Goal: Task Accomplishment & Management: Use online tool/utility

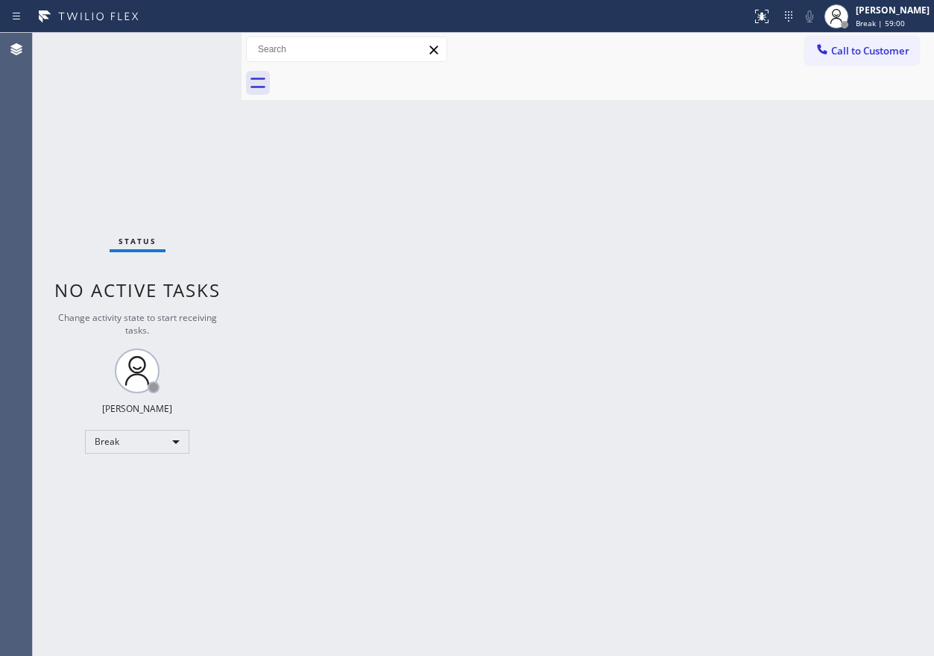
click at [898, 202] on div "Back to Dashboard Change Sender ID Customers Technicians Select a contact Outbo…" at bounding box center [588, 344] width 693 height 623
click at [868, 13] on div "[PERSON_NAME] Break | 59:01" at bounding box center [893, 16] width 81 height 26
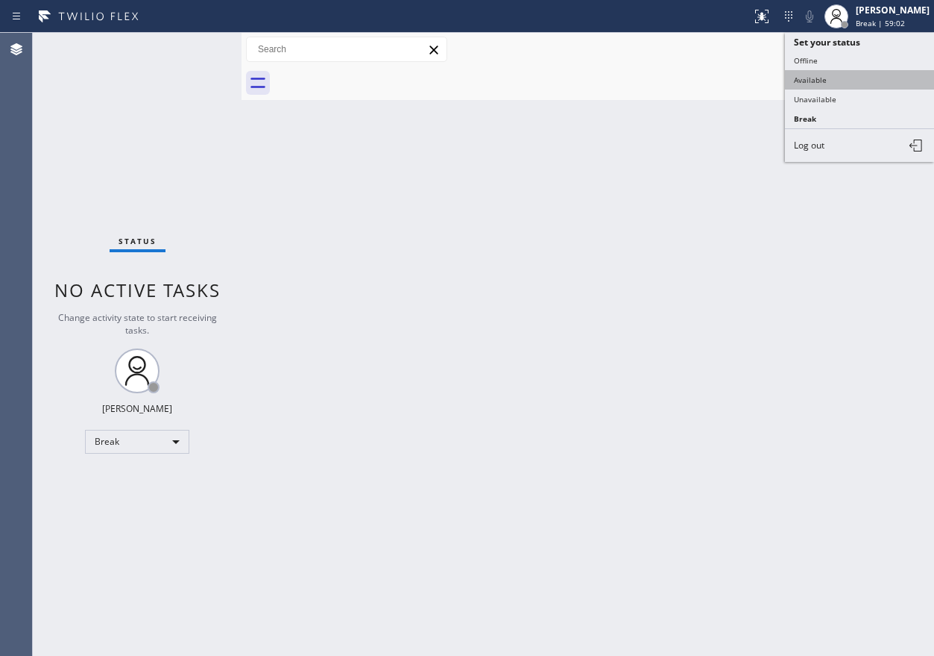
click at [857, 72] on button "Available" at bounding box center [859, 79] width 149 height 19
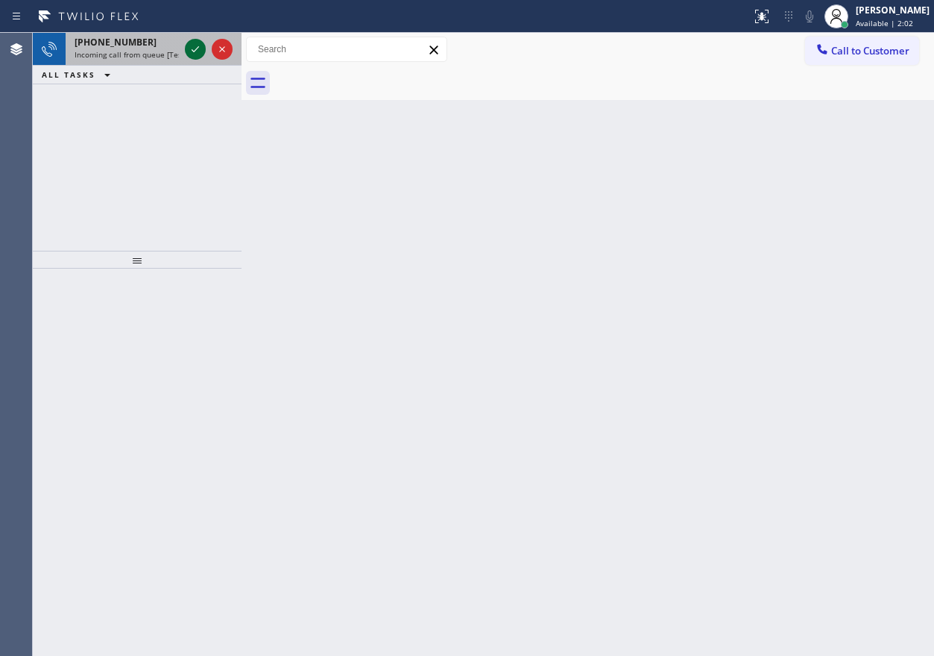
click at [192, 48] on icon at bounding box center [195, 49] width 18 height 18
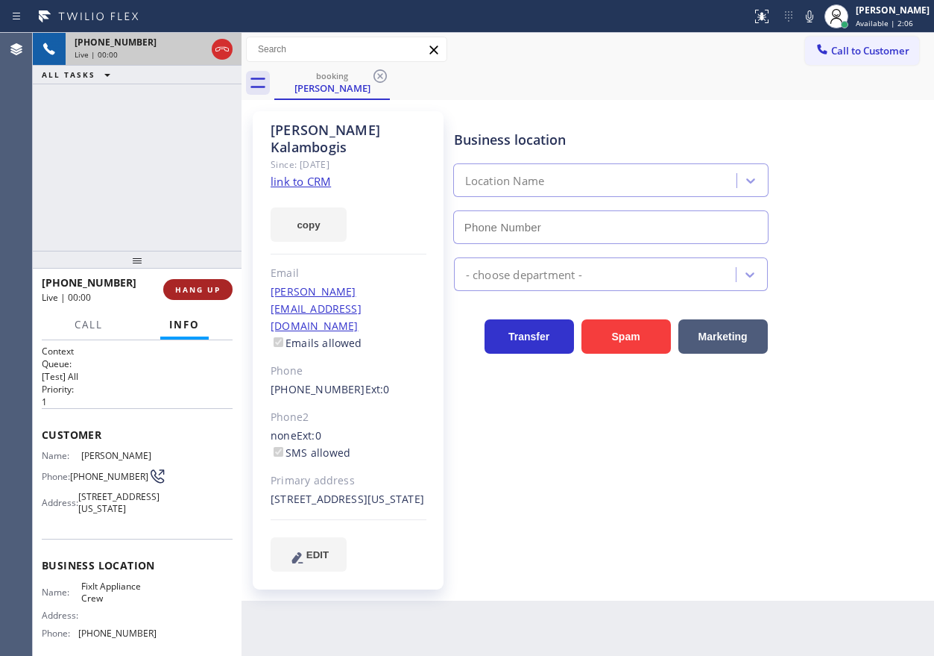
click at [204, 296] on button "HANG UP" at bounding box center [197, 289] width 69 height 21
type input "[PHONE_NUMBER]"
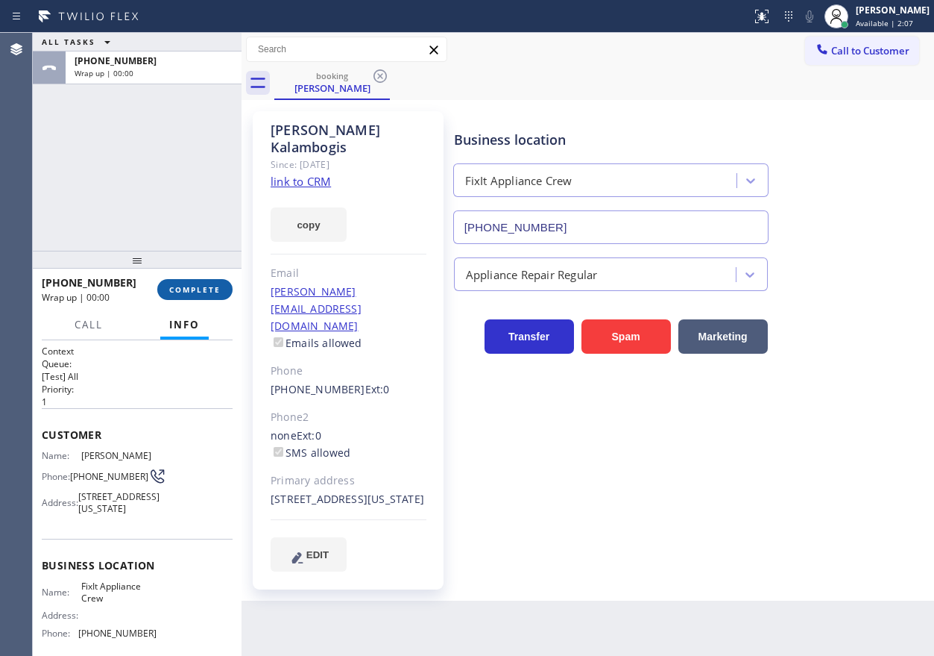
click at [204, 292] on span "COMPLETE" at bounding box center [194, 289] width 51 height 10
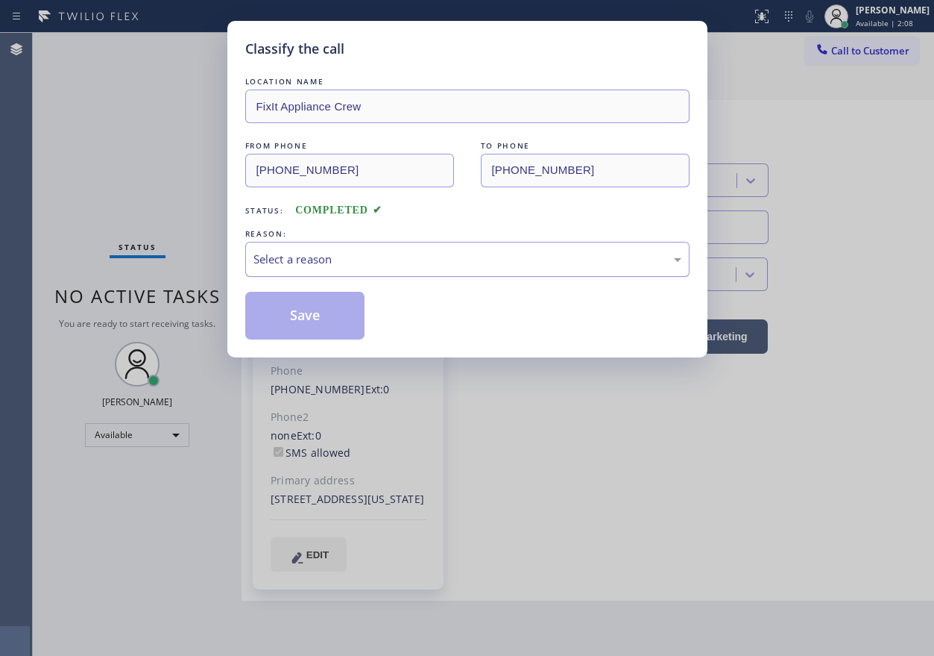
click at [280, 267] on div "Select a reason" at bounding box center [468, 259] width 428 height 17
click at [284, 304] on button "Save" at bounding box center [305, 316] width 120 height 48
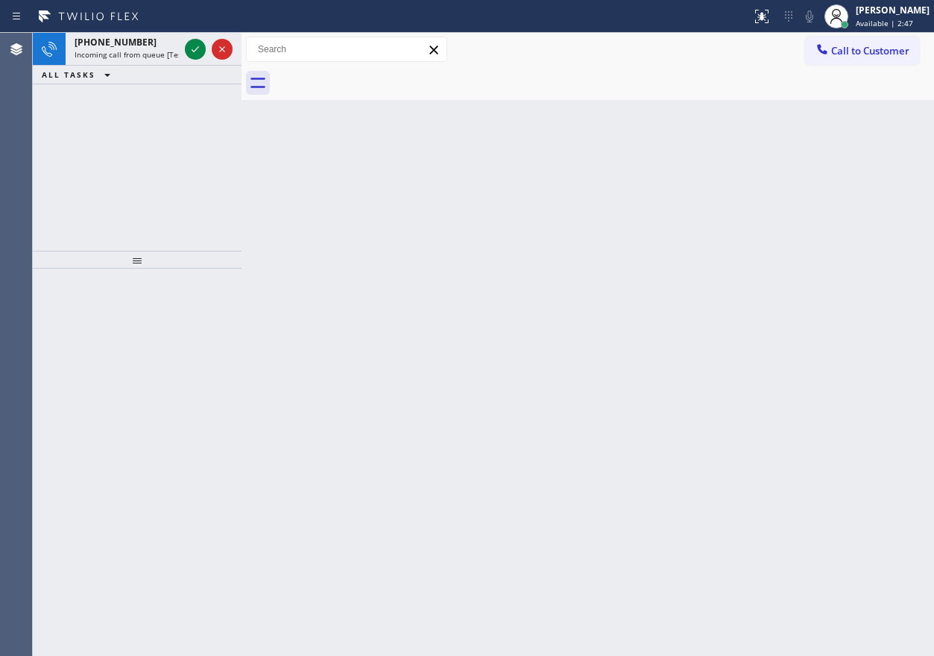
click at [188, 53] on icon at bounding box center [195, 49] width 18 height 18
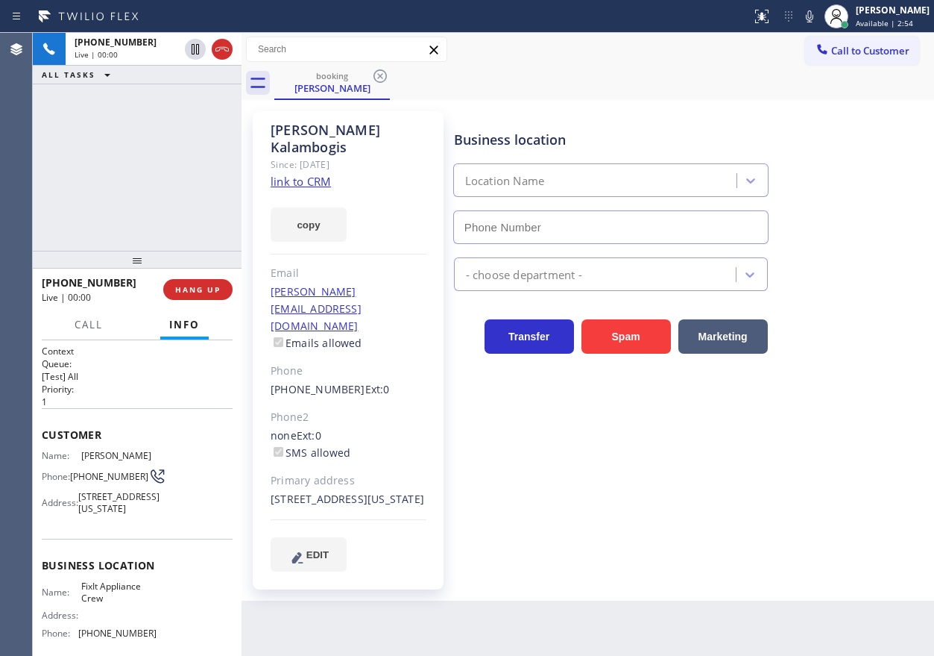
type input "[PHONE_NUMBER]"
click at [308, 174] on link "link to CRM" at bounding box center [301, 181] width 60 height 15
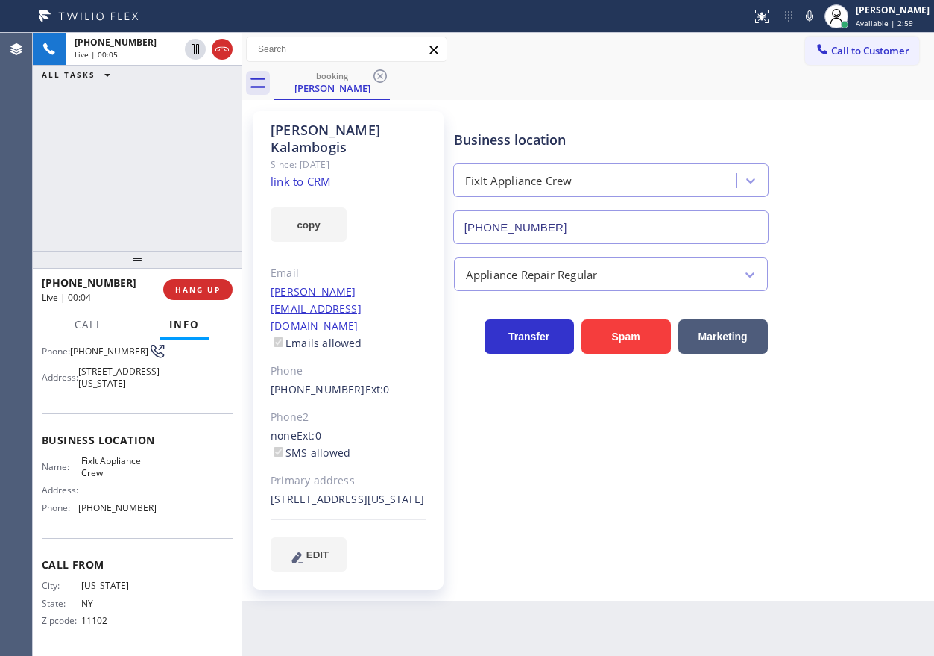
click at [107, 475] on span "FixIt Appliance Crew" at bounding box center [118, 466] width 75 height 23
copy span "FixIt Appliance Crew"
click at [551, 221] on input "[PHONE_NUMBER]" at bounding box center [610, 227] width 315 height 34
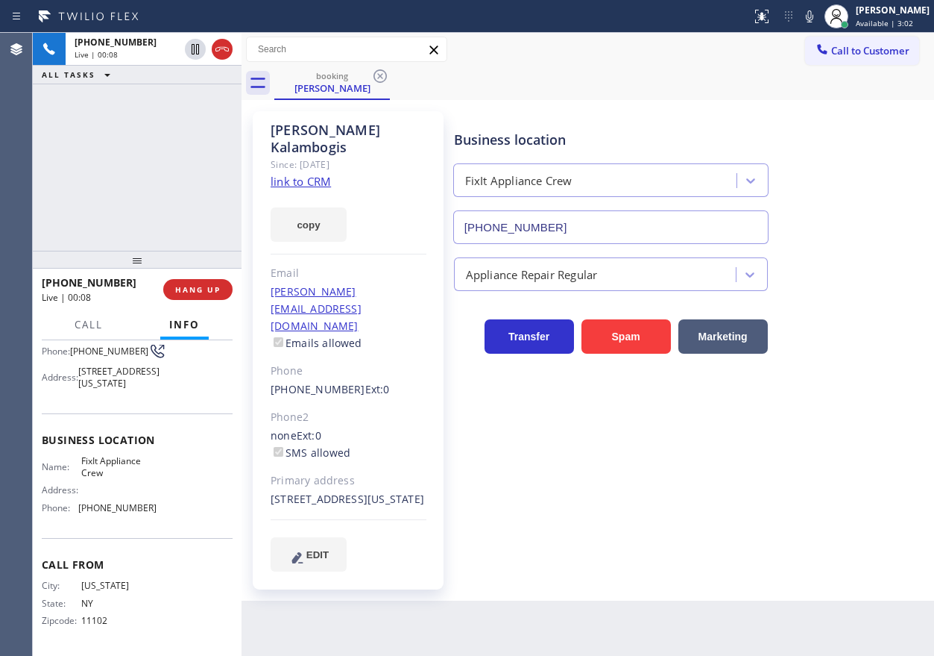
click at [551, 221] on input "[PHONE_NUMBER]" at bounding box center [610, 227] width 315 height 34
click at [814, 10] on icon at bounding box center [809, 16] width 7 height 12
click at [199, 52] on icon at bounding box center [195, 49] width 7 height 10
click at [829, 163] on div "Business location FixIt Appliance Crew [PHONE_NUMBER]" at bounding box center [691, 176] width 480 height 135
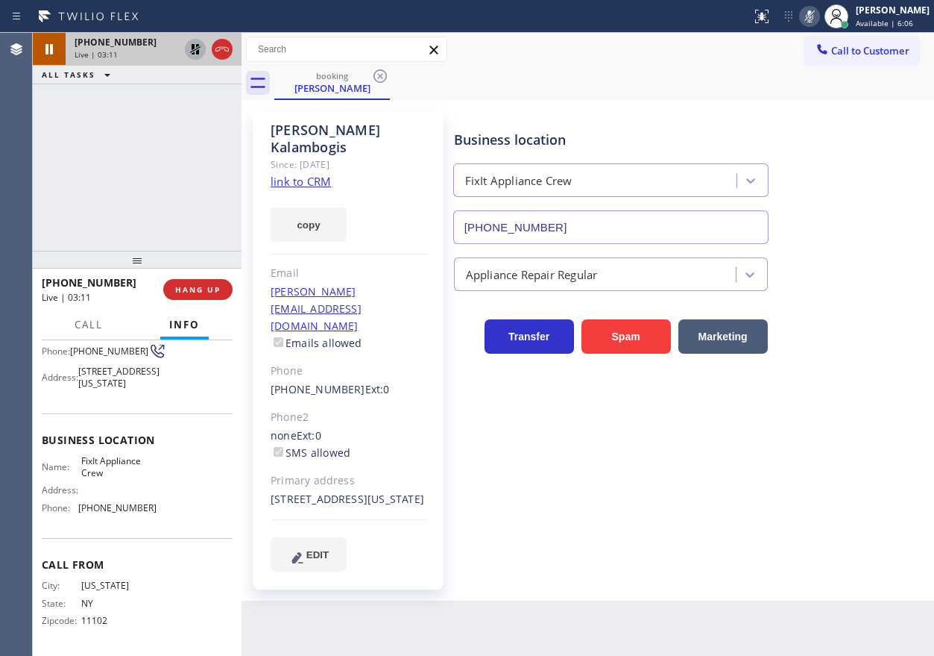
click at [193, 43] on icon at bounding box center [195, 49] width 18 height 18
click at [814, 14] on icon at bounding box center [809, 16] width 7 height 12
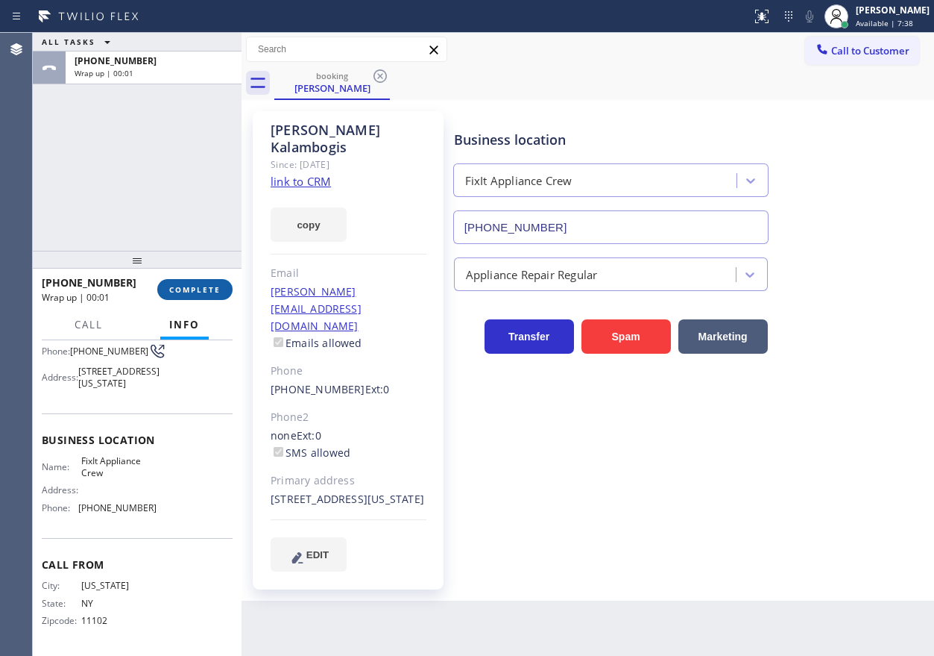
click at [221, 290] on button "COMPLETE" at bounding box center [194, 289] width 75 height 21
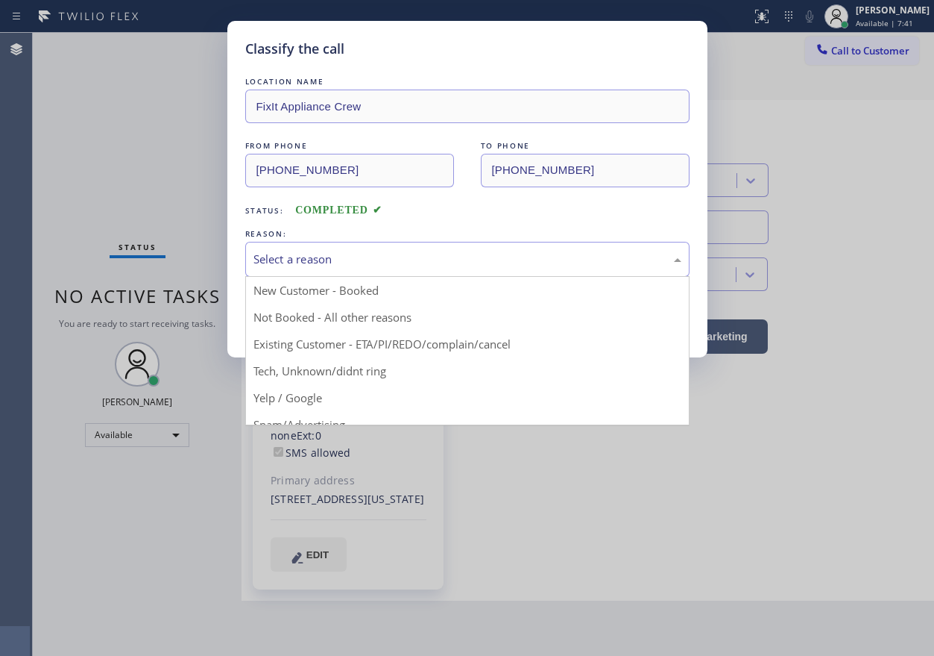
click at [389, 265] on div "Select a reason" at bounding box center [468, 259] width 428 height 17
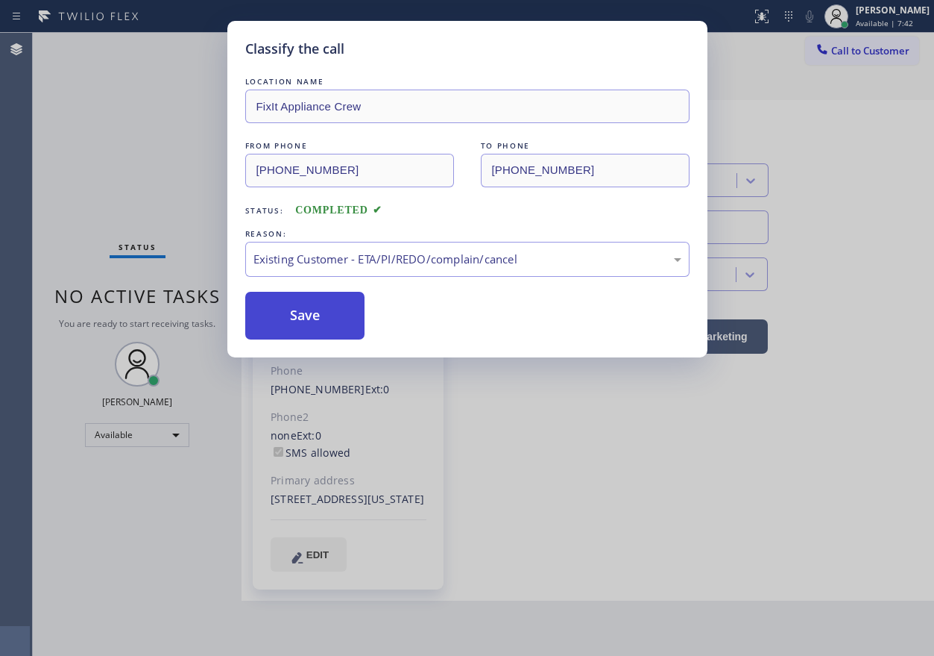
click at [307, 319] on button "Save" at bounding box center [305, 316] width 120 height 48
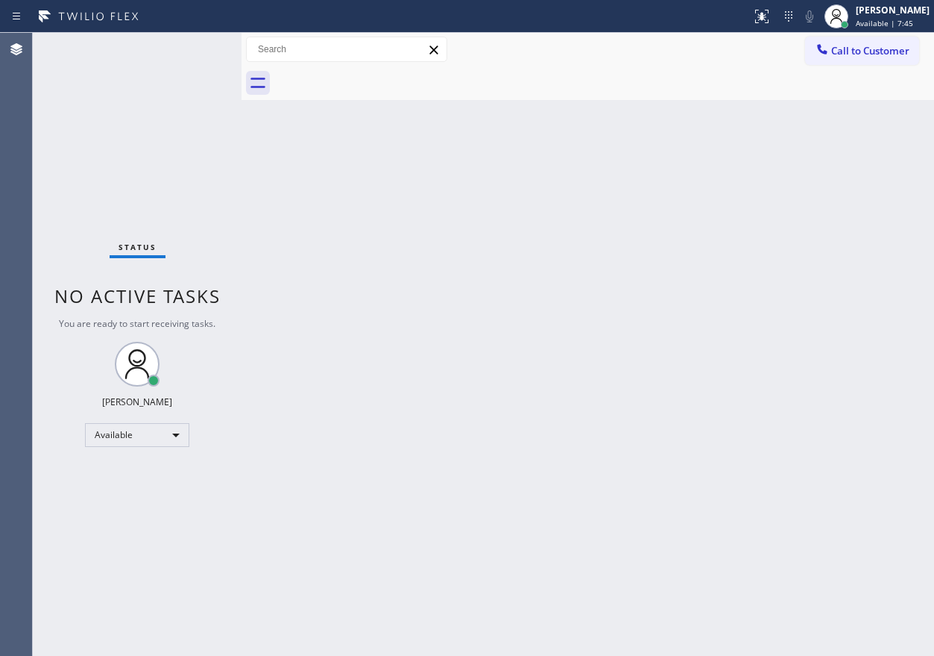
drag, startPoint x: 733, startPoint y: 243, endPoint x: 249, endPoint y: 194, distance: 486.5
click at [733, 244] on div "Back to Dashboard Change Sender ID Customers Technicians Select a contact Outbo…" at bounding box center [588, 344] width 693 height 623
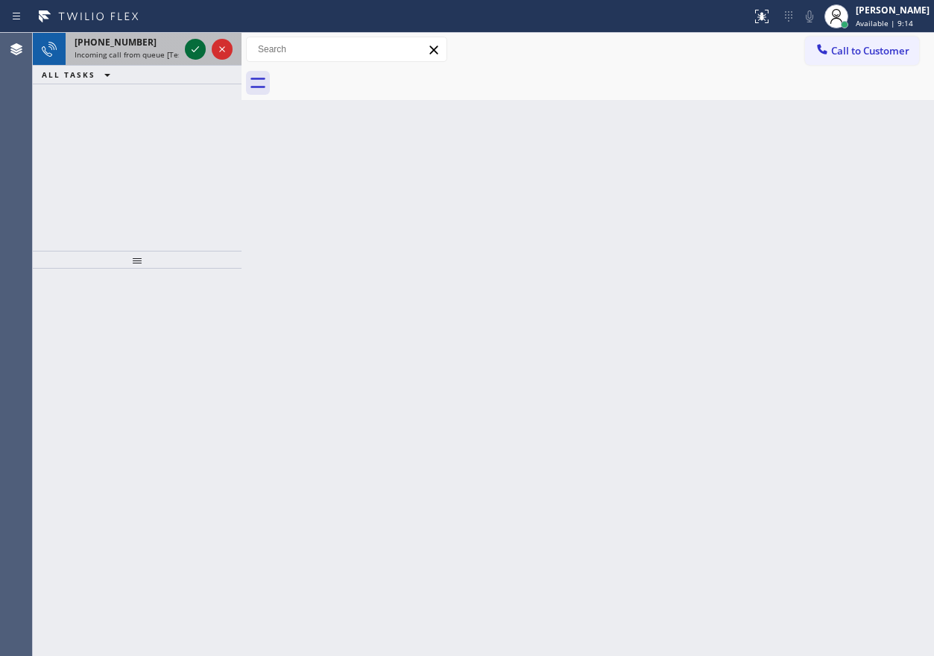
click at [198, 39] on button at bounding box center [195, 49] width 21 height 21
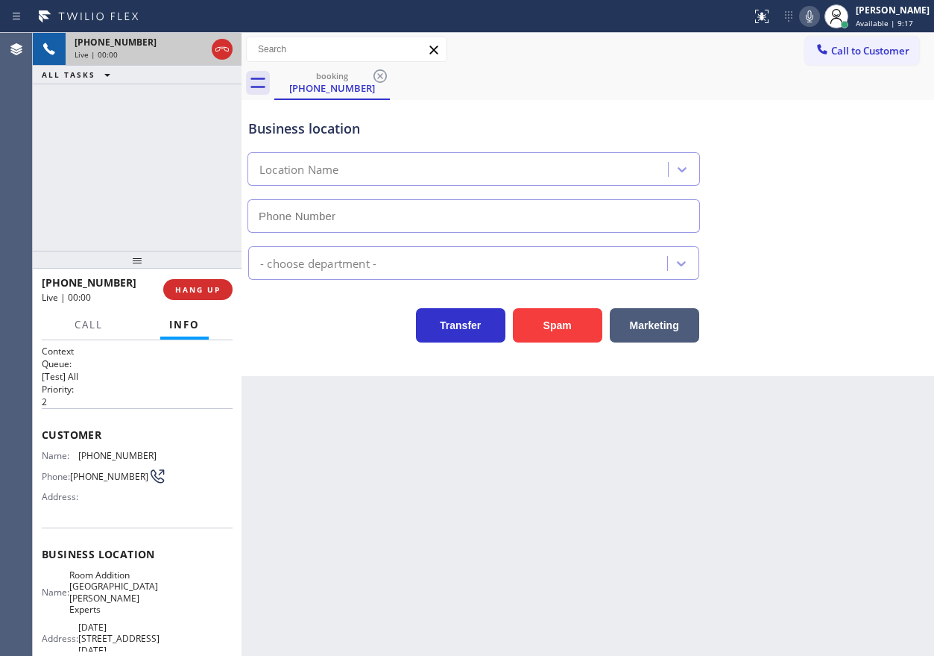
type input "[PHONE_NUMBER]"
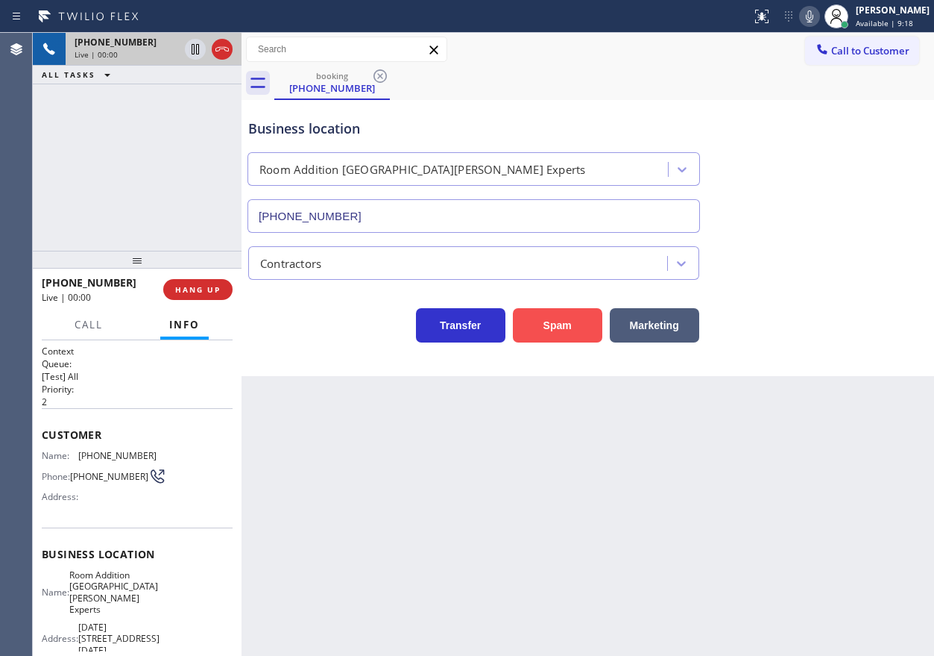
click at [565, 333] on button "Spam" at bounding box center [557, 325] width 89 height 34
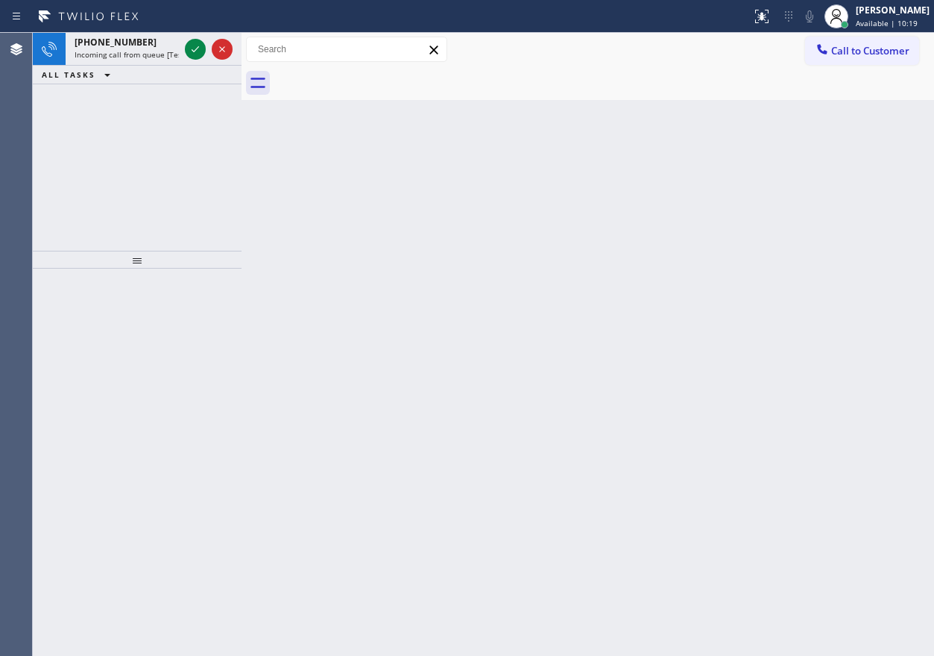
click at [767, 200] on div "Back to Dashboard Change Sender ID Customers Technicians Select a contact Outbo…" at bounding box center [588, 344] width 693 height 623
click at [189, 49] on icon at bounding box center [195, 49] width 18 height 18
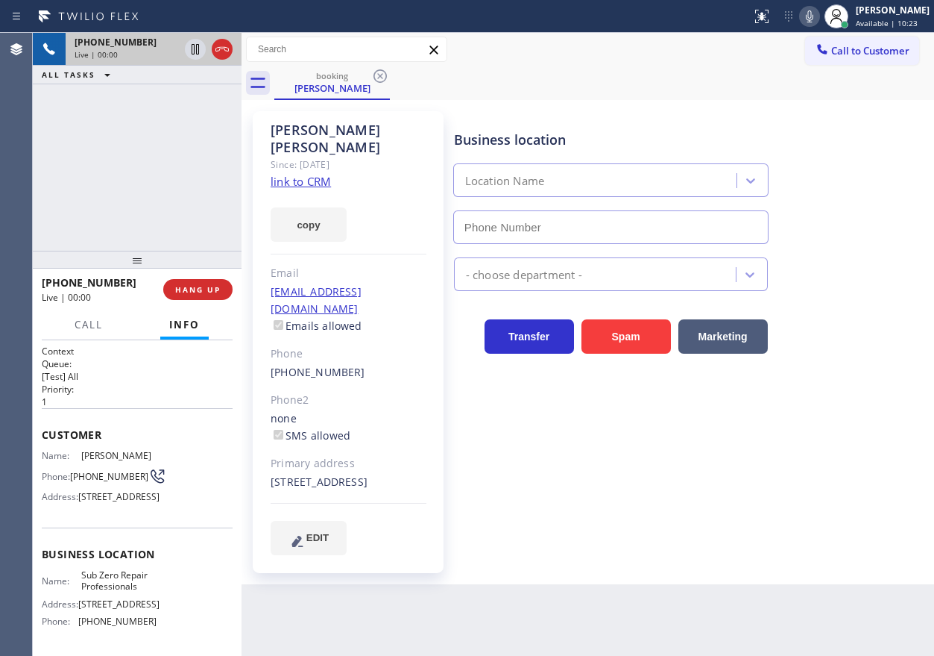
type input "[PHONE_NUMBER]"
click at [113, 592] on span "Sub Zero Repair Professionals" at bounding box center [118, 580] width 75 height 23
copy span "Sub Zero Repair Professionals"
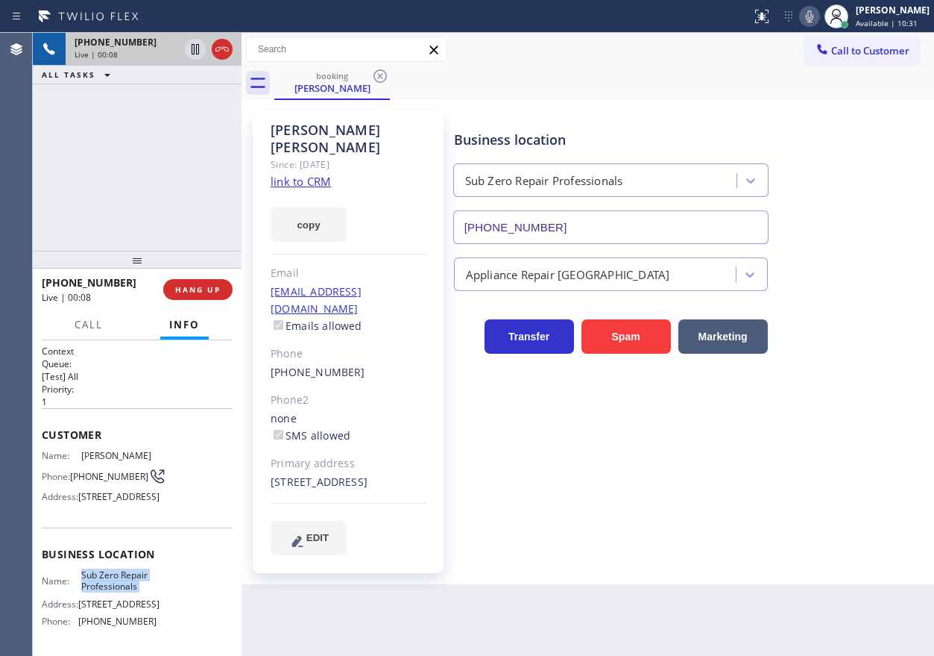
click at [643, 233] on input "[PHONE_NUMBER]" at bounding box center [610, 227] width 315 height 34
click at [301, 174] on link "link to CRM" at bounding box center [301, 181] width 60 height 15
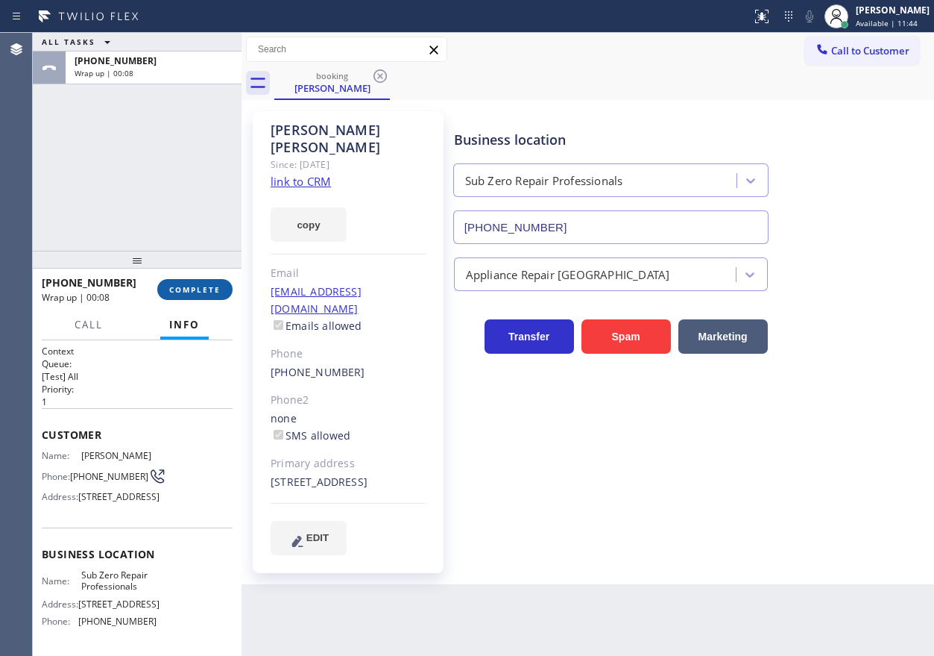
click at [196, 297] on button "COMPLETE" at bounding box center [194, 289] width 75 height 21
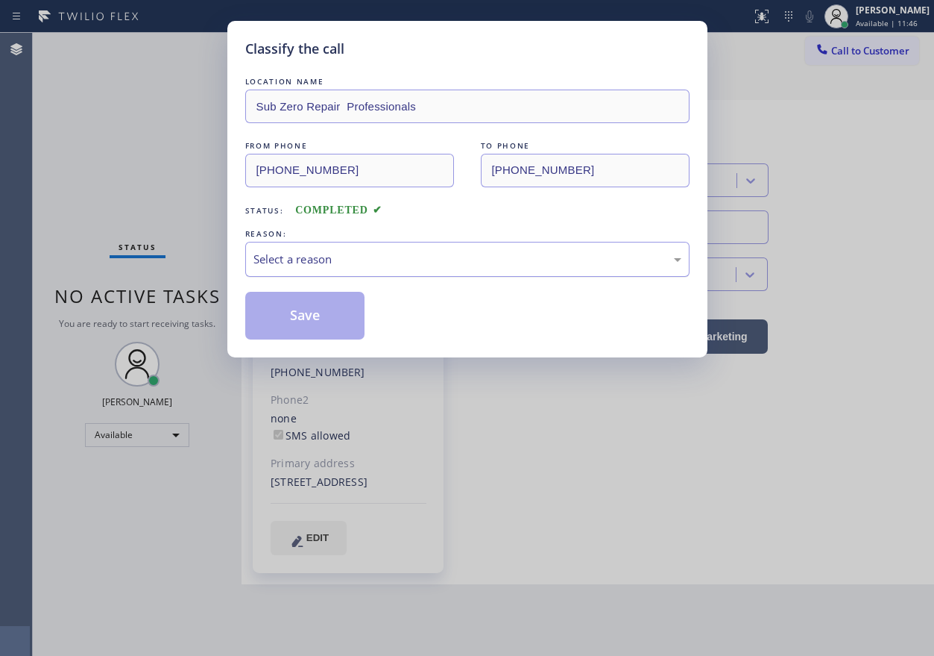
click at [383, 253] on div "Select a reason" at bounding box center [468, 259] width 428 height 17
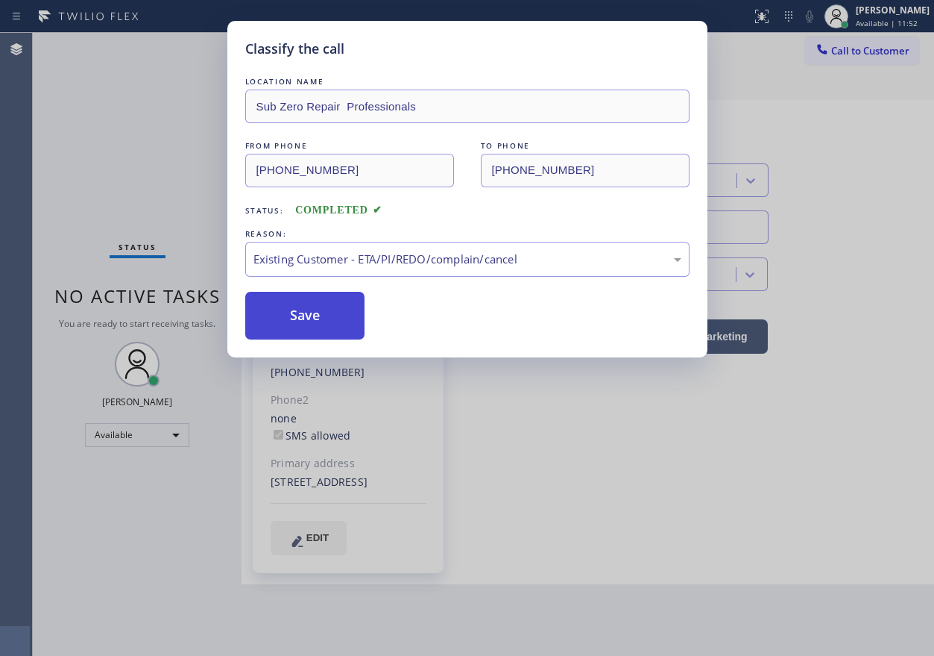
click at [318, 313] on button "Save" at bounding box center [305, 316] width 120 height 48
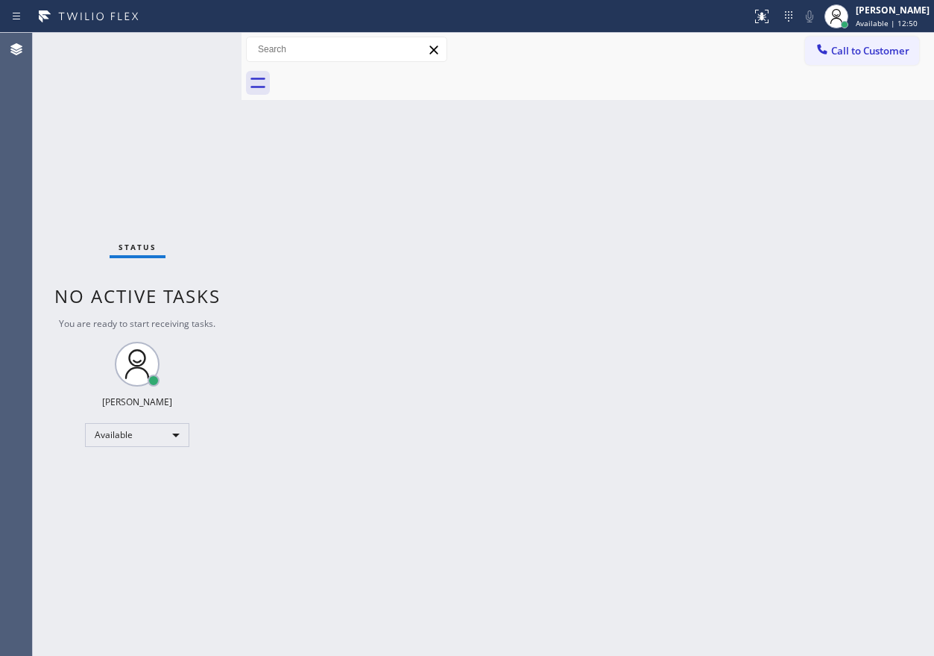
click at [732, 312] on div "Back to Dashboard Change Sender ID Customers Technicians Select a contact Outbo…" at bounding box center [588, 344] width 693 height 623
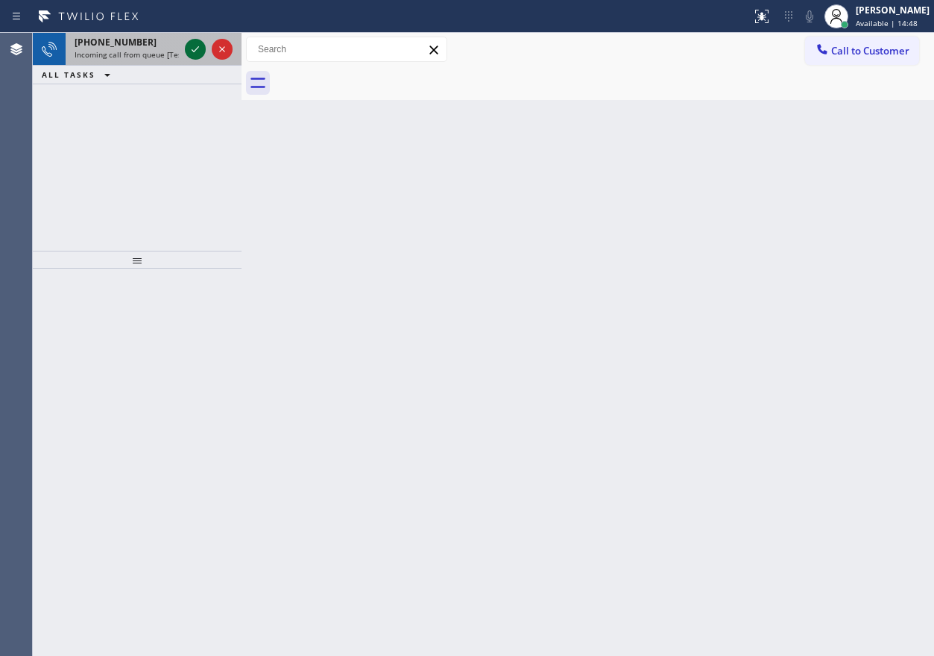
click at [197, 46] on icon at bounding box center [195, 49] width 18 height 18
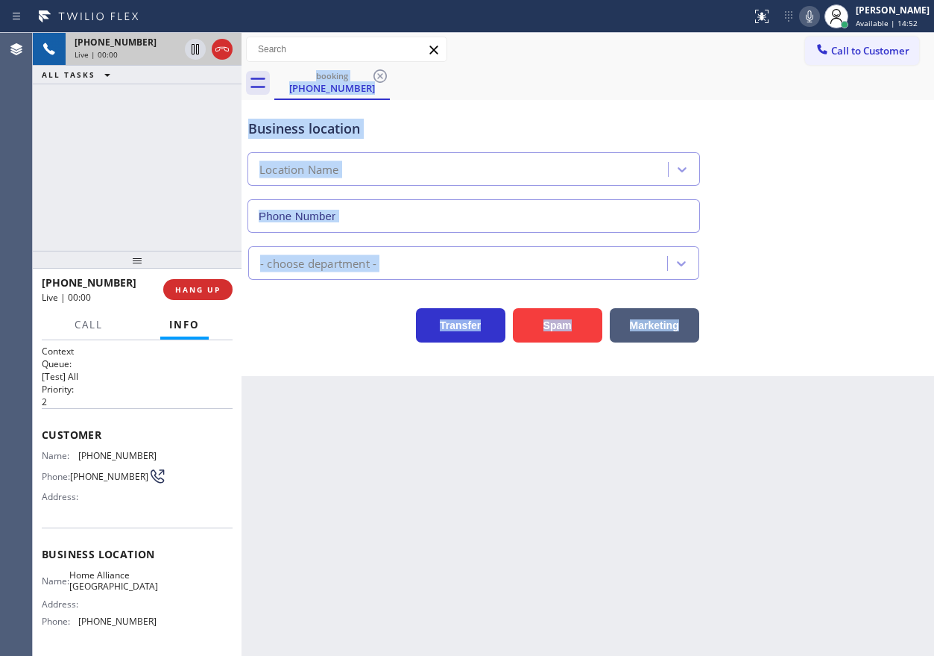
type input "[PHONE_NUMBER]"
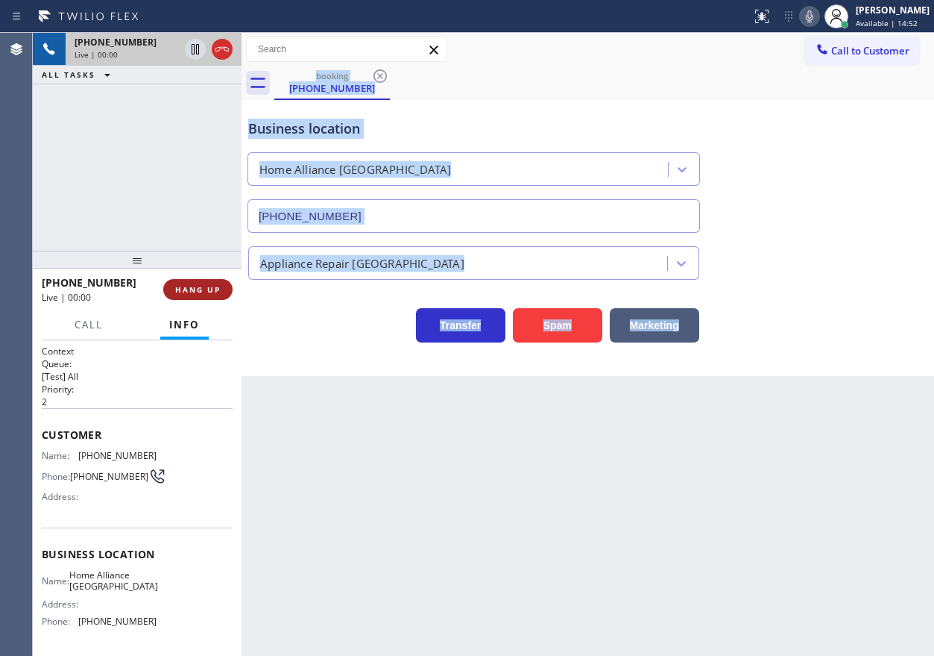
click at [201, 292] on span "HANG UP" at bounding box center [197, 289] width 45 height 10
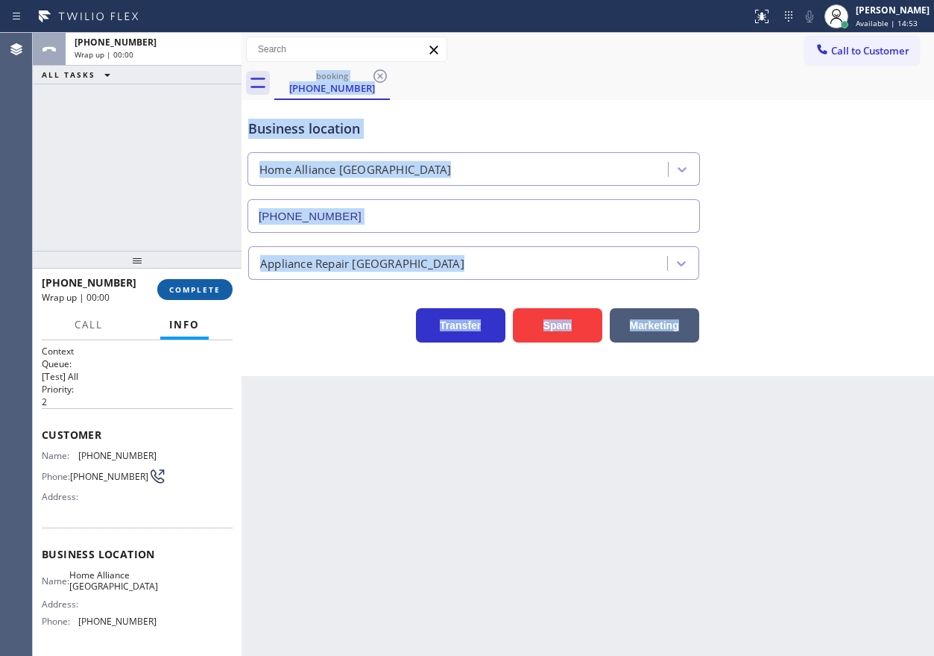
click at [201, 292] on span "COMPLETE" at bounding box center [194, 289] width 51 height 10
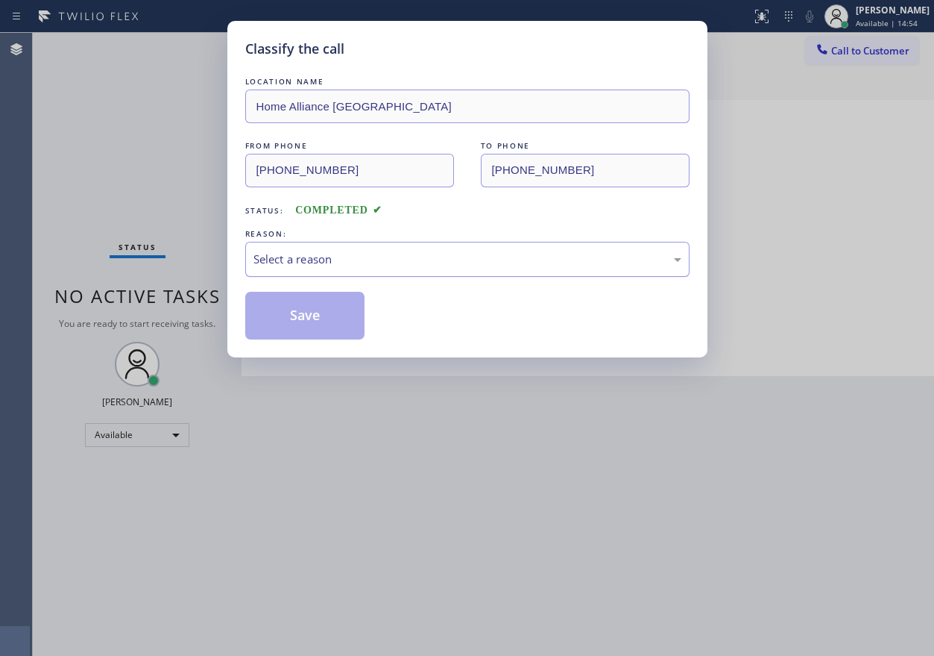
drag, startPoint x: 353, startPoint y: 245, endPoint x: 340, endPoint y: 274, distance: 31.4
click at [353, 245] on div "Select a reason" at bounding box center [467, 259] width 444 height 35
drag, startPoint x: 296, startPoint y: 312, endPoint x: 304, endPoint y: 265, distance: 47.7
click at [296, 312] on button "Save" at bounding box center [305, 316] width 120 height 48
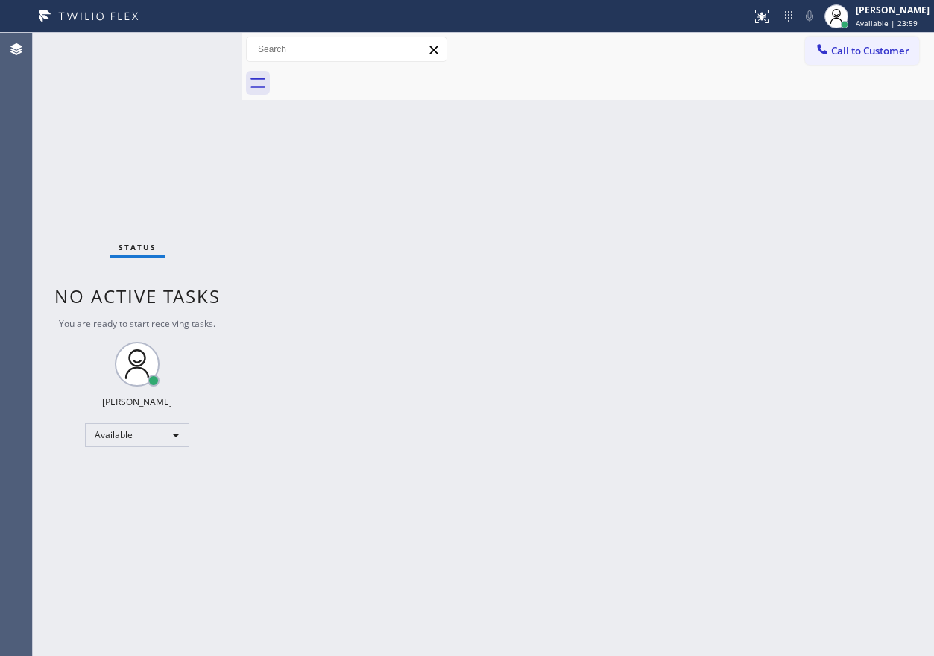
click at [856, 444] on div "Back to Dashboard Change Sender ID Customers Technicians Select a contact Outbo…" at bounding box center [588, 344] width 693 height 623
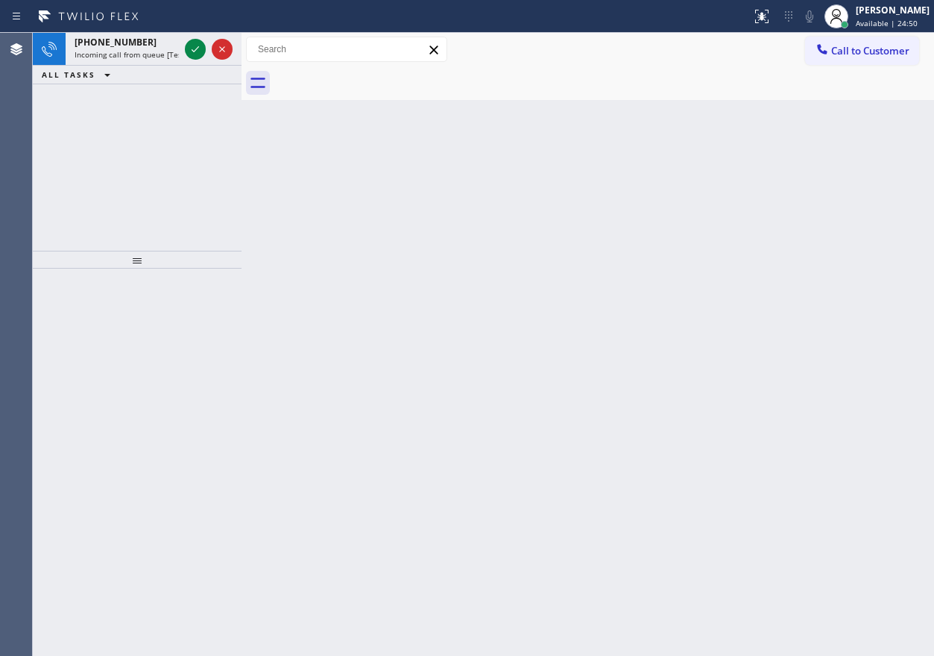
click at [747, 263] on div "Back to Dashboard Change Sender ID Customers Technicians Select a contact Outbo…" at bounding box center [588, 344] width 693 height 623
click at [192, 46] on icon at bounding box center [195, 49] width 18 height 18
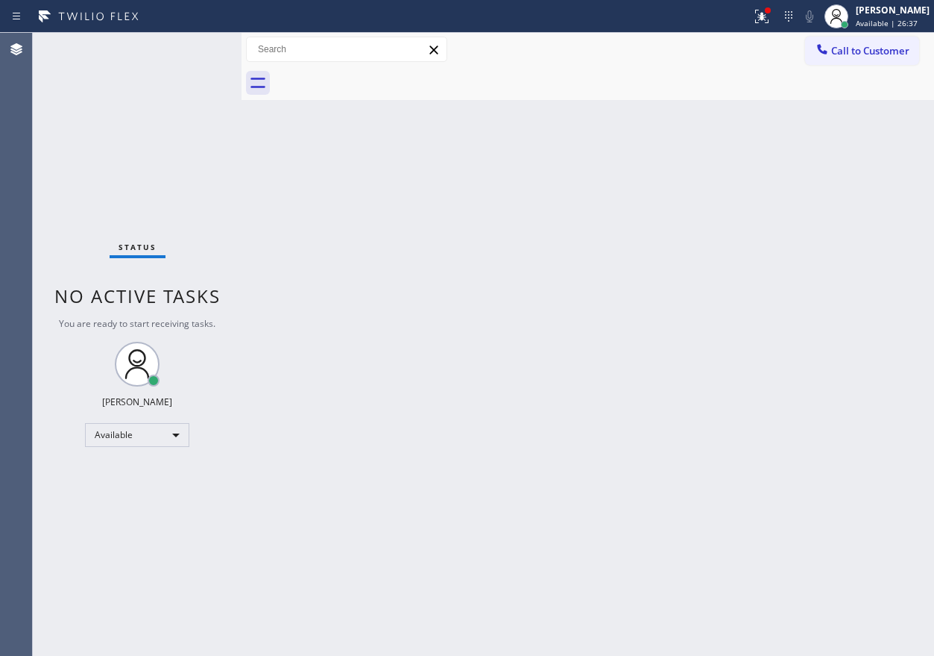
click at [831, 218] on div "Back to Dashboard Change Sender ID Customers Technicians Select a contact Outbo…" at bounding box center [588, 344] width 693 height 623
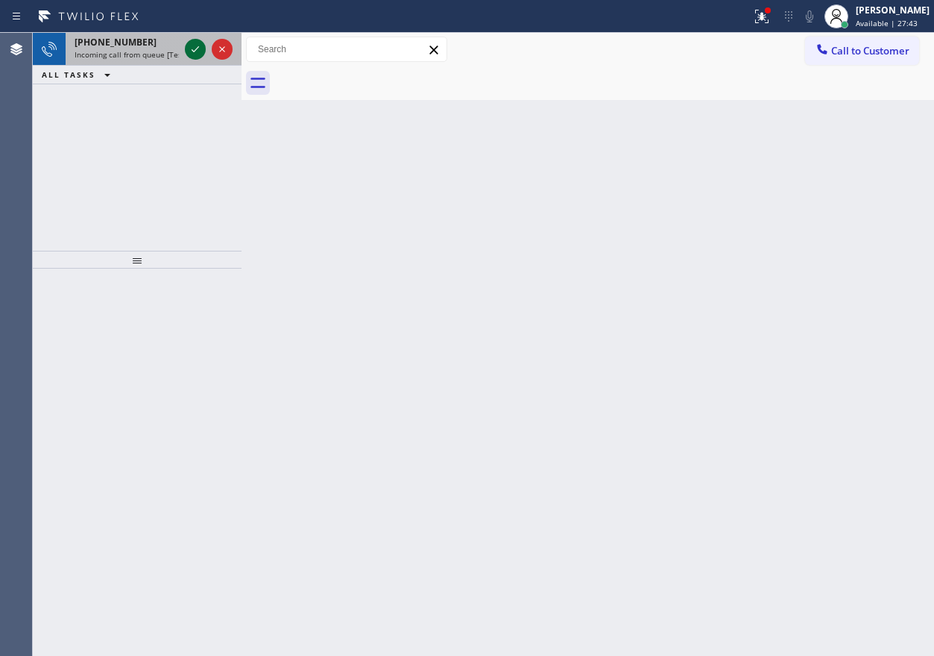
click at [192, 57] on icon at bounding box center [195, 49] width 18 height 18
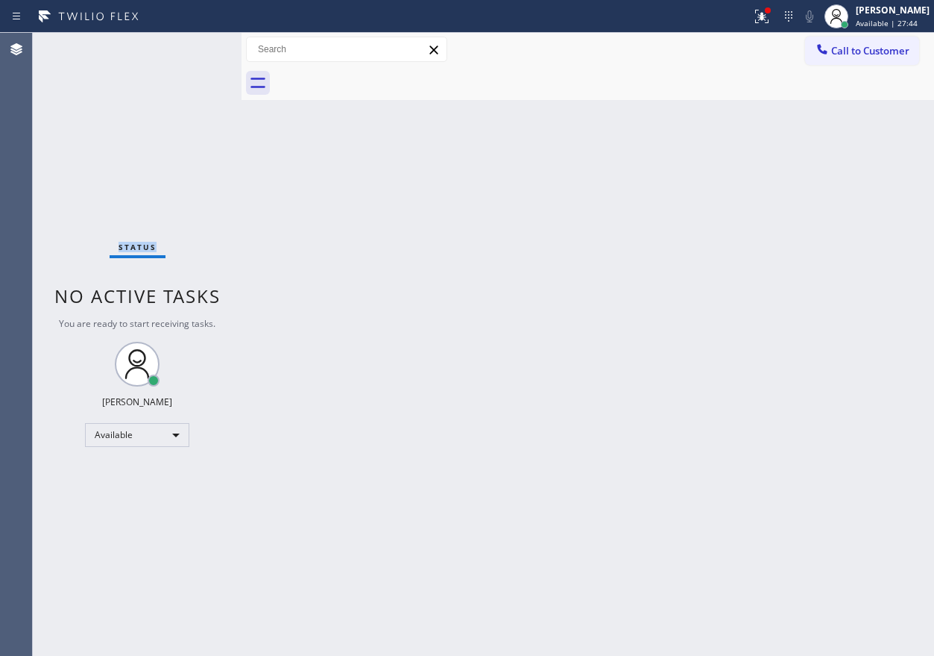
click at [192, 57] on div "Status No active tasks You are ready to start receiving tasks. [PERSON_NAME] Av…" at bounding box center [137, 344] width 209 height 623
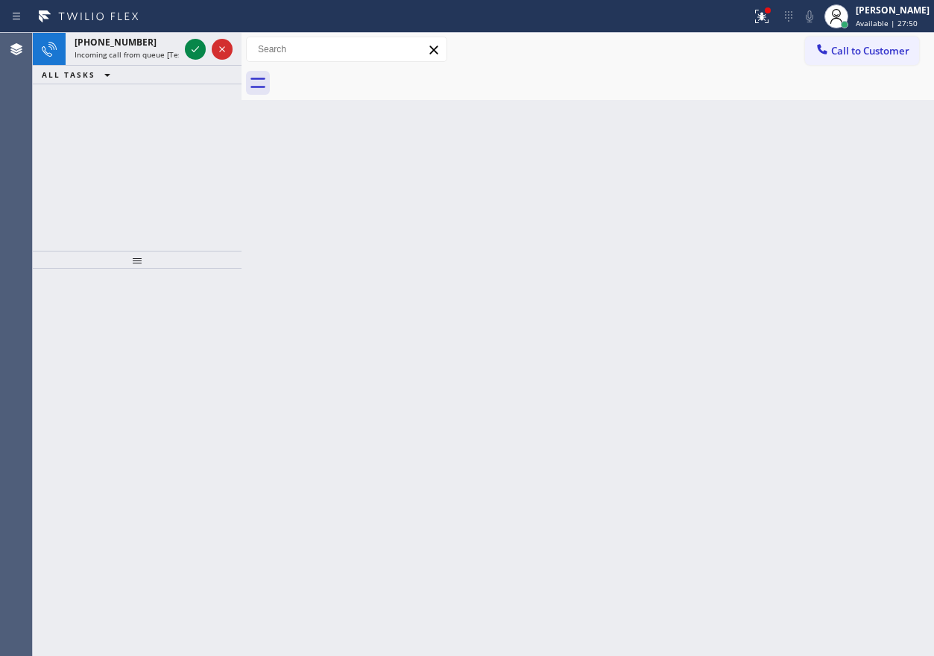
click at [774, 435] on div "Back to Dashboard Change Sender ID Customers Technicians Select a contact Outbo…" at bounding box center [588, 344] width 693 height 623
click at [191, 51] on icon at bounding box center [195, 49] width 18 height 18
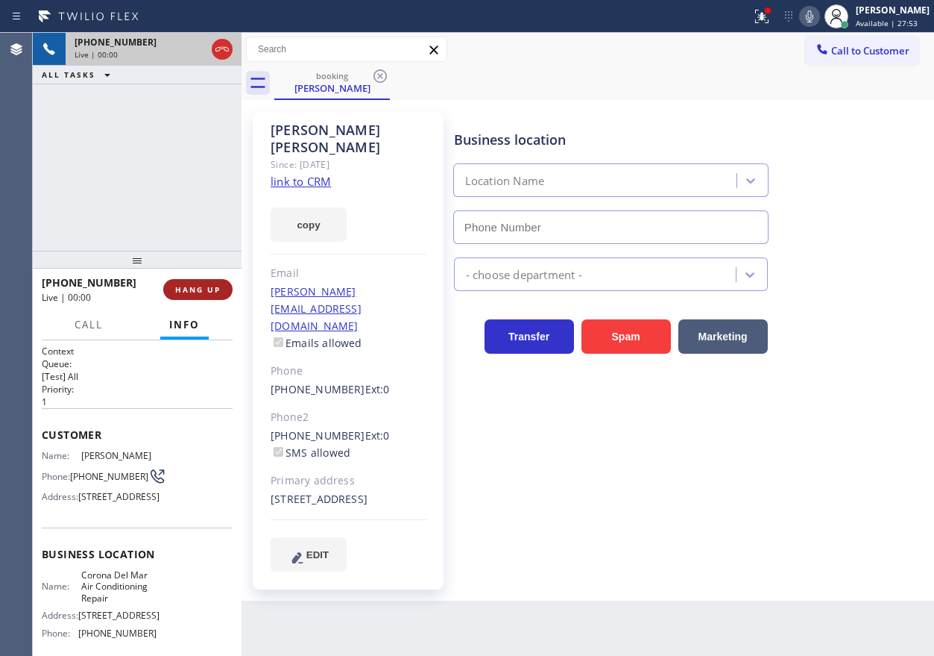
click at [204, 290] on span "HANG UP" at bounding box center [197, 289] width 45 height 10
type input "[PHONE_NUMBER]"
click at [204, 290] on span "HANG UP" at bounding box center [197, 289] width 45 height 10
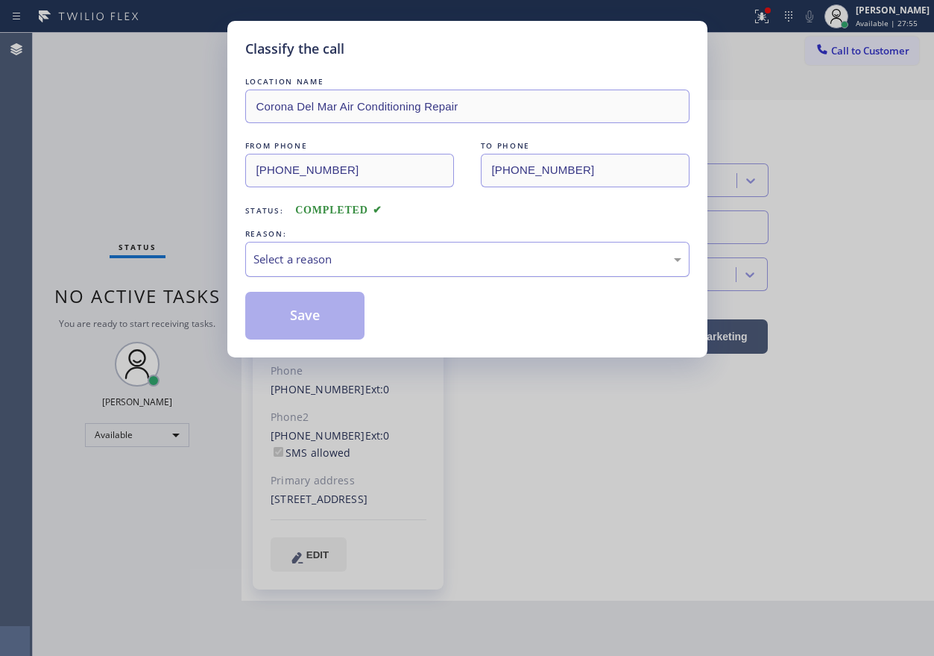
click at [353, 267] on div "Select a reason" at bounding box center [468, 259] width 428 height 17
click at [345, 313] on button "Save" at bounding box center [305, 316] width 120 height 48
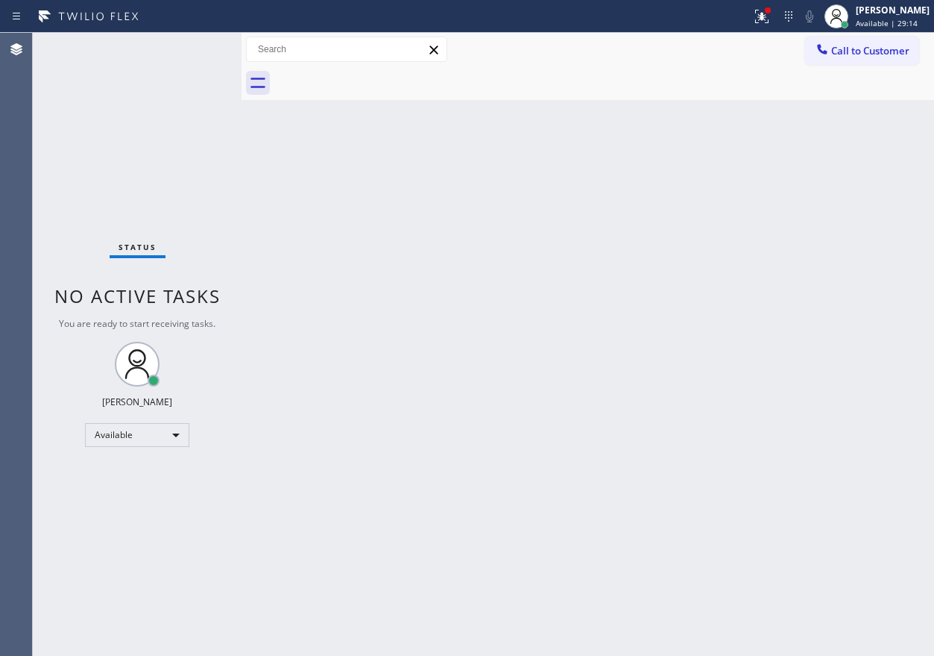
click at [769, 183] on div "Back to Dashboard Change Sender ID Customers Technicians Select a contact Outbo…" at bounding box center [588, 344] width 693 height 623
click at [764, 16] on icon at bounding box center [759, 15] width 9 height 10
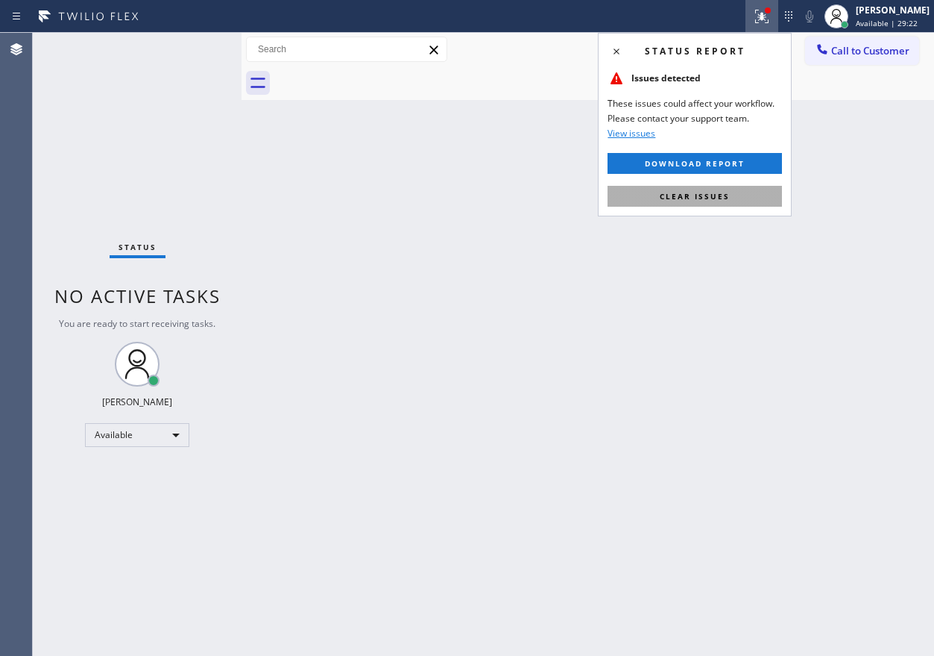
click at [761, 192] on button "Clear issues" at bounding box center [695, 196] width 175 height 21
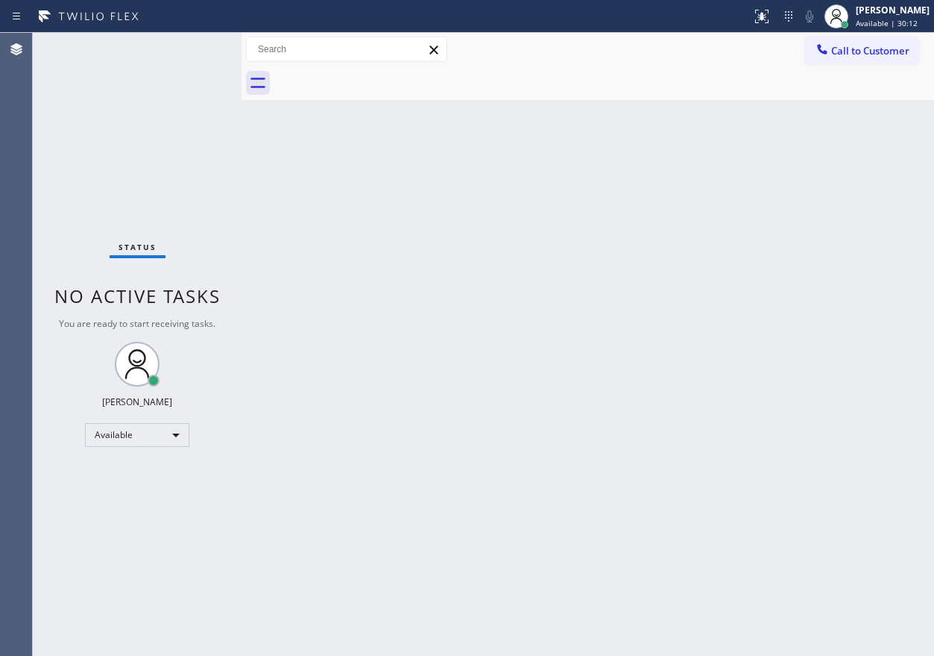
click at [750, 344] on div "Back to Dashboard Change Sender ID Customers Technicians Select a contact Outbo…" at bounding box center [588, 344] width 693 height 623
click at [779, 330] on div "Back to Dashboard Change Sender ID Customers Technicians Select a contact Outbo…" at bounding box center [588, 344] width 693 height 623
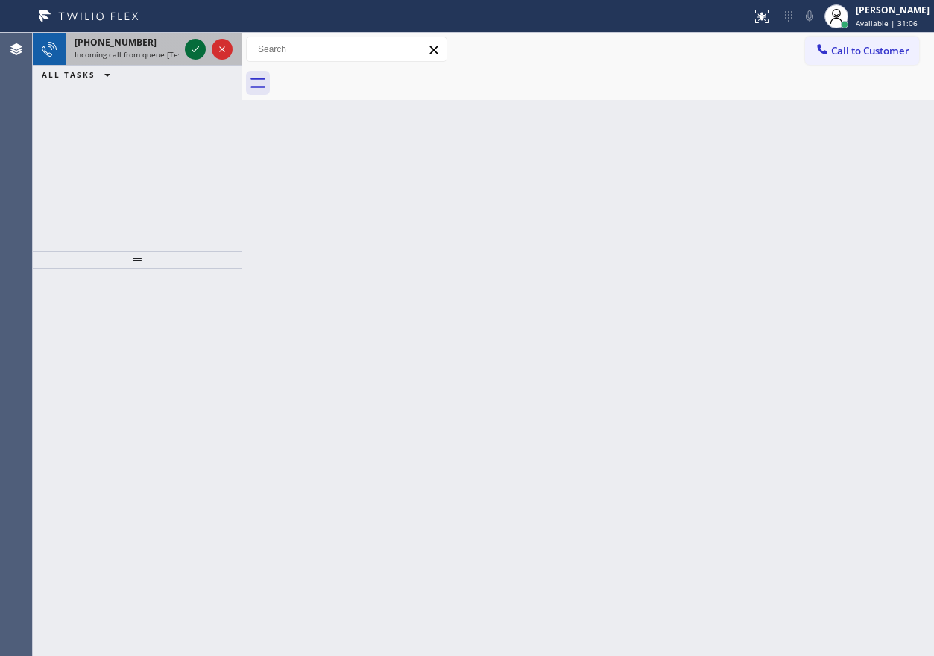
click at [189, 46] on icon at bounding box center [195, 49] width 18 height 18
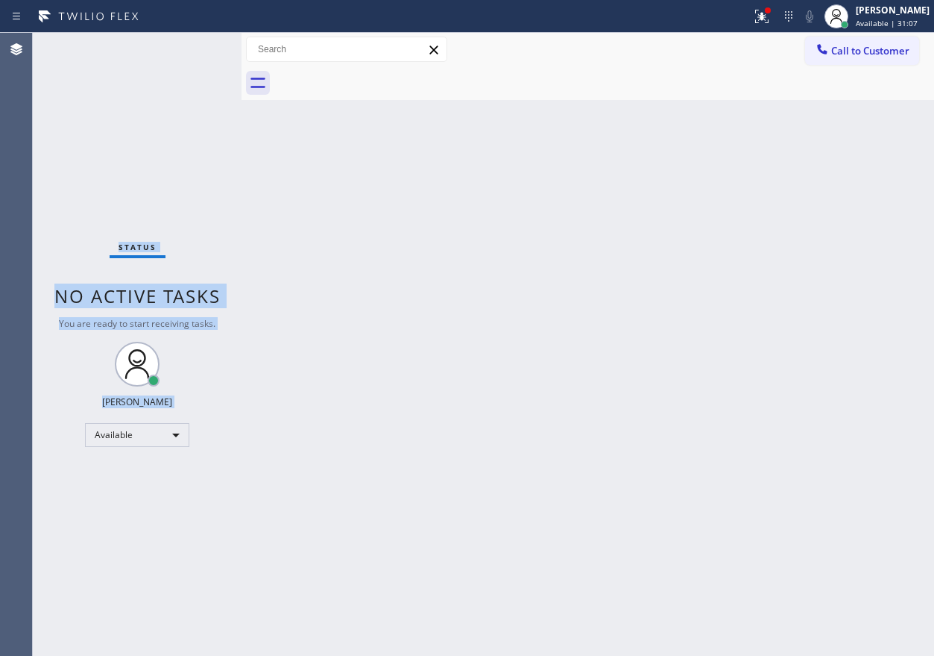
click at [204, 59] on div "Status No active tasks You are ready to start receiving tasks. [PERSON_NAME] Av…" at bounding box center [137, 344] width 209 height 623
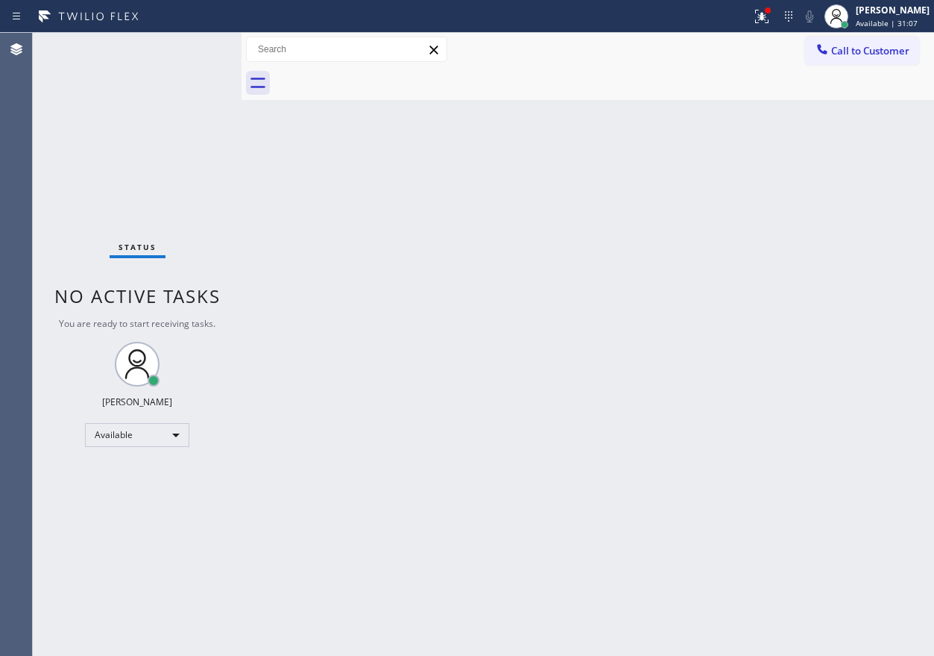
click at [339, 263] on div "Back to Dashboard Change Sender ID Customers Technicians Select a contact Outbo…" at bounding box center [588, 344] width 693 height 623
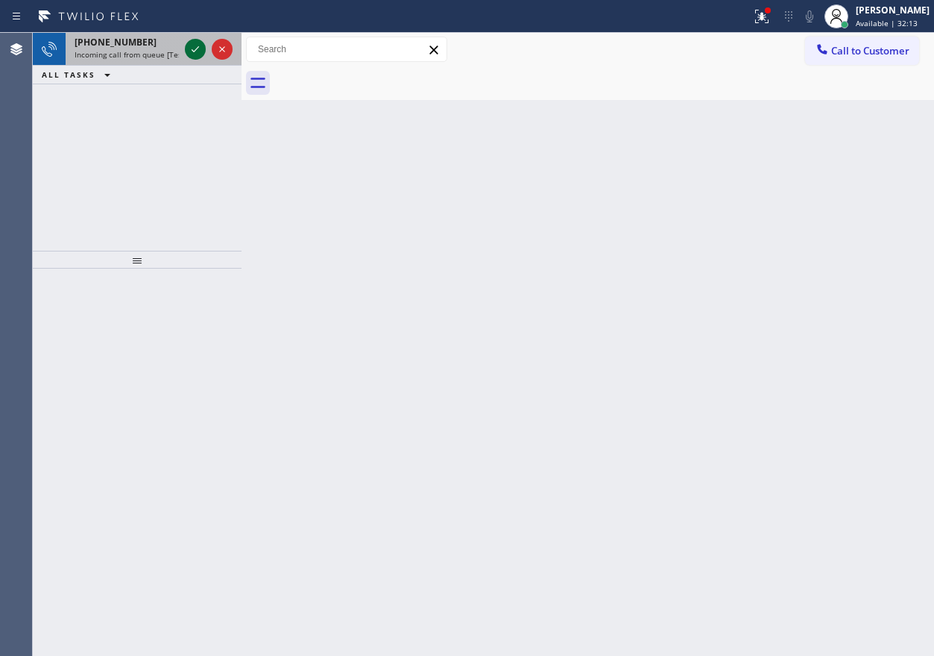
click at [194, 48] on icon at bounding box center [195, 49] width 18 height 18
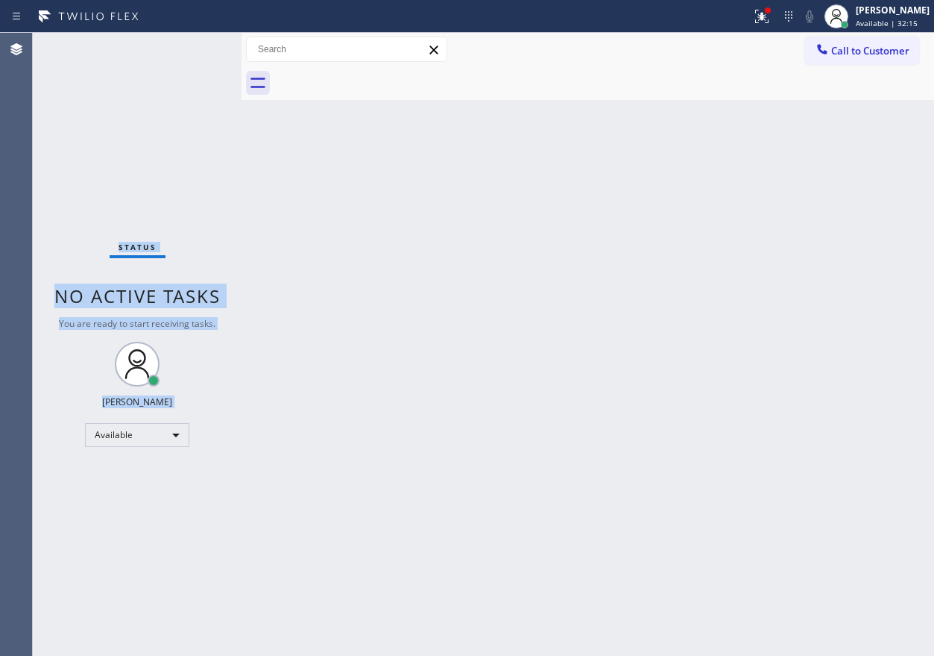
click at [194, 48] on div "Status No active tasks You are ready to start receiving tasks. [PERSON_NAME] Av…" at bounding box center [137, 344] width 209 height 623
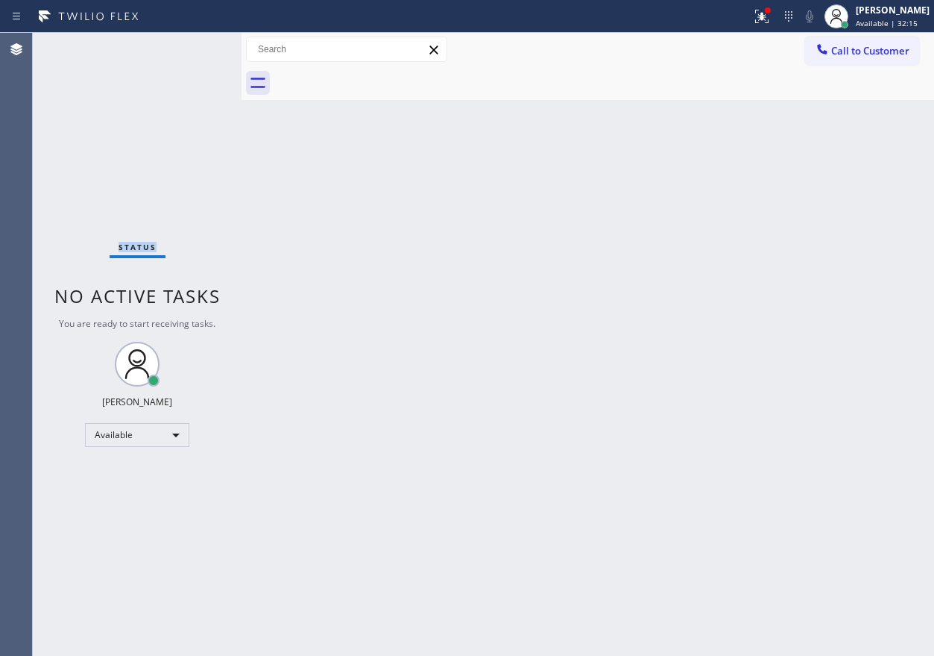
click at [194, 48] on div "Status No active tasks You are ready to start receiving tasks. [PERSON_NAME] Av…" at bounding box center [137, 344] width 209 height 623
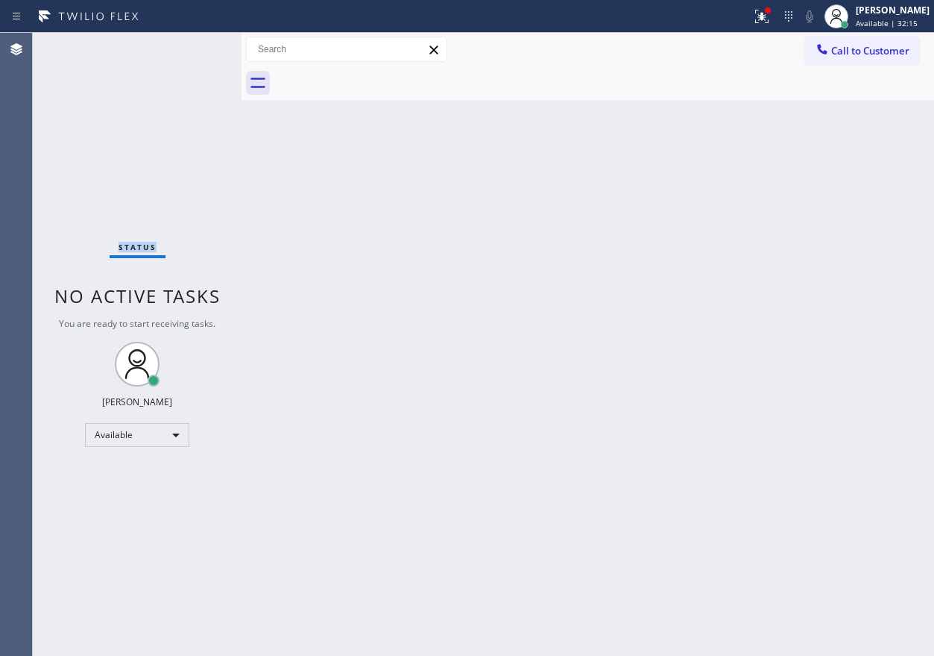
click at [194, 48] on div "Status No active tasks You are ready to start receiving tasks. [PERSON_NAME] Av…" at bounding box center [137, 344] width 209 height 623
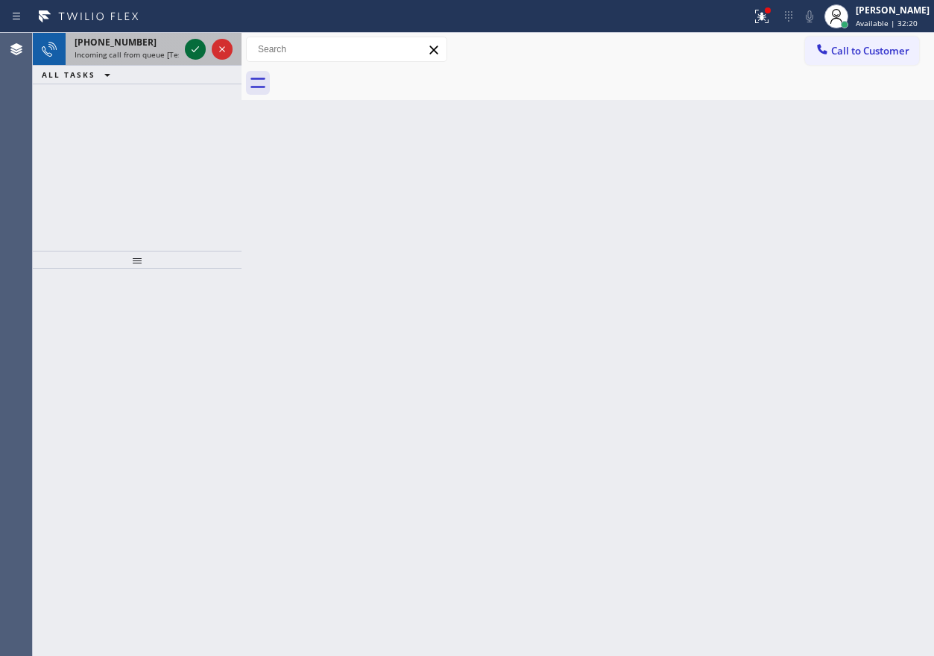
click at [194, 48] on icon at bounding box center [195, 49] width 18 height 18
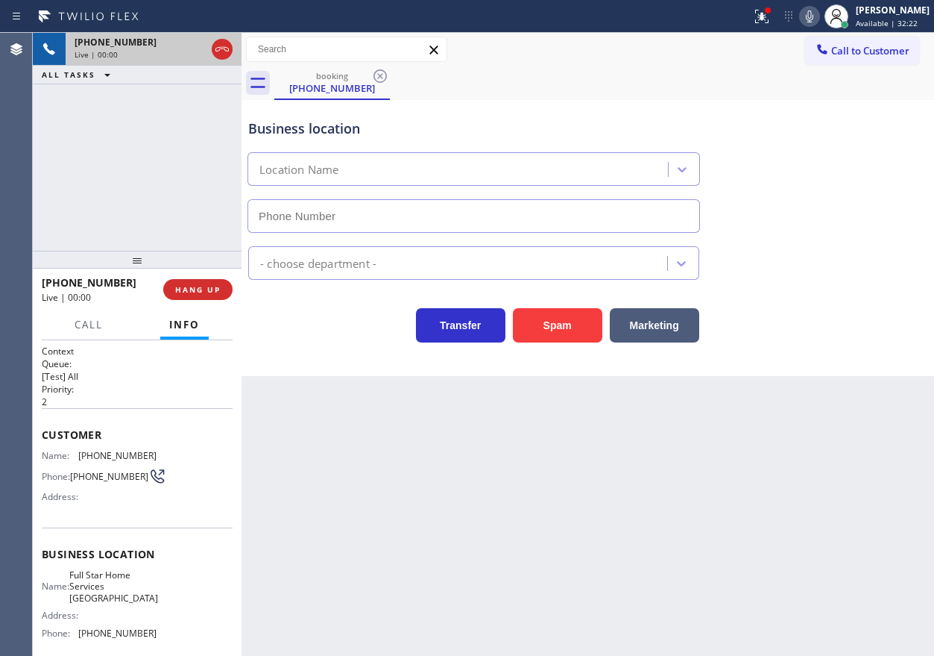
type input "[PHONE_NUMBER]"
click at [234, 298] on div "[PHONE_NUMBER] Live | 00:00 HANG UP" at bounding box center [137, 289] width 209 height 42
click at [225, 295] on button "HANG UP" at bounding box center [197, 289] width 69 height 21
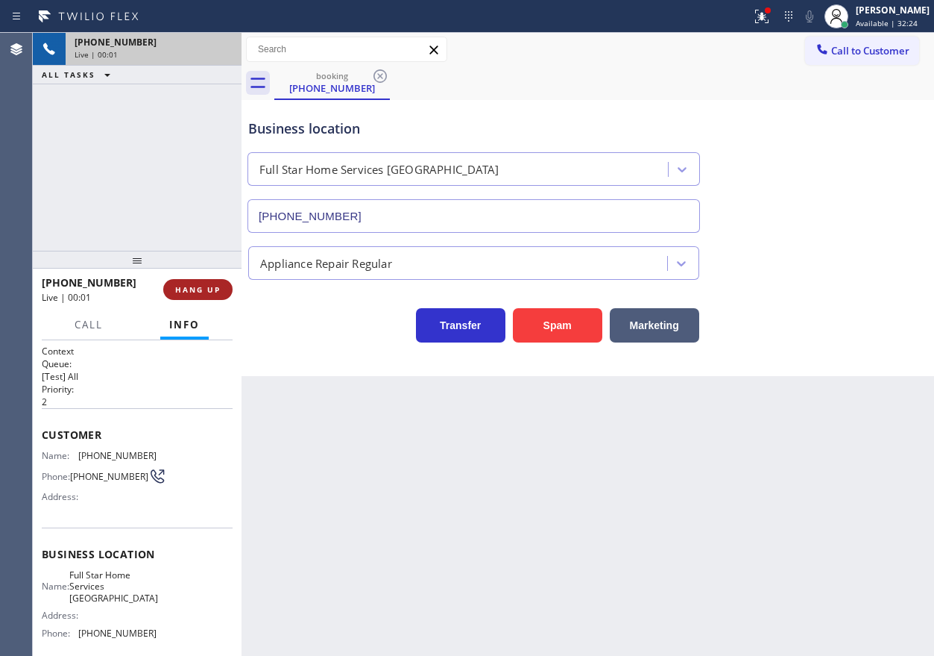
click at [220, 293] on span "HANG UP" at bounding box center [197, 289] width 45 height 10
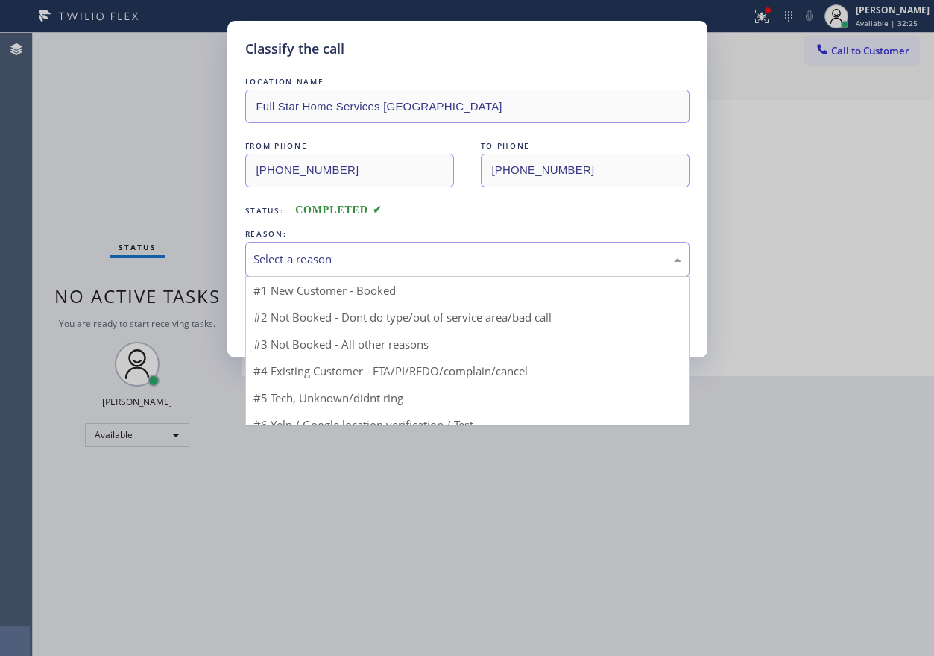
click at [333, 251] on div "Select a reason" at bounding box center [468, 259] width 428 height 17
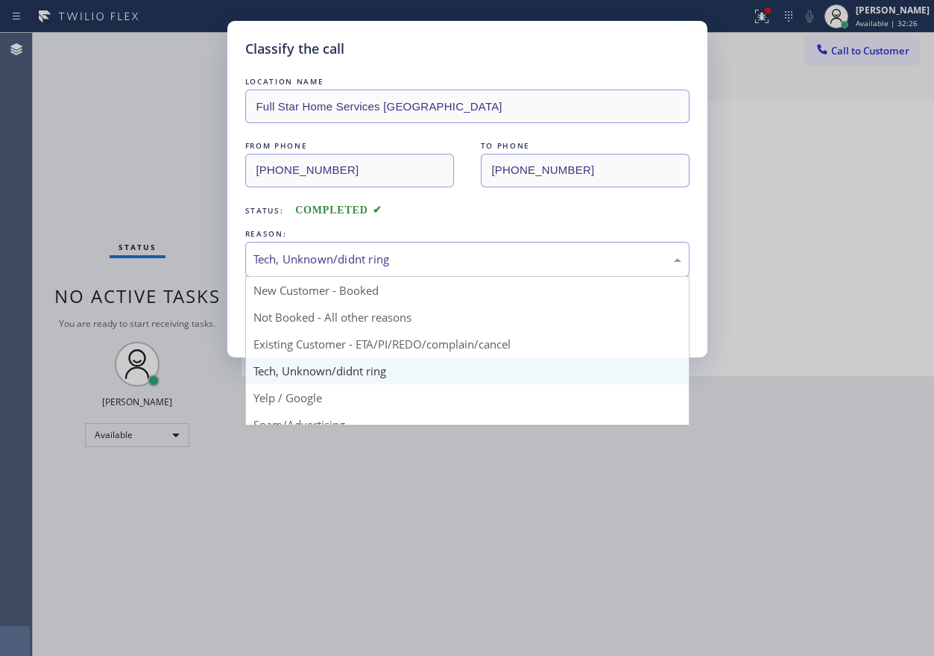
click at [333, 276] on div "Tech, Unknown/didnt ring New Customer - Booked Not Booked - All other reasons E…" at bounding box center [467, 259] width 444 height 35
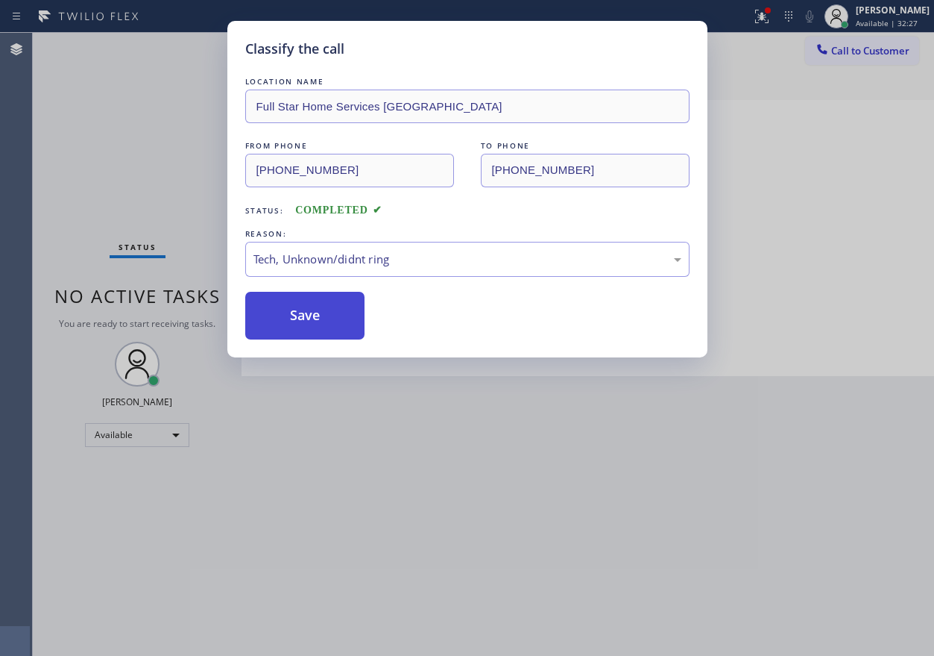
click at [323, 336] on button "Save" at bounding box center [305, 316] width 120 height 48
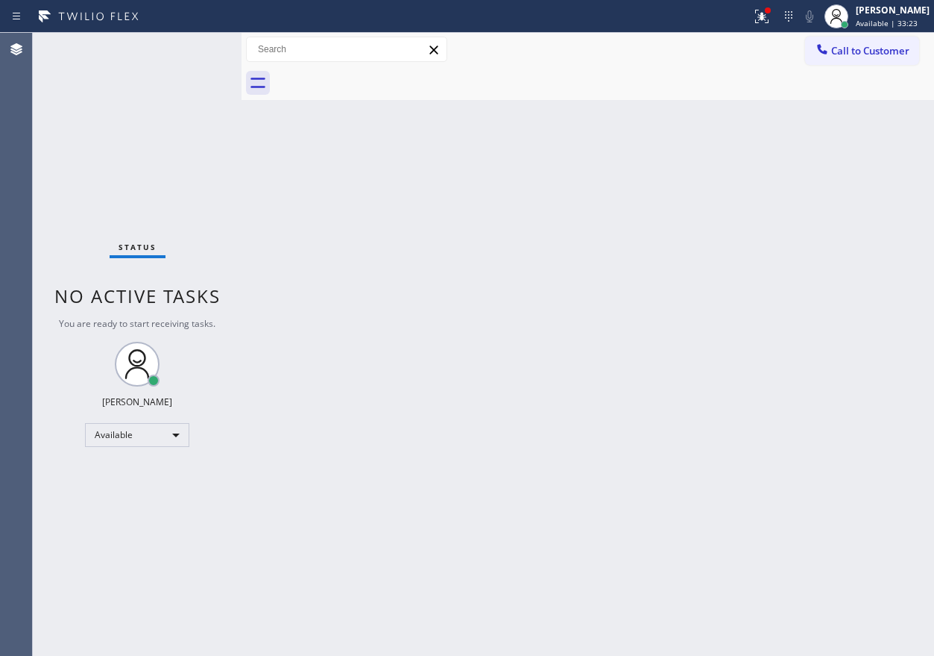
click at [744, 352] on div "Back to Dashboard Change Sender ID Customers Technicians Select a contact Outbo…" at bounding box center [588, 344] width 693 height 623
click at [779, 28] on button at bounding box center [762, 16] width 33 height 33
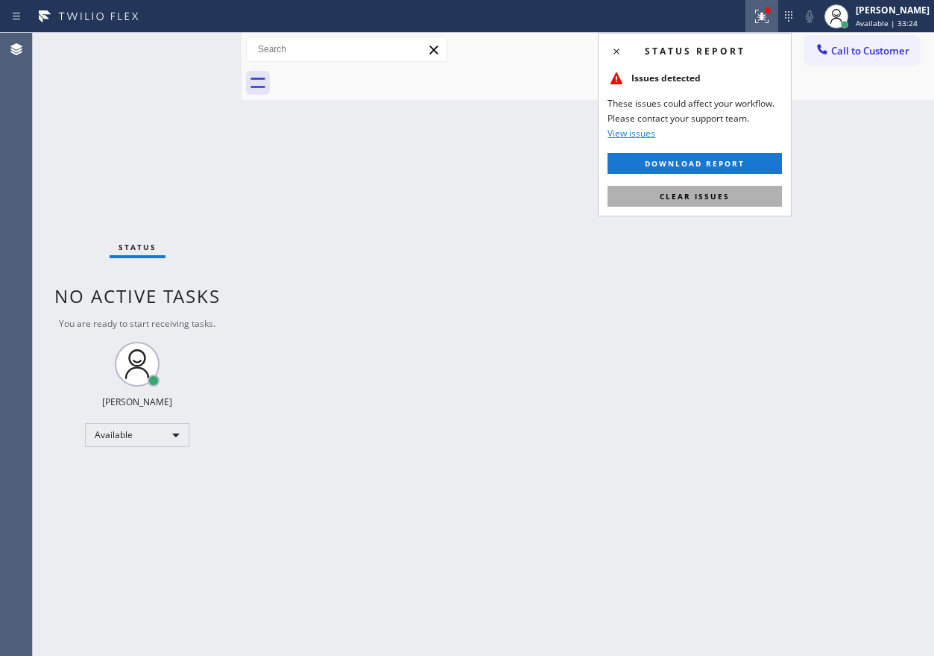
click at [769, 197] on button "Clear issues" at bounding box center [695, 196] width 175 height 21
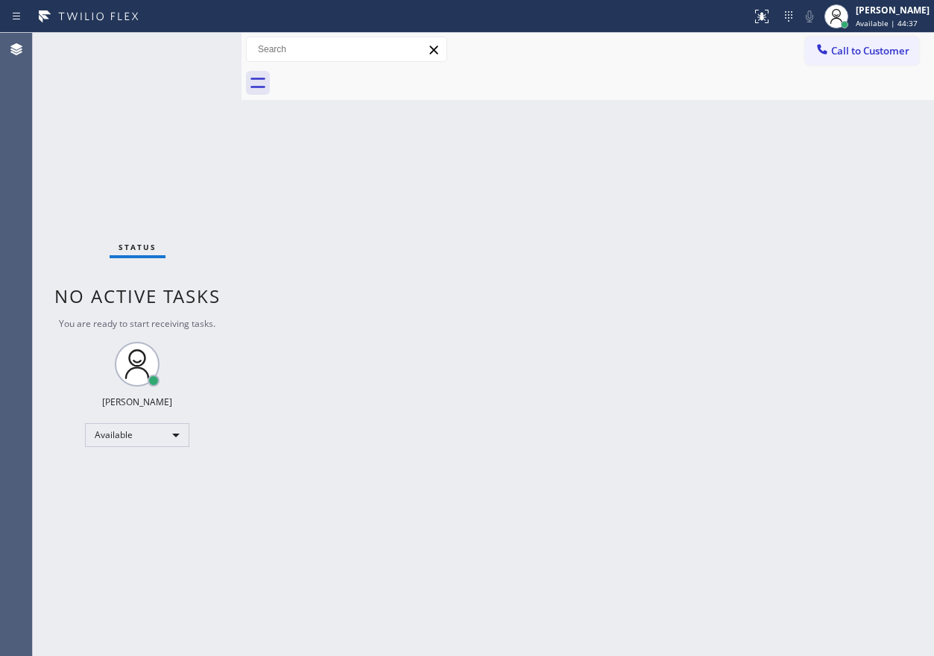
click at [790, 265] on div "Back to Dashboard Change Sender ID Customers Technicians Select a contact Outbo…" at bounding box center [588, 344] width 693 height 623
click at [738, 375] on div "Back to Dashboard Change Sender ID Customers Technicians Select a contact Outbo…" at bounding box center [588, 344] width 693 height 623
click at [850, 412] on div "Back to Dashboard Change Sender ID Customers Technicians Select a contact Outbo…" at bounding box center [588, 344] width 693 height 623
click at [781, 145] on div "Back to Dashboard Change Sender ID Customers Technicians Select a contact Outbo…" at bounding box center [588, 344] width 693 height 623
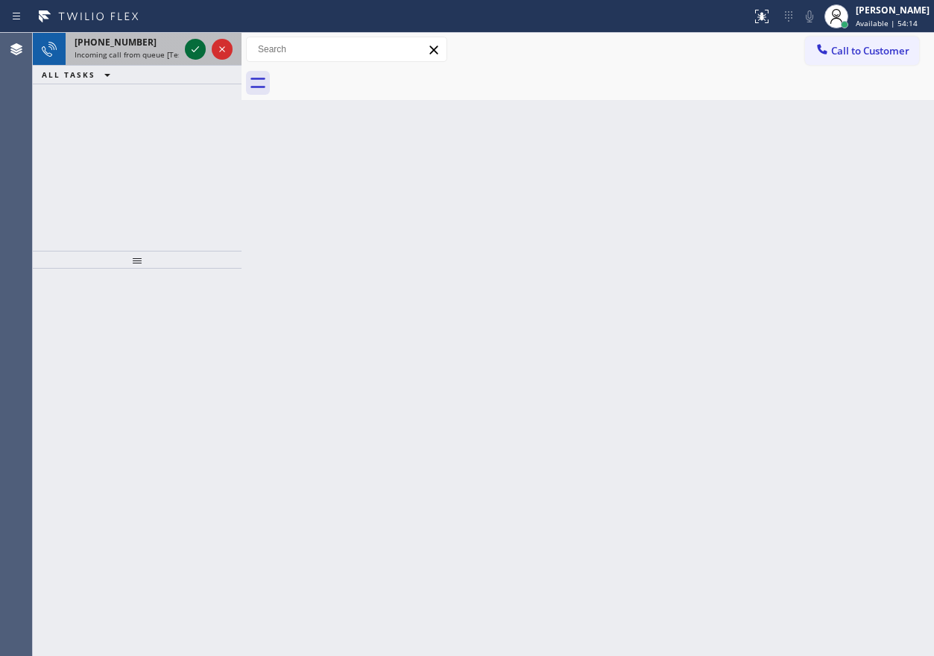
click at [191, 46] on icon at bounding box center [195, 49] width 18 height 18
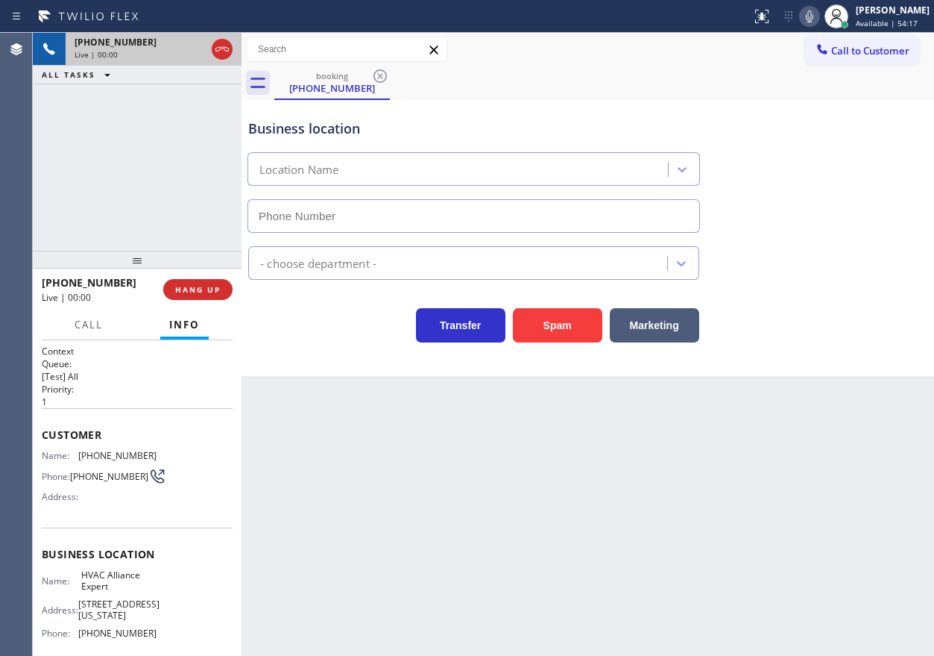
type input "[PHONE_NUMBER]"
click at [212, 284] on span "HANG UP" at bounding box center [197, 289] width 45 height 10
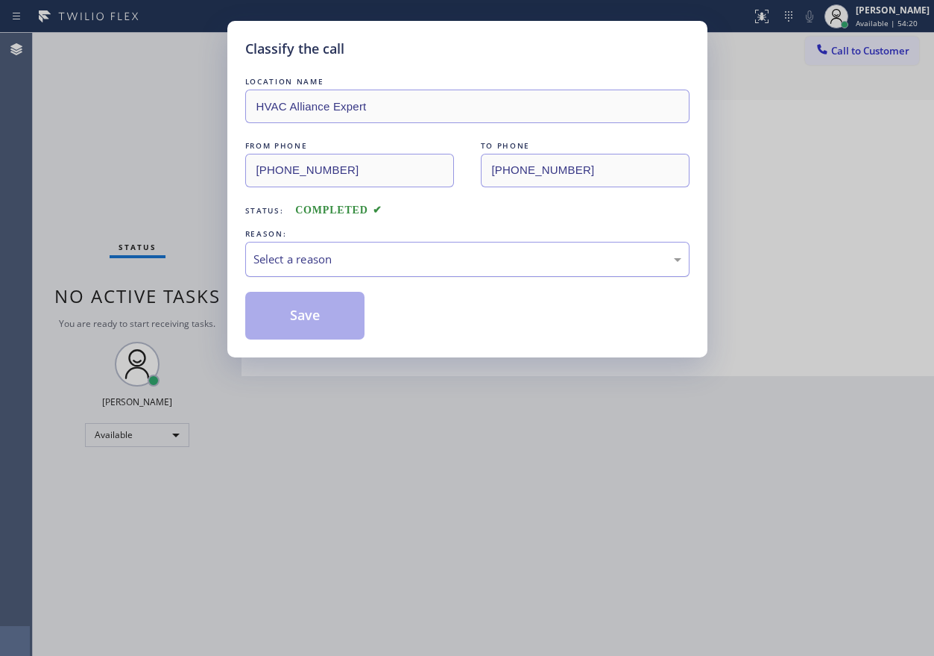
click at [409, 265] on div "Select a reason" at bounding box center [468, 259] width 428 height 17
click at [347, 331] on button "Save" at bounding box center [305, 316] width 120 height 48
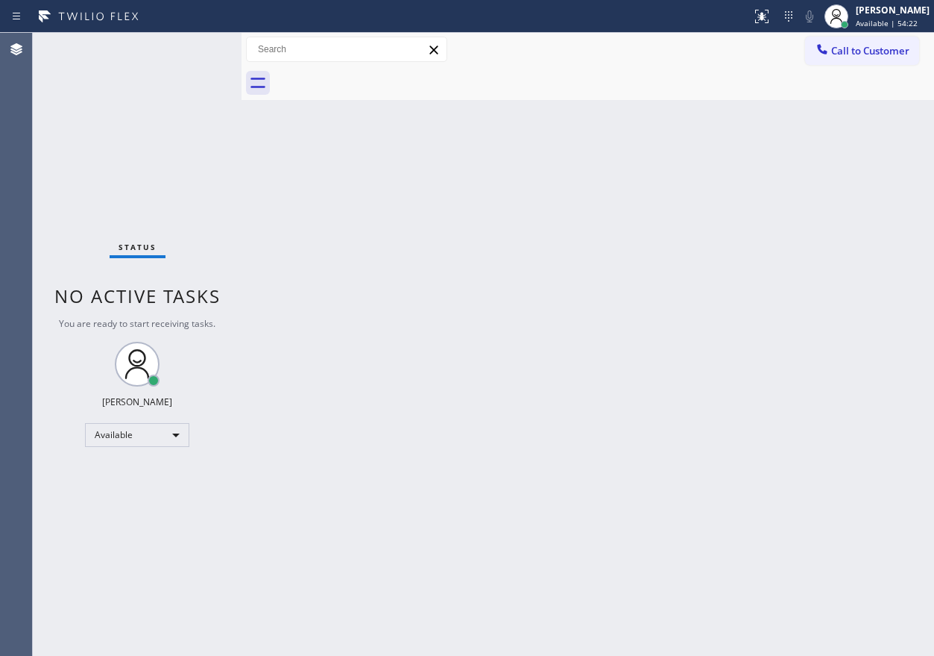
click at [770, 400] on div "Back to Dashboard Change Sender ID Customers Technicians Select a contact Outbo…" at bounding box center [588, 344] width 693 height 623
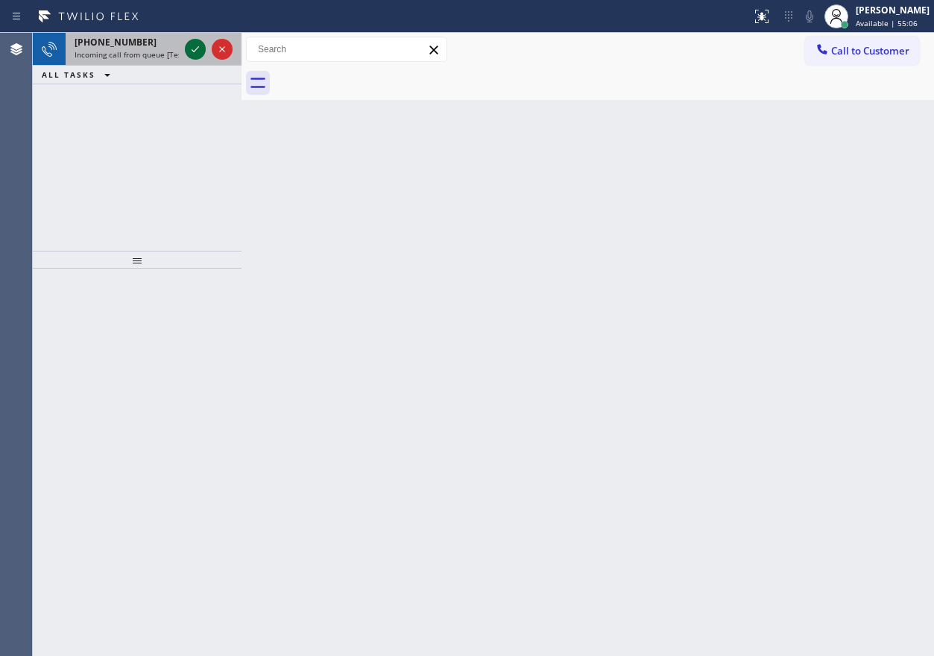
click at [186, 45] on icon at bounding box center [195, 49] width 18 height 18
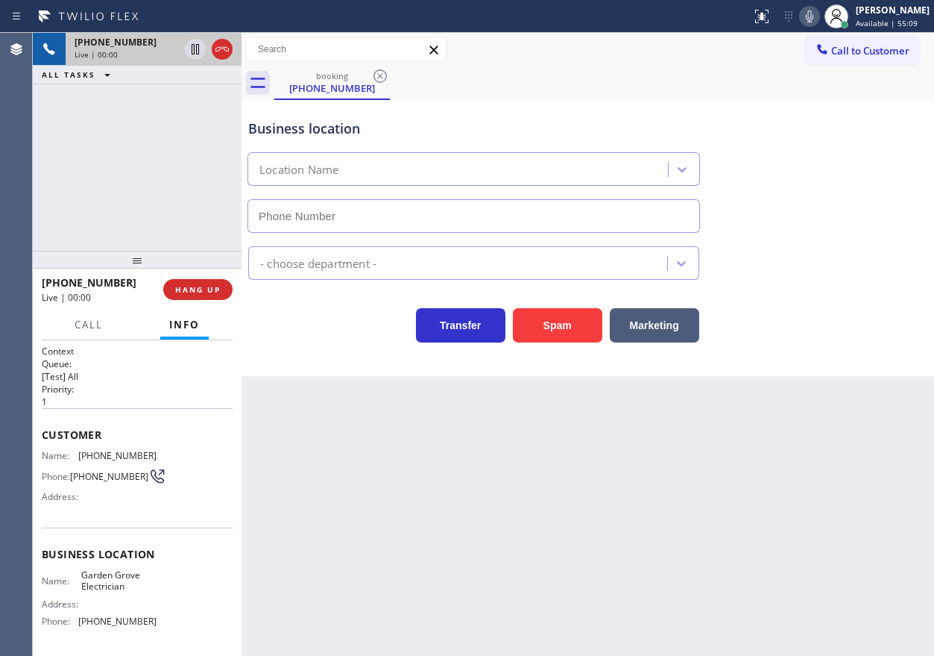
type input "[PHONE_NUMBER]"
click at [113, 591] on span "Garden Grove Electrician" at bounding box center [118, 580] width 75 height 23
copy span "Garden Grove Electrician"
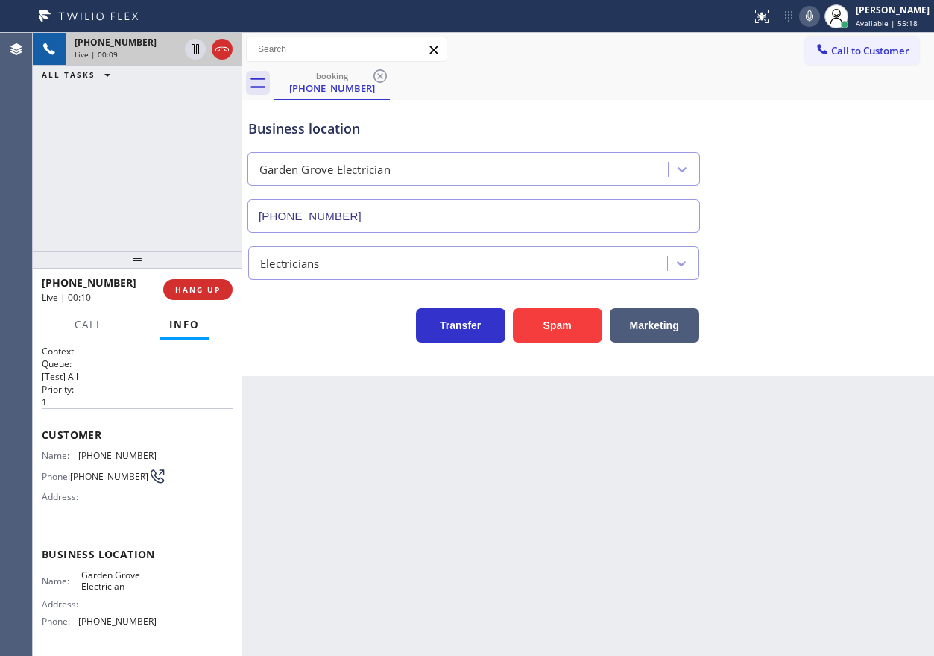
click at [451, 221] on input "[PHONE_NUMBER]" at bounding box center [474, 216] width 453 height 34
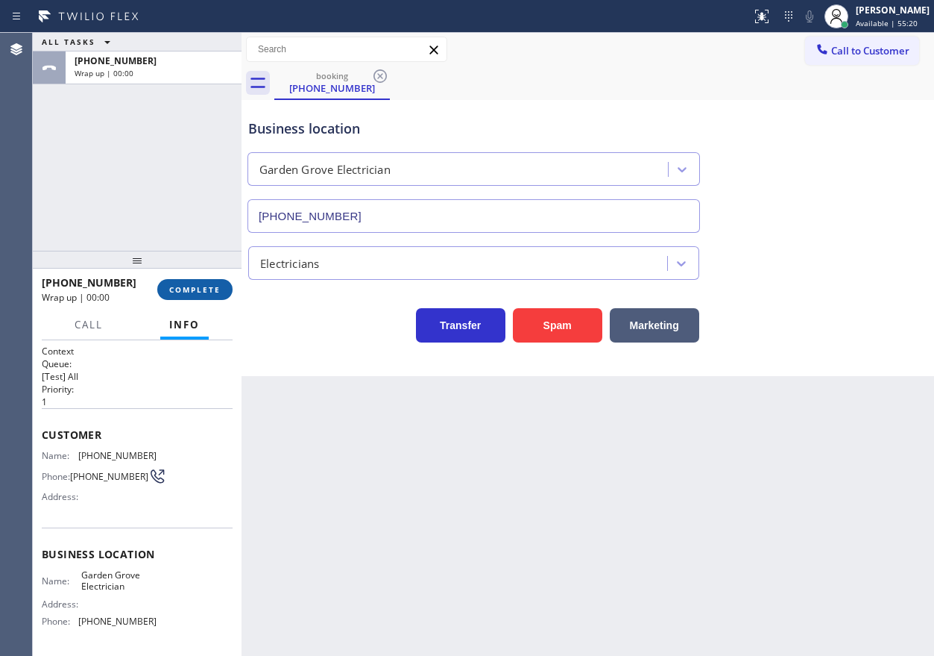
click at [211, 283] on button "COMPLETE" at bounding box center [194, 289] width 75 height 21
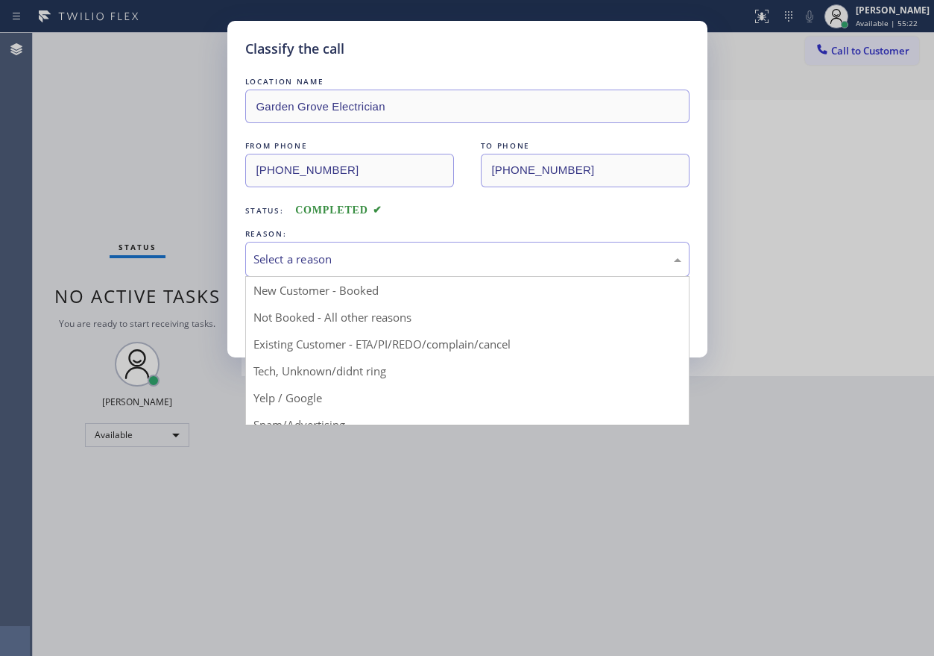
click at [361, 260] on div "Select a reason" at bounding box center [468, 259] width 428 height 17
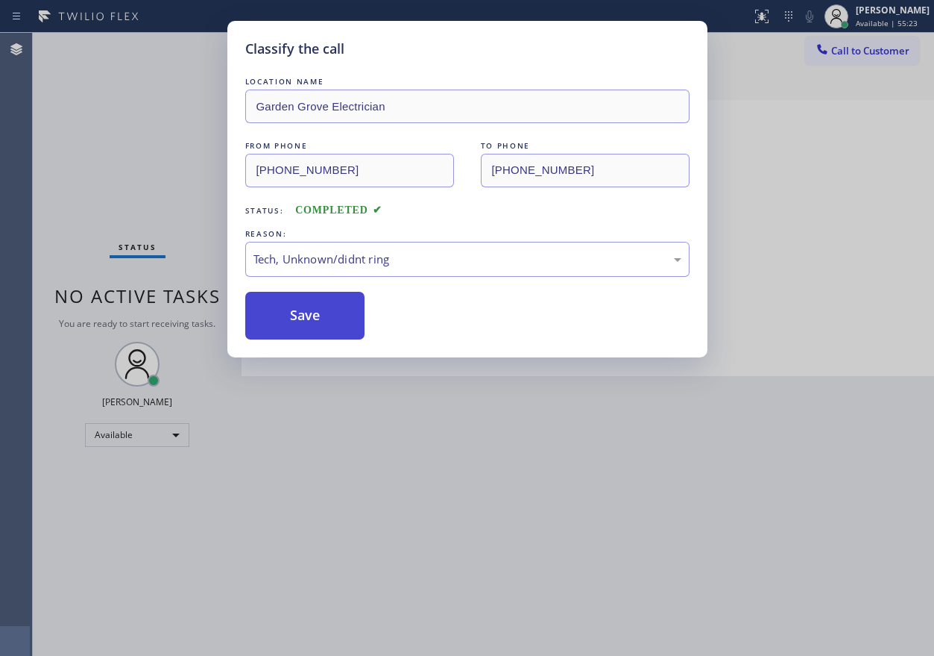
click at [321, 327] on button "Save" at bounding box center [305, 316] width 120 height 48
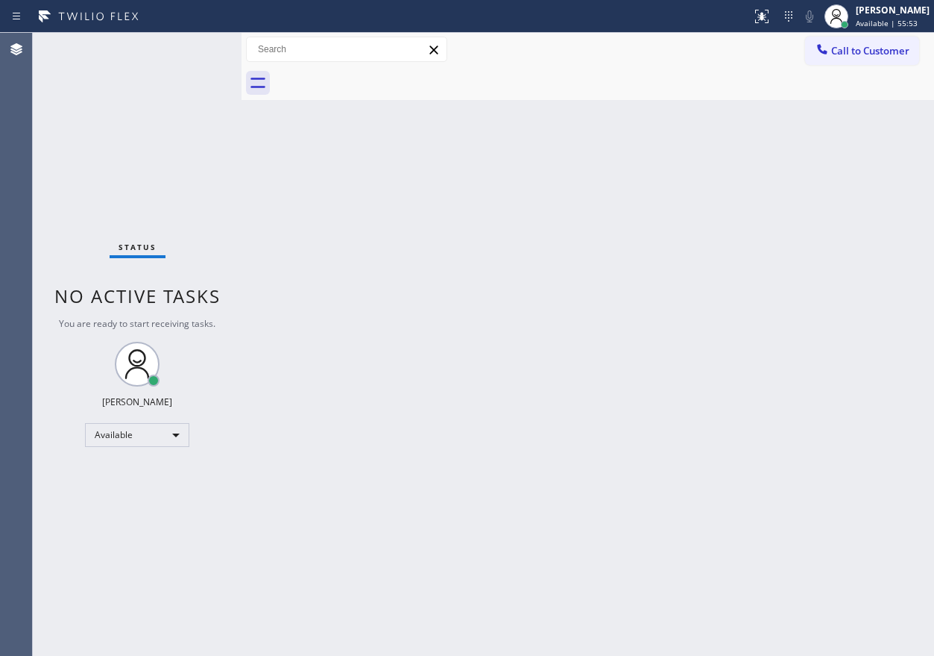
click at [932, 286] on div "Back to Dashboard Change Sender ID Customers Technicians Select a contact Outbo…" at bounding box center [588, 344] width 693 height 623
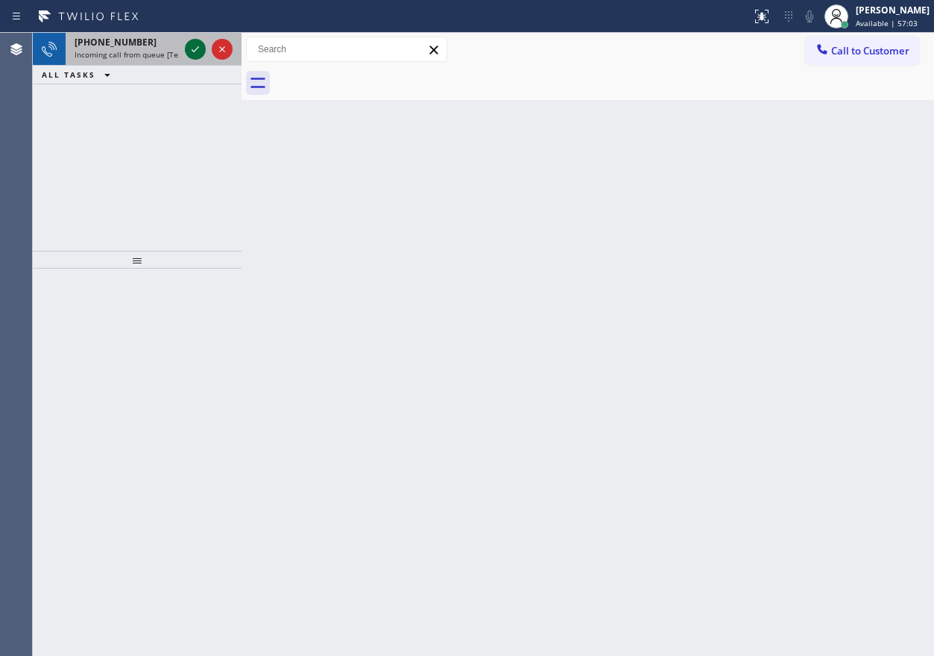
click at [193, 49] on icon at bounding box center [195, 49] width 18 height 18
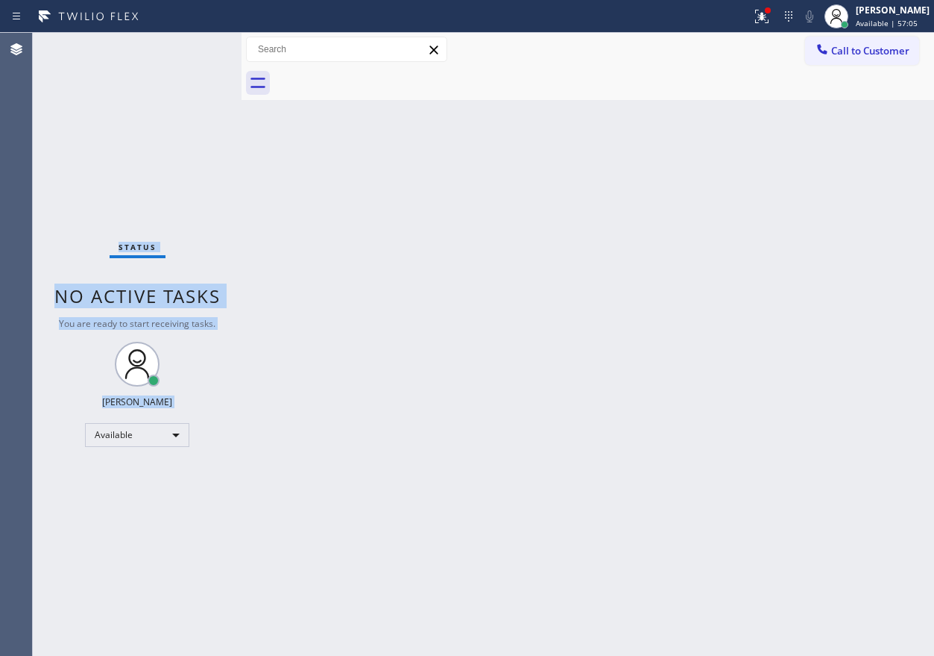
click at [193, 49] on div "Status No active tasks You are ready to start receiving tasks. [PERSON_NAME] Av…" at bounding box center [137, 344] width 209 height 623
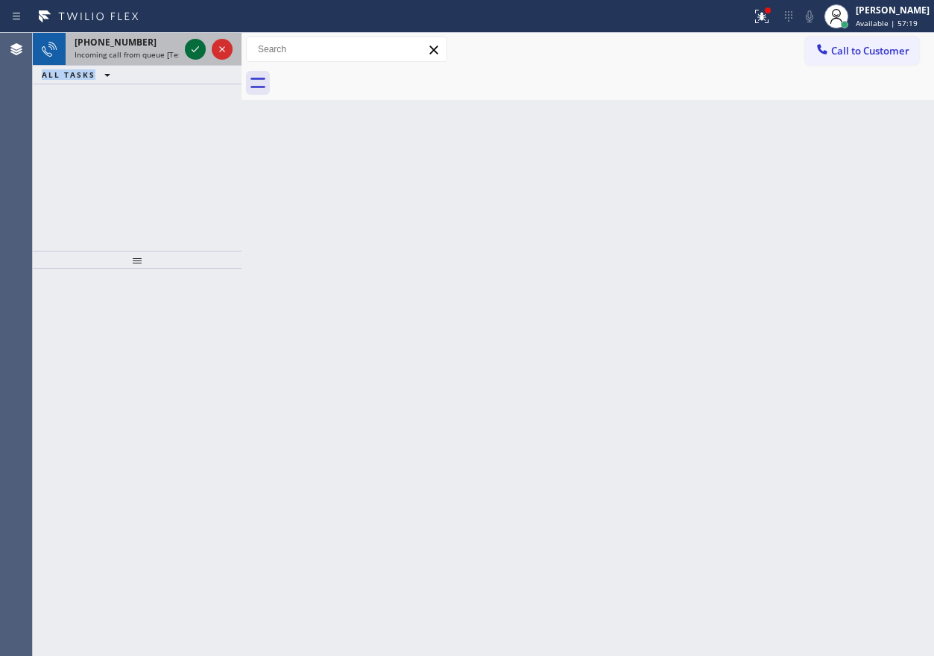
click at [193, 49] on icon at bounding box center [195, 49] width 18 height 18
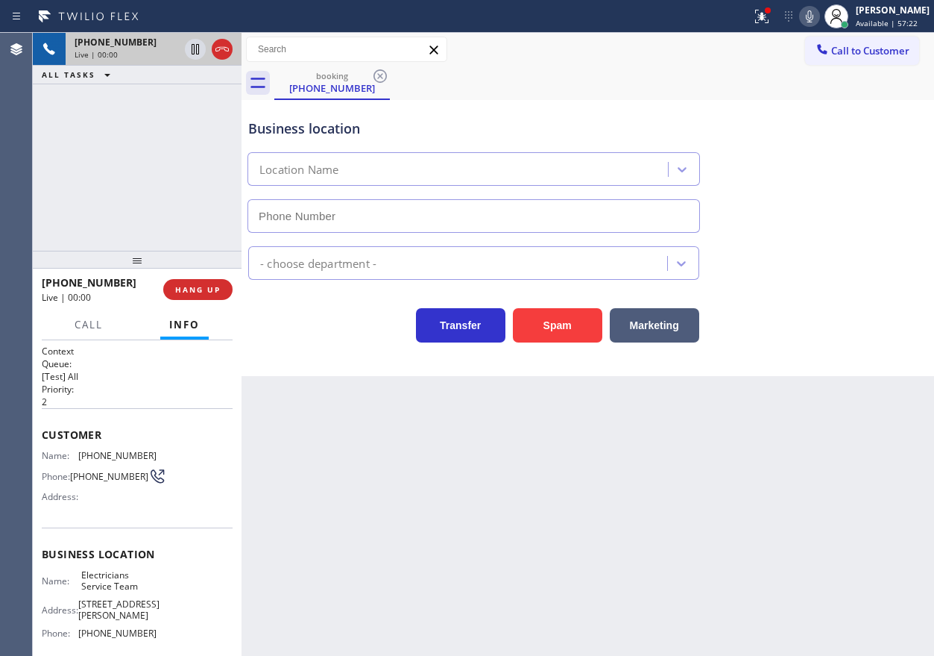
type input "[PHONE_NUMBER]"
click at [201, 286] on span "HANG UP" at bounding box center [197, 289] width 45 height 10
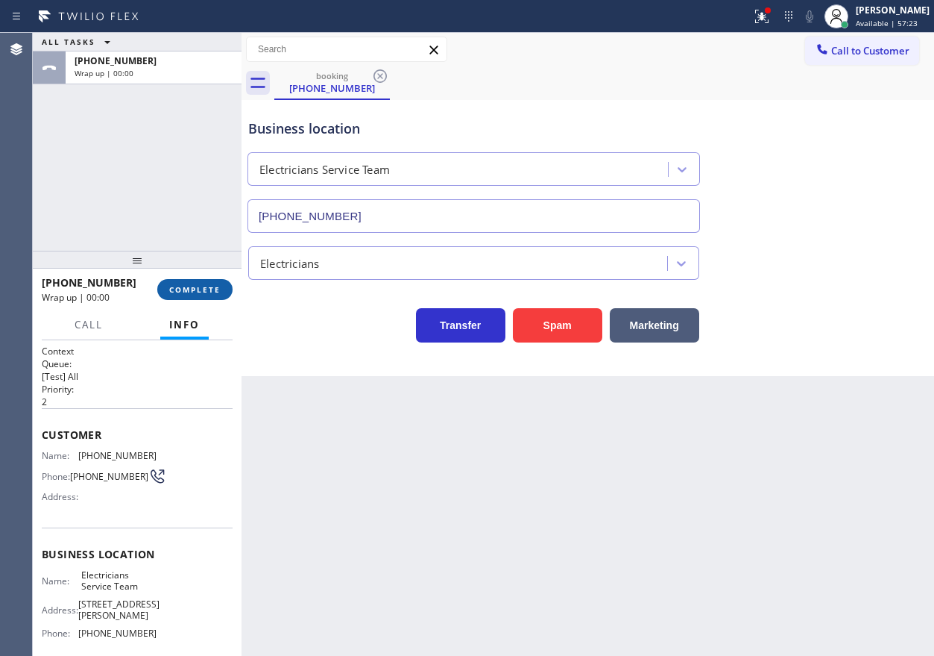
click at [221, 286] on button "COMPLETE" at bounding box center [194, 289] width 75 height 21
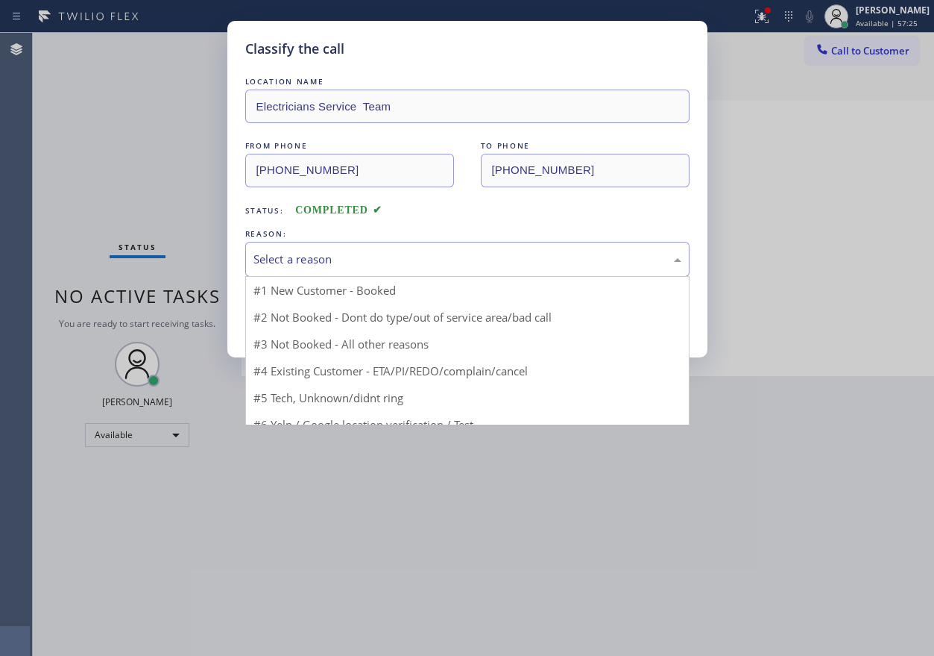
click at [371, 268] on div "Select a reason" at bounding box center [467, 259] width 444 height 35
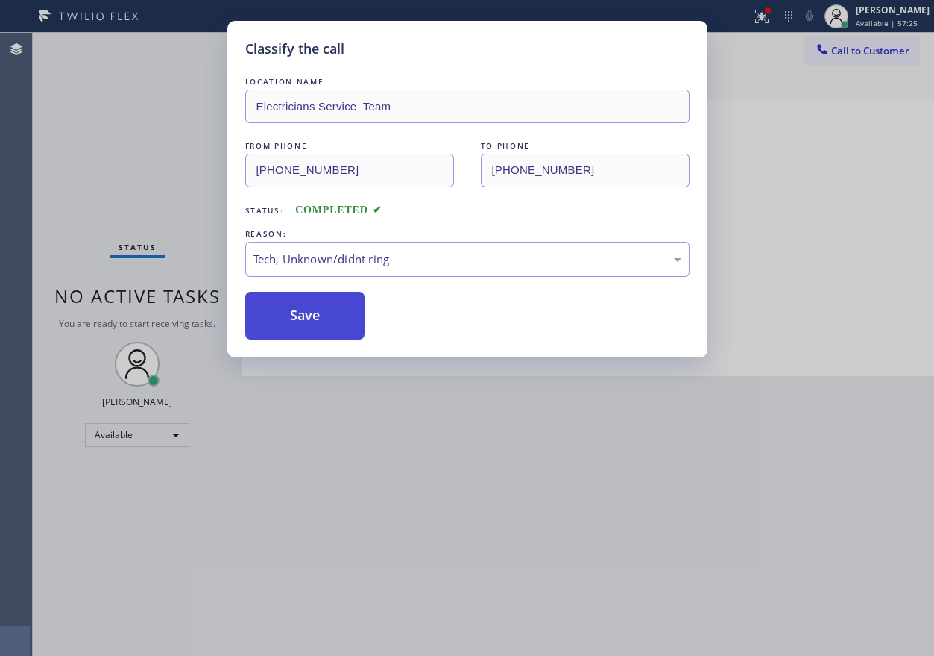
click at [326, 299] on button "Save" at bounding box center [305, 316] width 120 height 48
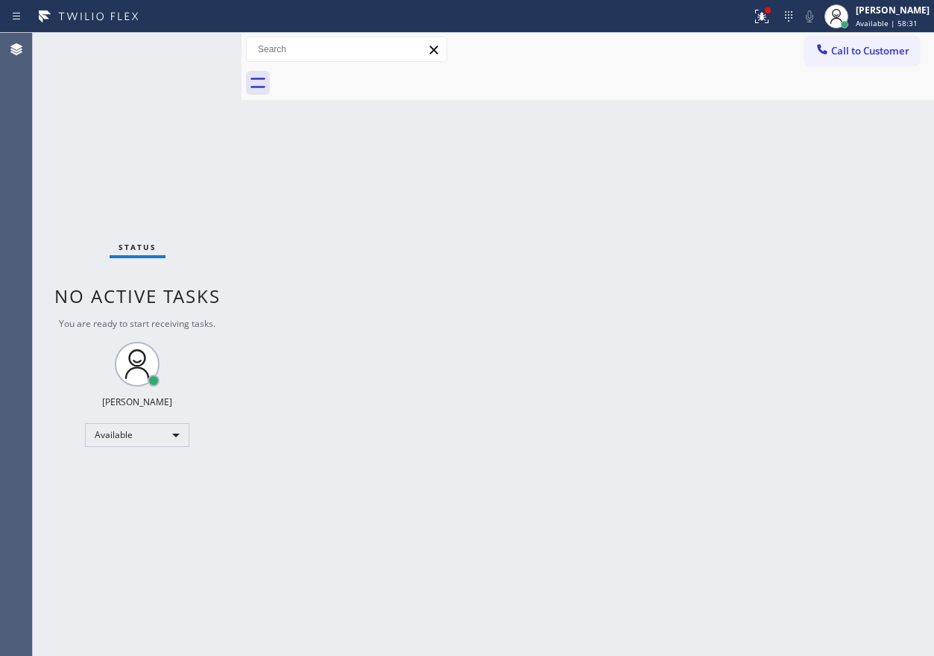
click at [796, 246] on div "Back to Dashboard Change Sender ID Customers Technicians Select a contact Outbo…" at bounding box center [588, 344] width 693 height 623
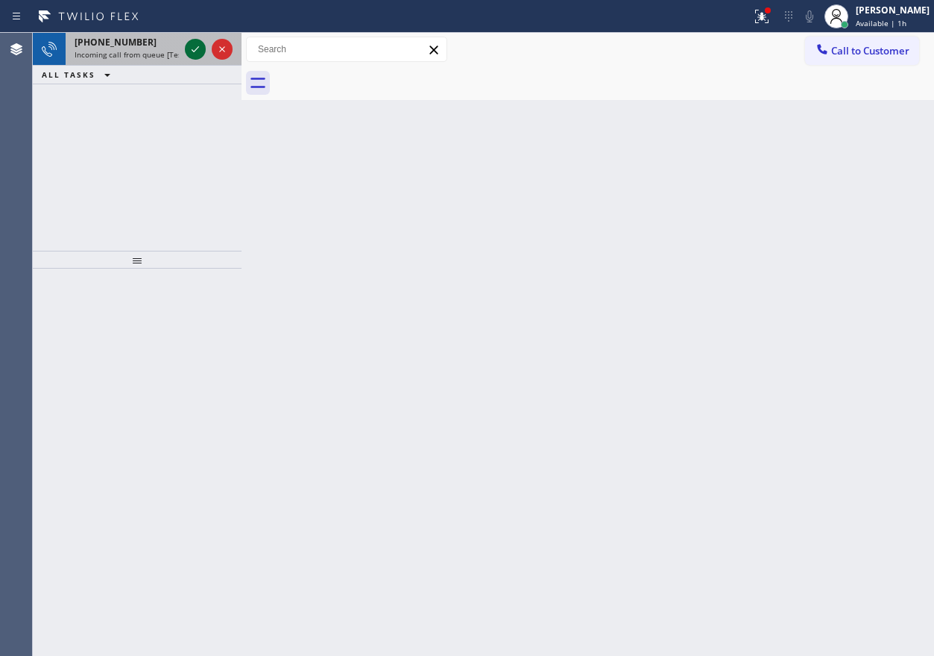
click at [192, 49] on icon at bounding box center [195, 49] width 18 height 18
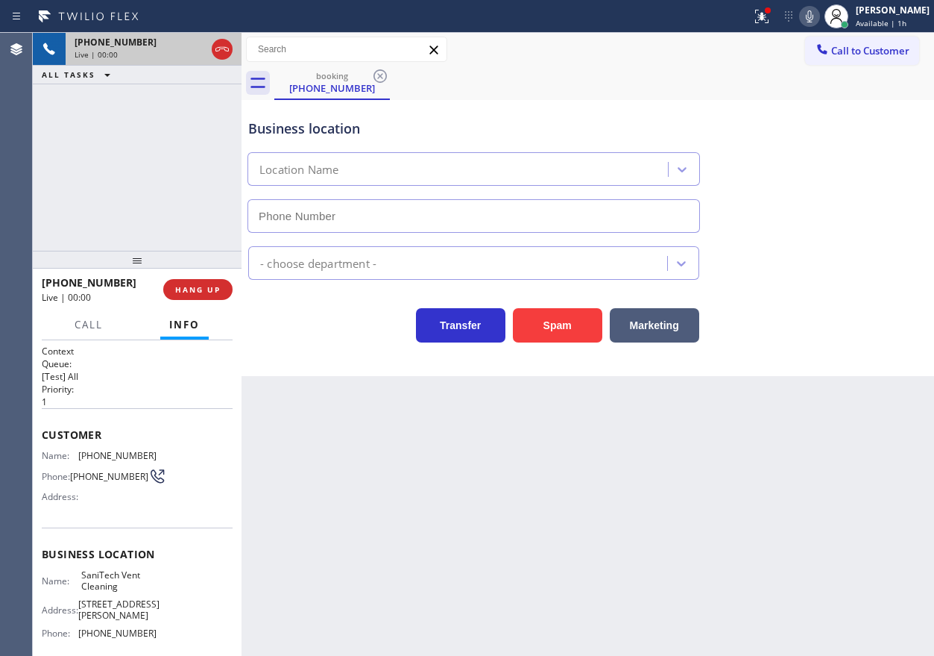
type input "[PHONE_NUMBER]"
click at [562, 320] on button "Spam" at bounding box center [557, 325] width 89 height 34
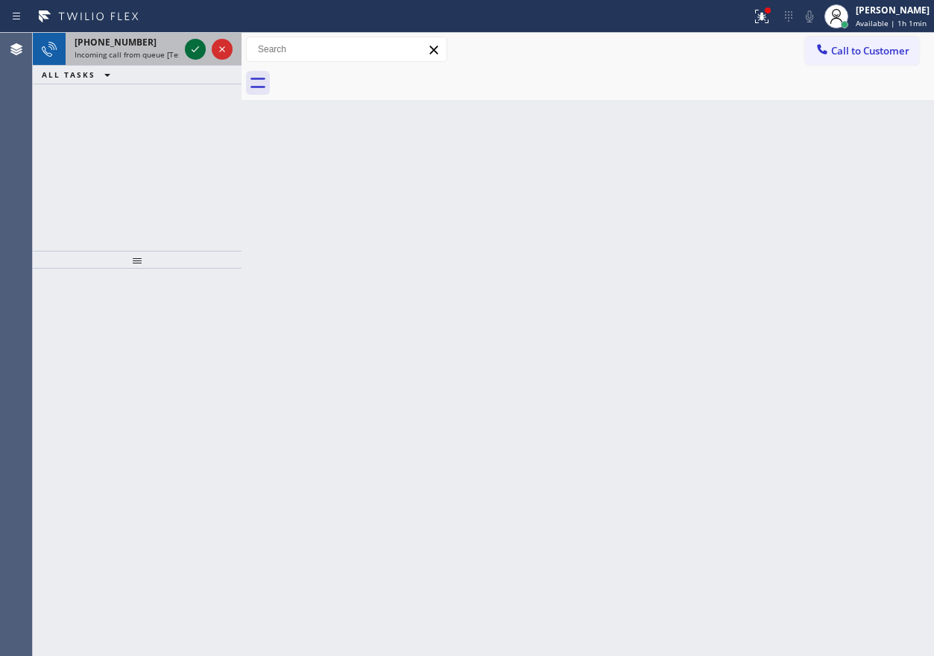
click at [196, 59] on button at bounding box center [195, 49] width 21 height 21
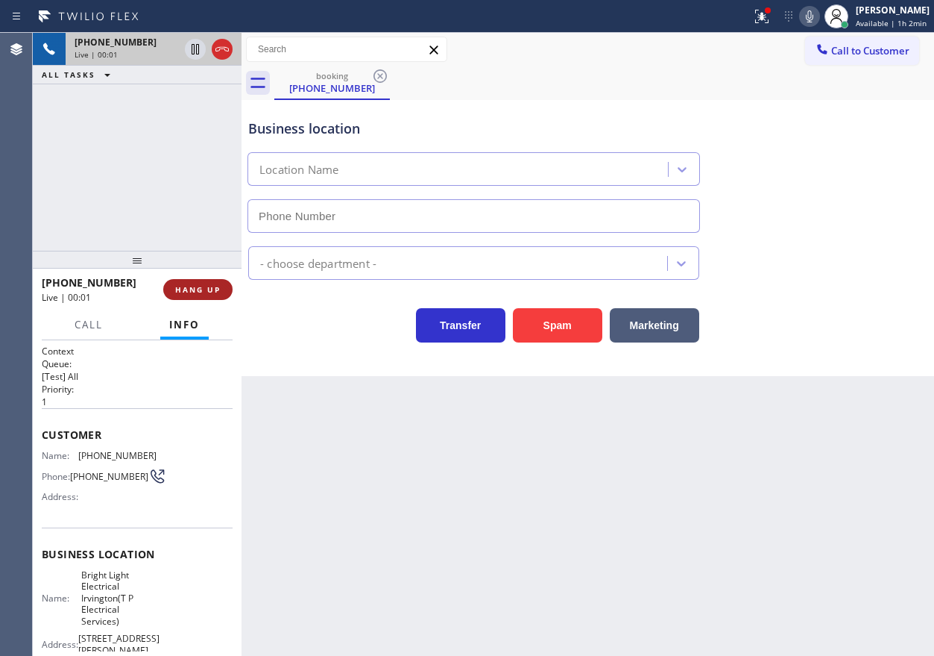
click at [191, 300] on button "HANG UP" at bounding box center [197, 289] width 69 height 21
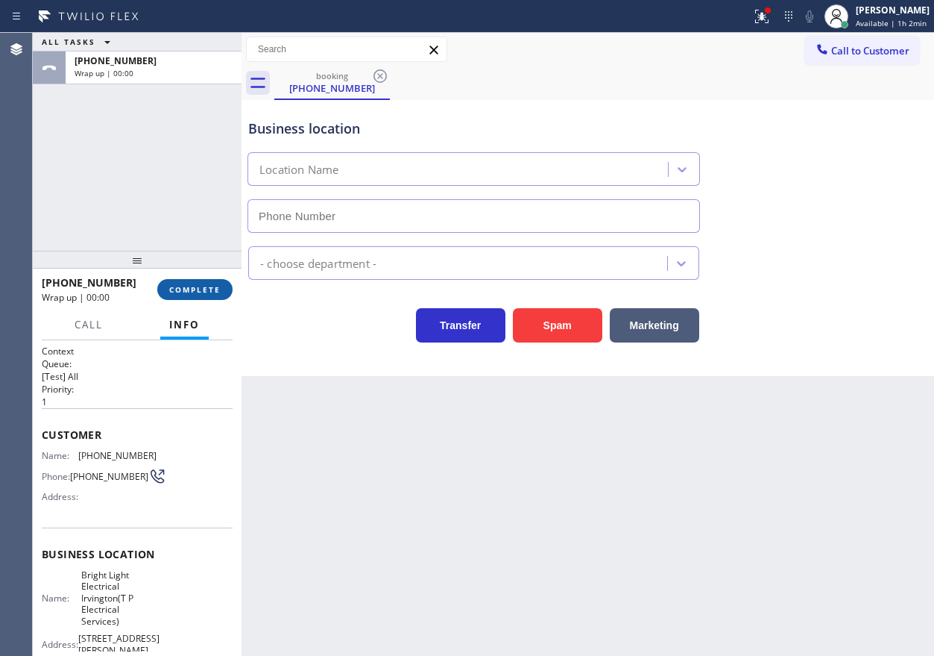
click at [192, 295] on button "COMPLETE" at bounding box center [194, 289] width 75 height 21
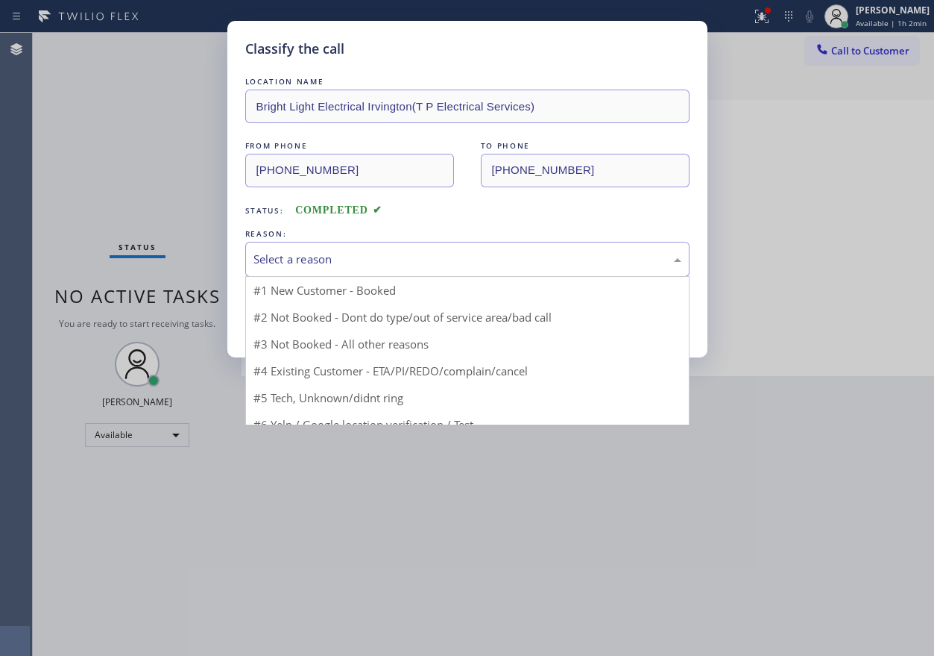
drag, startPoint x: 298, startPoint y: 250, endPoint x: 310, endPoint y: 359, distance: 110.3
click at [298, 251] on div "Select a reason" at bounding box center [468, 259] width 428 height 17
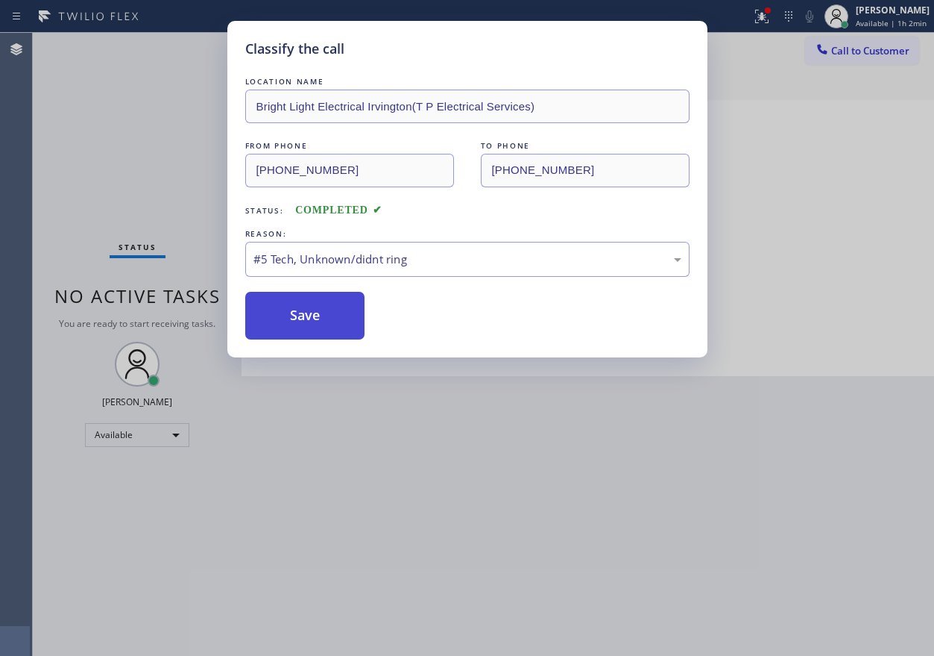
click at [308, 315] on button "Save" at bounding box center [305, 316] width 120 height 48
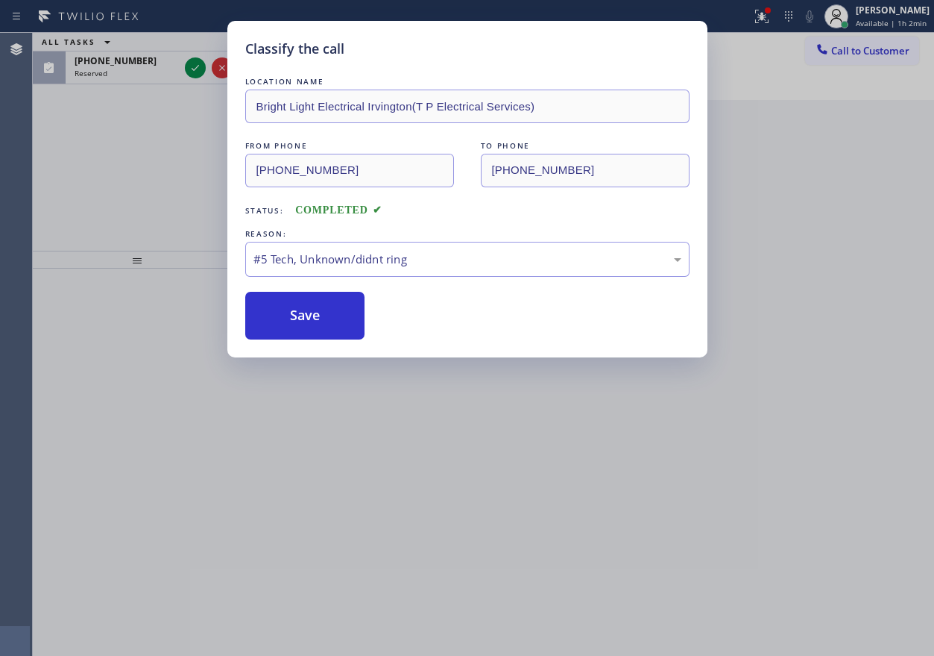
click at [342, 313] on div "Classify the call LOCATION NAME AR B2B SMS FROM PHONE [PHONE_NUMBER] TO PHONE […" at bounding box center [484, 344] width 902 height 623
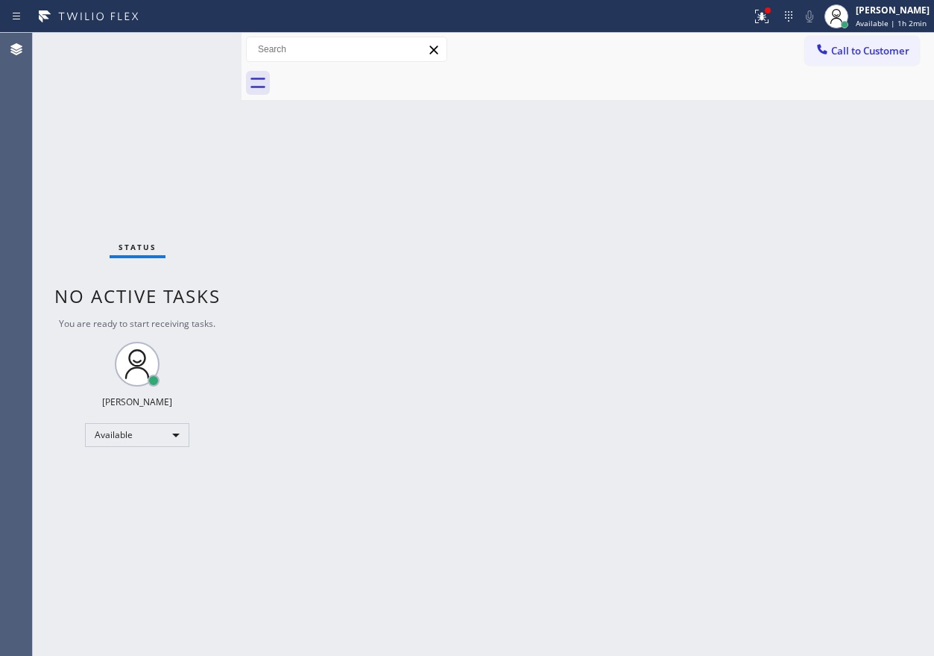
click at [195, 43] on div "Status No active tasks You are ready to start receiving tasks. [PERSON_NAME] Av…" at bounding box center [137, 344] width 209 height 623
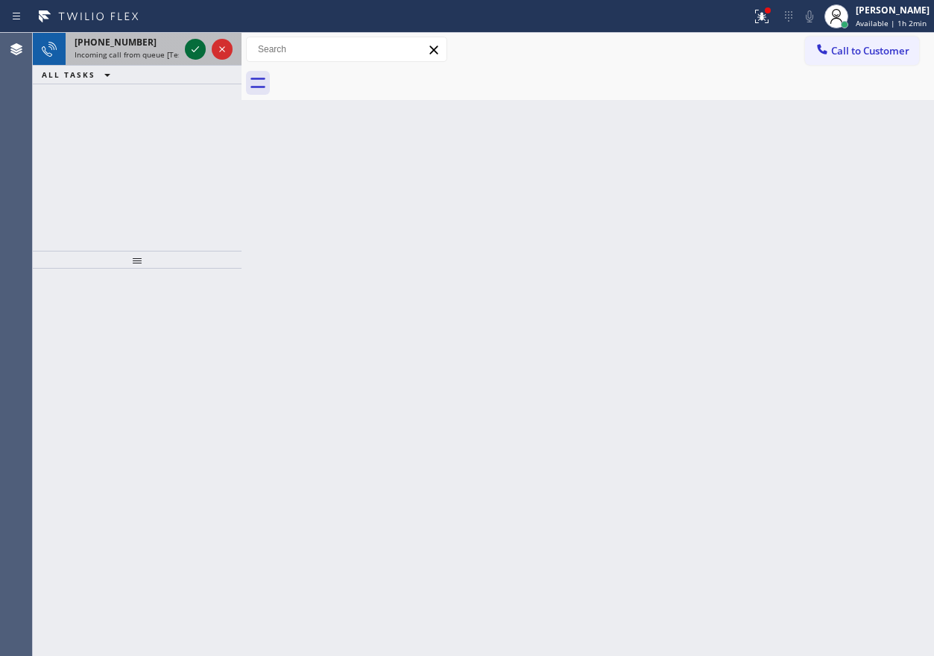
click at [189, 53] on icon at bounding box center [195, 49] width 18 height 18
click at [815, 158] on div "Back to Dashboard Change Sender ID Customers Technicians Select a contact Outbo…" at bounding box center [588, 344] width 693 height 623
click at [189, 45] on icon at bounding box center [195, 49] width 18 height 18
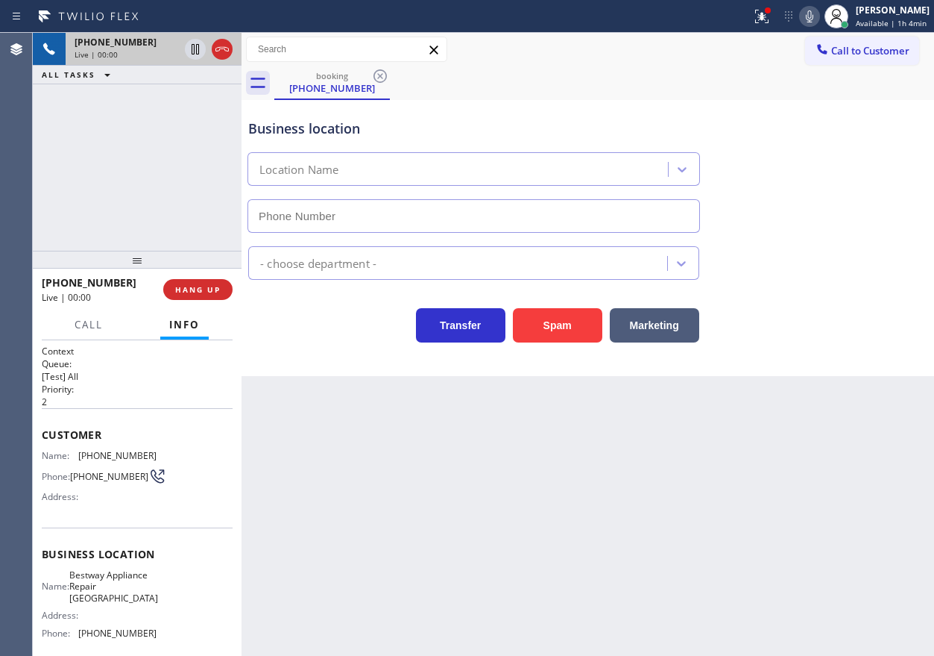
type input "[PHONE_NUMBER]"
click at [135, 594] on span "Bestway Appliance Repair [GEOGRAPHIC_DATA]" at bounding box center [113, 586] width 89 height 34
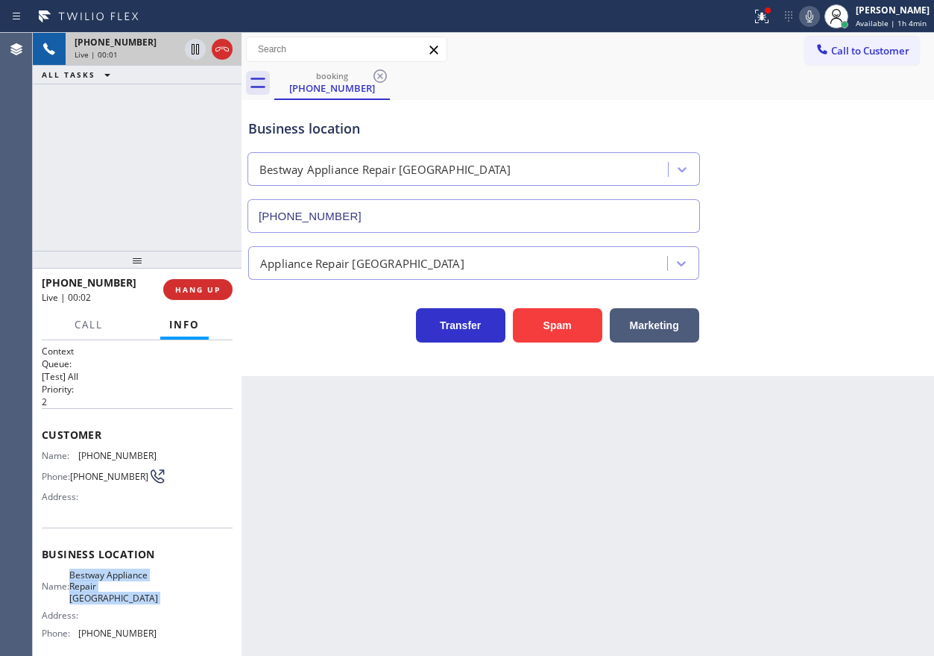
click at [135, 594] on span "Bestway Appliance Repair [GEOGRAPHIC_DATA]" at bounding box center [113, 586] width 89 height 34
copy span "Bestway Appliance Repair [GEOGRAPHIC_DATA]"
click at [464, 207] on input "[PHONE_NUMBER]" at bounding box center [474, 216] width 453 height 34
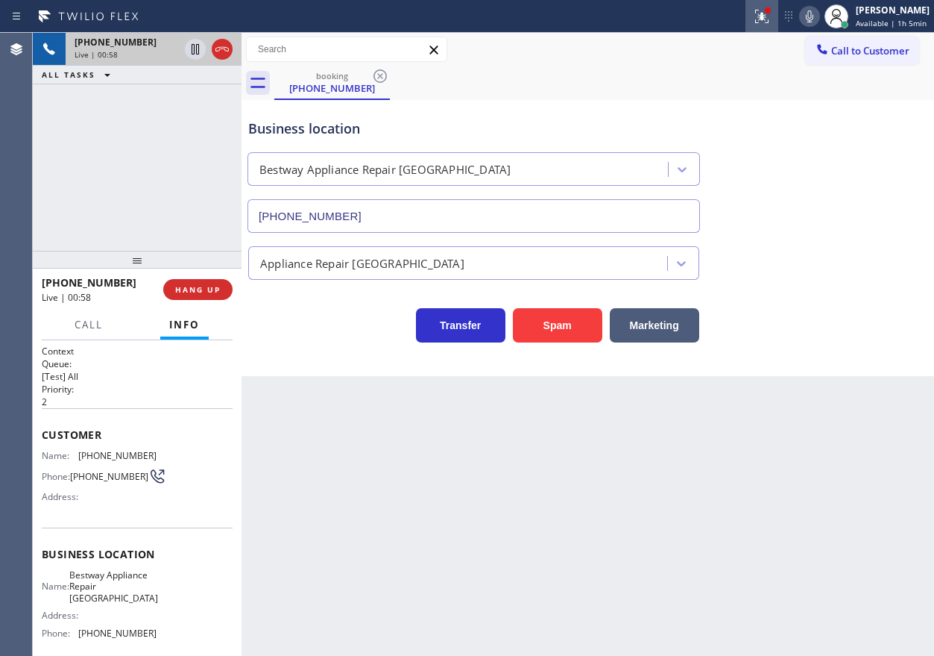
click at [770, 22] on icon at bounding box center [762, 16] width 18 height 18
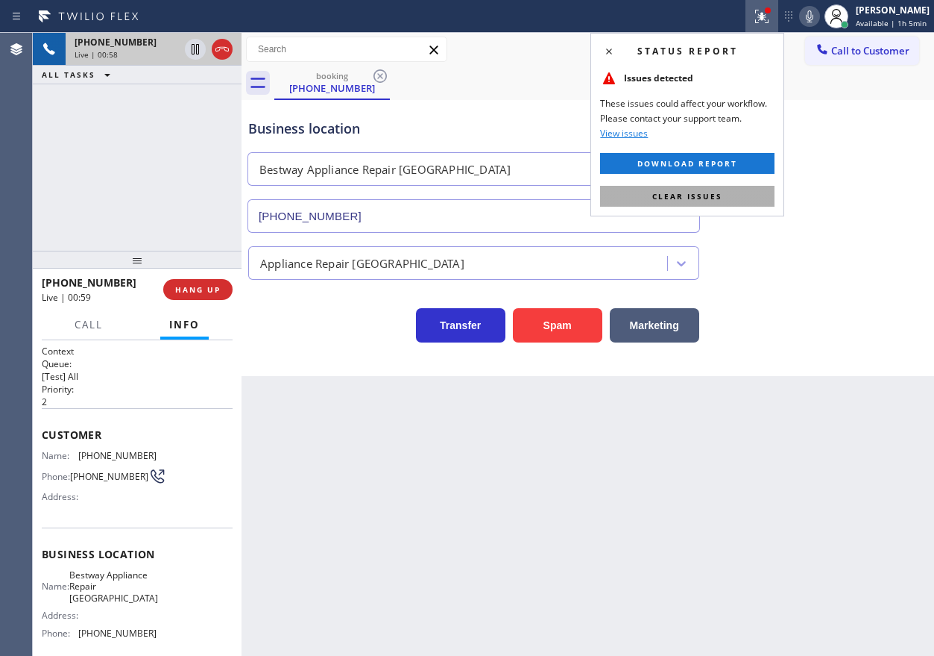
click at [755, 192] on button "Clear issues" at bounding box center [687, 196] width 175 height 21
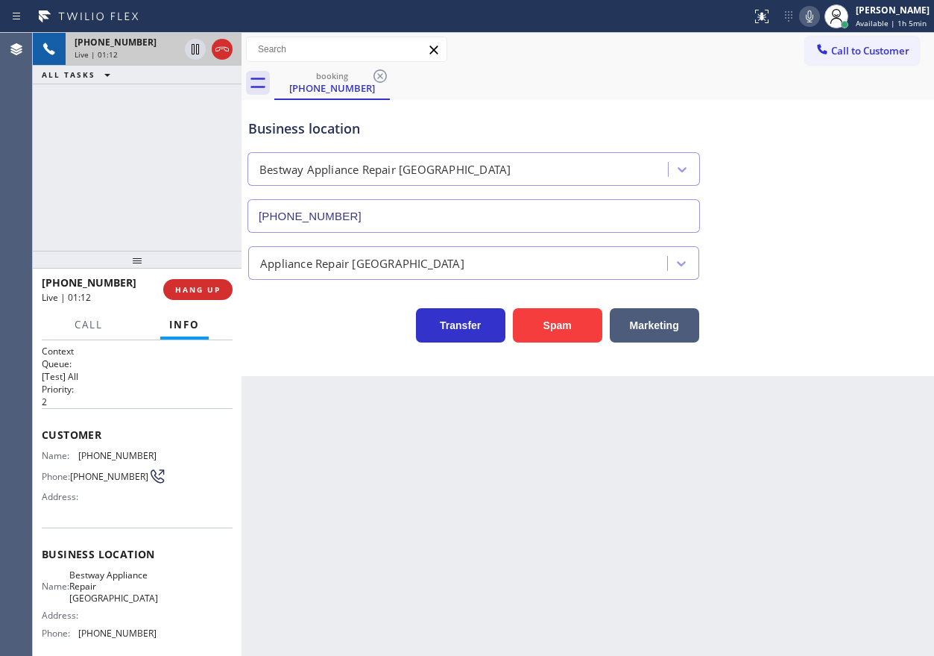
click at [122, 457] on span "[PHONE_NUMBER]" at bounding box center [117, 455] width 78 height 11
copy span "[PHONE_NUMBER]"
click at [195, 49] on icon at bounding box center [195, 49] width 18 height 18
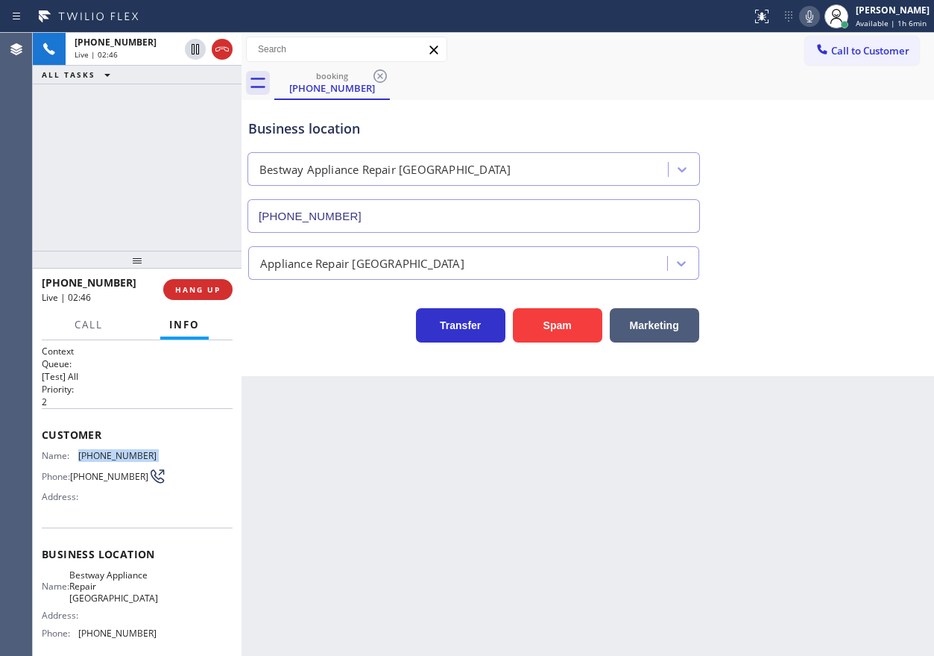
click at [815, 21] on icon at bounding box center [810, 16] width 18 height 18
click at [808, 403] on div "Back to Dashboard Change Sender ID Customers Technicians Select a contact Outbo…" at bounding box center [588, 344] width 693 height 623
click at [814, 16] on icon at bounding box center [810, 16] width 18 height 18
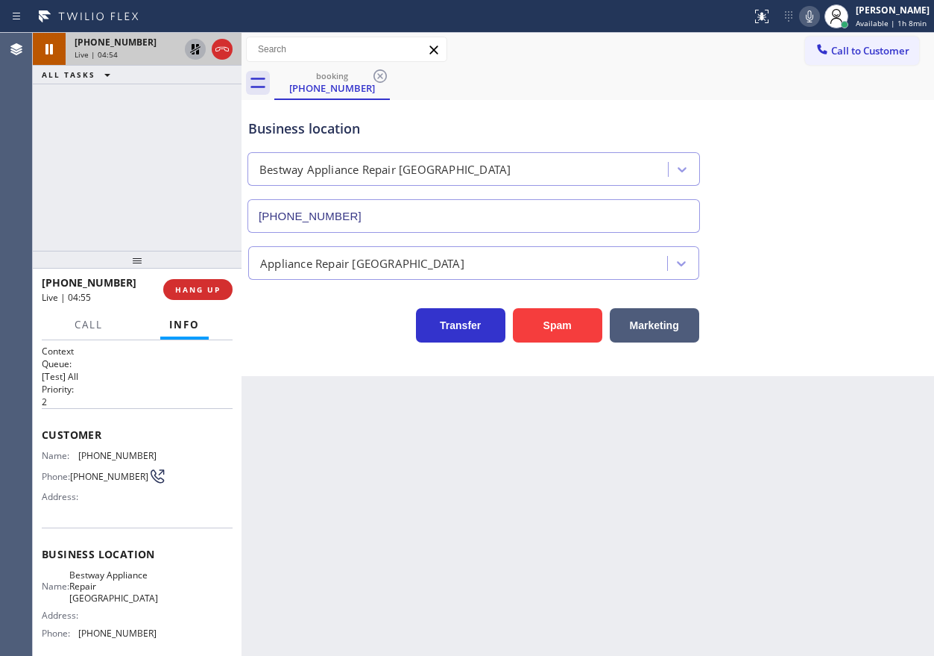
click at [191, 43] on icon at bounding box center [195, 49] width 18 height 18
click at [818, 204] on div "Business location Bestway Appliance Repair [GEOGRAPHIC_DATA] [PHONE_NUMBER]" at bounding box center [587, 165] width 685 height 135
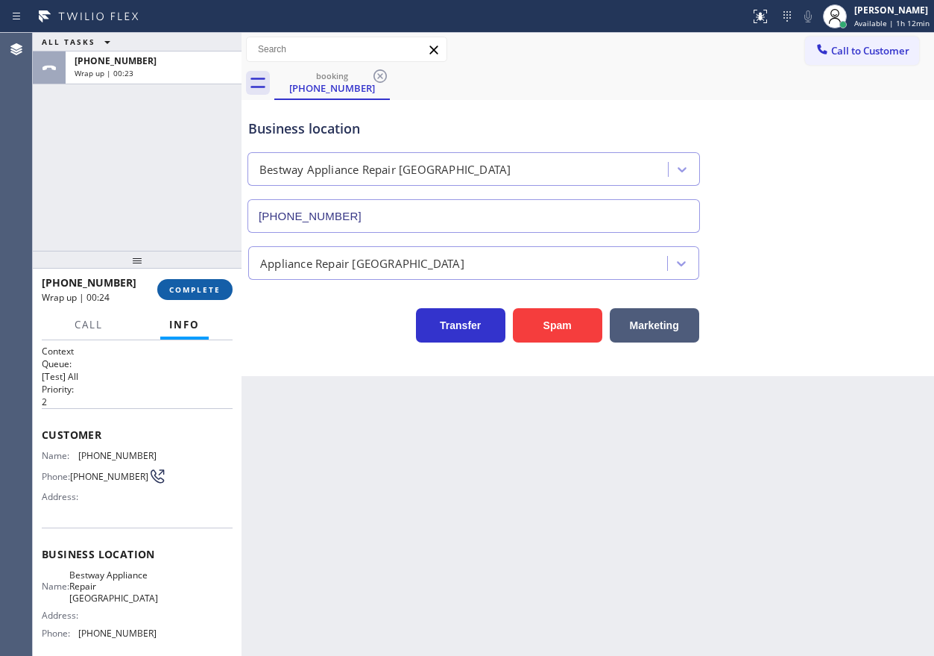
drag, startPoint x: 182, startPoint y: 291, endPoint x: 233, endPoint y: 271, distance: 54.3
click at [183, 294] on span "COMPLETE" at bounding box center [194, 289] width 51 height 10
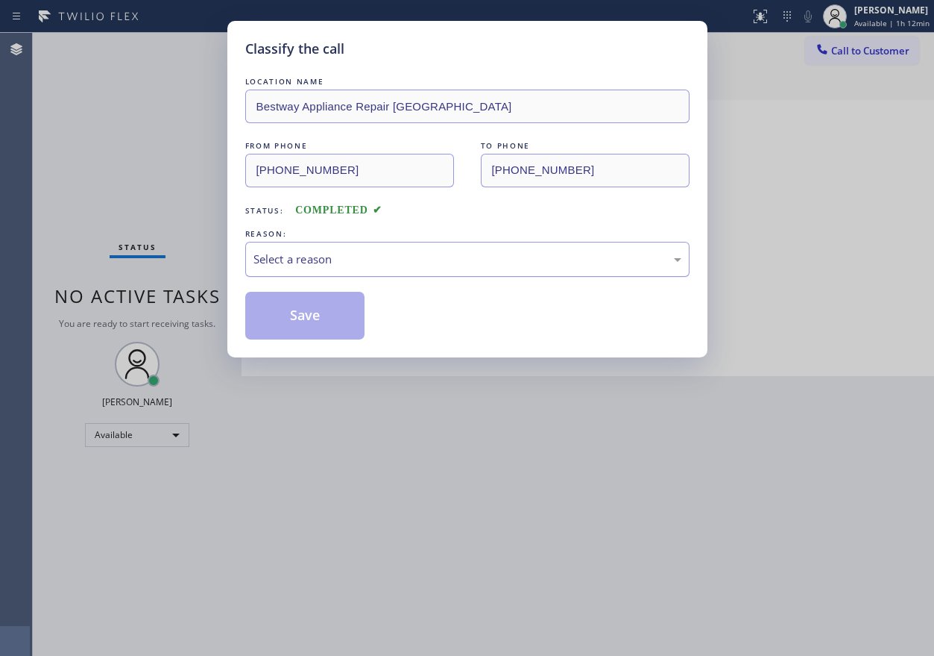
click at [354, 246] on div "Select a reason" at bounding box center [467, 259] width 444 height 35
click at [302, 301] on button "Save" at bounding box center [305, 316] width 120 height 48
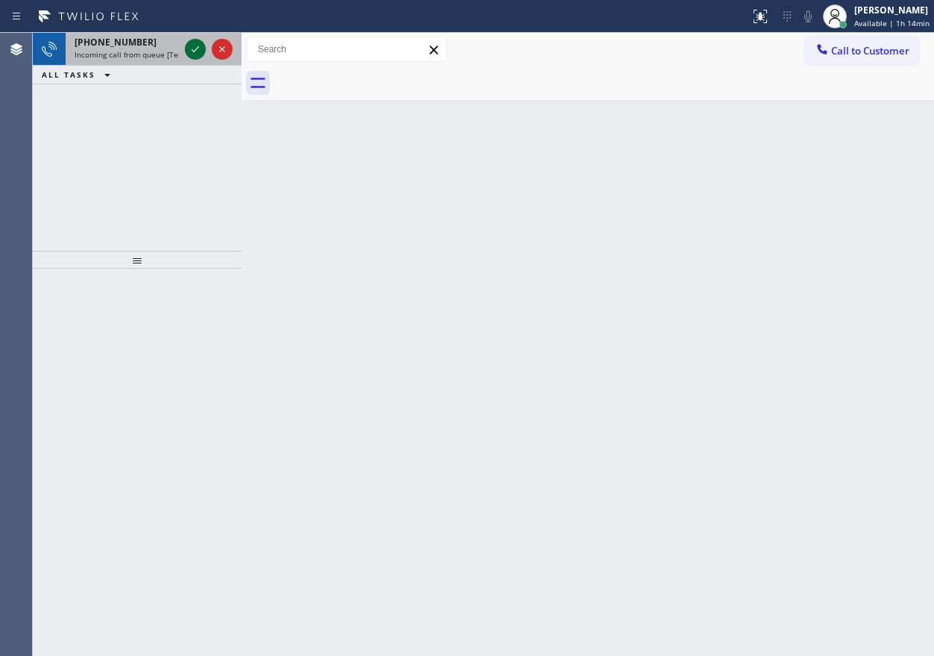
click at [190, 49] on icon at bounding box center [195, 49] width 18 height 18
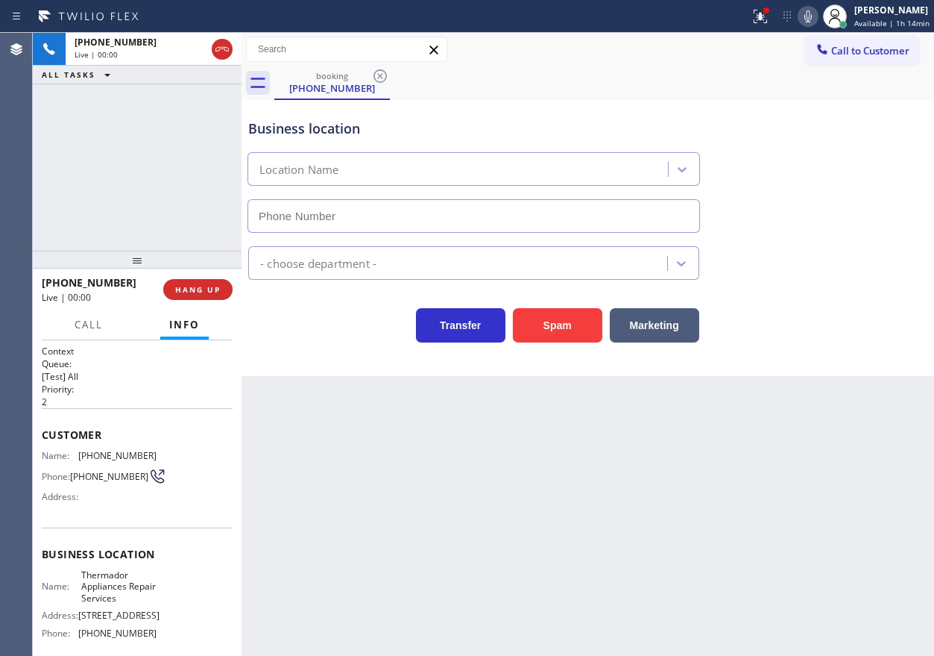
type input "[PHONE_NUMBER]"
click at [119, 598] on span "Thermador Appliances Repair Services" at bounding box center [118, 586] width 75 height 34
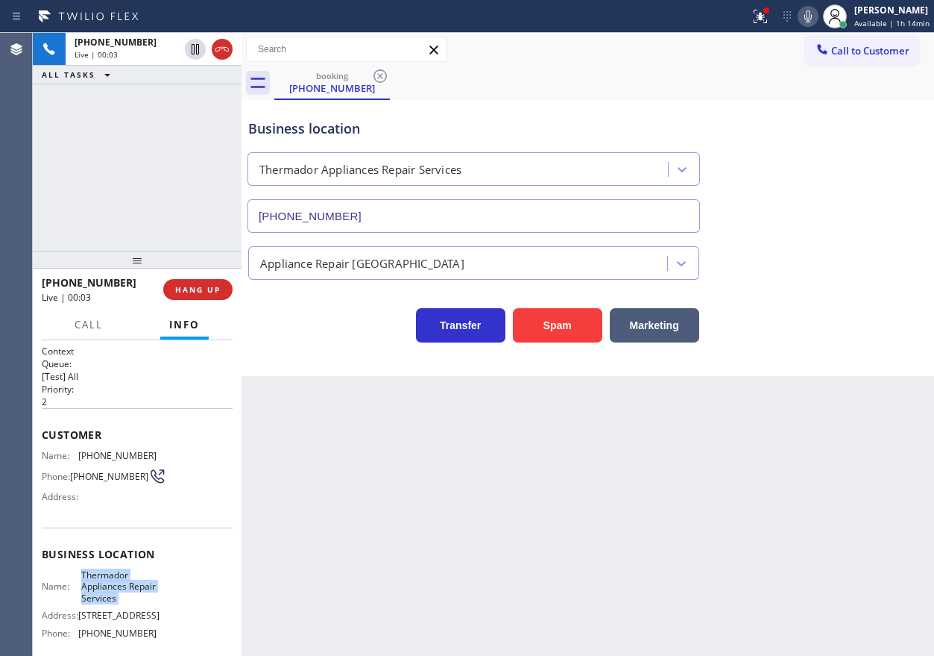
click at [119, 598] on span "Thermador Appliances Repair Services" at bounding box center [118, 586] width 75 height 34
copy span "Thermador Appliances Repair Services"
click at [413, 208] on input "[PHONE_NUMBER]" at bounding box center [474, 216] width 453 height 34
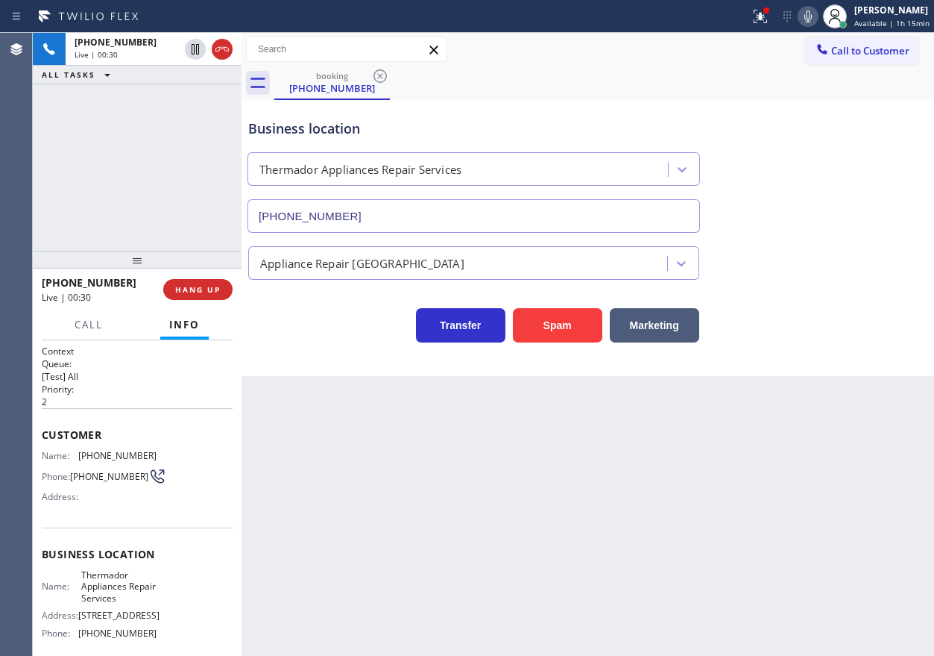
click at [810, 19] on icon at bounding box center [808, 16] width 18 height 18
click at [758, 25] on icon at bounding box center [761, 16] width 18 height 18
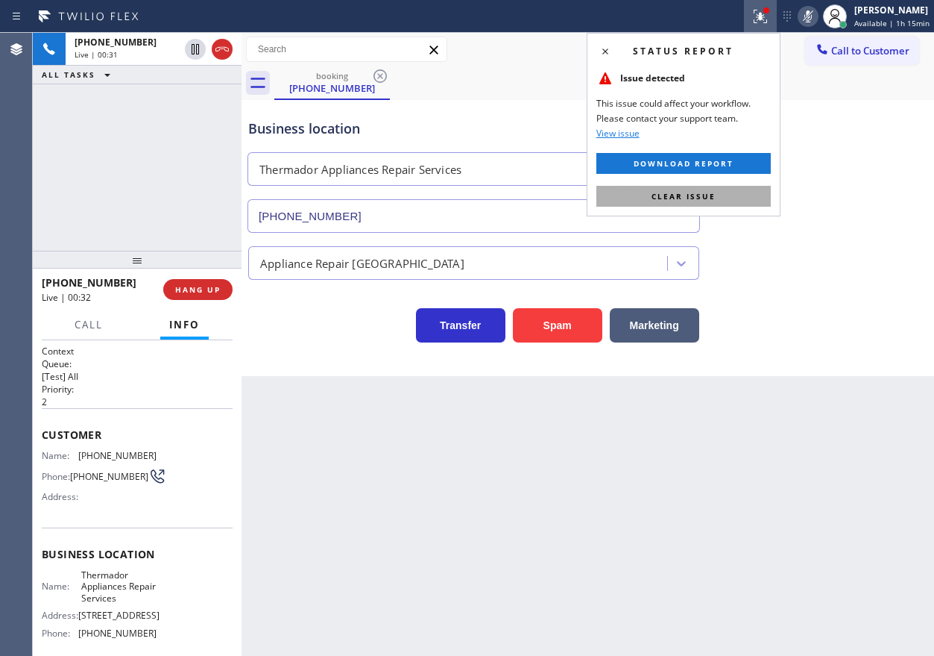
click at [740, 198] on button "Clear issue" at bounding box center [684, 196] width 175 height 21
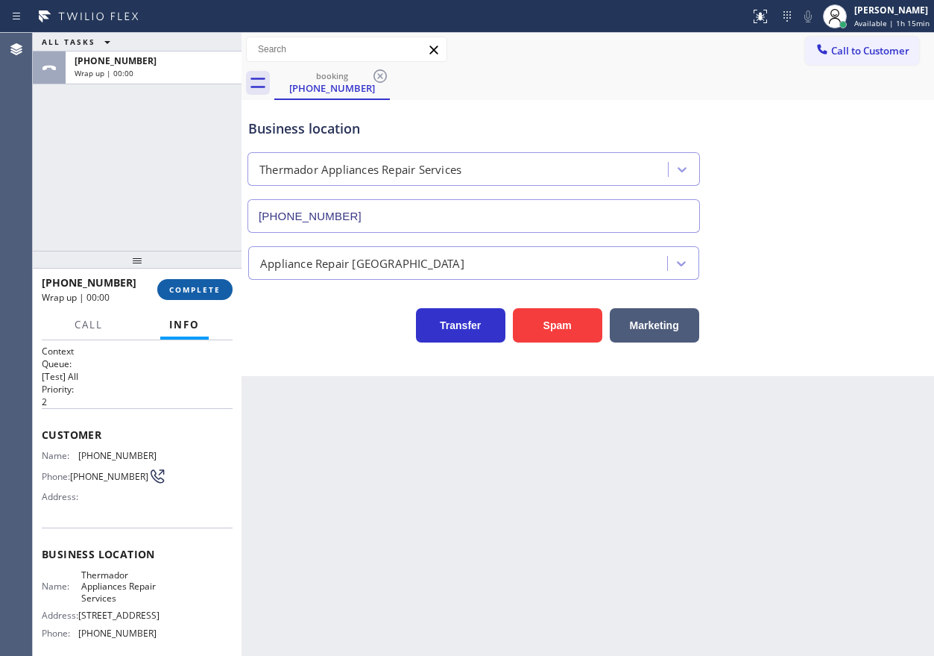
click at [186, 298] on button "COMPLETE" at bounding box center [194, 289] width 75 height 21
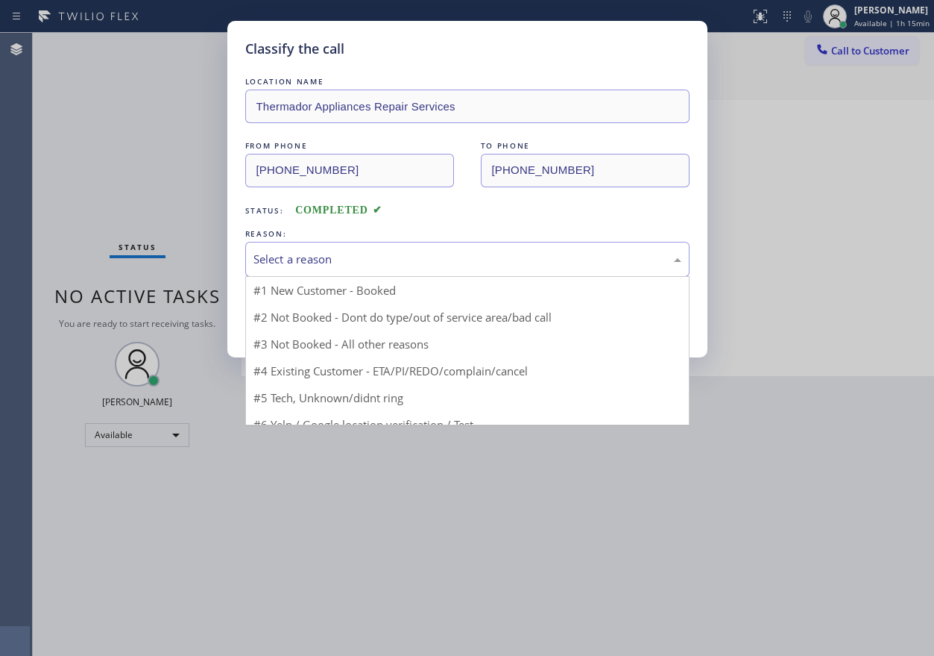
click at [356, 268] on div "Select a reason" at bounding box center [467, 259] width 444 height 35
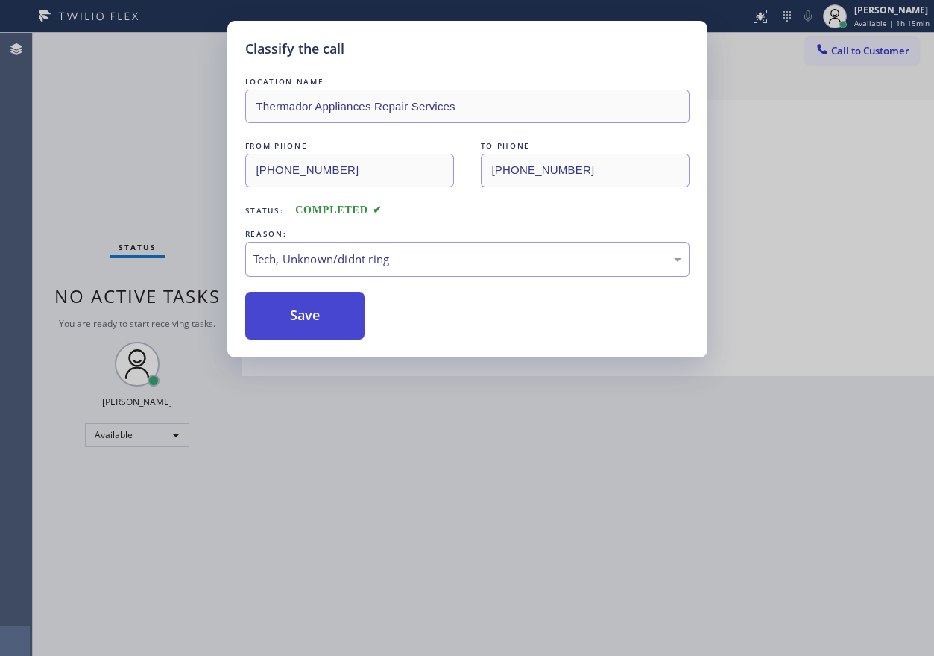
click at [321, 320] on button "Save" at bounding box center [305, 316] width 120 height 48
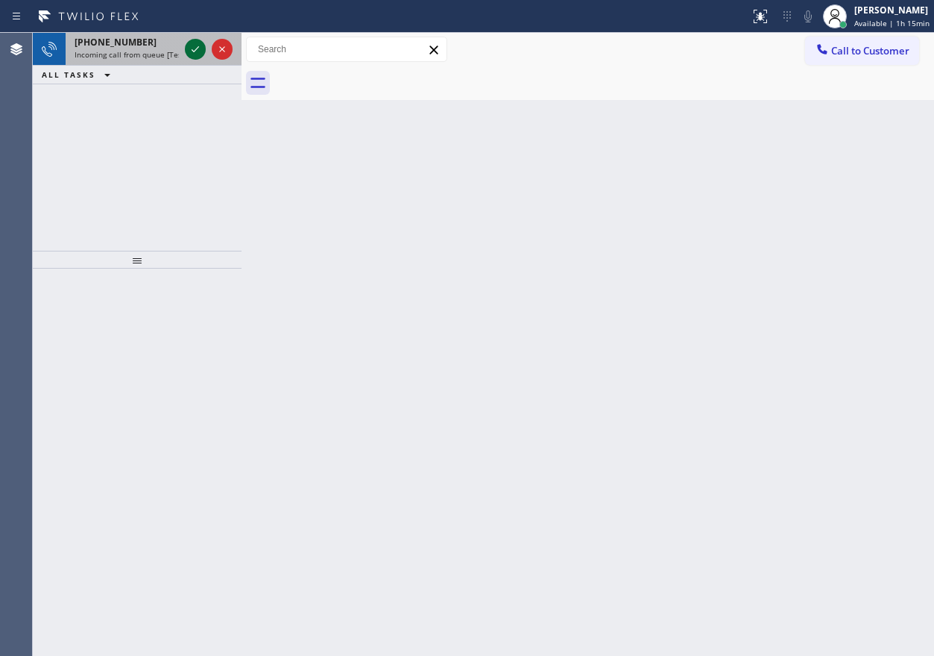
click at [189, 48] on icon at bounding box center [195, 49] width 18 height 18
click at [194, 46] on icon at bounding box center [195, 49] width 18 height 18
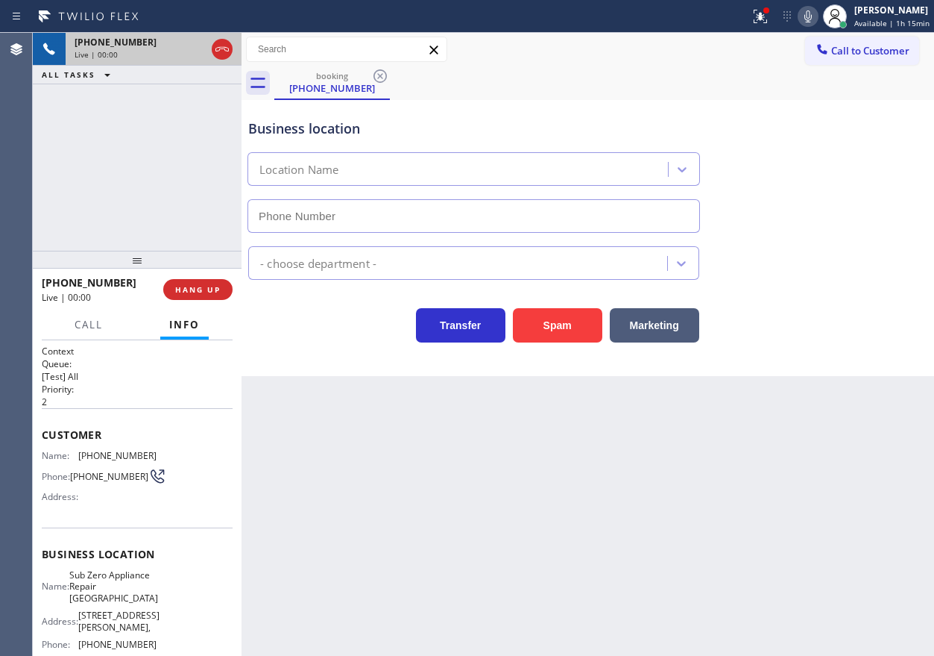
type input "[PHONE_NUMBER]"
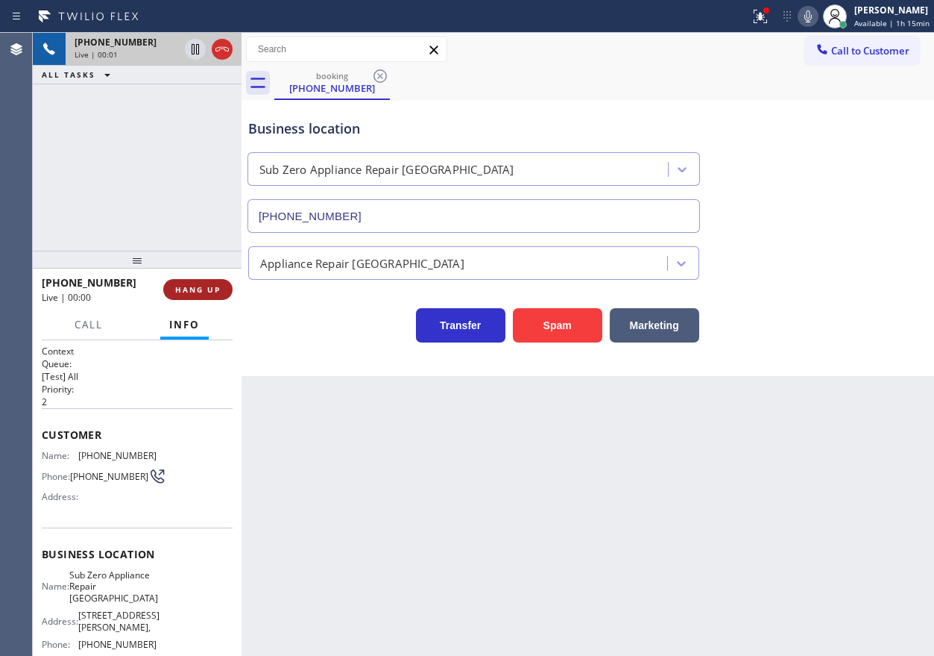
click at [214, 286] on span "HANG UP" at bounding box center [197, 289] width 45 height 10
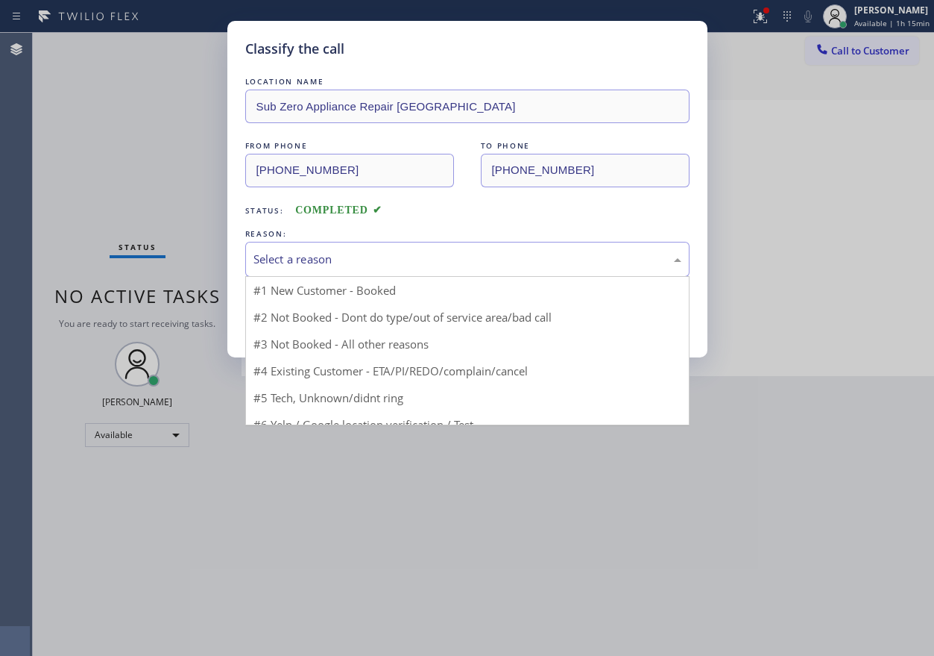
click at [292, 263] on div "Select a reason" at bounding box center [468, 259] width 428 height 17
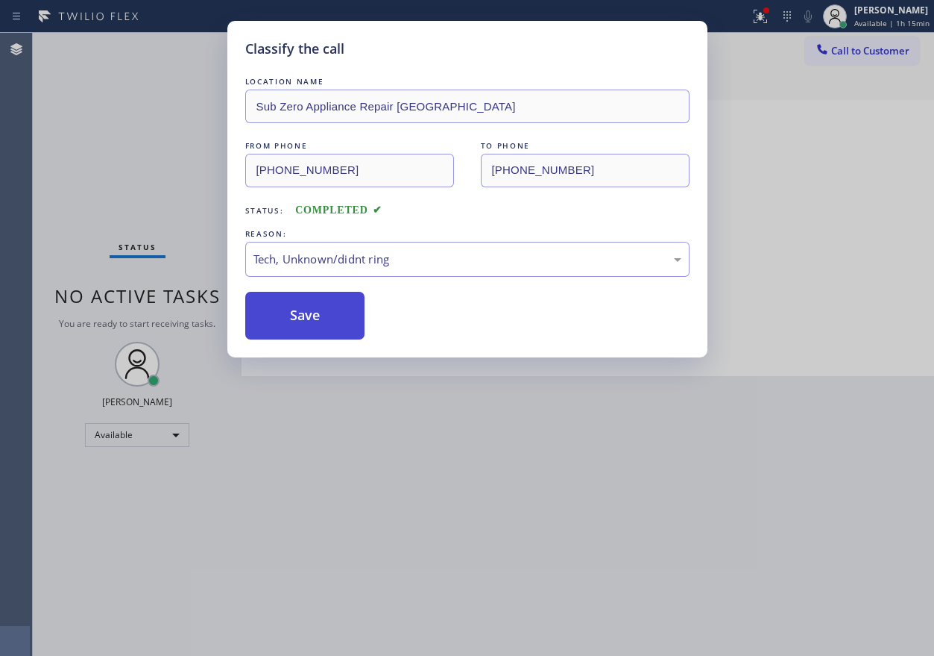
drag, startPoint x: 307, startPoint y: 329, endPoint x: 389, endPoint y: 262, distance: 106.0
click at [308, 329] on button "Save" at bounding box center [305, 316] width 120 height 48
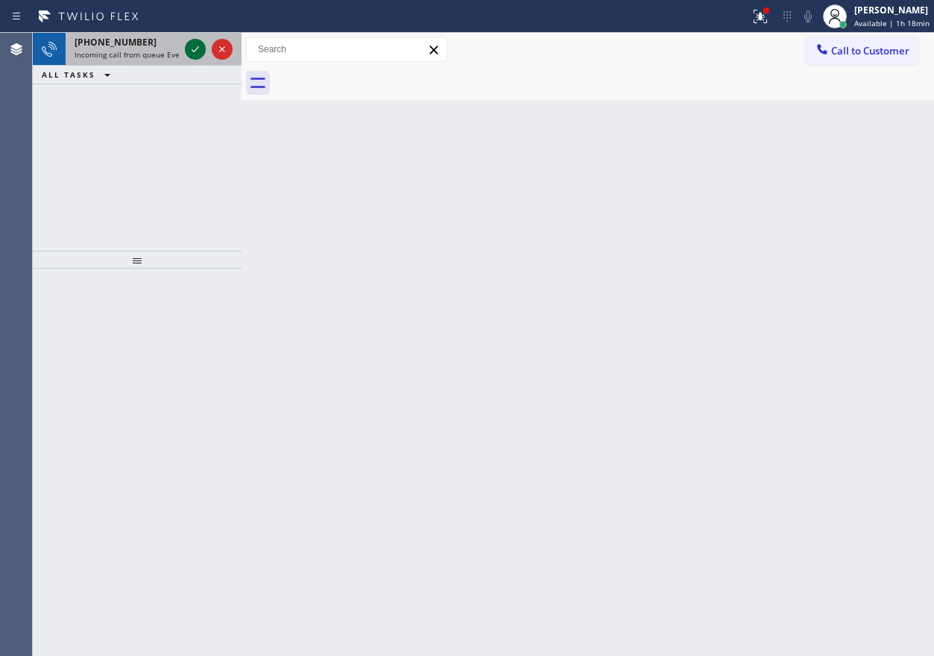
click at [193, 48] on icon at bounding box center [195, 49] width 18 height 18
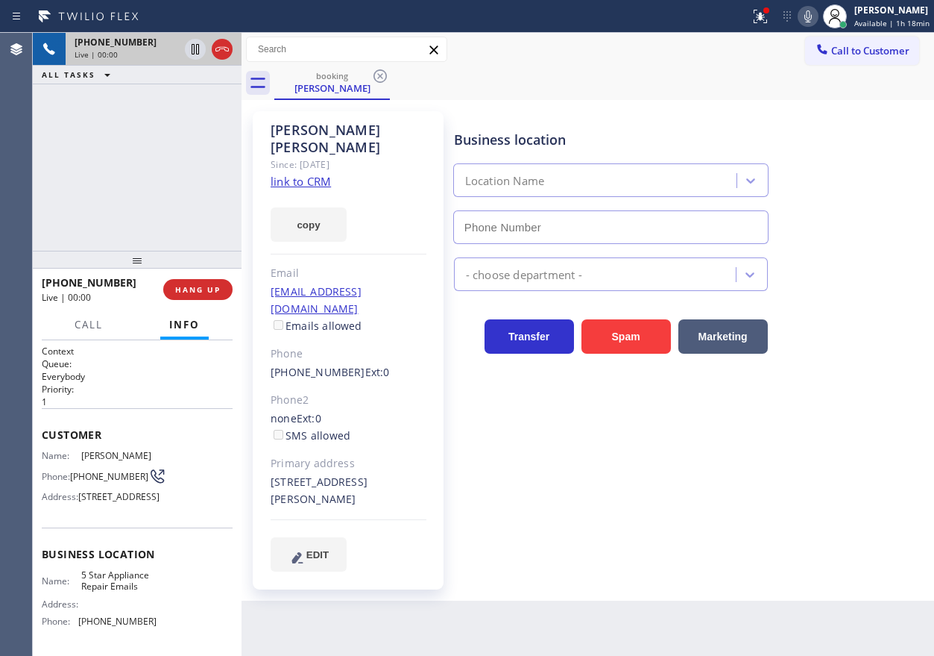
type input "[PHONE_NUMBER]"
click at [204, 278] on div "[PHONE_NUMBER] Live | 00:00 HANG UP" at bounding box center [137, 289] width 191 height 39
click at [204, 281] on button "HANG UP" at bounding box center [197, 289] width 69 height 21
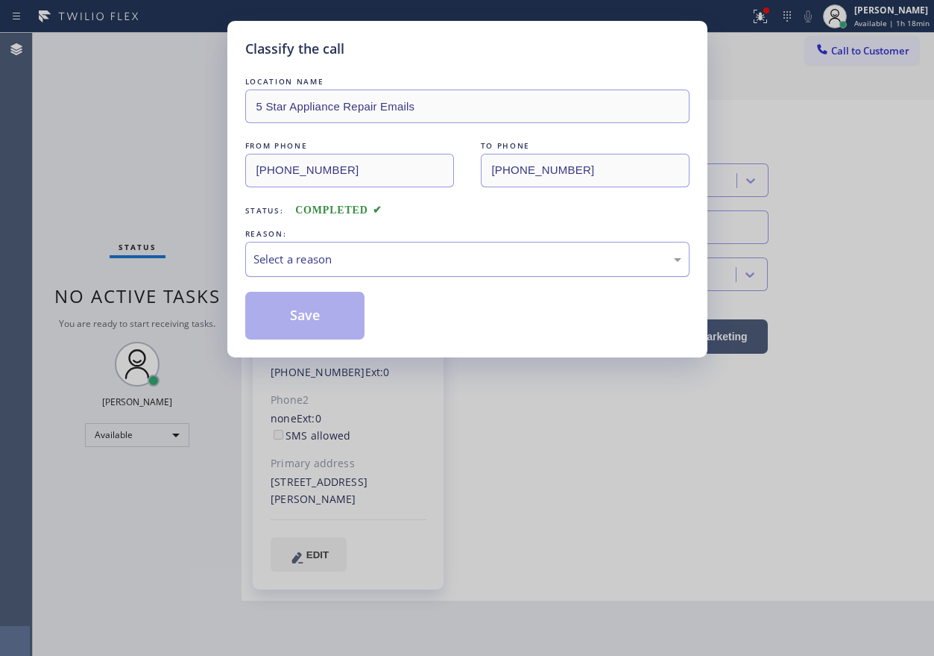
click at [312, 265] on div "Select a reason" at bounding box center [468, 259] width 428 height 17
click at [311, 319] on button "Save" at bounding box center [305, 316] width 120 height 48
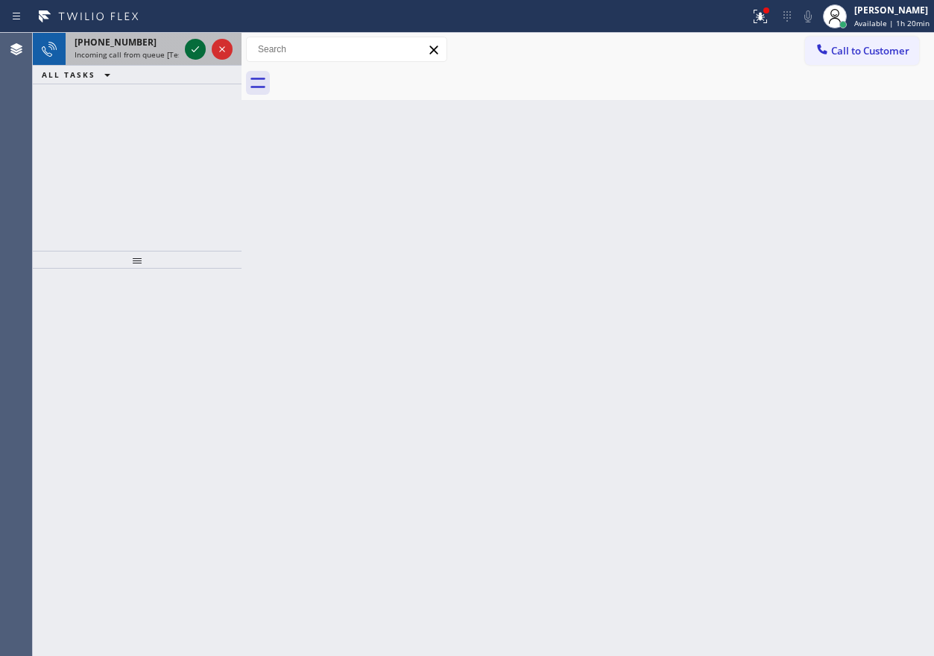
click at [192, 43] on icon at bounding box center [195, 49] width 18 height 18
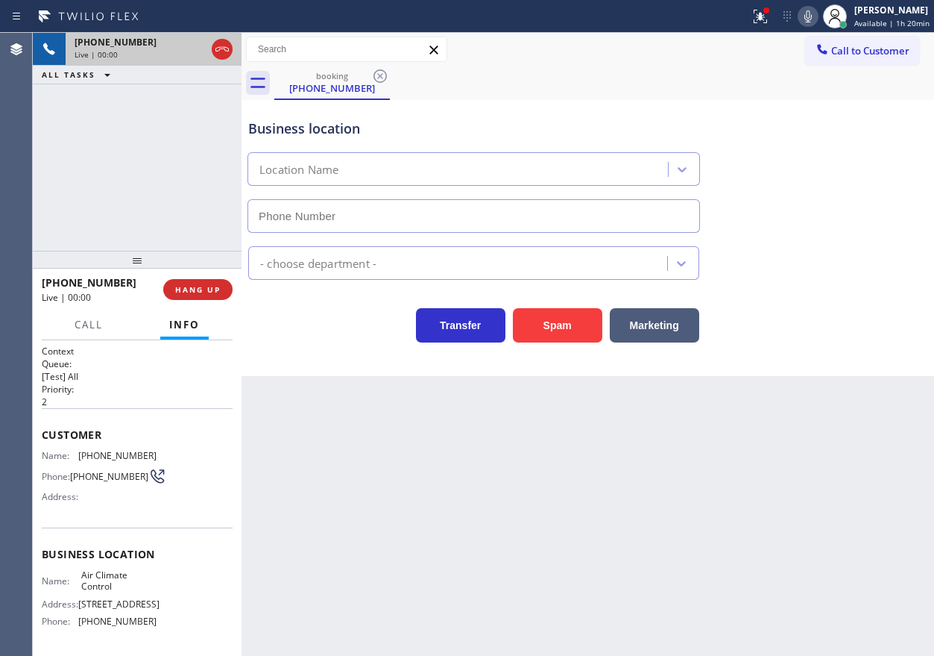
type input "[PHONE_NUMBER]"
click at [190, 295] on button "HANG UP" at bounding box center [197, 289] width 69 height 21
click at [193, 292] on span "HANG UP" at bounding box center [197, 289] width 45 height 10
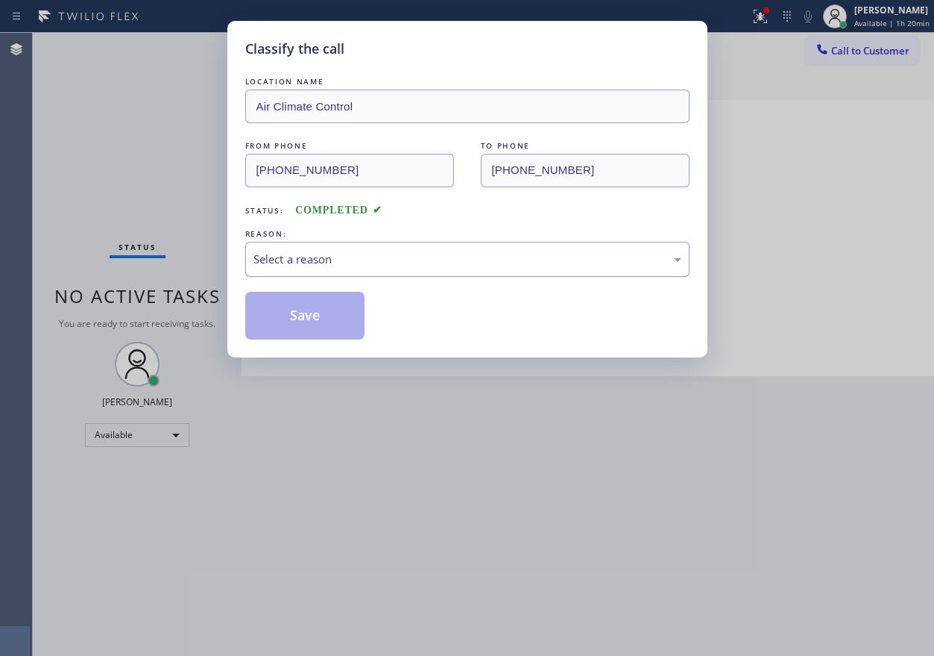
click at [325, 251] on div "Select a reason" at bounding box center [468, 259] width 428 height 17
click at [308, 327] on button "Save" at bounding box center [305, 316] width 120 height 48
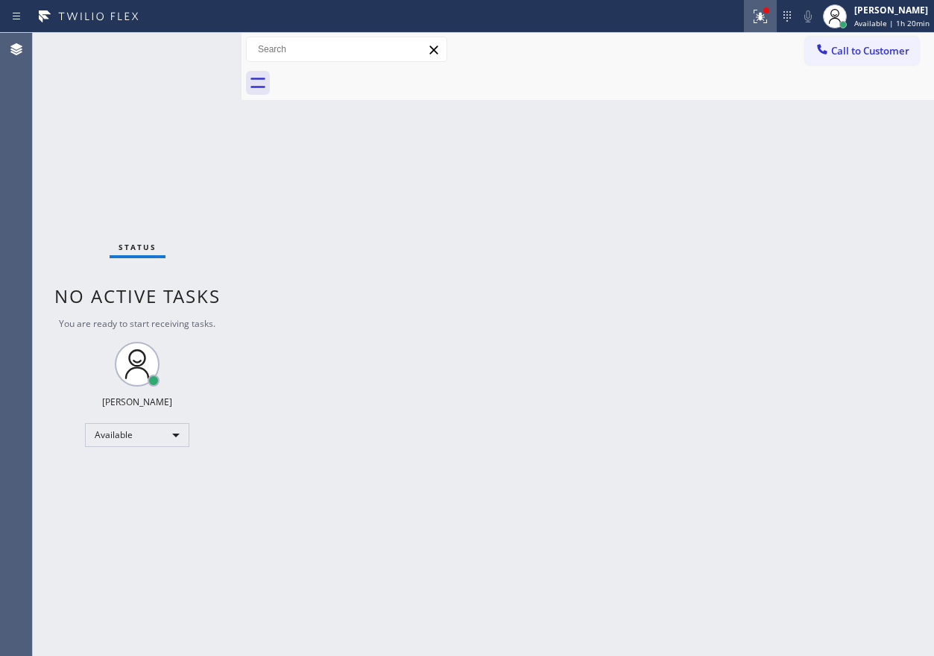
click at [752, 16] on div at bounding box center [760, 16] width 33 height 18
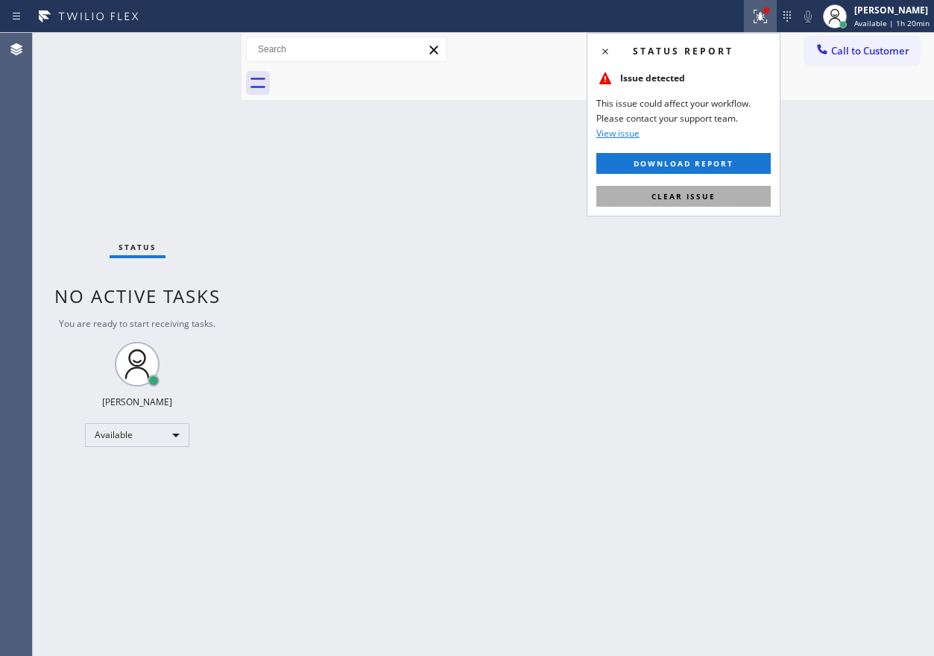
click at [725, 191] on button "Clear issue" at bounding box center [684, 196] width 175 height 21
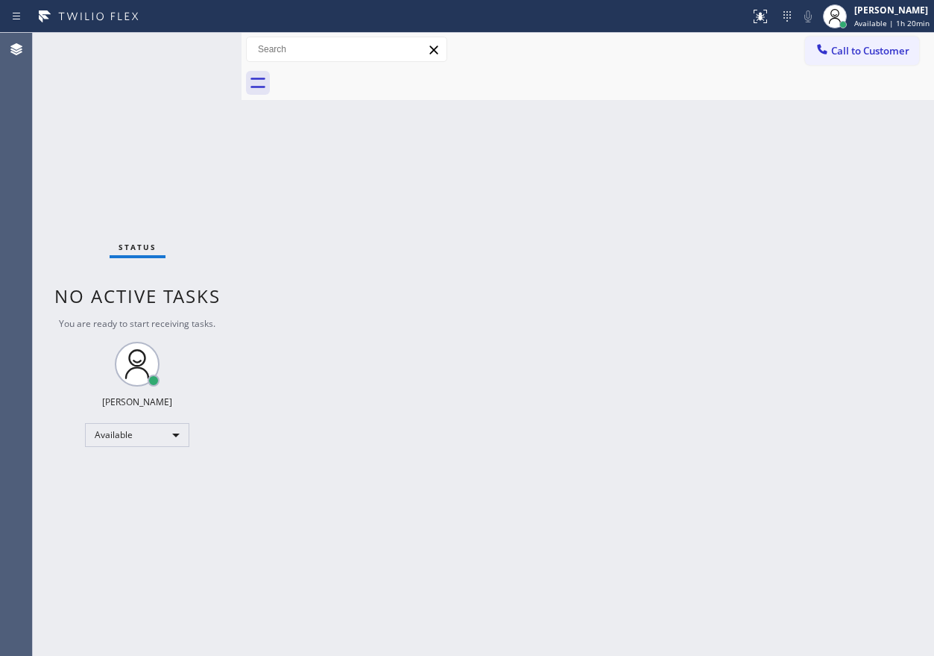
drag, startPoint x: 905, startPoint y: 234, endPoint x: 929, endPoint y: 263, distance: 37.5
click at [905, 235] on div "Back to Dashboard Change Sender ID Customers Technicians Select a contact Outbo…" at bounding box center [588, 344] width 693 height 623
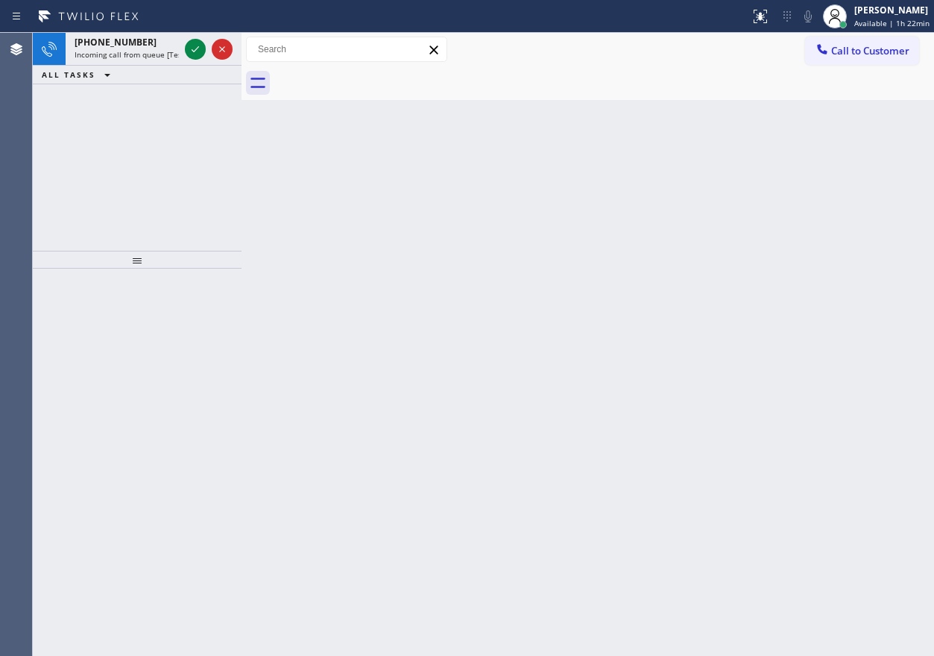
click at [764, 217] on div "Back to Dashboard Change Sender ID Customers Technicians Select a contact Outbo…" at bounding box center [588, 344] width 693 height 623
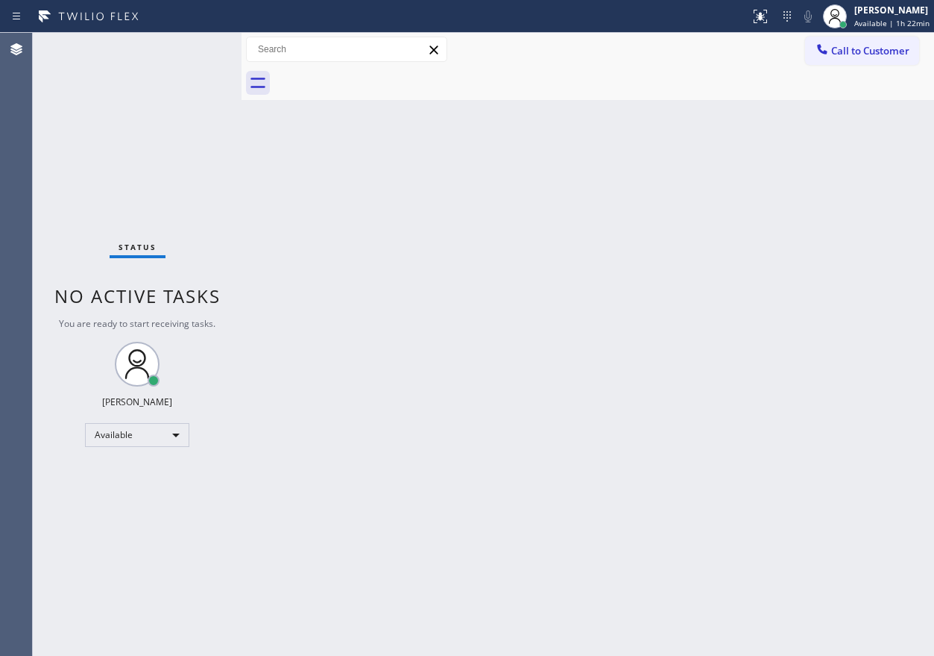
click at [823, 170] on div "Back to Dashboard Change Sender ID Customers Technicians Select a contact Outbo…" at bounding box center [588, 344] width 693 height 623
click at [832, 221] on div "Back to Dashboard Change Sender ID Customers Technicians Select a contact Outbo…" at bounding box center [588, 344] width 693 height 623
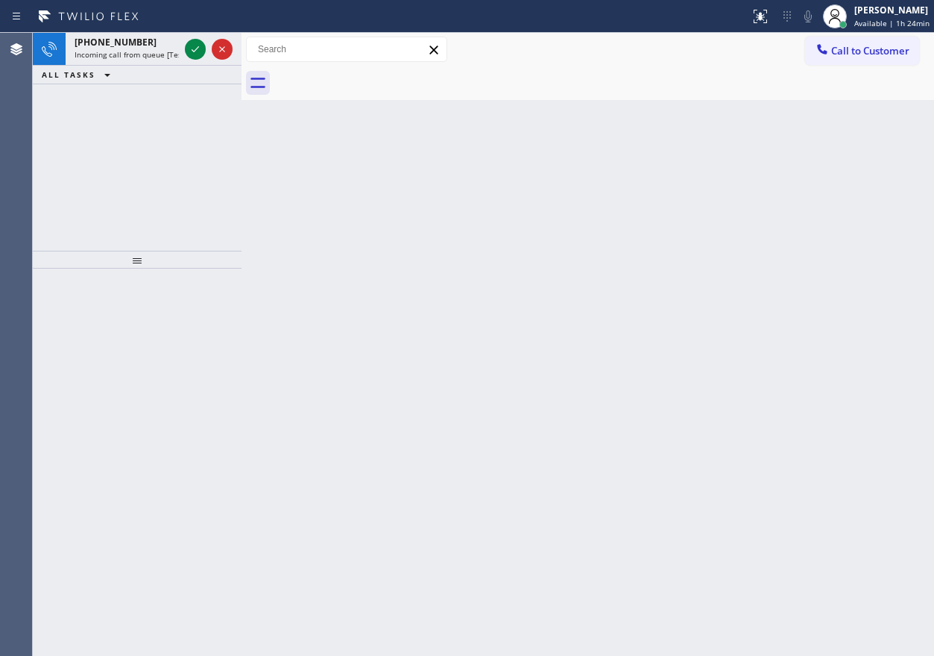
click at [817, 307] on div "Back to Dashboard Change Sender ID Customers Technicians Select a contact Outbo…" at bounding box center [588, 344] width 693 height 623
drag, startPoint x: 744, startPoint y: 259, endPoint x: 714, endPoint y: 257, distance: 29.9
click at [744, 259] on div "Back to Dashboard Change Sender ID Customers Technicians Select a contact Outbo…" at bounding box center [588, 344] width 693 height 623
click at [194, 53] on icon at bounding box center [195, 49] width 18 height 18
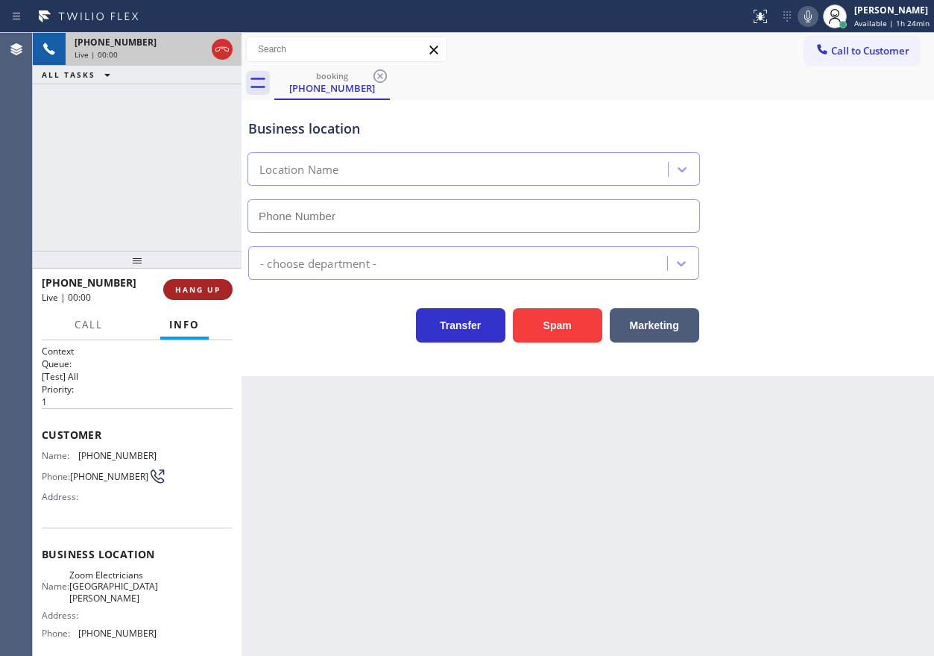
type input "[PHONE_NUMBER]"
click at [217, 289] on span "HANG UP" at bounding box center [197, 289] width 45 height 10
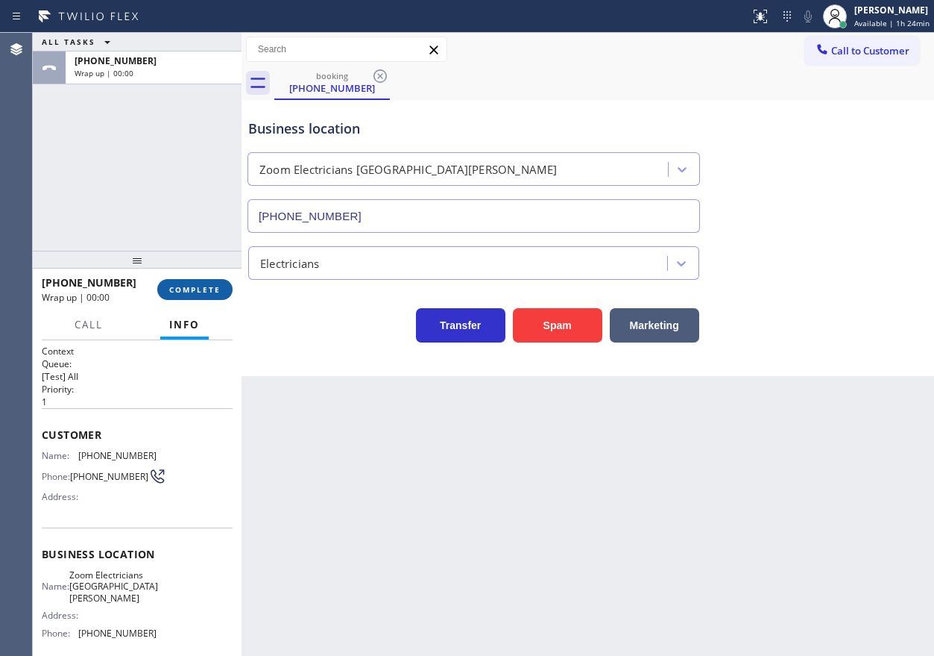
click at [217, 289] on span "COMPLETE" at bounding box center [194, 289] width 51 height 10
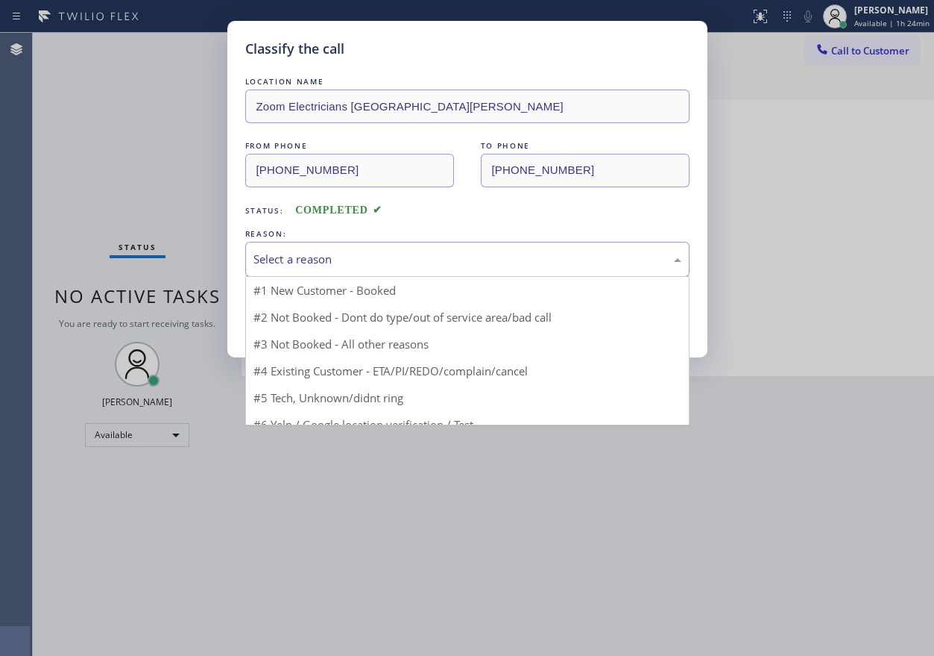
click at [312, 257] on div "Select a reason" at bounding box center [468, 259] width 428 height 17
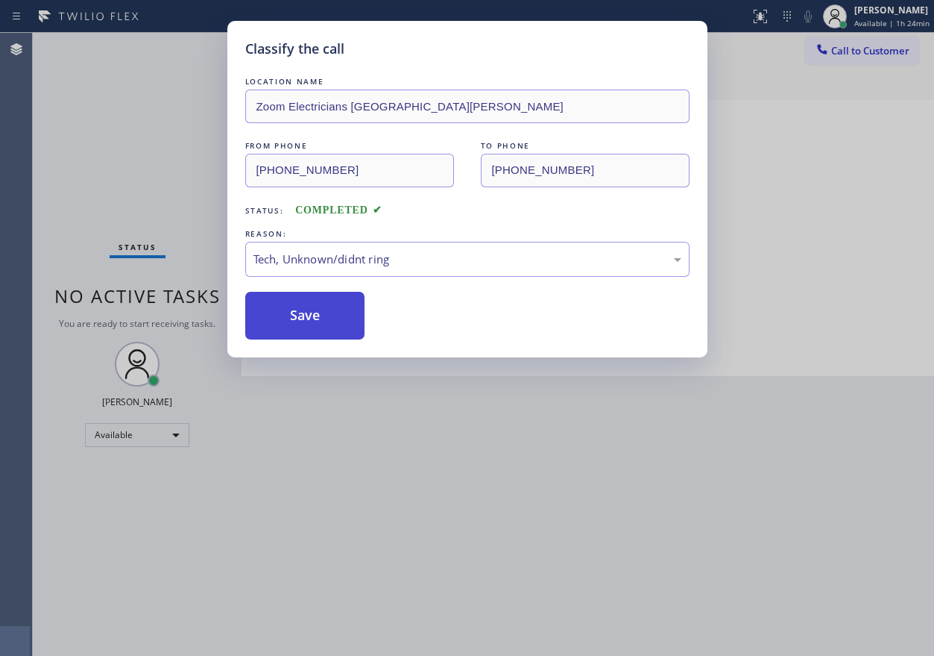
click at [317, 305] on button "Save" at bounding box center [305, 316] width 120 height 48
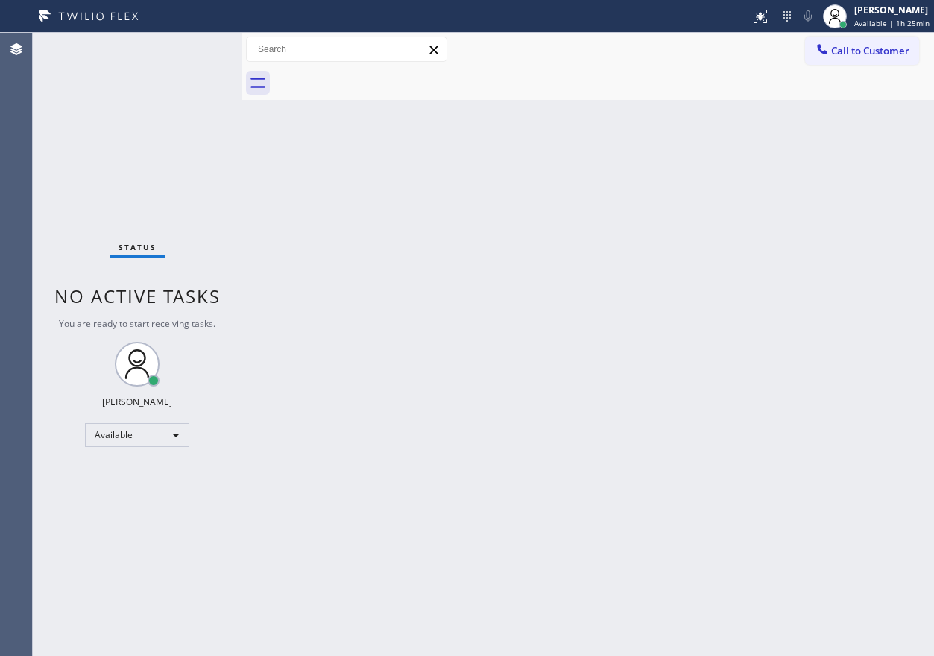
click at [762, 213] on div "Back to Dashboard Change Sender ID Customers Technicians Select a contact Outbo…" at bounding box center [588, 344] width 693 height 623
click at [196, 51] on div "Status No active tasks You are ready to start receiving tasks. [PERSON_NAME] Av…" at bounding box center [137, 344] width 209 height 623
click at [409, 425] on div "Back to Dashboard Change Sender ID Customers Technicians Select a contact Outbo…" at bounding box center [588, 344] width 693 height 623
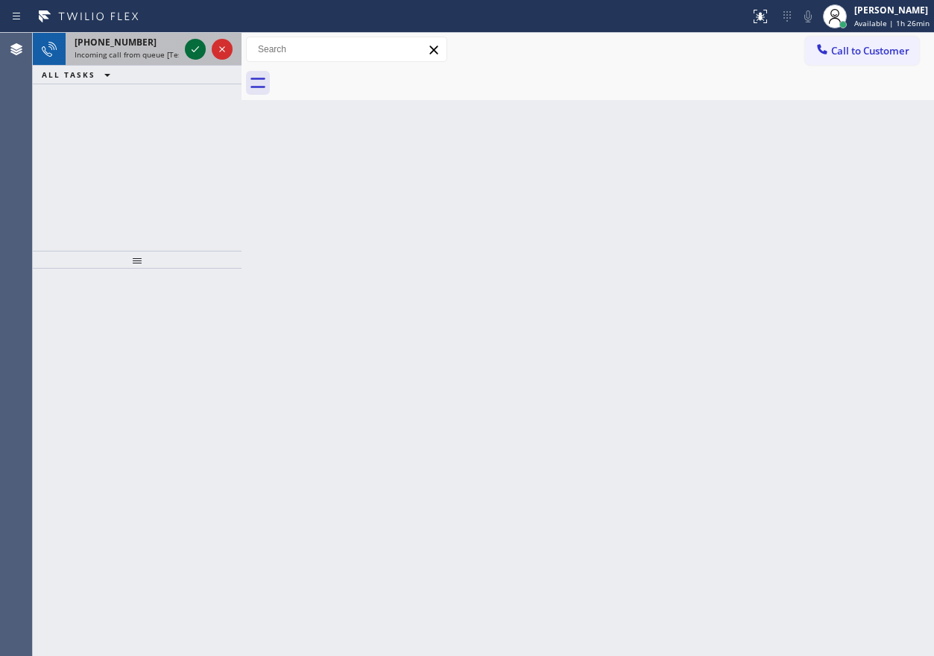
click at [196, 56] on icon at bounding box center [195, 49] width 18 height 18
click at [194, 51] on icon at bounding box center [195, 49] width 18 height 18
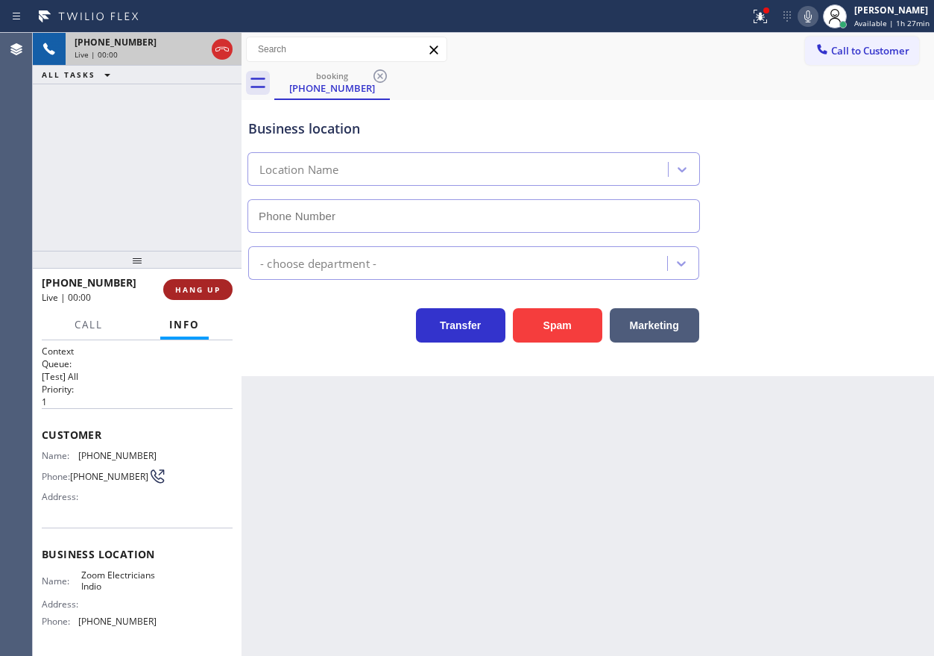
type input "[PHONE_NUMBER]"
click at [212, 290] on span "HANG UP" at bounding box center [197, 289] width 45 height 10
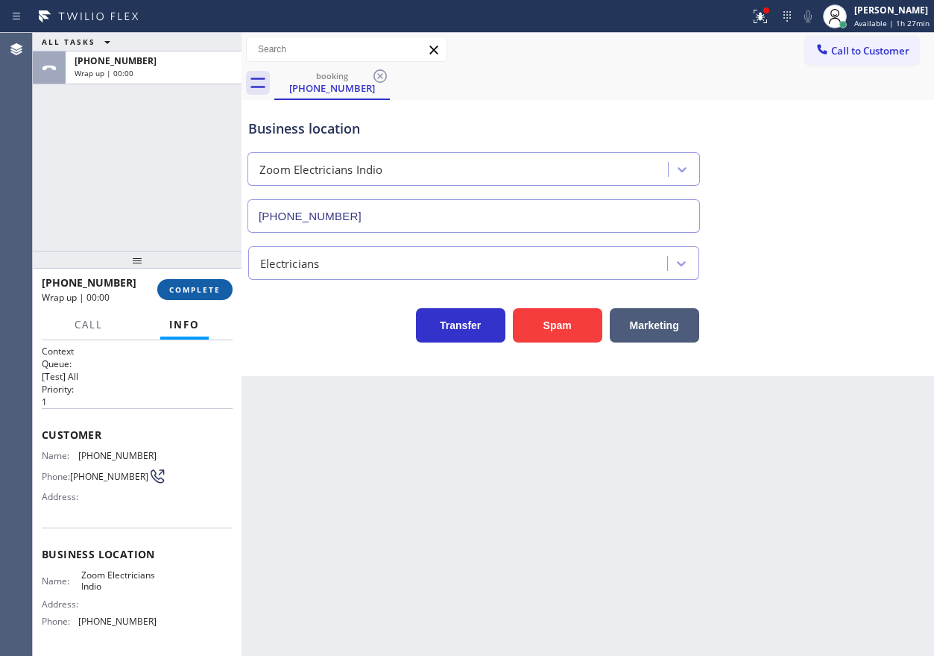
click at [212, 290] on span "COMPLETE" at bounding box center [194, 289] width 51 height 10
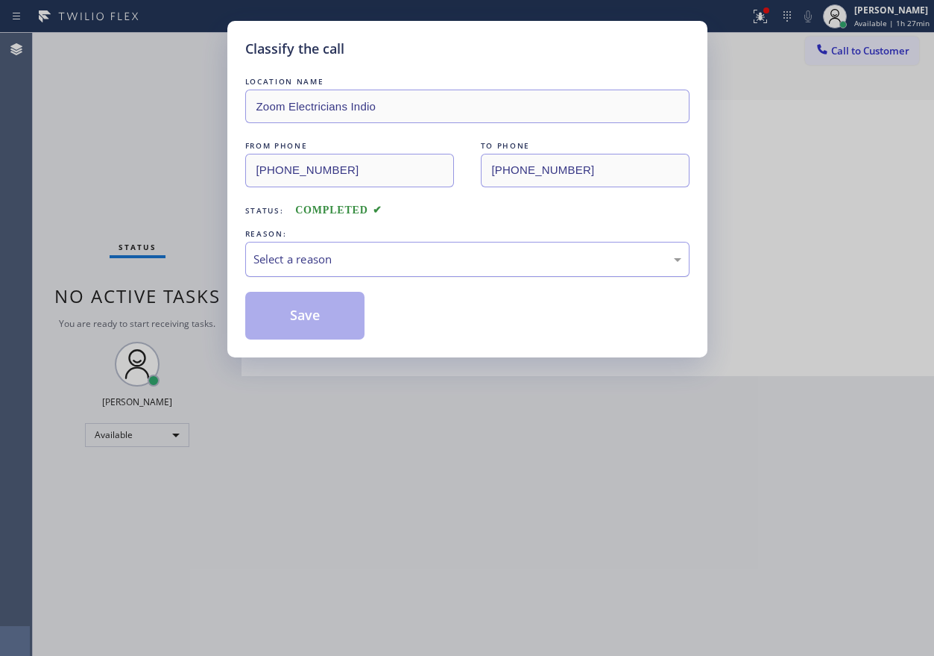
click at [333, 263] on div "Select a reason" at bounding box center [468, 259] width 428 height 17
click at [331, 324] on button "Save" at bounding box center [305, 316] width 120 height 48
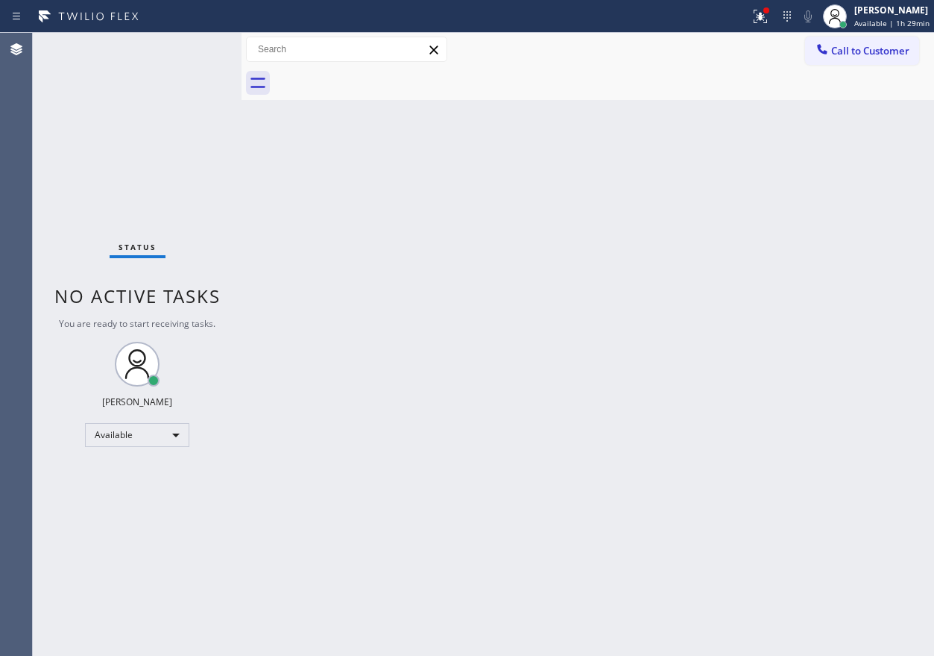
click at [785, 252] on div "Back to Dashboard Change Sender ID Customers Technicians Select a contact Outbo…" at bounding box center [588, 344] width 693 height 623
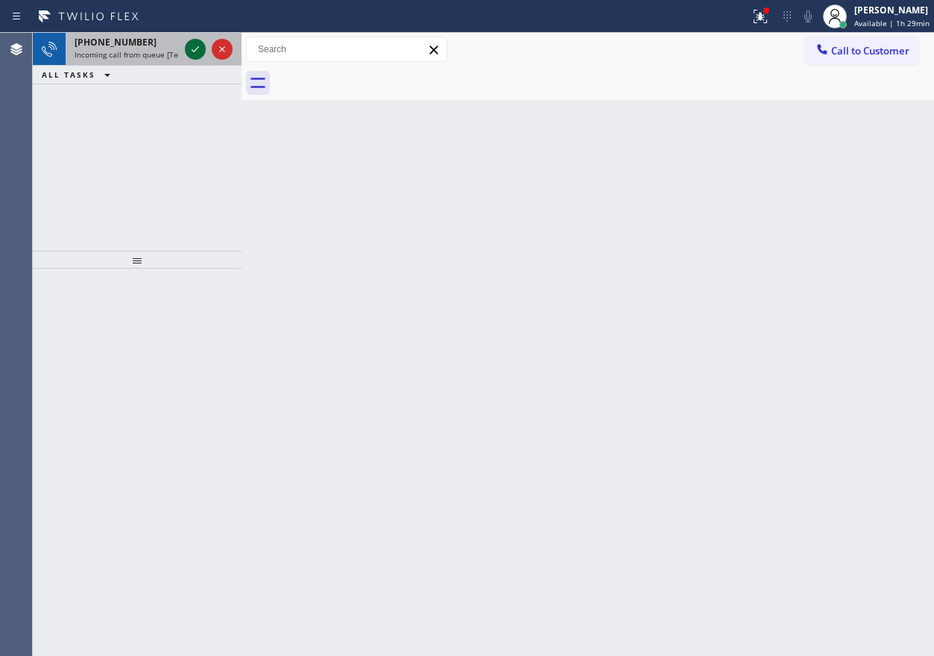
click at [190, 48] on icon at bounding box center [195, 49] width 18 height 18
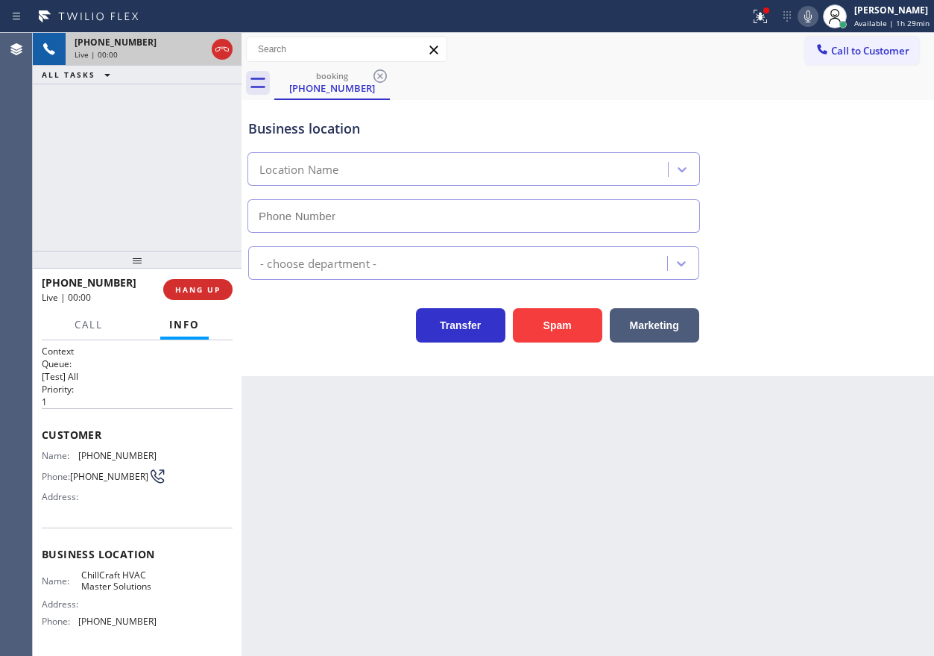
type input "[PHONE_NUMBER]"
click at [183, 285] on span "HANG UP" at bounding box center [197, 289] width 45 height 10
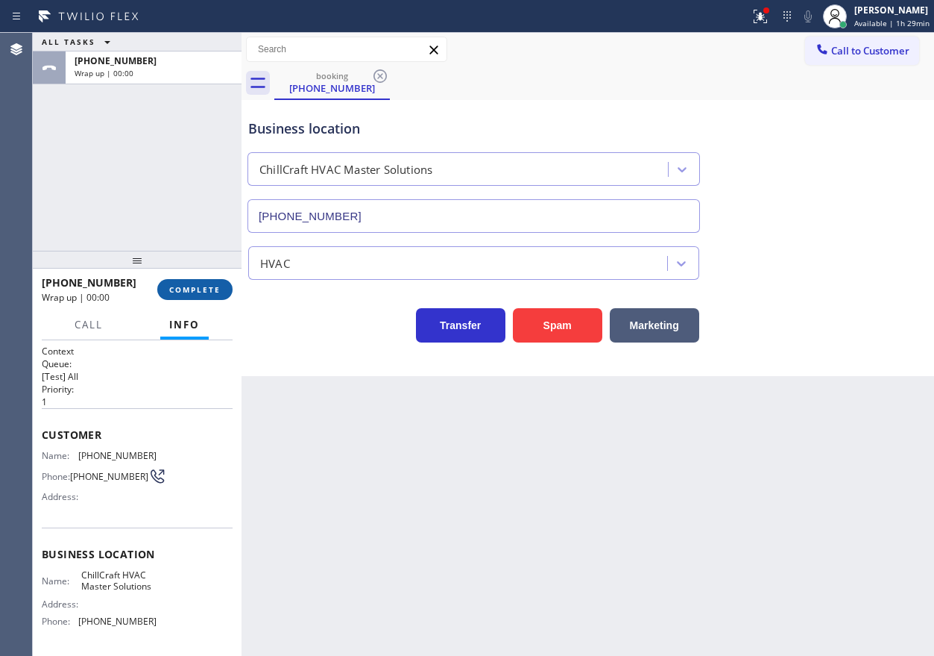
click at [175, 286] on span "COMPLETE" at bounding box center [194, 289] width 51 height 10
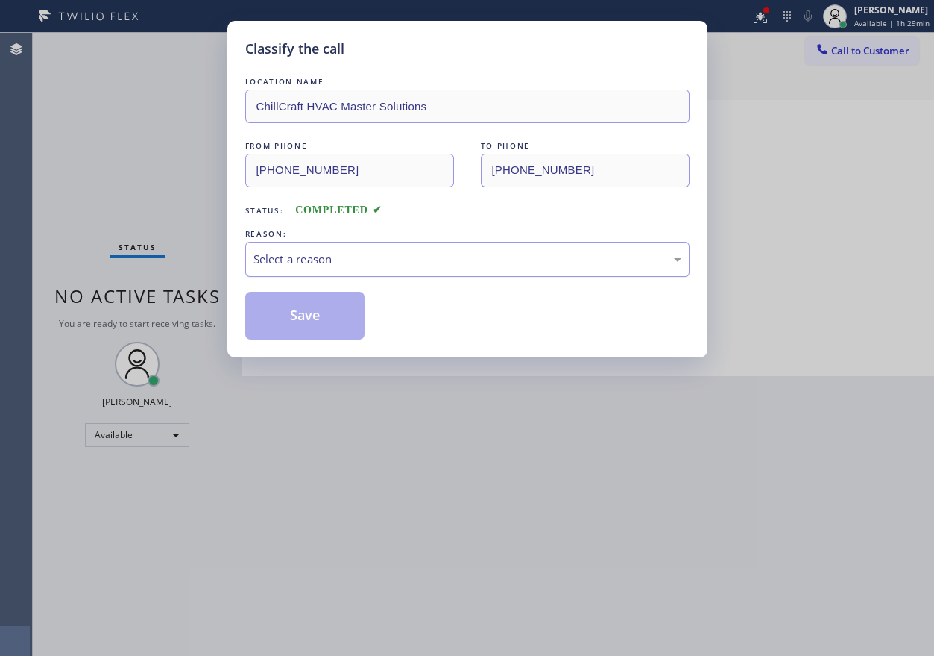
drag, startPoint x: 303, startPoint y: 262, endPoint x: 303, endPoint y: 271, distance: 9.7
click at [303, 267] on div "Select a reason" at bounding box center [468, 259] width 428 height 17
click at [307, 314] on button "Save" at bounding box center [305, 316] width 120 height 48
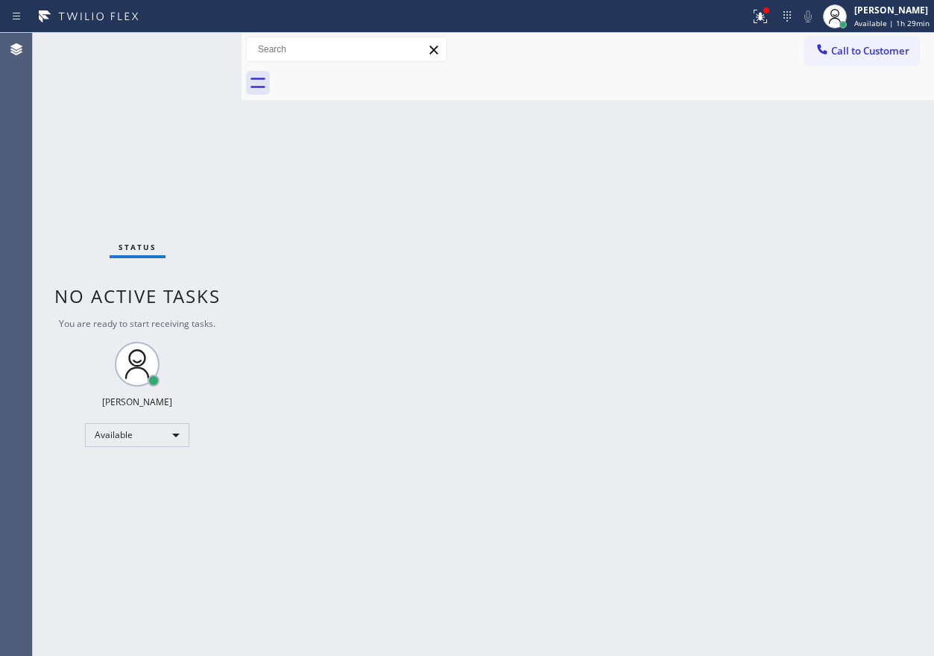
click at [139, 52] on div "Status No active tasks You are ready to start receiving tasks. [PERSON_NAME] Av…" at bounding box center [137, 344] width 209 height 623
click at [758, 20] on icon at bounding box center [761, 16] width 18 height 18
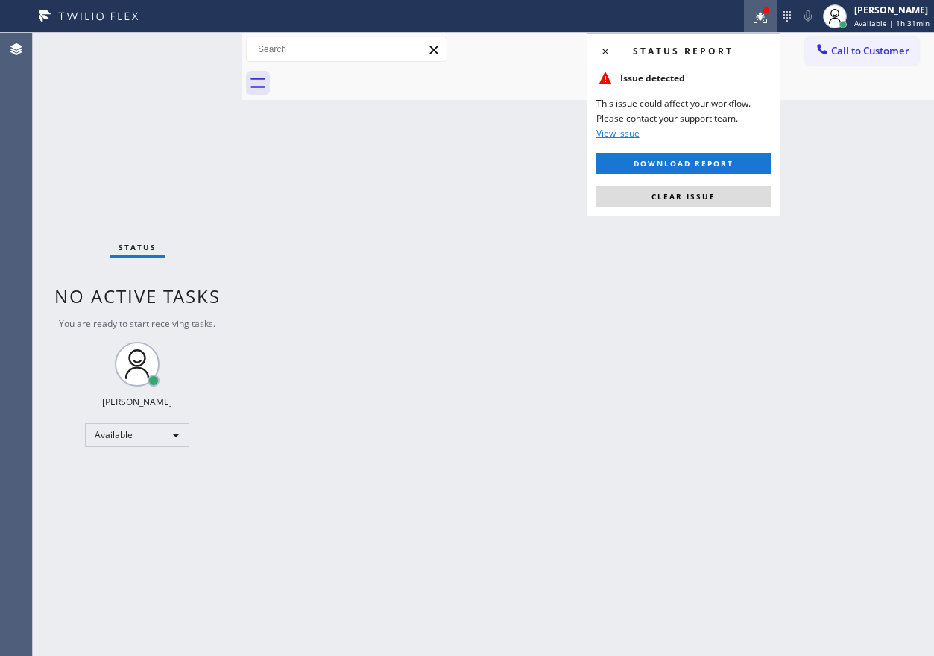
click at [706, 199] on span "Clear issue" at bounding box center [684, 196] width 64 height 10
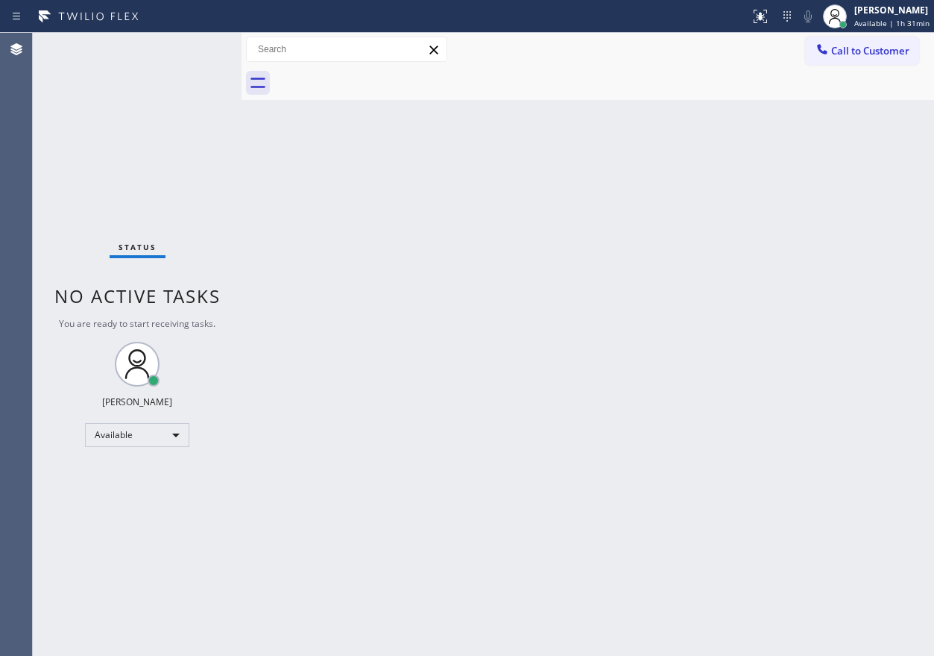
click at [824, 203] on div "Back to Dashboard Change Sender ID Customers Technicians Select a contact Outbo…" at bounding box center [588, 344] width 693 height 623
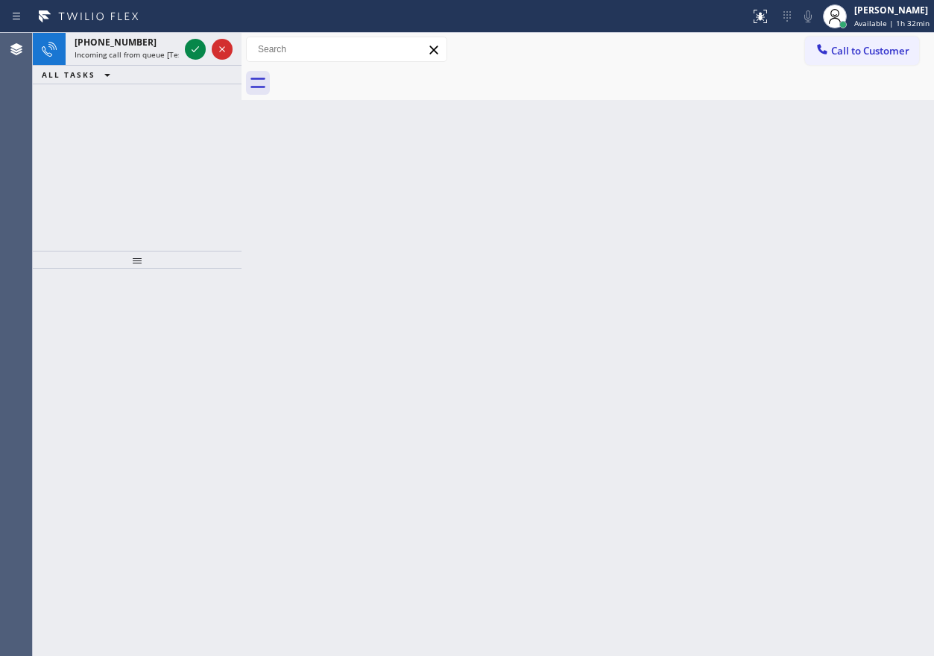
click at [773, 137] on div "Back to Dashboard Change Sender ID Customers Technicians Select a contact Outbo…" at bounding box center [588, 344] width 693 height 623
click at [190, 53] on icon at bounding box center [195, 49] width 18 height 18
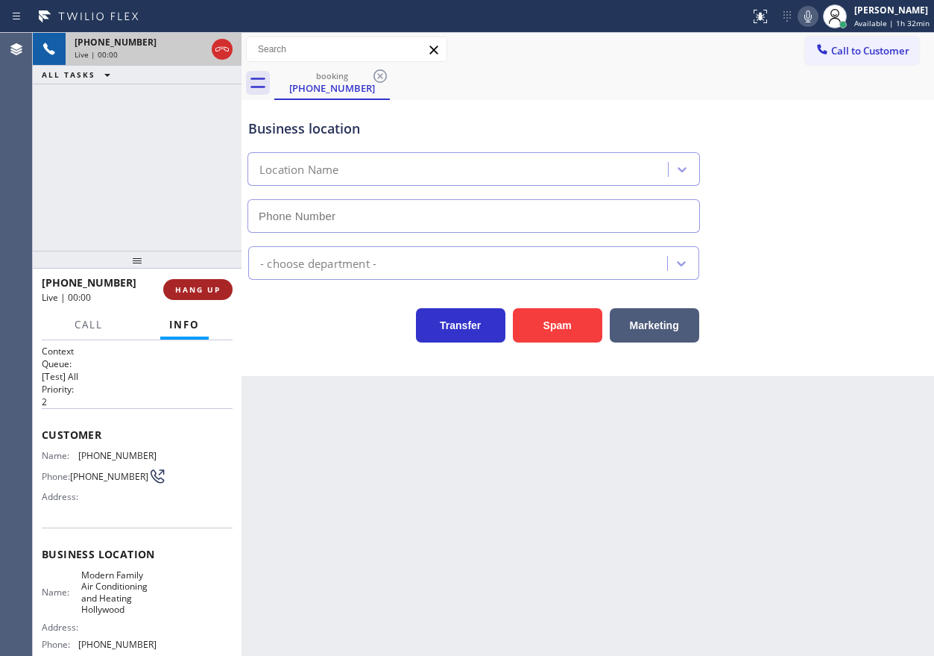
type input "[PHONE_NUMBER]"
click at [211, 286] on span "HANG UP" at bounding box center [197, 289] width 45 height 10
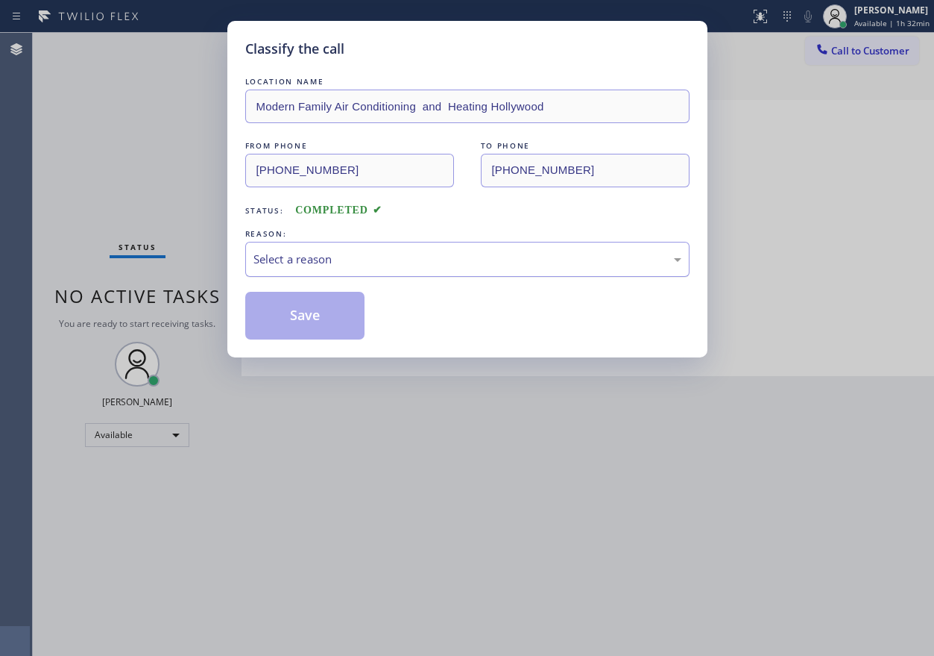
click at [349, 263] on div "Select a reason" at bounding box center [468, 259] width 428 height 17
click at [342, 333] on button "Save" at bounding box center [305, 316] width 120 height 48
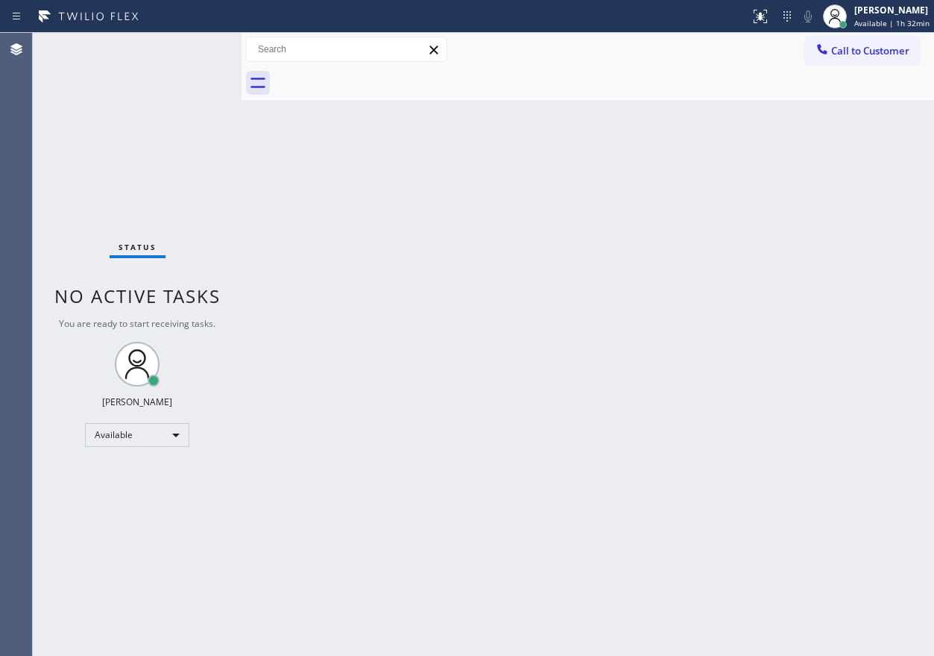
click at [626, 535] on div "Back to Dashboard Change Sender ID Customers Technicians Select a contact Outbo…" at bounding box center [588, 344] width 693 height 623
click at [716, 265] on div "Back to Dashboard Change Sender ID Customers Technicians Select a contact Outbo…" at bounding box center [588, 344] width 693 height 623
click at [809, 318] on div "Back to Dashboard Change Sender ID Customers Technicians Select a contact Outbo…" at bounding box center [588, 344] width 693 height 623
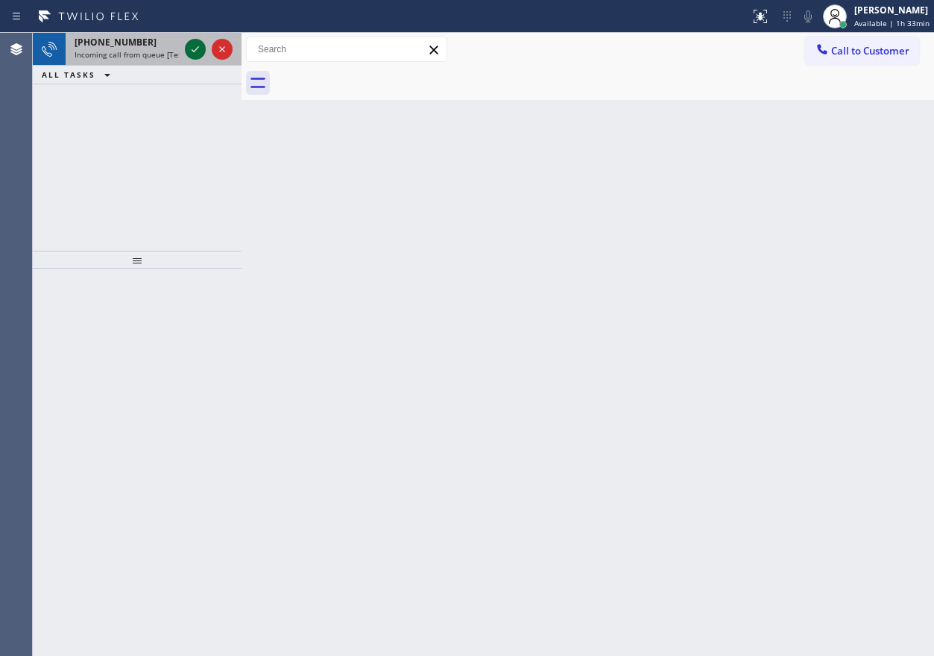
click at [192, 51] on icon at bounding box center [195, 49] width 18 height 18
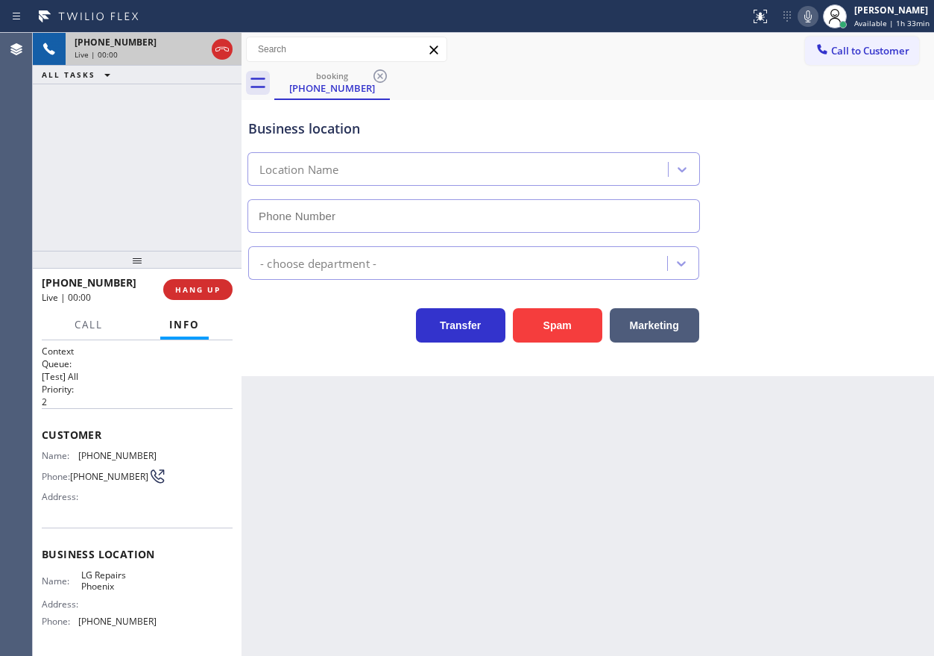
type input "[PHONE_NUMBER]"
drag, startPoint x: 209, startPoint y: 267, endPoint x: 203, endPoint y: 292, distance: 25.3
click at [203, 268] on div at bounding box center [137, 260] width 209 height 18
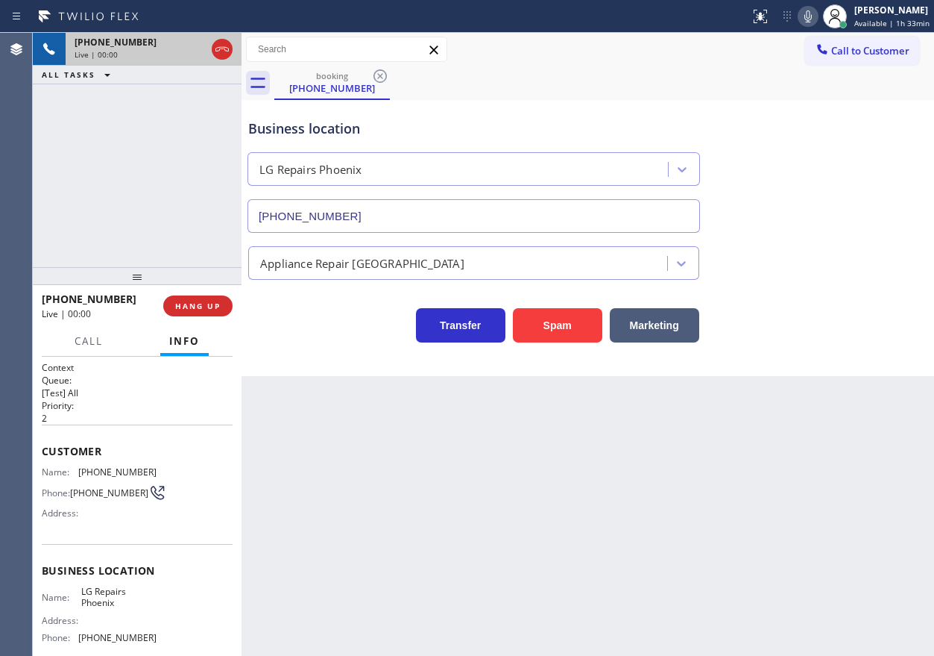
click at [202, 293] on div "[PHONE_NUMBER] Live | 00:00 HANG UP" at bounding box center [137, 305] width 191 height 39
click at [199, 299] on button "HANG UP" at bounding box center [197, 305] width 69 height 21
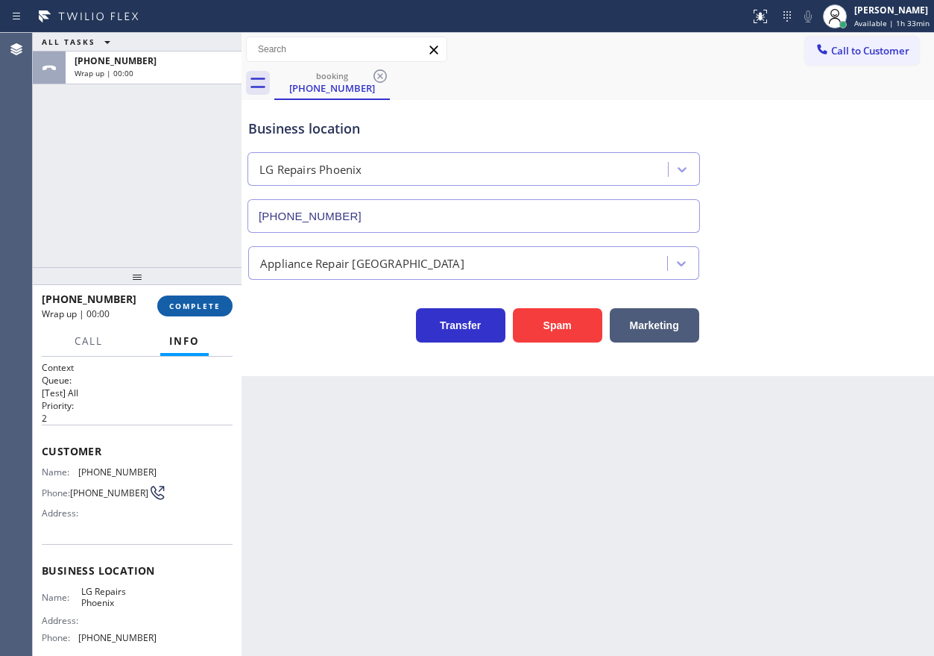
click at [199, 299] on button "COMPLETE" at bounding box center [194, 305] width 75 height 21
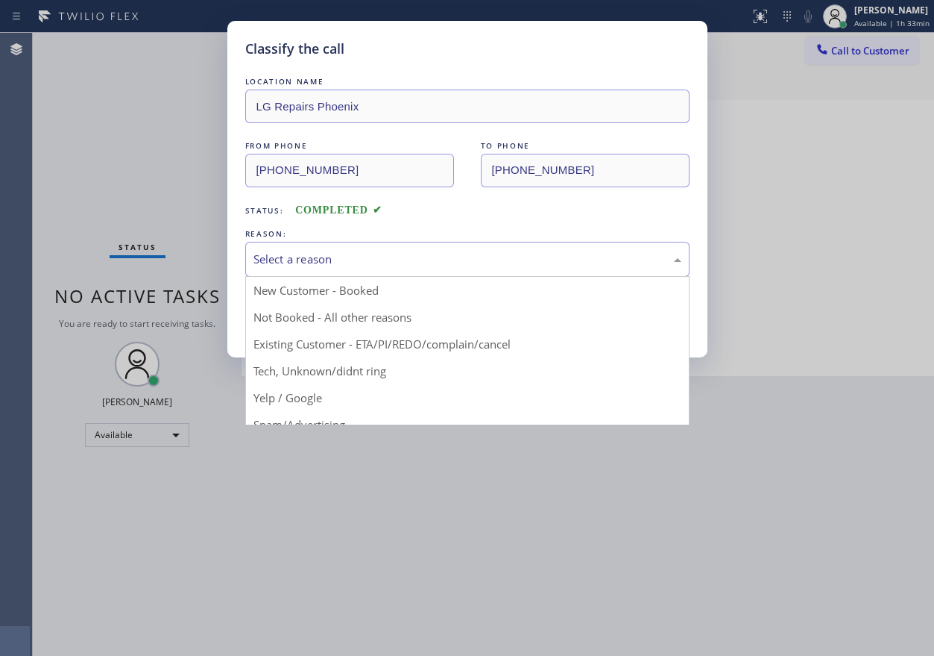
click at [413, 263] on div "Select a reason" at bounding box center [468, 259] width 428 height 17
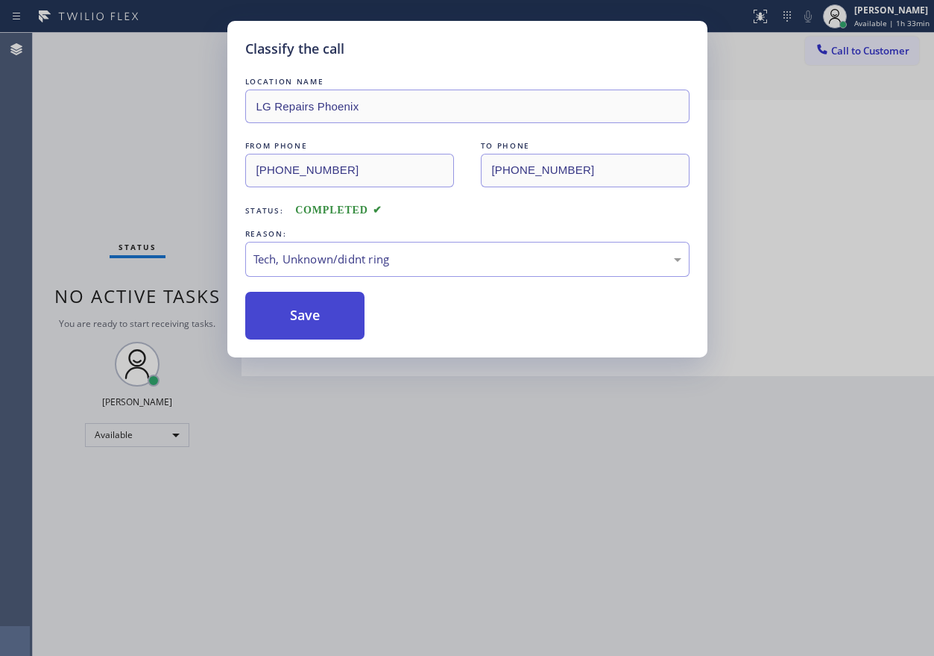
click at [337, 324] on button "Save" at bounding box center [305, 316] width 120 height 48
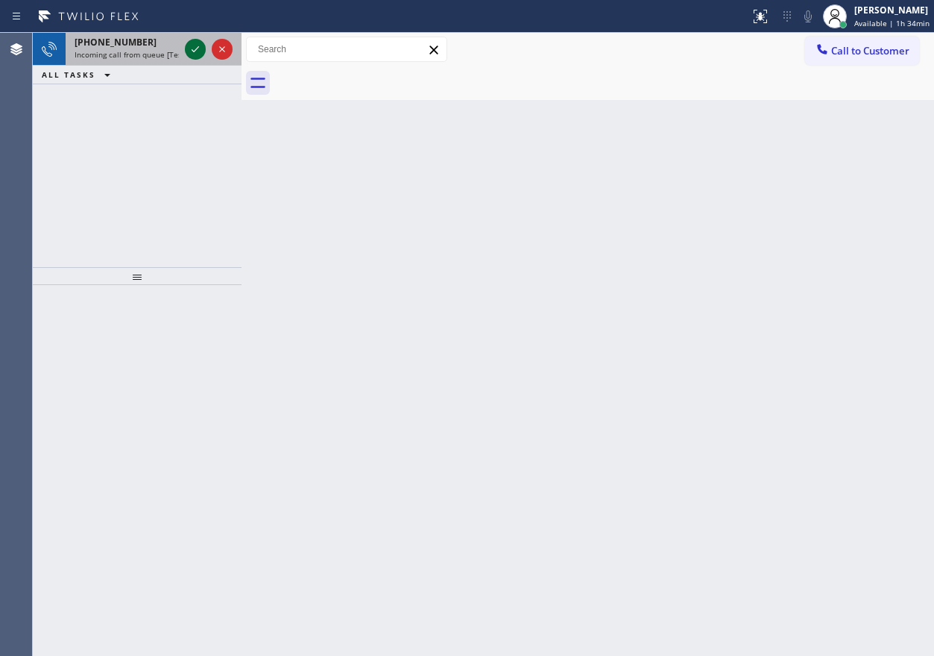
click at [194, 47] on icon at bounding box center [195, 49] width 18 height 18
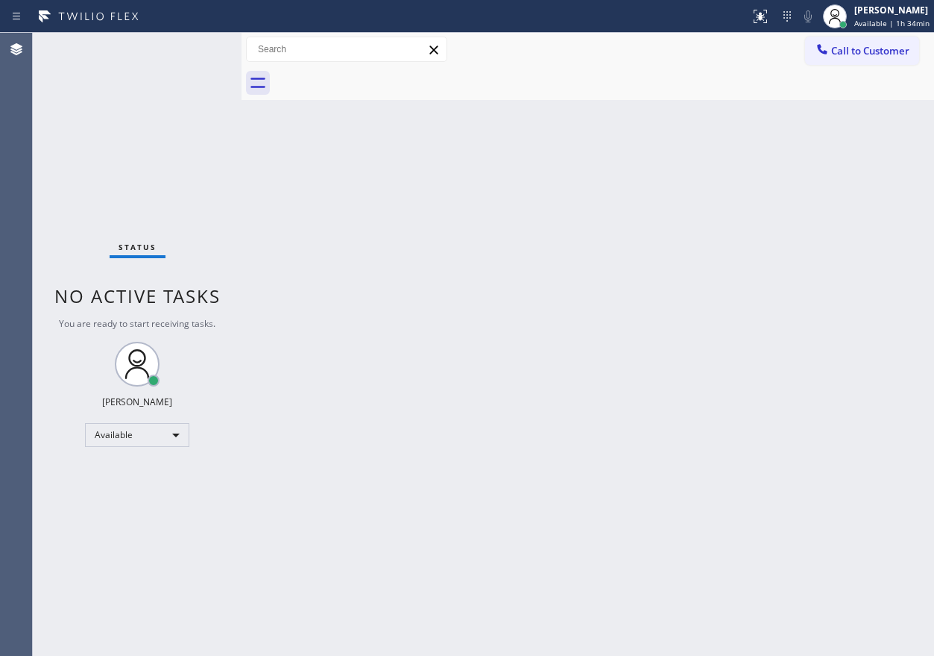
click at [194, 47] on div "Status No active tasks You are ready to start receiving tasks. [PERSON_NAME] Av…" at bounding box center [137, 344] width 209 height 623
click at [902, 399] on div "Back to Dashboard Change Sender ID Customers Technicians Select a contact Outbo…" at bounding box center [588, 344] width 693 height 623
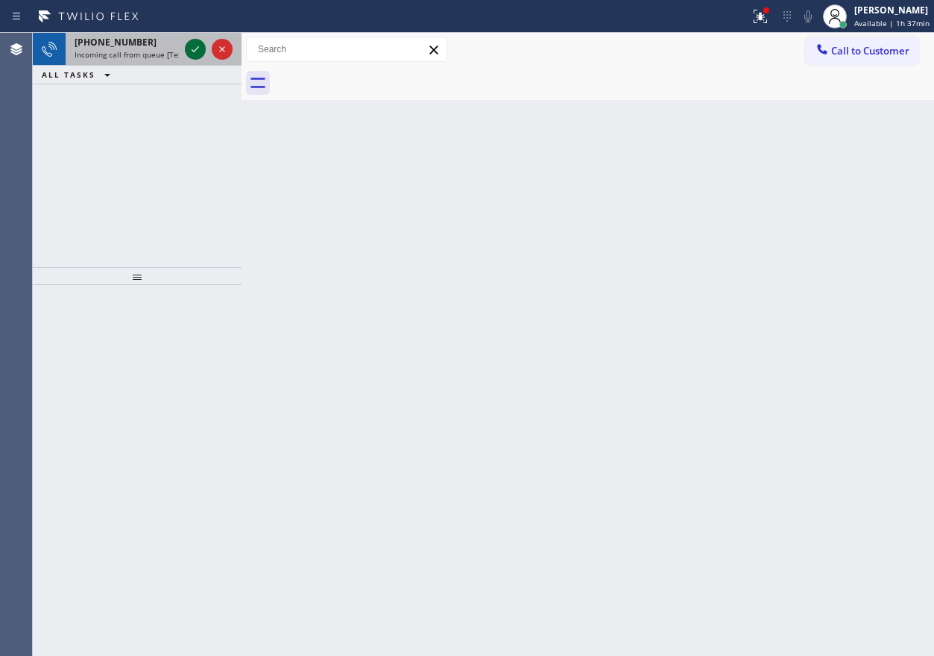
click at [189, 46] on icon at bounding box center [195, 49] width 18 height 18
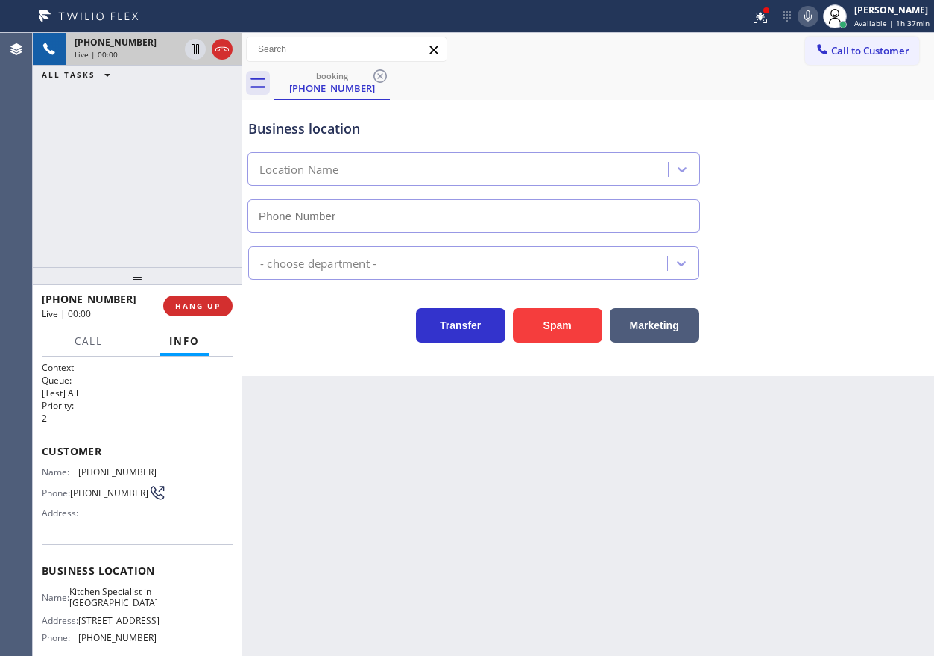
type input "[PHONE_NUMBER]"
click at [204, 309] on span "HANG UP" at bounding box center [197, 306] width 45 height 10
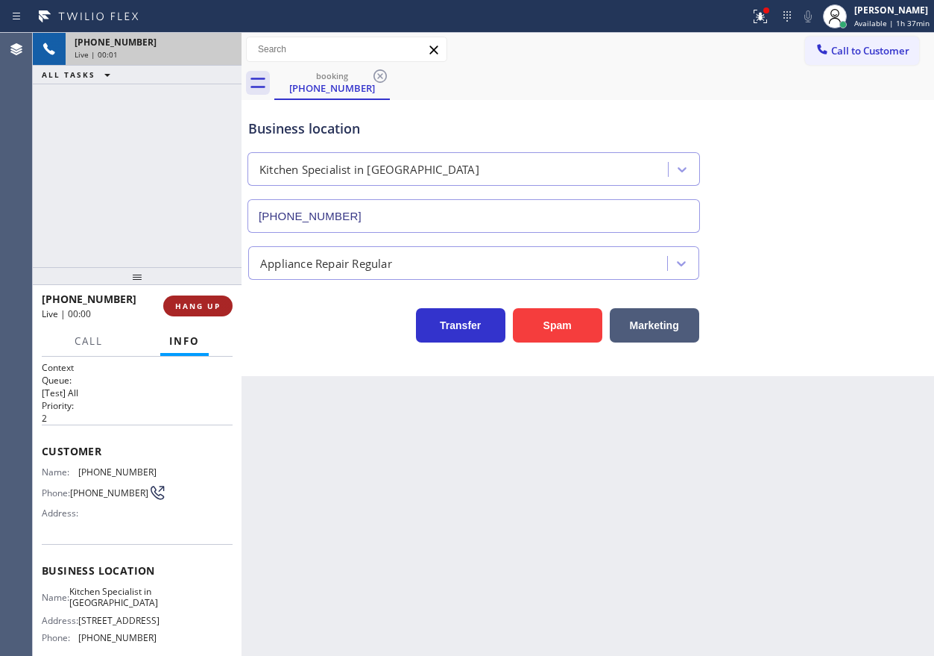
click at [204, 307] on span "HANG UP" at bounding box center [197, 306] width 45 height 10
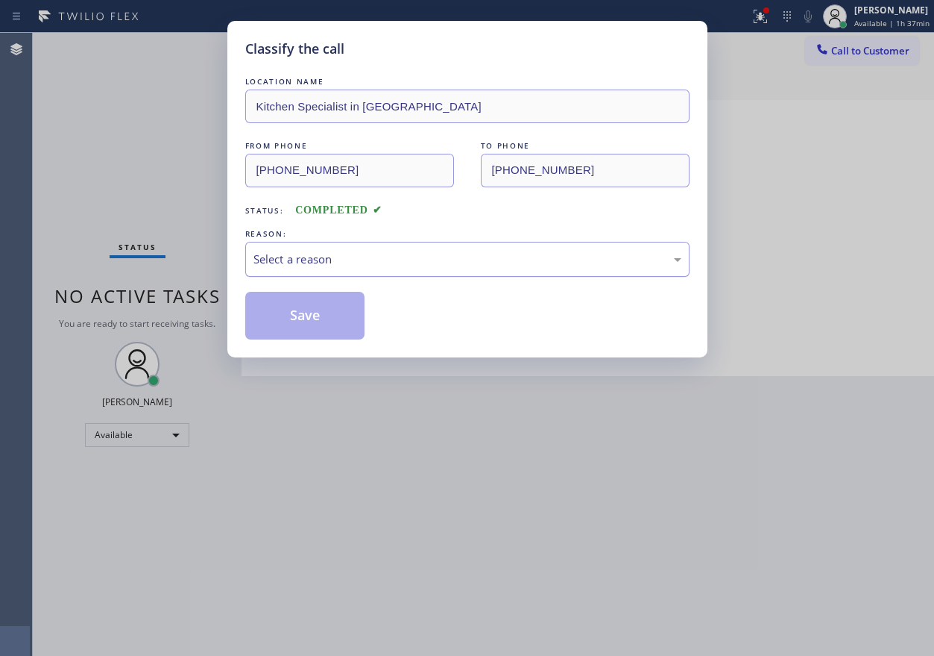
click at [348, 255] on div "Select a reason" at bounding box center [468, 259] width 428 height 17
click at [299, 327] on button "Save" at bounding box center [305, 316] width 120 height 48
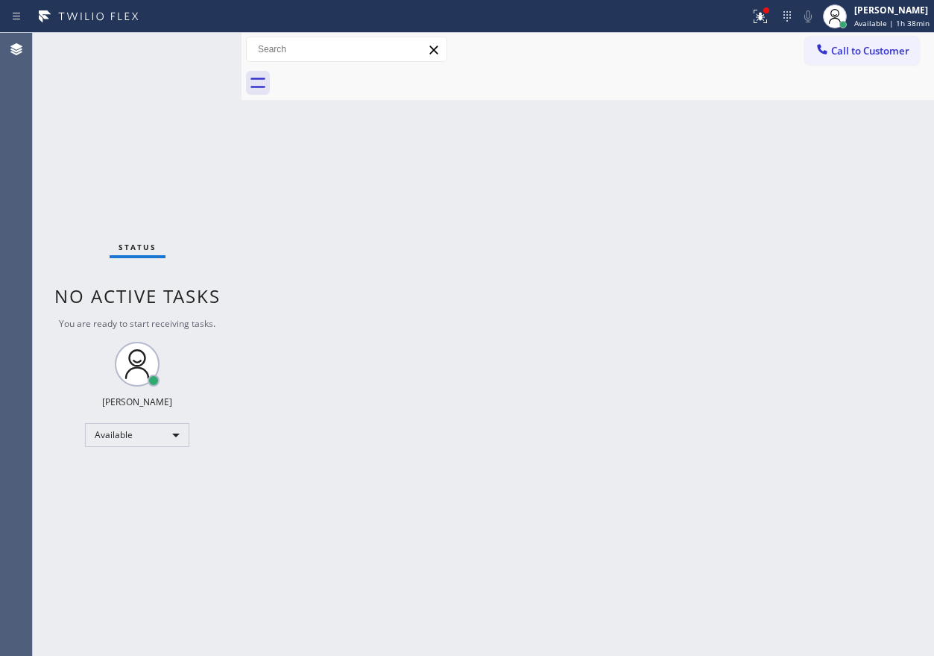
click at [848, 293] on div "Back to Dashboard Change Sender ID Customers Technicians Select a contact Outbo…" at bounding box center [588, 344] width 693 height 623
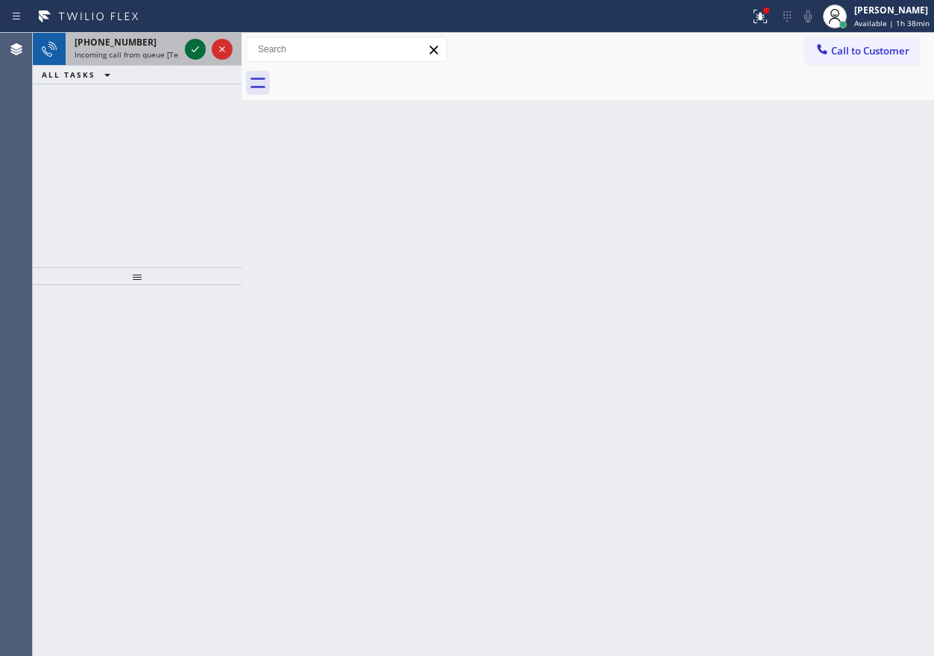
click at [182, 43] on div at bounding box center [209, 49] width 54 height 33
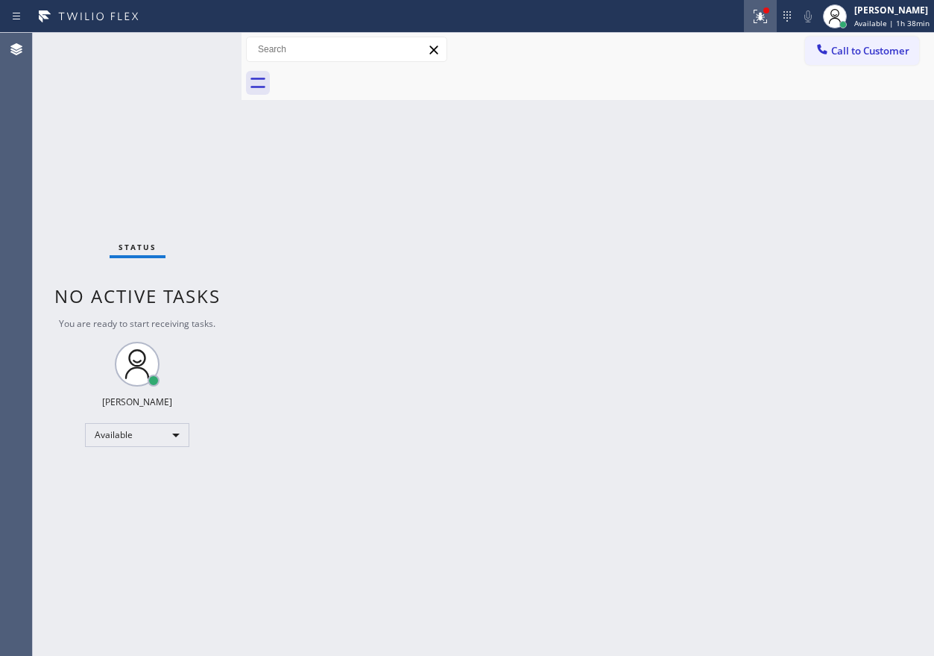
click at [770, 20] on icon at bounding box center [761, 16] width 18 height 18
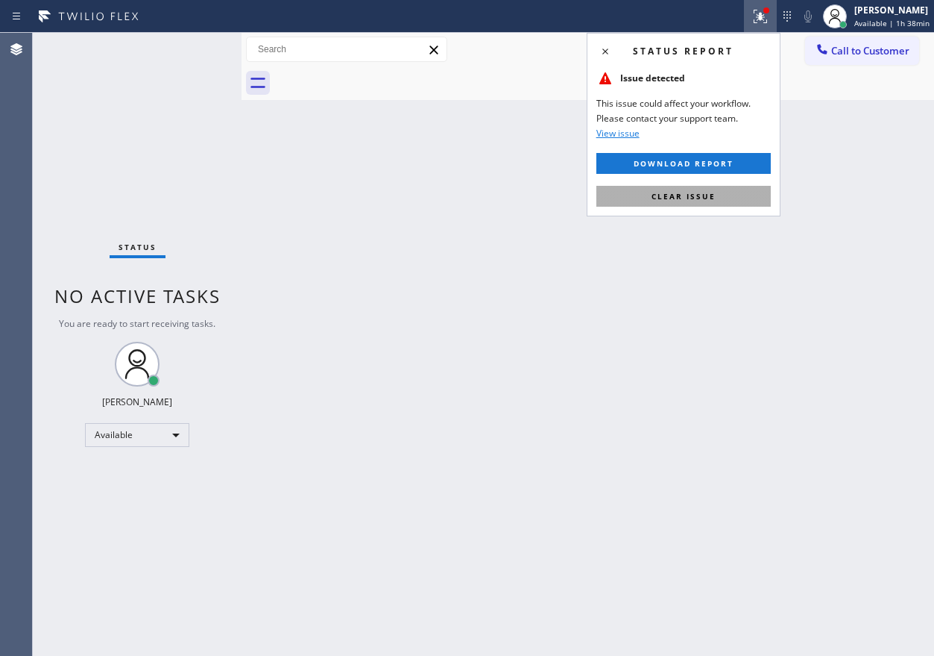
click at [752, 192] on button "Clear issue" at bounding box center [684, 196] width 175 height 21
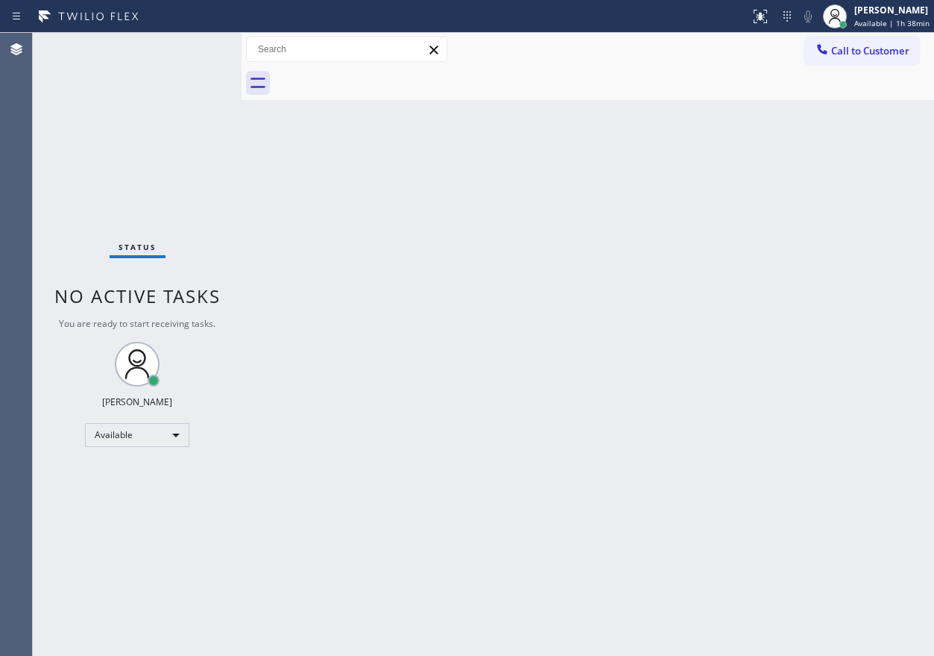
click at [701, 455] on div "Back to Dashboard Change Sender ID Customers Technicians Select a contact Outbo…" at bounding box center [588, 344] width 693 height 623
drag, startPoint x: 705, startPoint y: 544, endPoint x: 743, endPoint y: 607, distance: 73.3
click at [705, 544] on div "Back to Dashboard Change Sender ID Customers Technicians Select a contact Outbo…" at bounding box center [588, 344] width 693 height 623
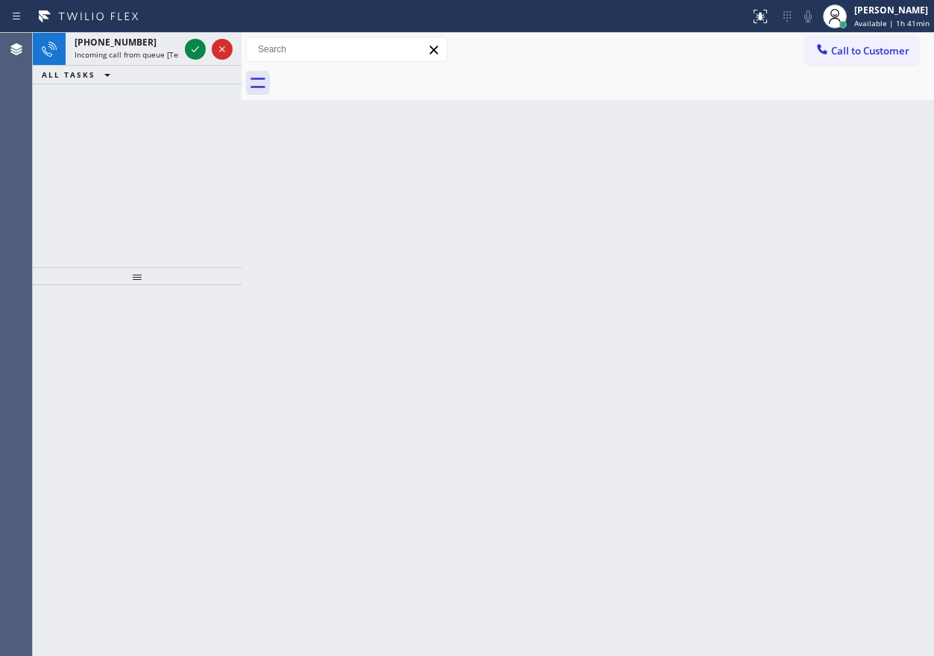
click at [762, 351] on div "Back to Dashboard Change Sender ID Customers Technicians Select a contact Outbo…" at bounding box center [588, 344] width 693 height 623
click at [198, 51] on icon at bounding box center [195, 49] width 18 height 18
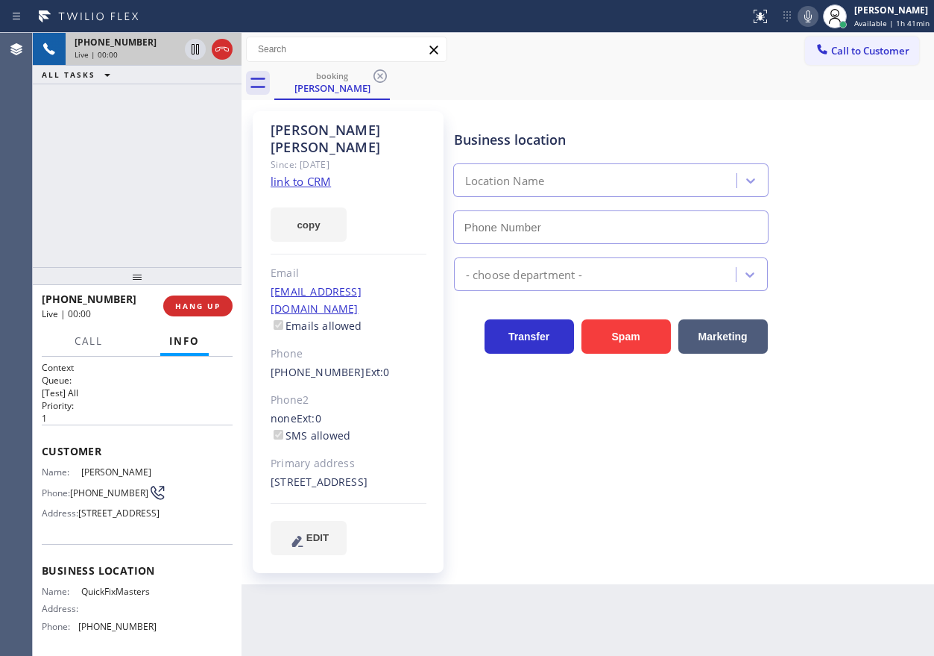
type input "[PHONE_NUMBER]"
click at [293, 174] on link "link to CRM" at bounding box center [301, 181] width 60 height 15
click at [129, 621] on div "Business location Name: QuickFixMasters Address: Phone: [PHONE_NUMBER]" at bounding box center [137, 600] width 191 height 113
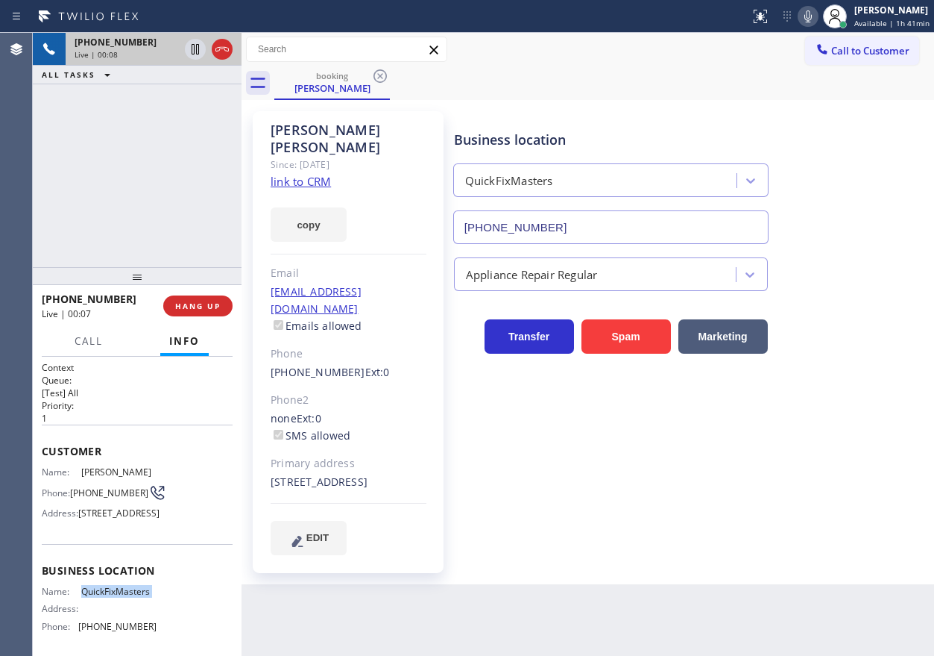
copy span "QuickFixMasters"
click at [530, 223] on input "[PHONE_NUMBER]" at bounding box center [610, 227] width 315 height 34
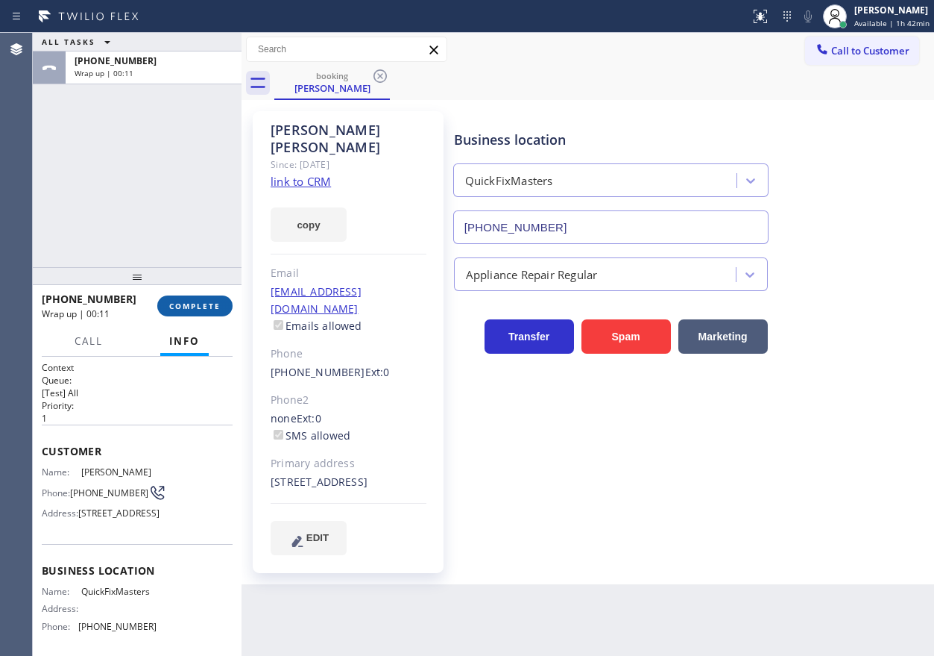
click at [207, 309] on span "COMPLETE" at bounding box center [194, 306] width 51 height 10
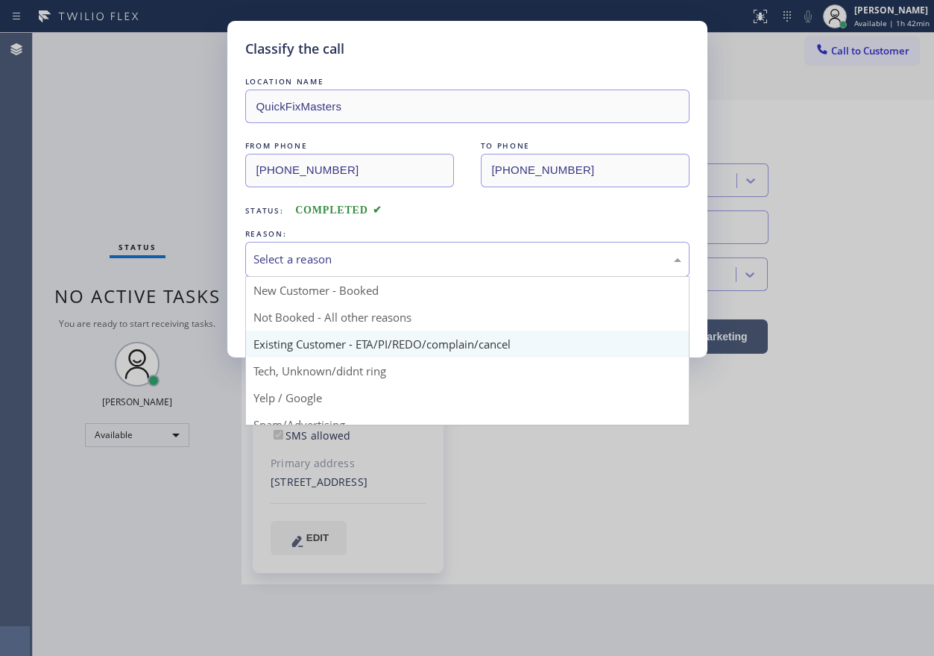
drag, startPoint x: 333, startPoint y: 267, endPoint x: 327, endPoint y: 351, distance: 84.5
click at [333, 268] on div "Select a reason" at bounding box center [467, 259] width 444 height 35
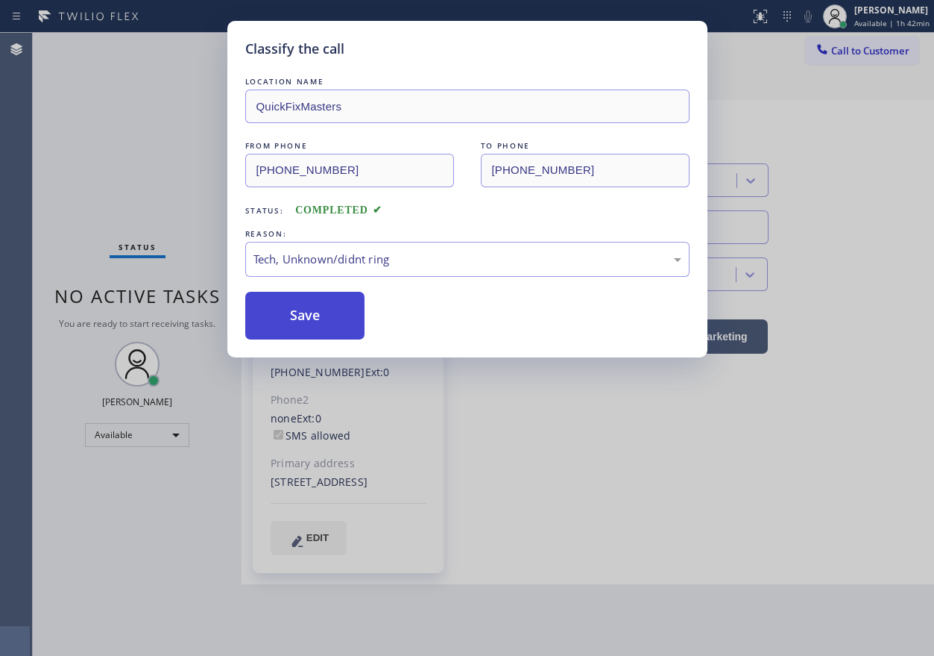
click at [301, 320] on button "Save" at bounding box center [305, 316] width 120 height 48
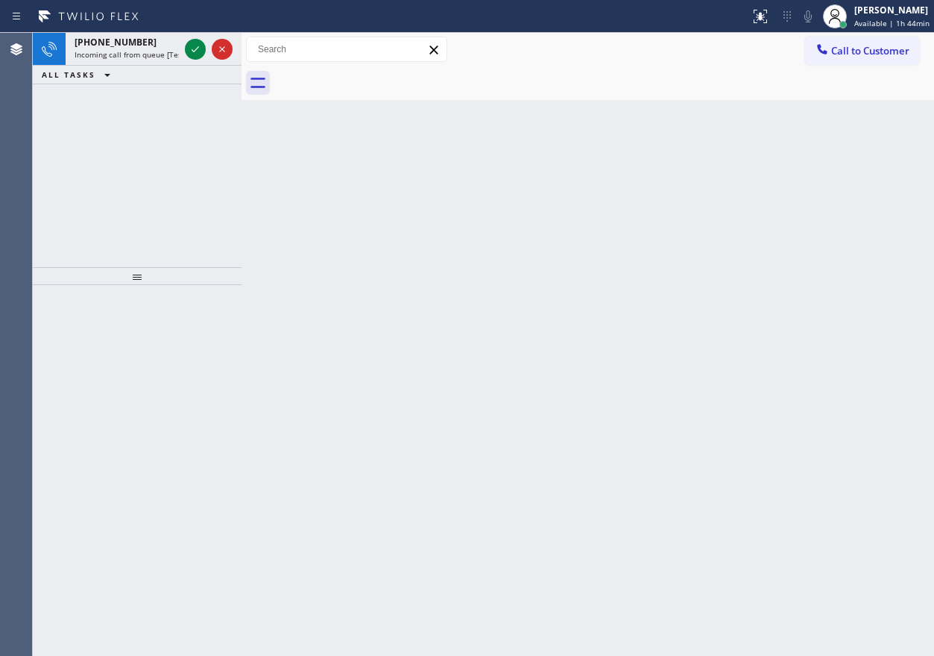
click at [864, 340] on div "Back to Dashboard Change Sender ID Customers Technicians Select a contact Outbo…" at bounding box center [588, 344] width 693 height 623
click at [192, 48] on icon at bounding box center [195, 49] width 18 height 18
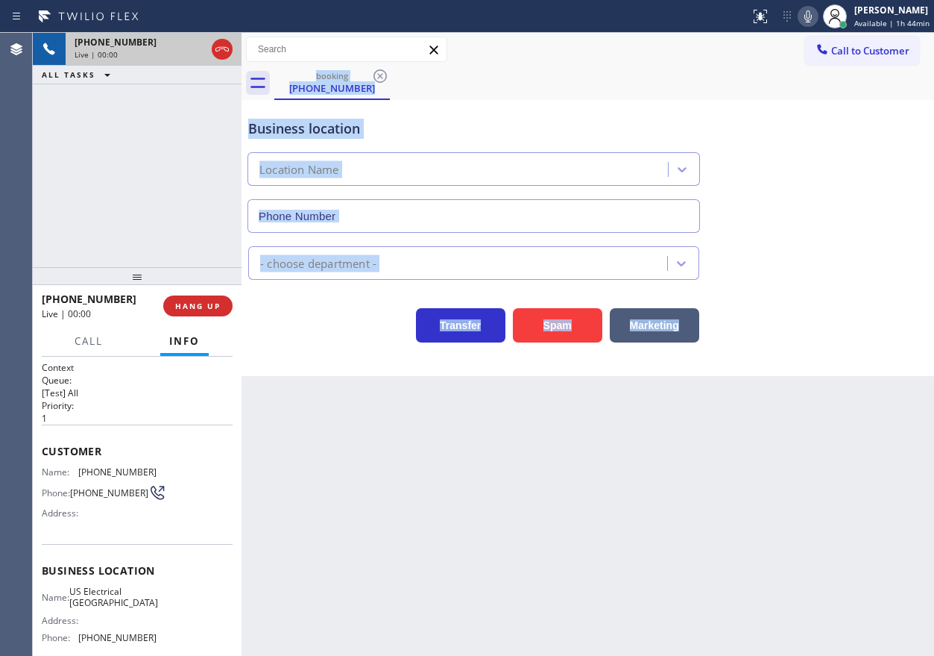
type input "[PHONE_NUMBER]"
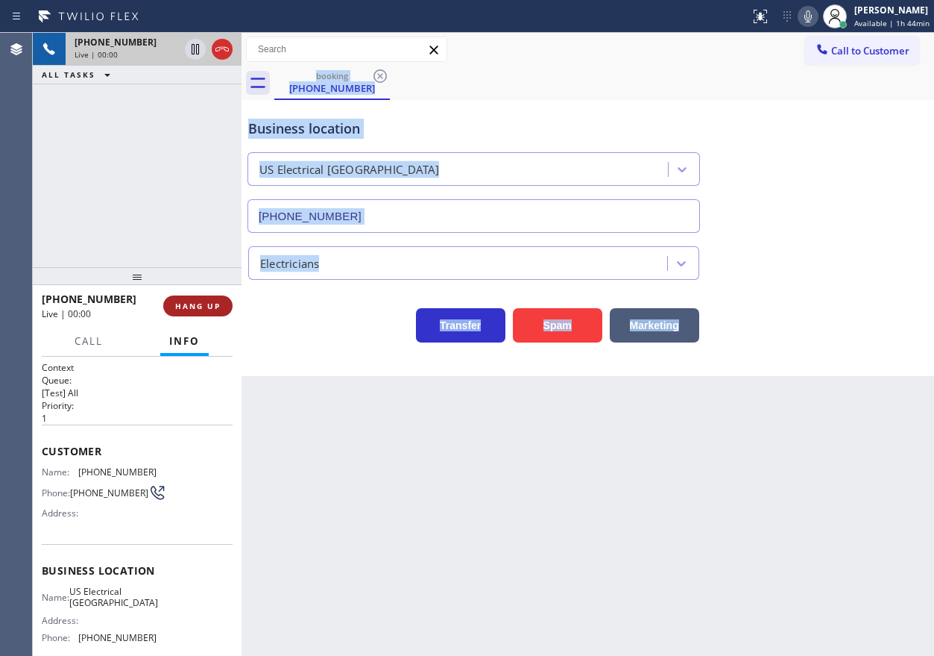
click at [213, 306] on span "HANG UP" at bounding box center [197, 306] width 45 height 10
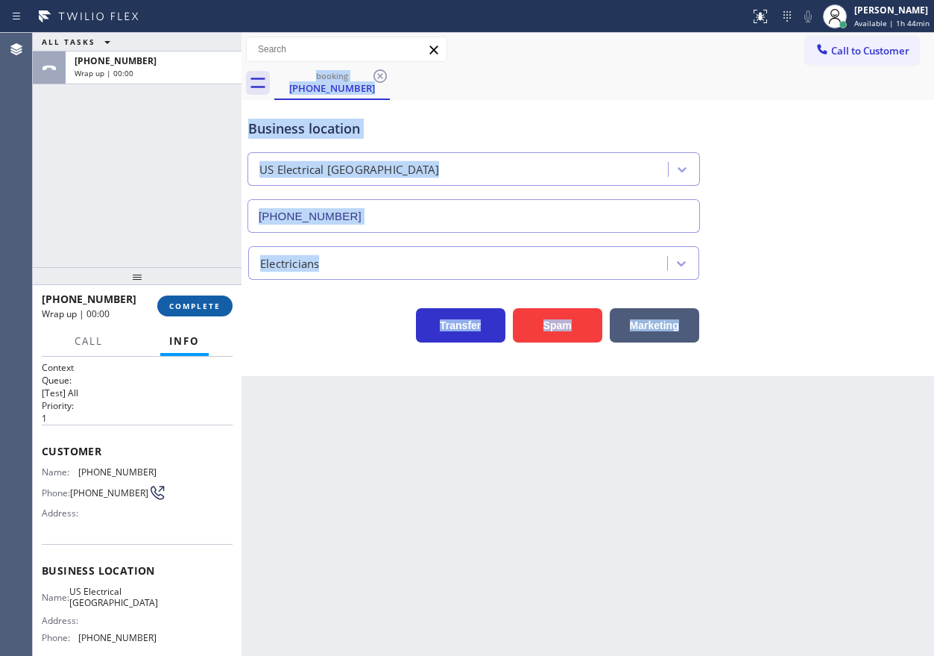
click at [213, 306] on span "COMPLETE" at bounding box center [194, 306] width 51 height 10
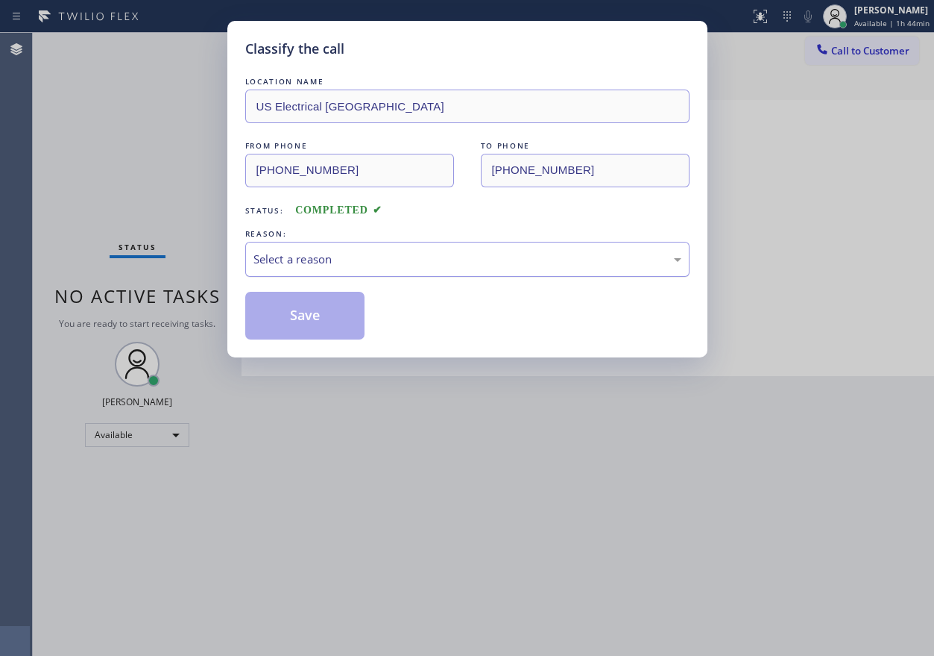
click at [335, 256] on div "Select a reason" at bounding box center [468, 259] width 428 height 17
click at [313, 315] on button "Save" at bounding box center [305, 316] width 120 height 48
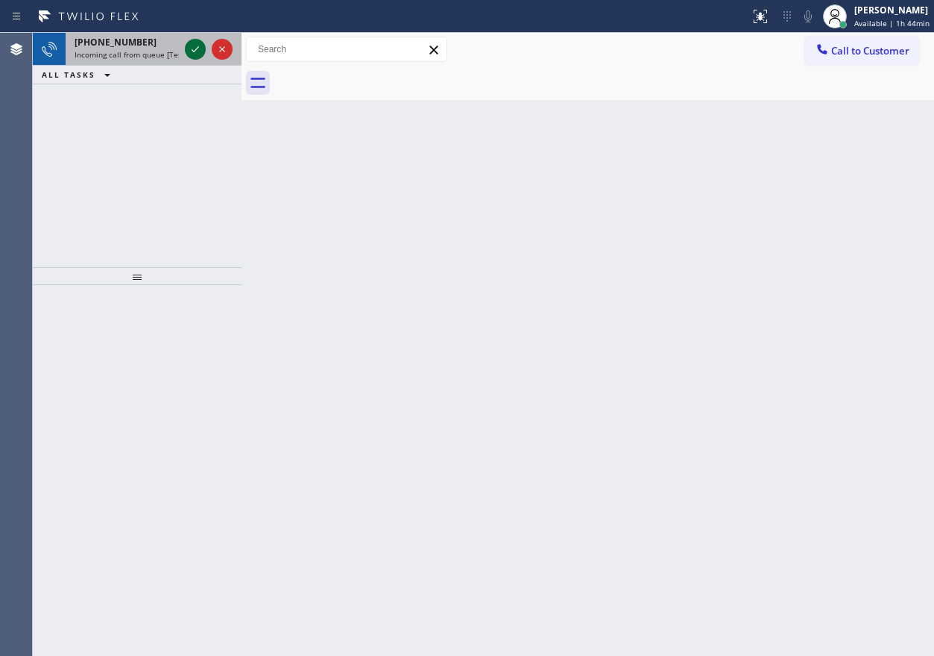
click at [194, 51] on icon at bounding box center [195, 49] width 7 height 6
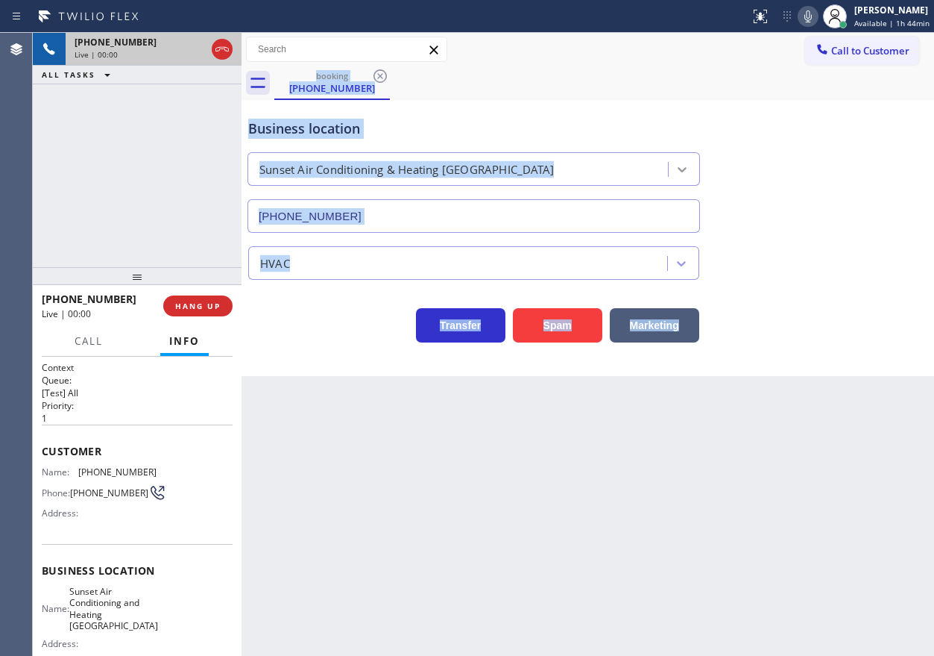
type input "[PHONE_NUMBER]"
click at [511, 525] on div "Back to Dashboard Change Sender ID Customers Technicians Select a contact Outbo…" at bounding box center [588, 344] width 693 height 623
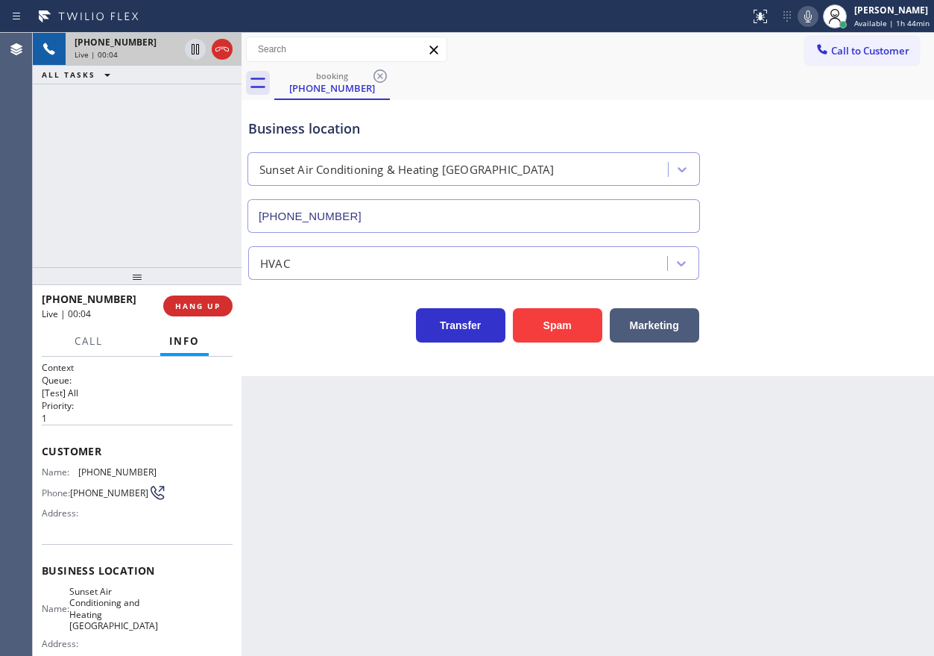
click at [123, 622] on span "Sunset Air Conditioning and Heating [GEOGRAPHIC_DATA]" at bounding box center [113, 608] width 89 height 46
copy span "Sunset Air Conditioning and Heating [GEOGRAPHIC_DATA]"
click at [391, 221] on input "[PHONE_NUMBER]" at bounding box center [474, 216] width 453 height 34
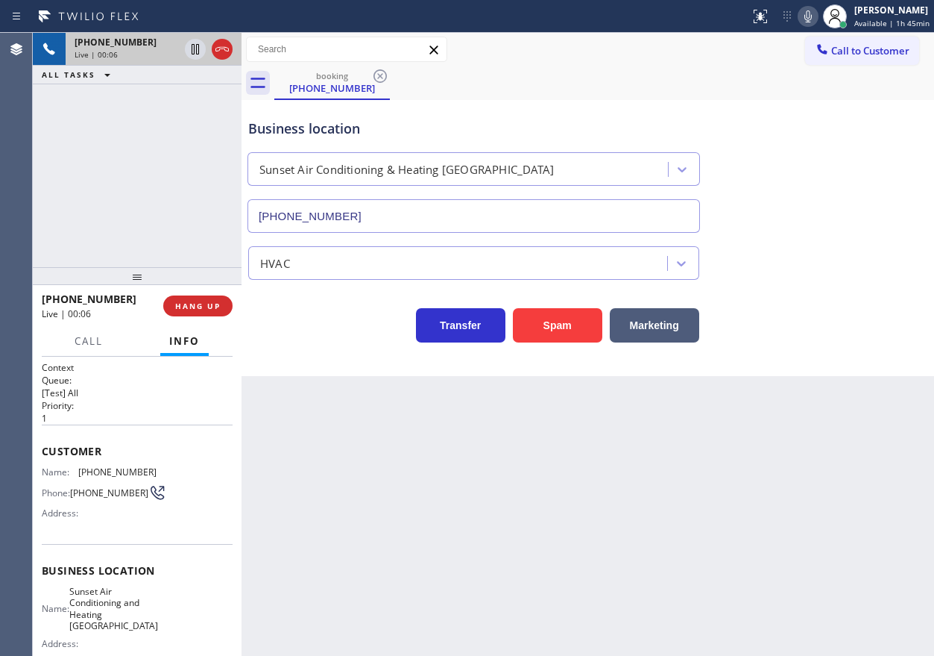
click at [391, 221] on input "[PHONE_NUMBER]" at bounding box center [474, 216] width 453 height 34
click at [91, 468] on span "[PHONE_NUMBER]" at bounding box center [117, 471] width 78 height 11
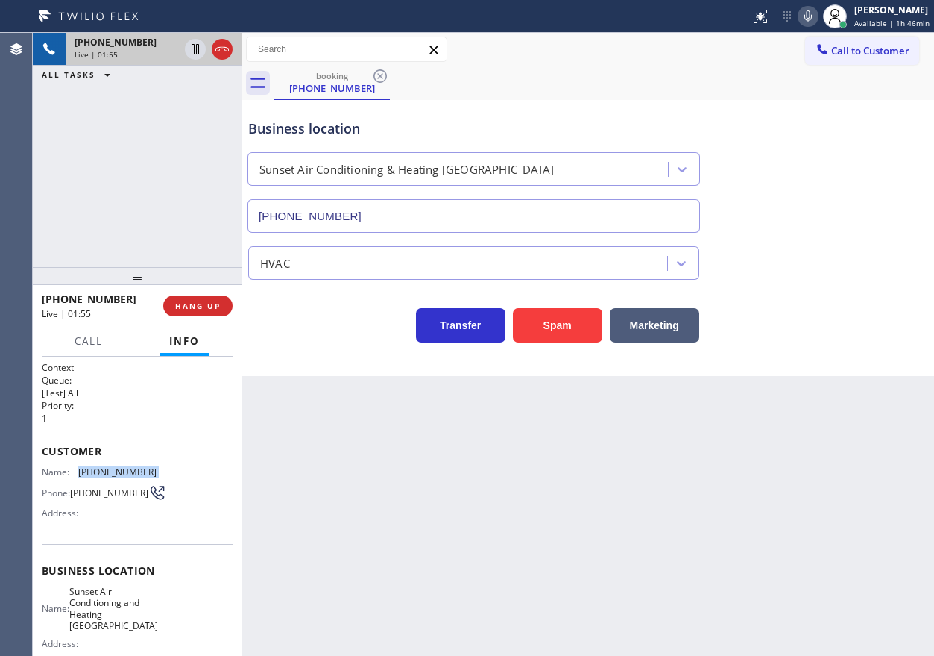
copy span "[PHONE_NUMBER]"
drag, startPoint x: 192, startPoint y: 49, endPoint x: 682, endPoint y: 45, distance: 489.2
click at [193, 49] on icon at bounding box center [195, 49] width 18 height 18
click at [812, 16] on icon at bounding box center [808, 16] width 7 height 12
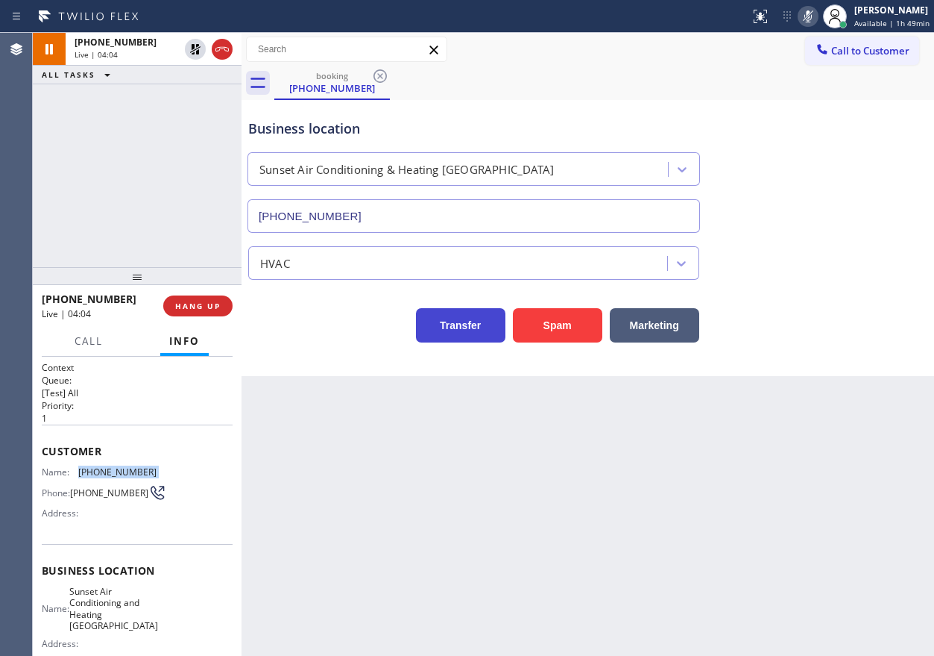
drag, startPoint x: 759, startPoint y: 433, endPoint x: 438, endPoint y: 314, distance: 342.9
click at [759, 433] on div "Back to Dashboard Change Sender ID Customers Technicians Select a contact Outbo…" at bounding box center [588, 344] width 693 height 623
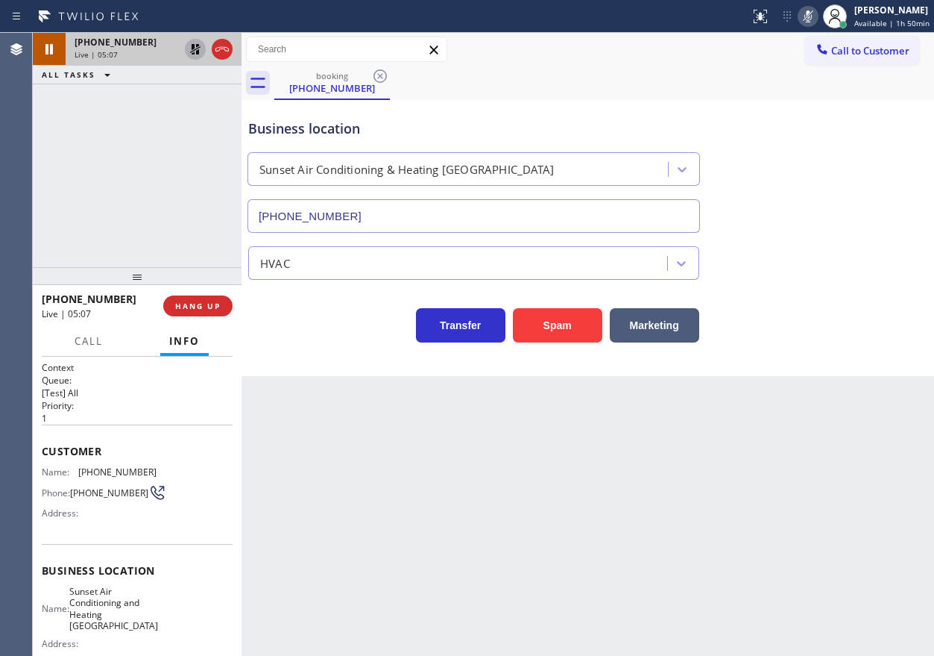
click at [192, 45] on icon at bounding box center [195, 49] width 10 height 10
click at [812, 12] on icon at bounding box center [808, 16] width 7 height 12
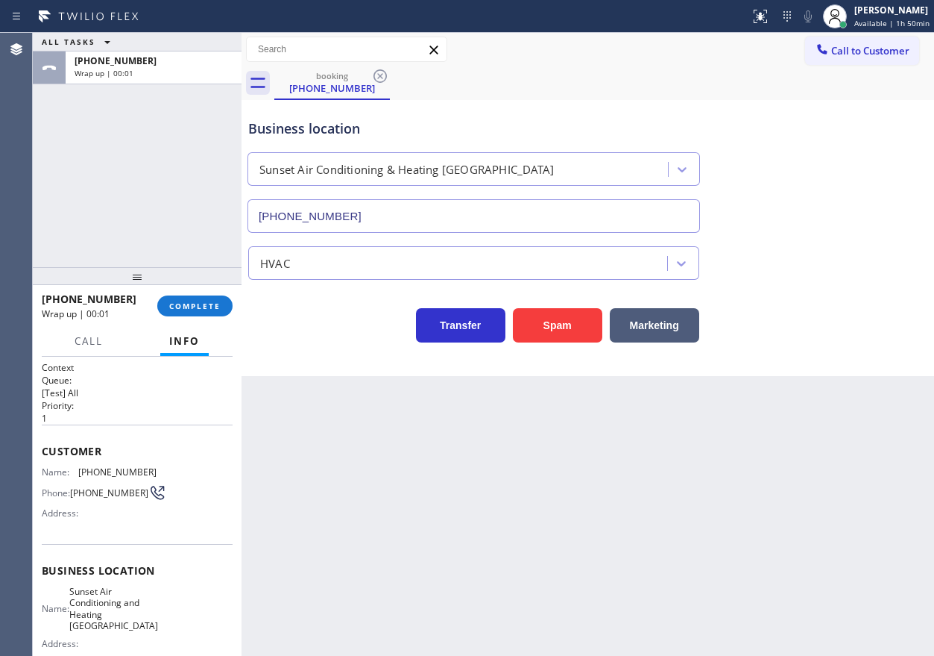
drag, startPoint x: 823, startPoint y: 289, endPoint x: 177, endPoint y: 231, distance: 647.6
click at [807, 283] on div "Transfer Spam Marketing" at bounding box center [587, 311] width 685 height 63
click at [212, 309] on span "COMPLETE" at bounding box center [194, 306] width 51 height 10
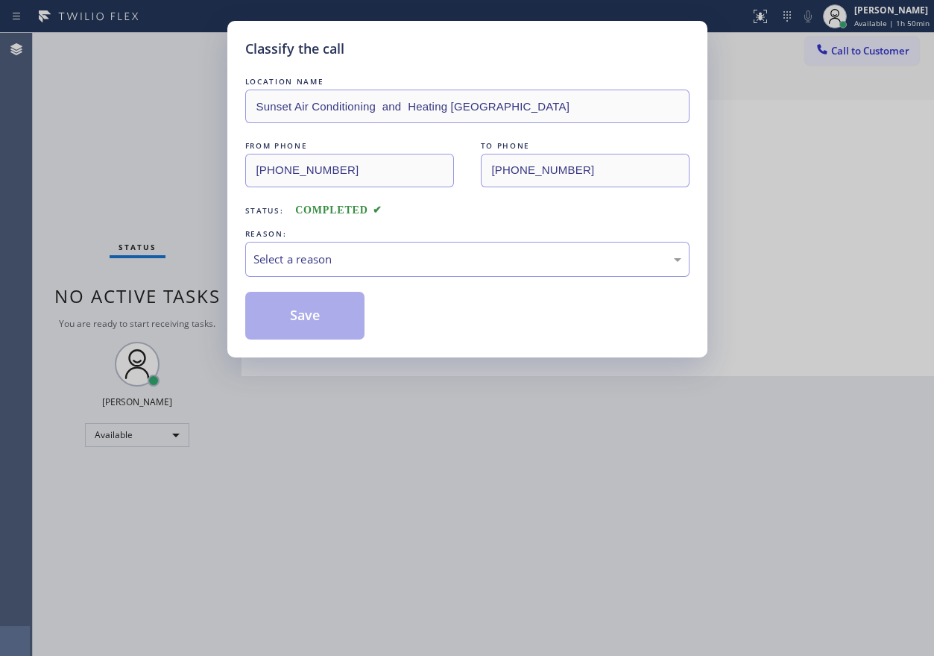
click at [337, 268] on div "Select a reason" at bounding box center [467, 259] width 444 height 35
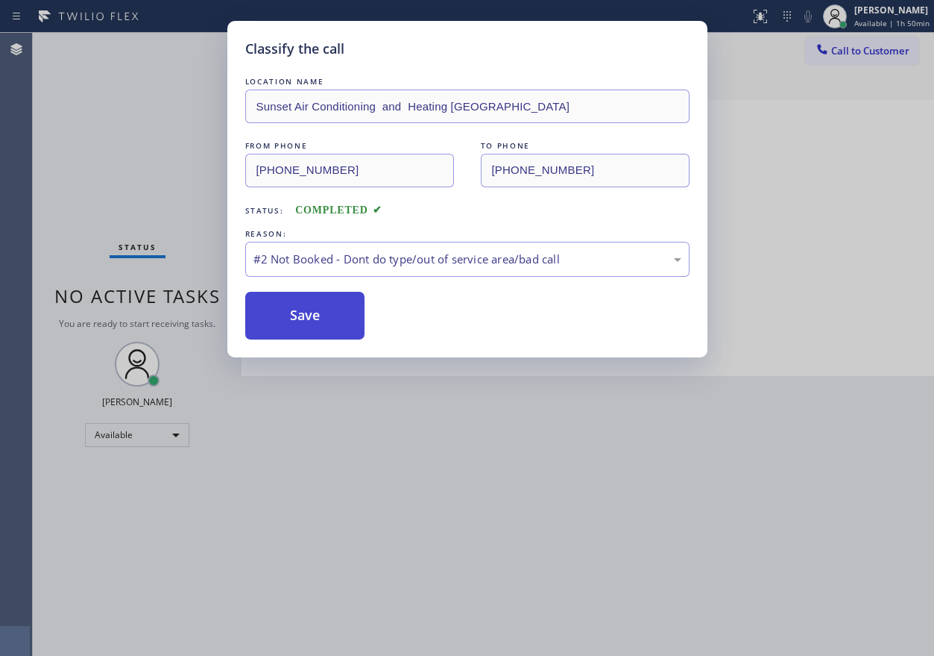
click at [293, 312] on button "Save" at bounding box center [305, 316] width 120 height 48
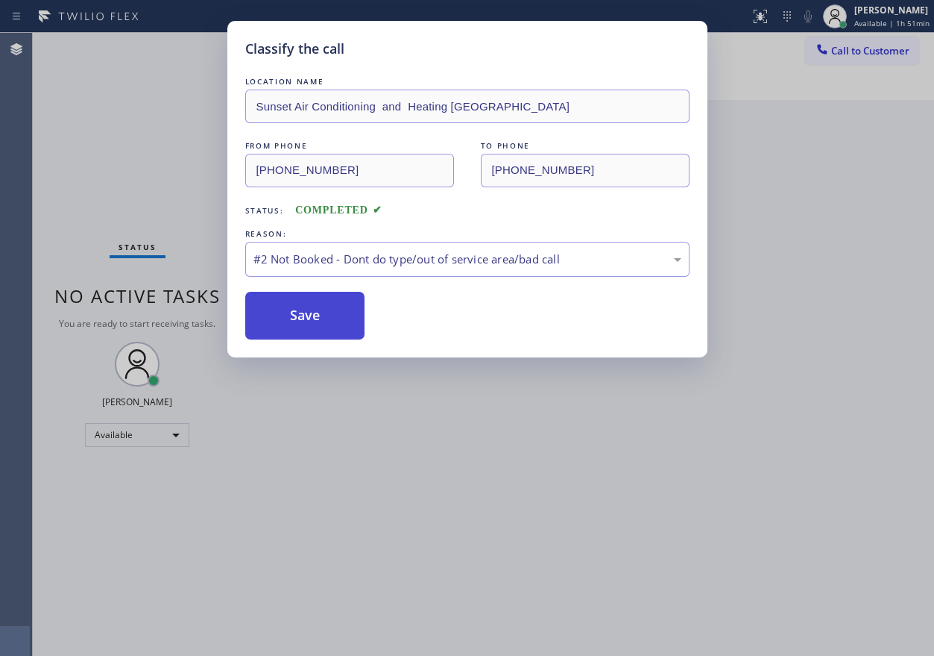
click at [295, 323] on button "Save" at bounding box center [305, 316] width 120 height 48
click at [307, 332] on button "Save" at bounding box center [305, 316] width 120 height 48
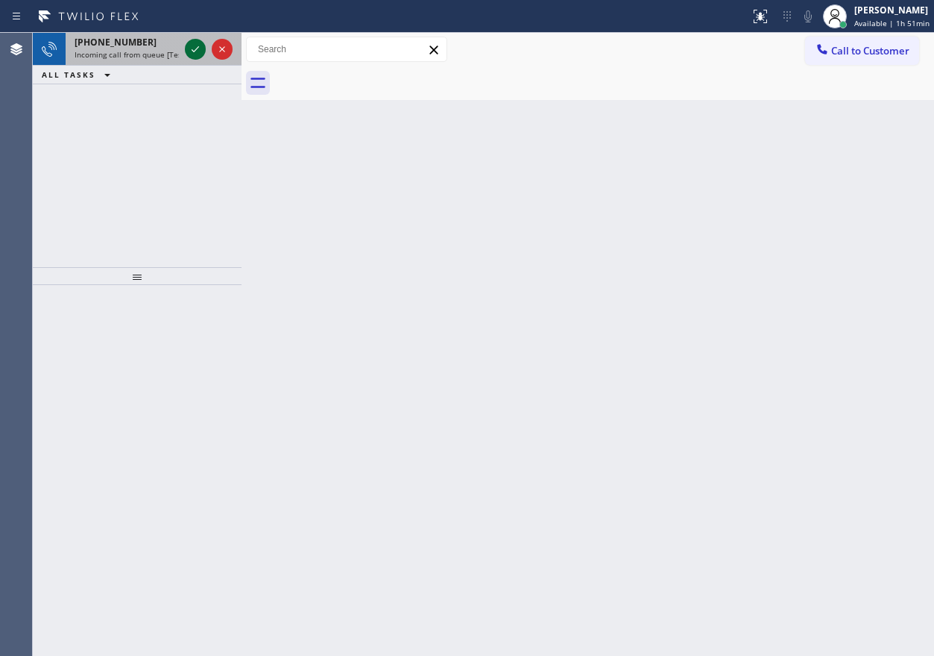
click at [199, 55] on icon at bounding box center [195, 49] width 18 height 18
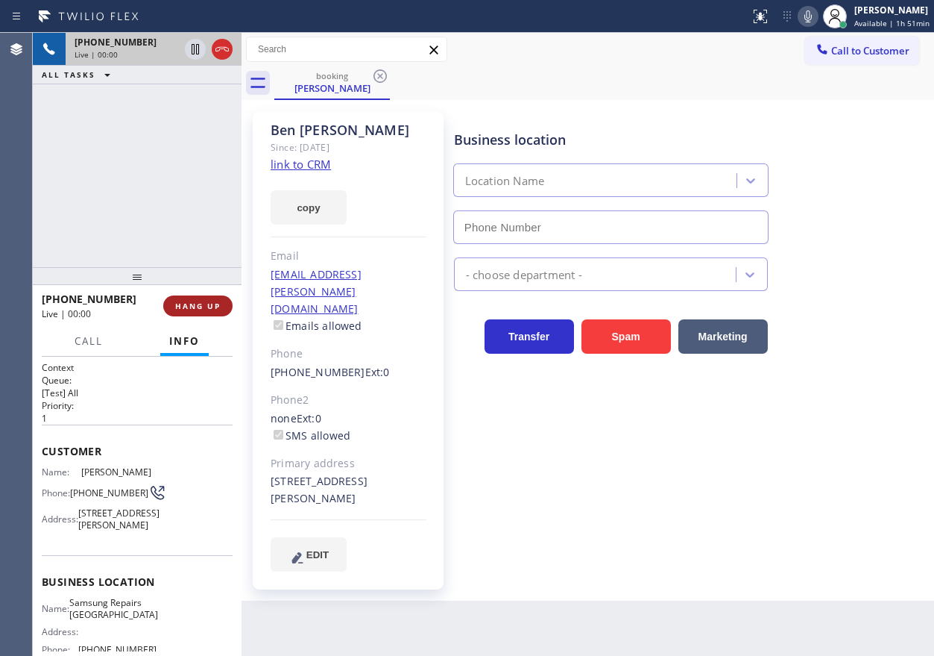
click at [218, 298] on button "HANG UP" at bounding box center [197, 305] width 69 height 21
type input "[PHONE_NUMBER]"
click at [218, 298] on button "HANG UP" at bounding box center [197, 305] width 69 height 21
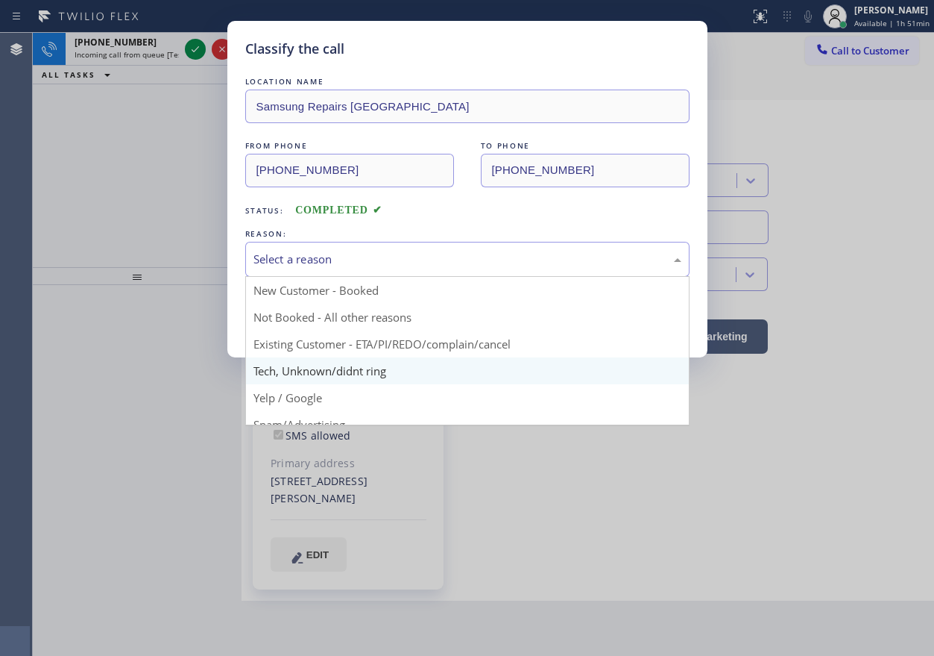
drag, startPoint x: 372, startPoint y: 270, endPoint x: 336, endPoint y: 358, distance: 95.3
click at [372, 274] on div "Select a reason" at bounding box center [467, 259] width 444 height 35
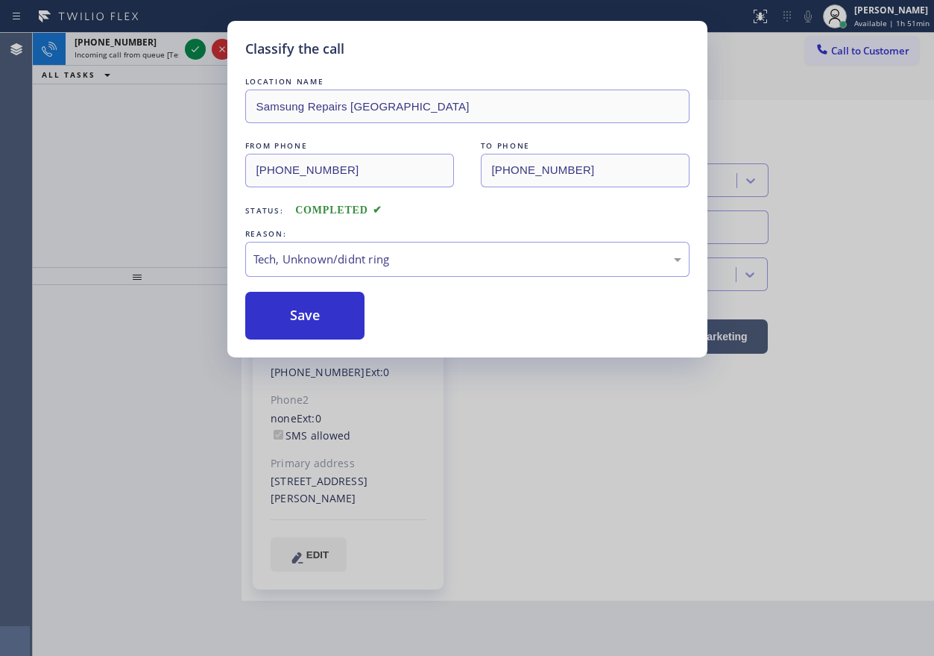
drag, startPoint x: 335, startPoint y: 365, endPoint x: 327, endPoint y: 356, distance: 12.2
click at [289, 319] on button "Save" at bounding box center [305, 316] width 120 height 48
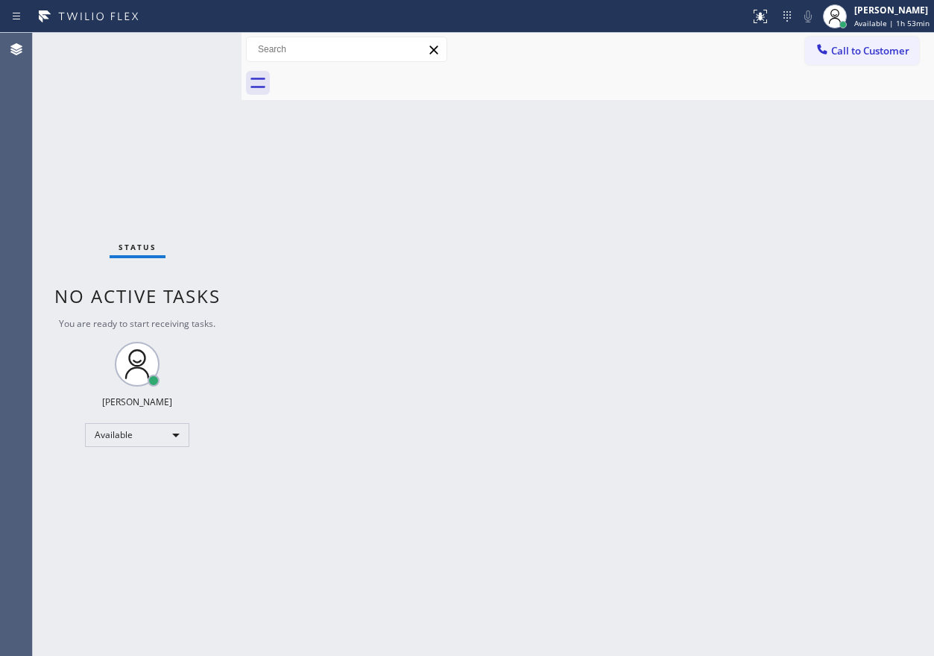
click at [853, 481] on div "Back to Dashboard Change Sender ID Customers Technicians Select a contact Outbo…" at bounding box center [588, 344] width 693 height 623
click at [777, 268] on div "Back to Dashboard Change Sender ID Customers Technicians Select a contact Outbo…" at bounding box center [588, 344] width 693 height 623
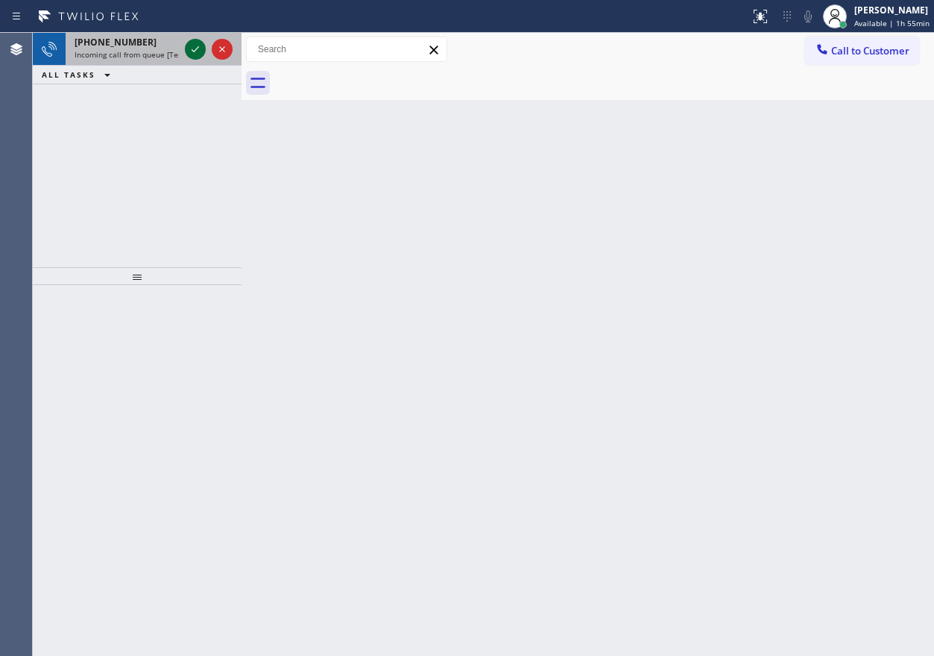
click at [194, 51] on icon at bounding box center [195, 49] width 7 height 6
click at [193, 51] on icon at bounding box center [195, 49] width 7 height 6
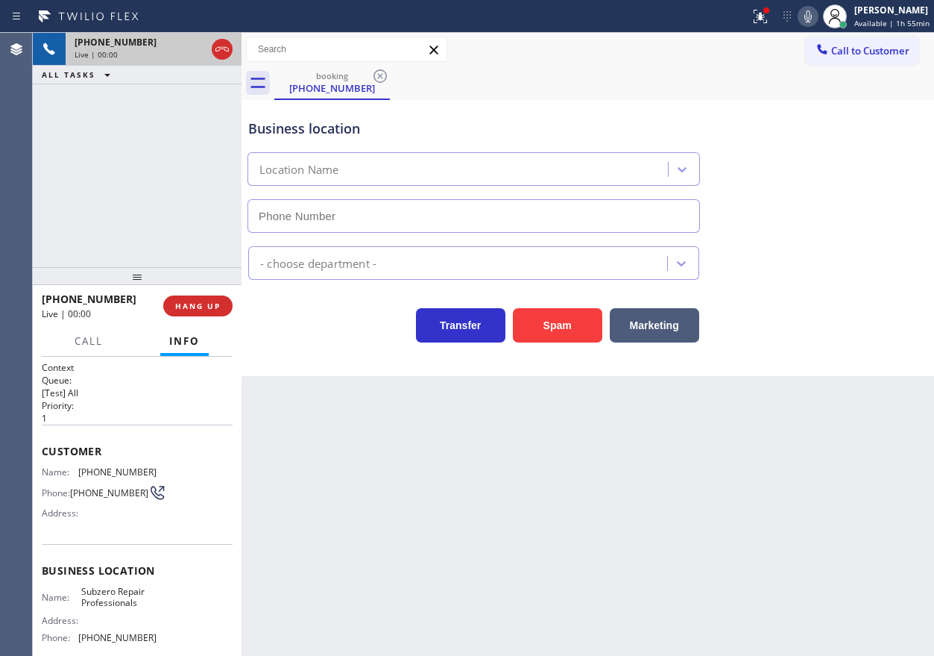
type input "[PHONE_NUMBER]"
click at [137, 597] on span "Subzero Repair Professionals" at bounding box center [118, 596] width 75 height 23
copy span "Subzero Repair Professionals"
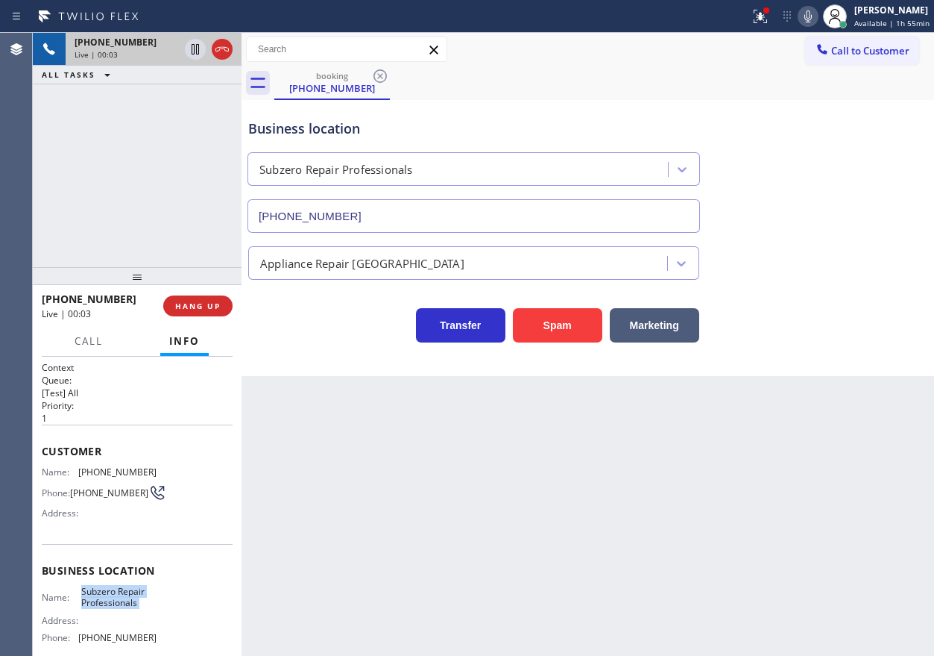
click at [460, 224] on input "[PHONE_NUMBER]" at bounding box center [474, 216] width 453 height 34
click at [113, 477] on span "[PHONE_NUMBER]" at bounding box center [117, 471] width 78 height 11
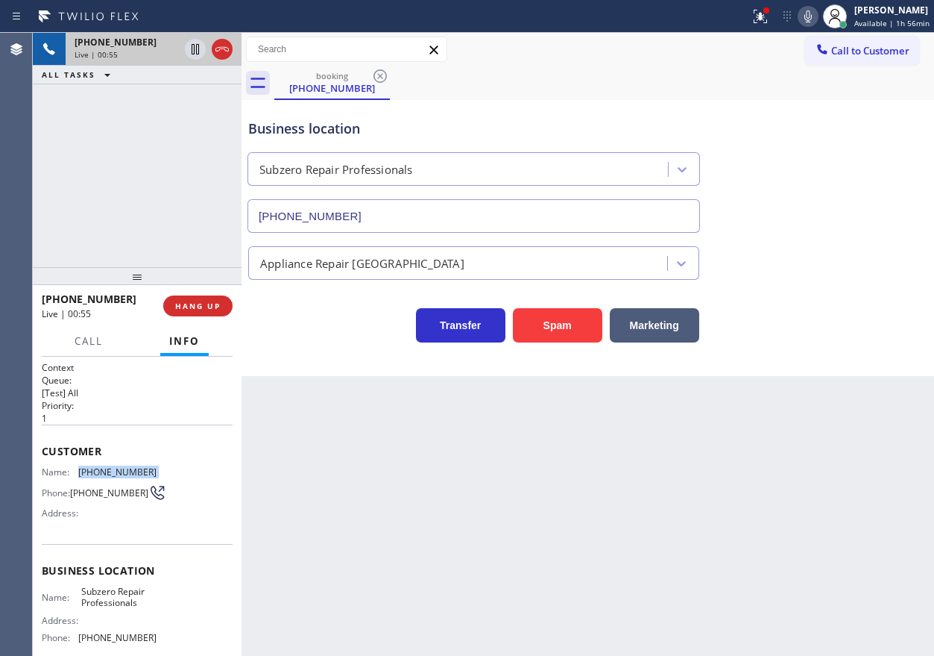
click at [113, 477] on span "[PHONE_NUMBER]" at bounding box center [117, 471] width 78 height 11
click at [195, 45] on icon at bounding box center [195, 49] width 18 height 18
click at [814, 19] on icon at bounding box center [808, 16] width 18 height 18
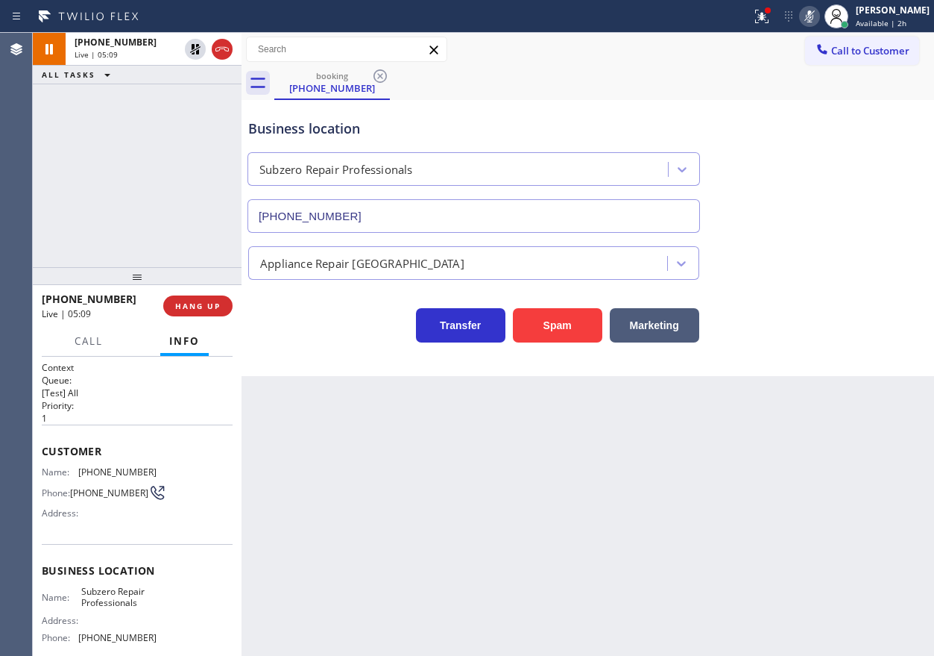
click at [808, 193] on div "Business location Subzero Repair Professionals [PHONE_NUMBER]" at bounding box center [587, 165] width 685 height 135
click at [819, 12] on icon at bounding box center [810, 16] width 18 height 18
click at [192, 51] on icon at bounding box center [195, 49] width 10 height 10
click at [781, 433] on div "Back to Dashboard Change Sender ID Customers Technicians Select a contact Outbo…" at bounding box center [588, 344] width 693 height 623
click at [846, 436] on div "Back to Dashboard Change Sender ID Customers Technicians Select a contact Outbo…" at bounding box center [588, 344] width 693 height 623
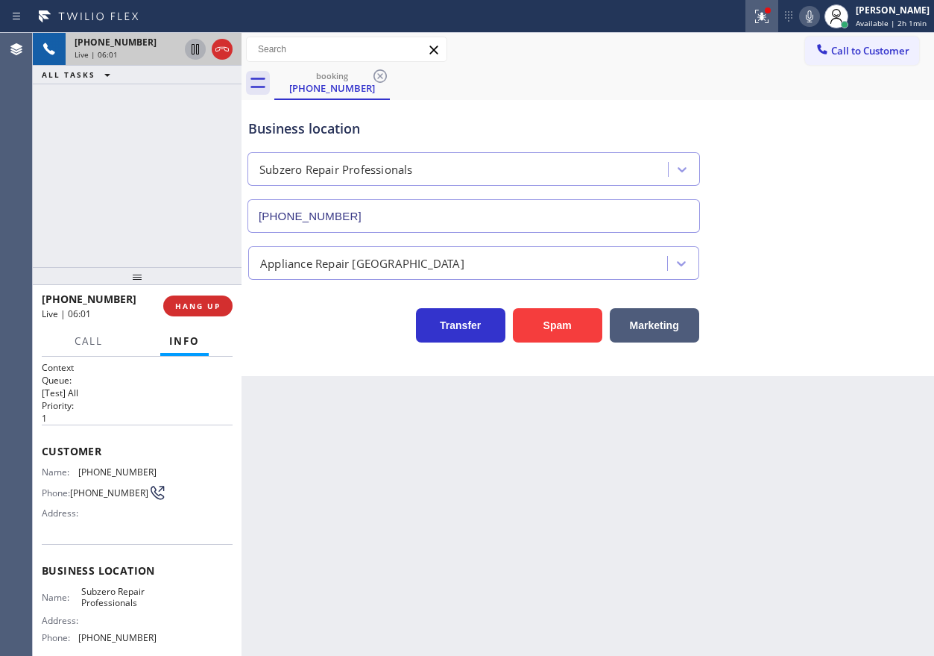
click at [762, 18] on icon at bounding box center [762, 16] width 18 height 18
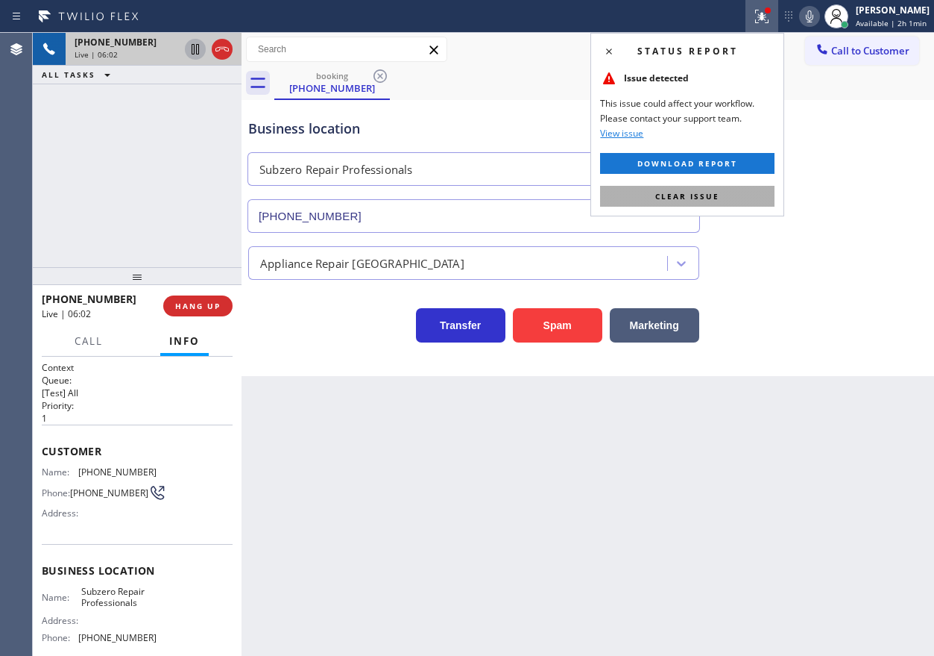
click at [757, 194] on button "Clear issue" at bounding box center [687, 196] width 175 height 21
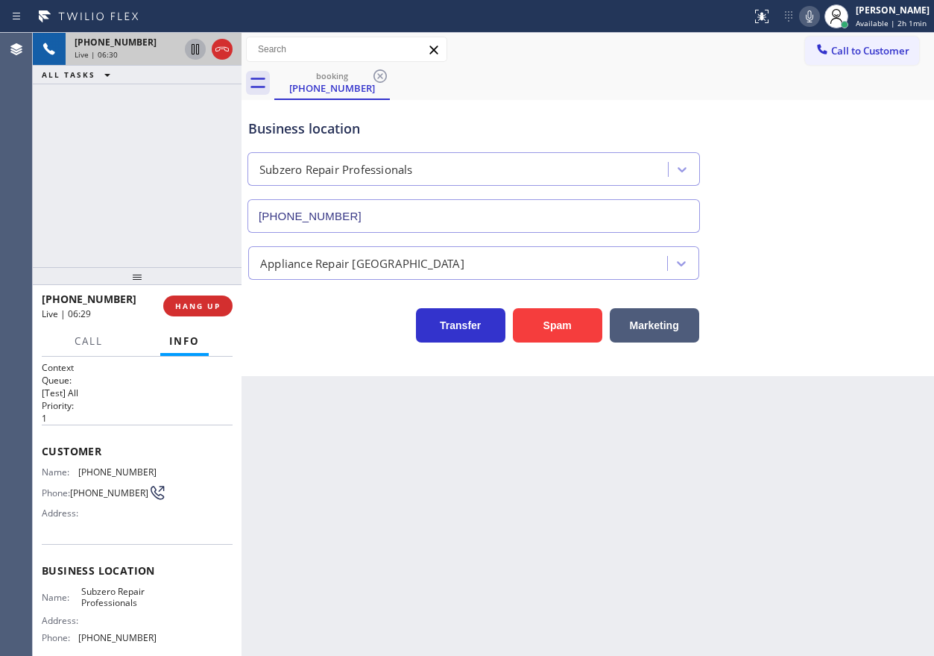
click at [867, 231] on div "Business location Subzero Repair Professionals [PHONE_NUMBER]" at bounding box center [587, 165] width 685 height 135
click at [811, 19] on icon at bounding box center [810, 16] width 18 height 18
click at [814, 19] on icon at bounding box center [810, 16] width 18 height 18
drag, startPoint x: 810, startPoint y: 295, endPoint x: 811, endPoint y: 68, distance: 226.7
click at [810, 289] on div "Transfer Spam Marketing" at bounding box center [587, 311] width 685 height 63
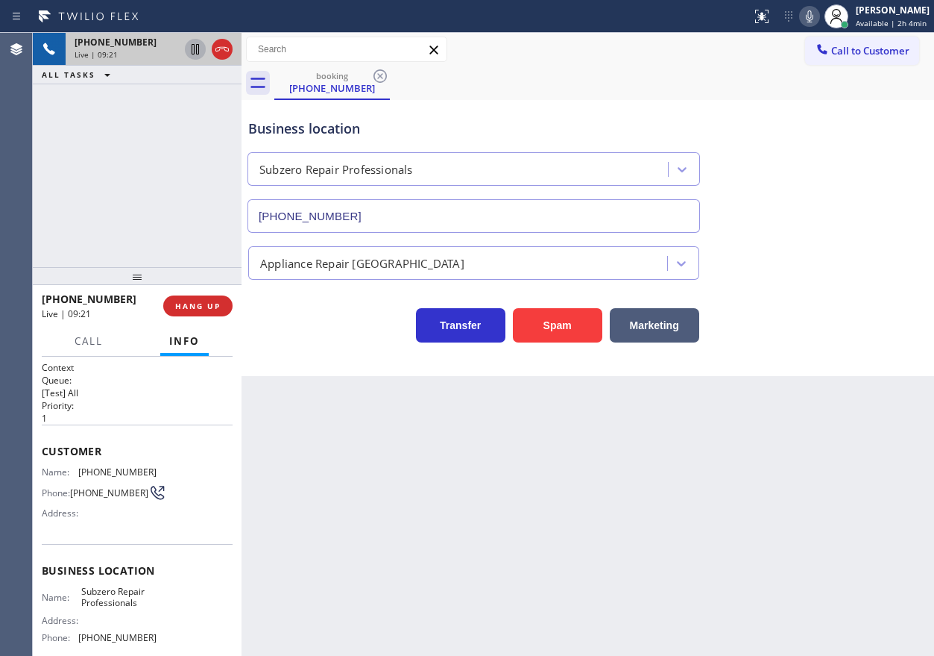
click at [814, 21] on icon at bounding box center [810, 16] width 18 height 18
click at [207, 323] on div "[PHONE_NUMBER] Live | 11:17 HANG UP" at bounding box center [137, 305] width 191 height 39
click at [213, 315] on button "HANG UP" at bounding box center [197, 305] width 69 height 21
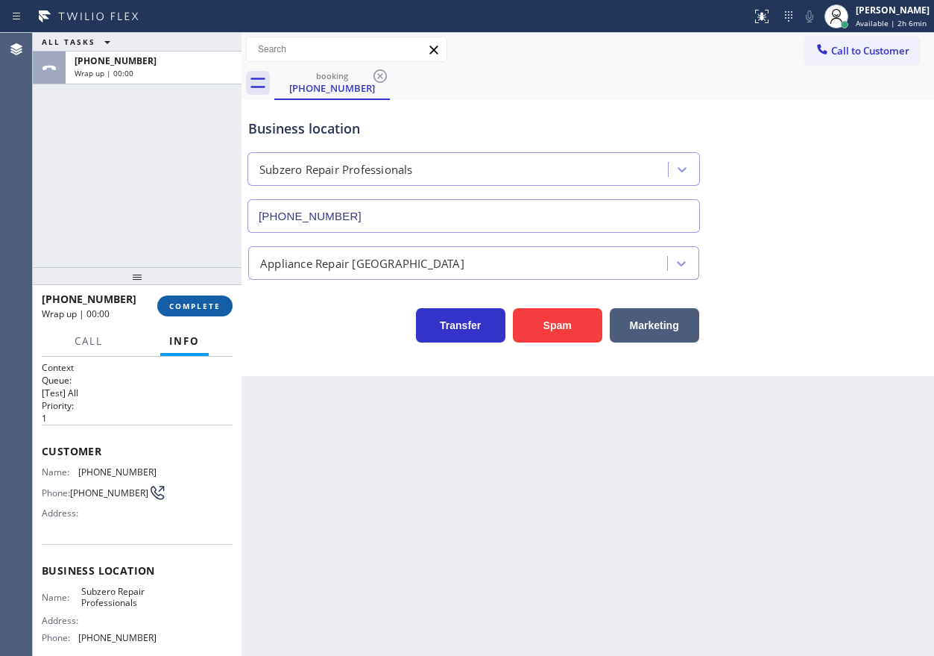
click at [224, 308] on button "COMPLETE" at bounding box center [194, 305] width 75 height 21
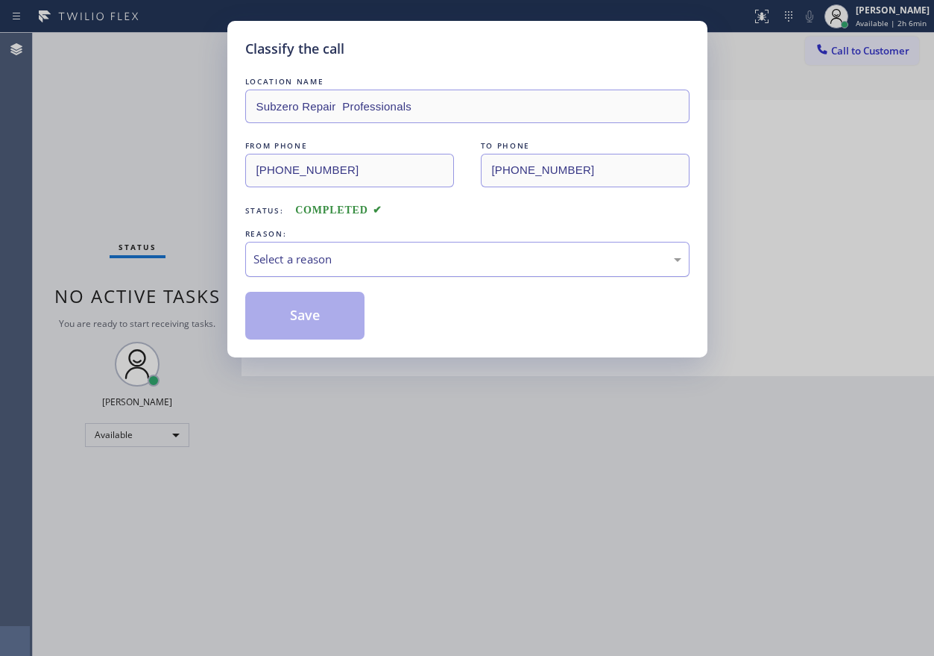
click at [397, 264] on div "Select a reason" at bounding box center [468, 259] width 428 height 17
click at [327, 309] on button "Save" at bounding box center [305, 316] width 120 height 48
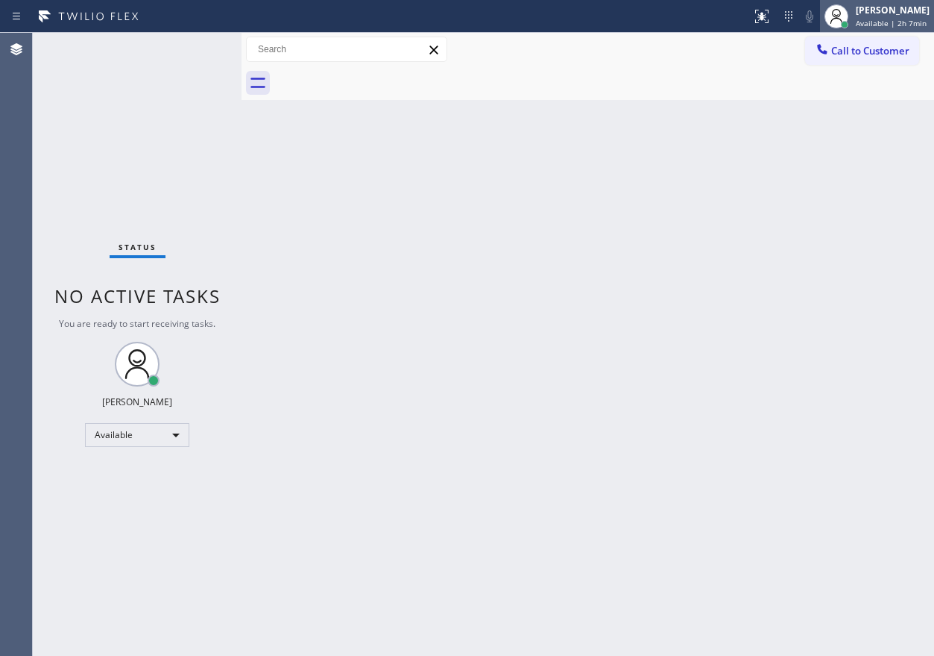
click at [884, 15] on div "[PERSON_NAME]" at bounding box center [893, 10] width 74 height 13
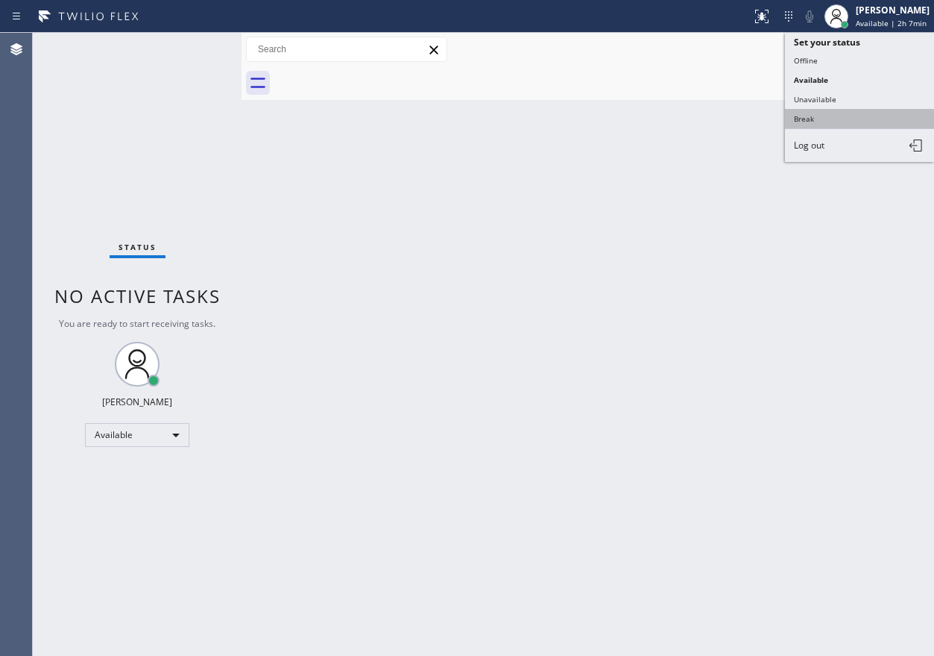
click at [849, 116] on button "Break" at bounding box center [859, 118] width 149 height 19
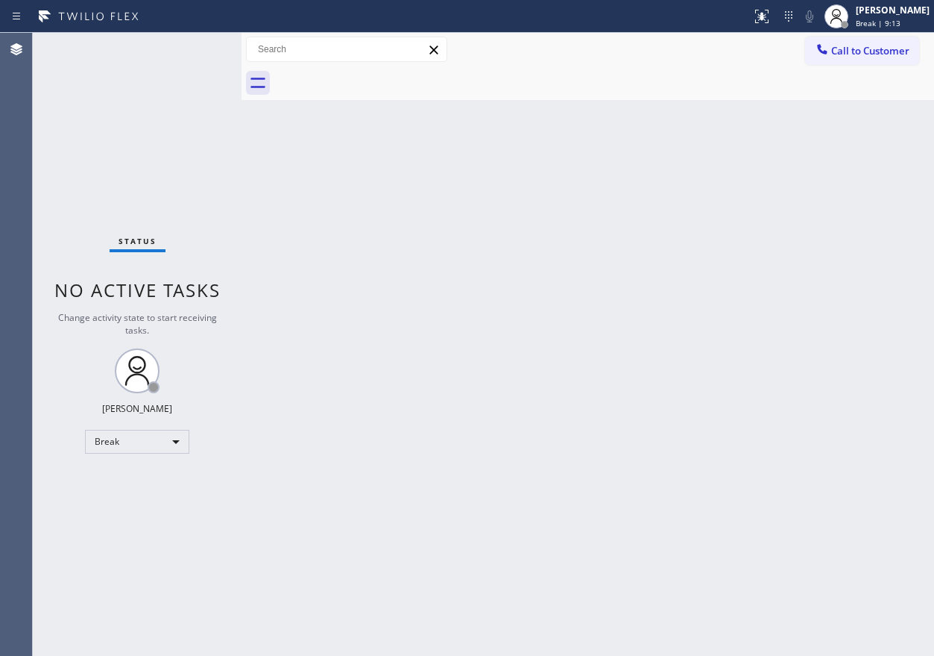
drag, startPoint x: 782, startPoint y: 333, endPoint x: 718, endPoint y: 270, distance: 89.6
click at [781, 333] on div "Back to Dashboard Change Sender ID Customers Technicians Select a contact Outbo…" at bounding box center [588, 344] width 693 height 623
click at [676, 416] on div "Back to Dashboard Change Sender ID Customers Technicians Select a contact Outbo…" at bounding box center [588, 344] width 693 height 623
drag, startPoint x: 662, startPoint y: 305, endPoint x: 732, endPoint y: 292, distance: 71.2
click at [667, 307] on div "Back to Dashboard Change Sender ID Customers Technicians Select a contact Outbo…" at bounding box center [588, 344] width 693 height 623
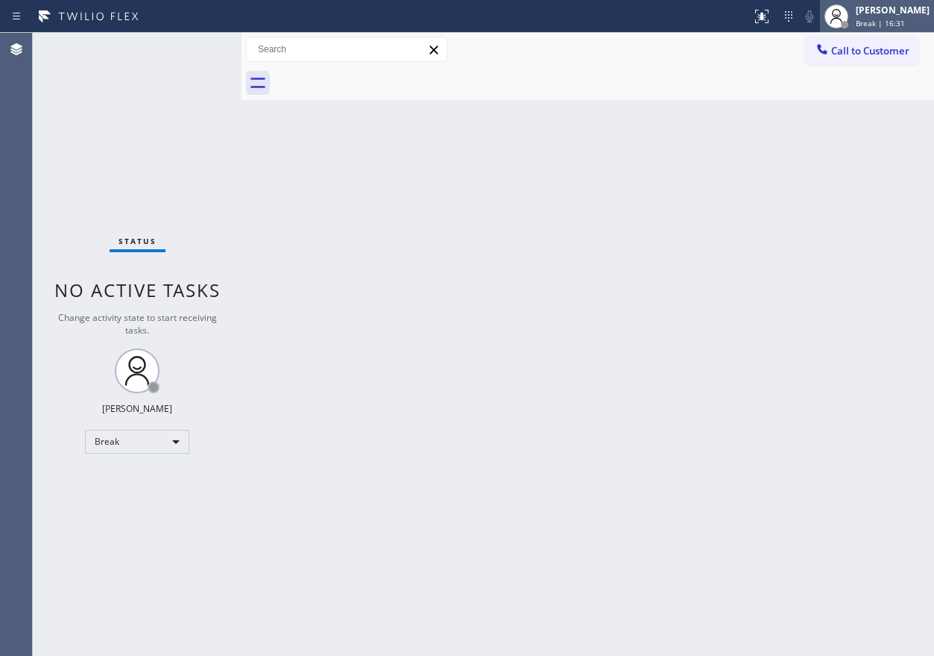
click at [869, 17] on div "[PERSON_NAME] Break | 16:31" at bounding box center [893, 16] width 81 height 26
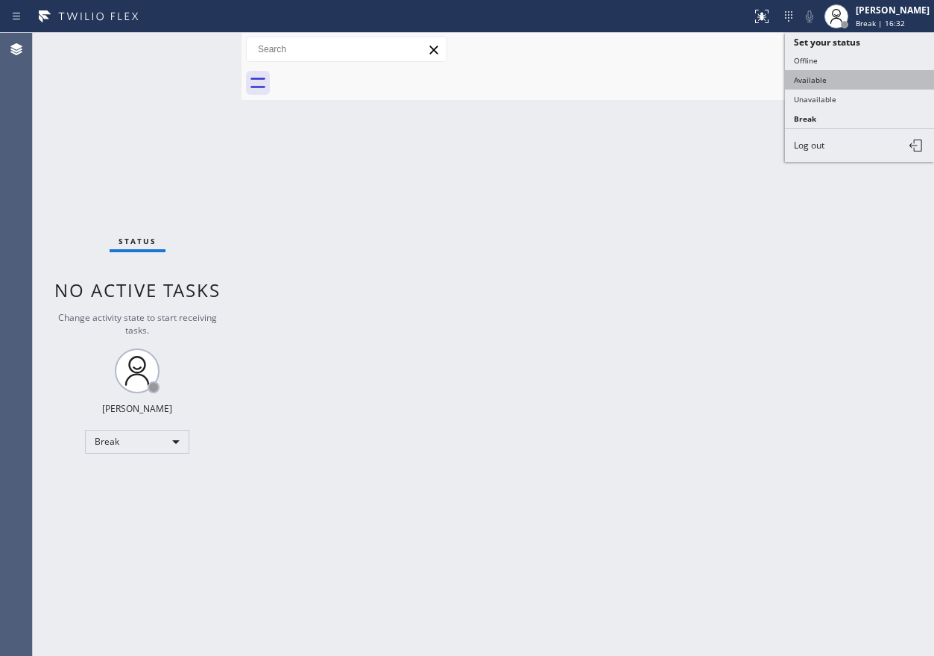
click at [872, 70] on button "Available" at bounding box center [859, 79] width 149 height 19
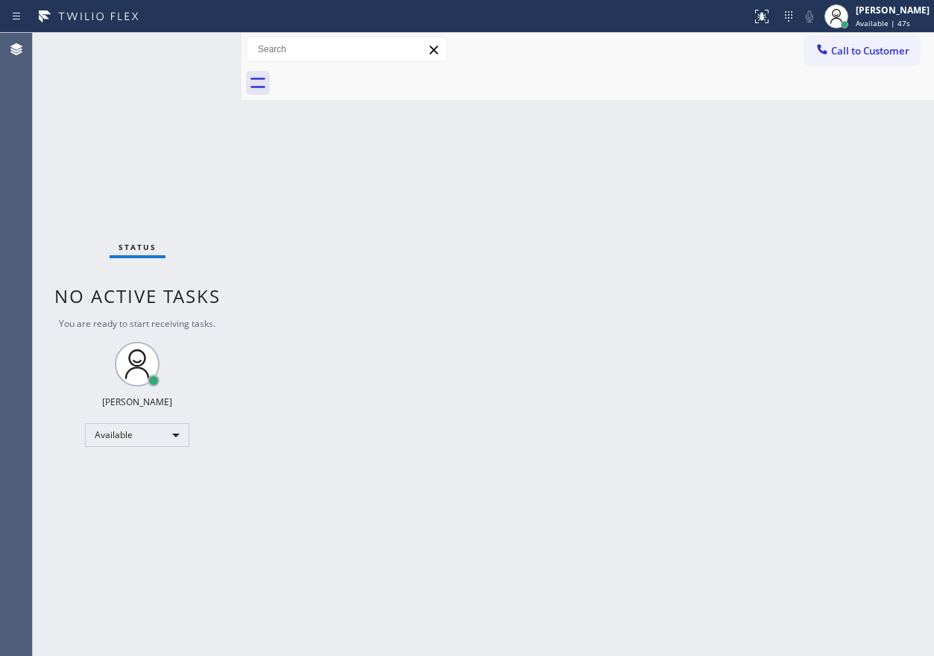
click at [755, 130] on div "Back to Dashboard Change Sender ID Customers Technicians Select a contact Outbo…" at bounding box center [588, 344] width 693 height 623
click at [197, 45] on div "Status No active tasks You are ready to start receiving tasks. [PERSON_NAME] Av…" at bounding box center [137, 344] width 209 height 623
click at [749, 201] on div "Back to Dashboard Change Sender ID Customers Technicians Select a contact Outbo…" at bounding box center [588, 344] width 693 height 623
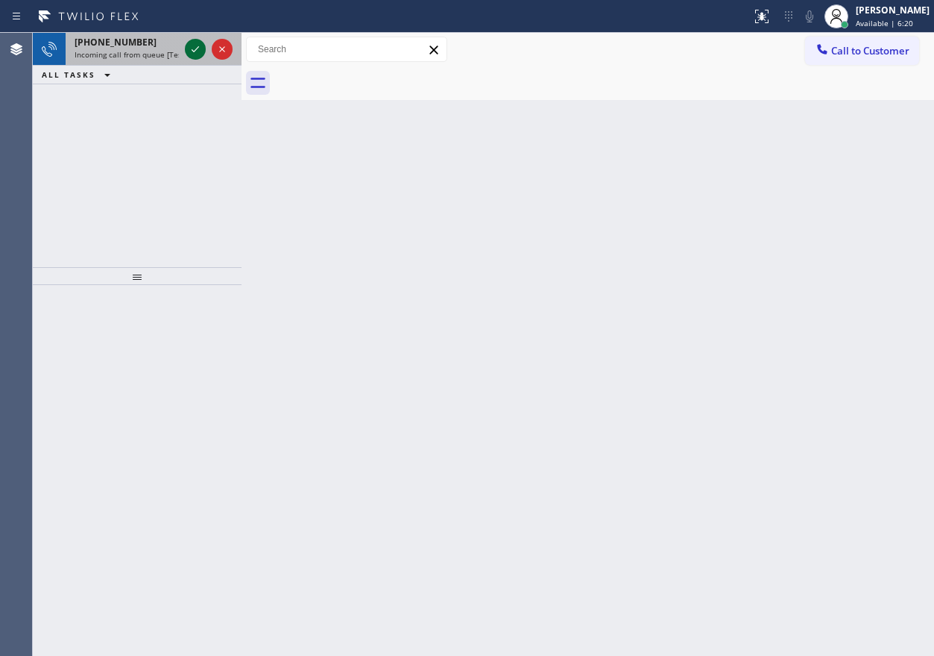
click at [201, 48] on icon at bounding box center [195, 49] width 18 height 18
click at [202, 44] on icon at bounding box center [195, 49] width 18 height 18
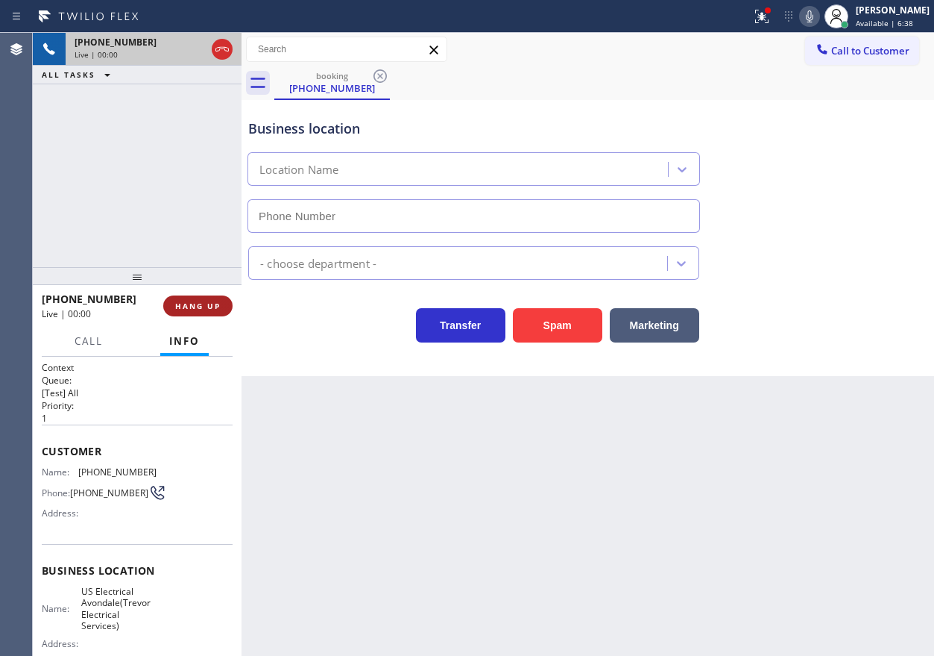
type input "[PHONE_NUMBER]"
click at [197, 306] on span "HANG UP" at bounding box center [197, 306] width 45 height 10
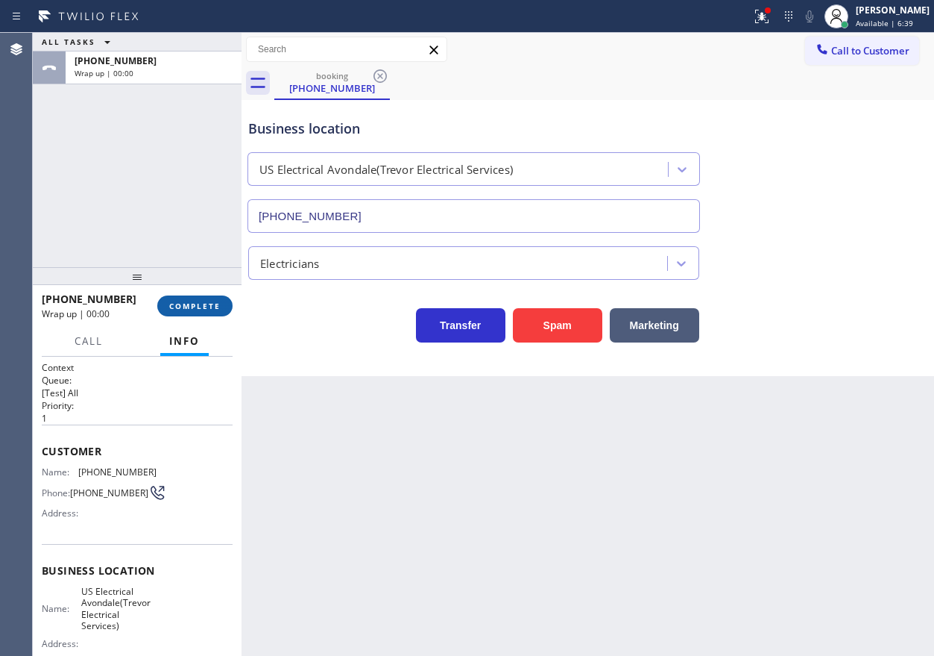
click at [197, 306] on span "COMPLETE" at bounding box center [194, 306] width 51 height 10
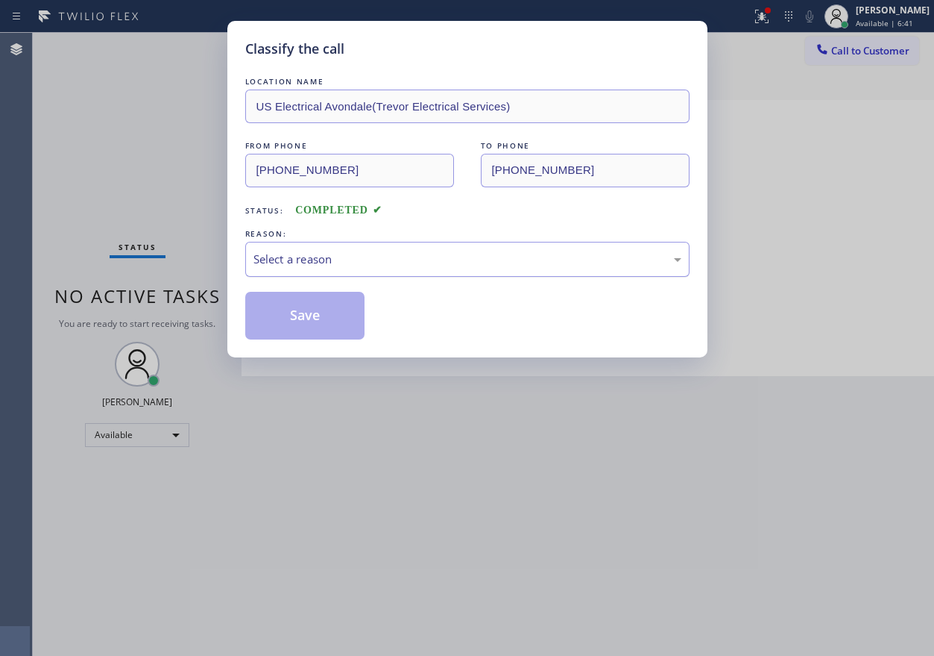
click at [371, 252] on div "Select a reason" at bounding box center [468, 259] width 428 height 17
click at [313, 315] on button "Save" at bounding box center [305, 316] width 120 height 48
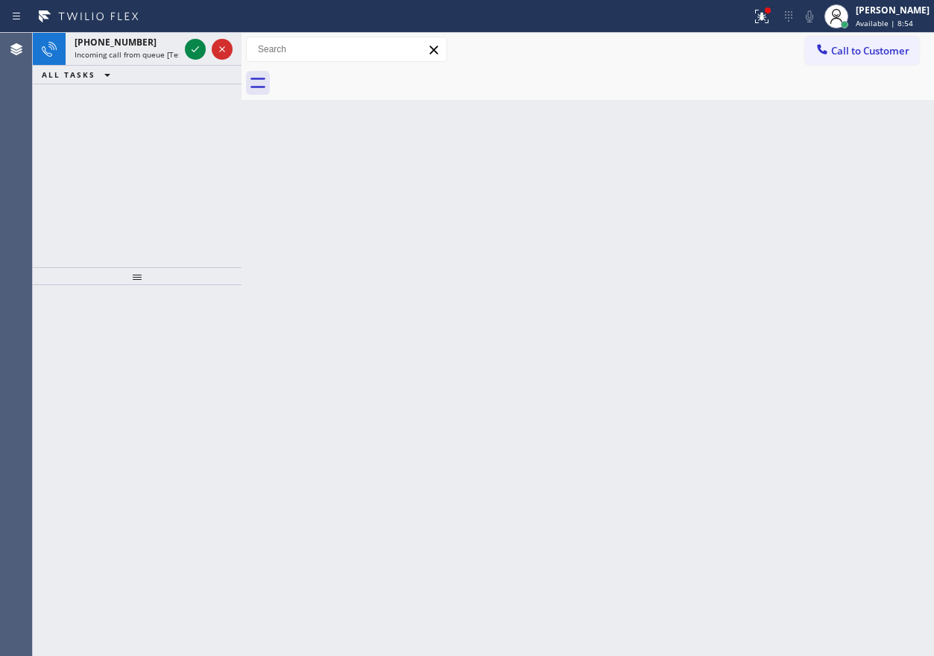
drag, startPoint x: 783, startPoint y: 190, endPoint x: 436, endPoint y: 86, distance: 362.2
click at [782, 190] on div "Back to Dashboard Change Sender ID Customers Technicians Select a contact Outbo…" at bounding box center [588, 344] width 693 height 623
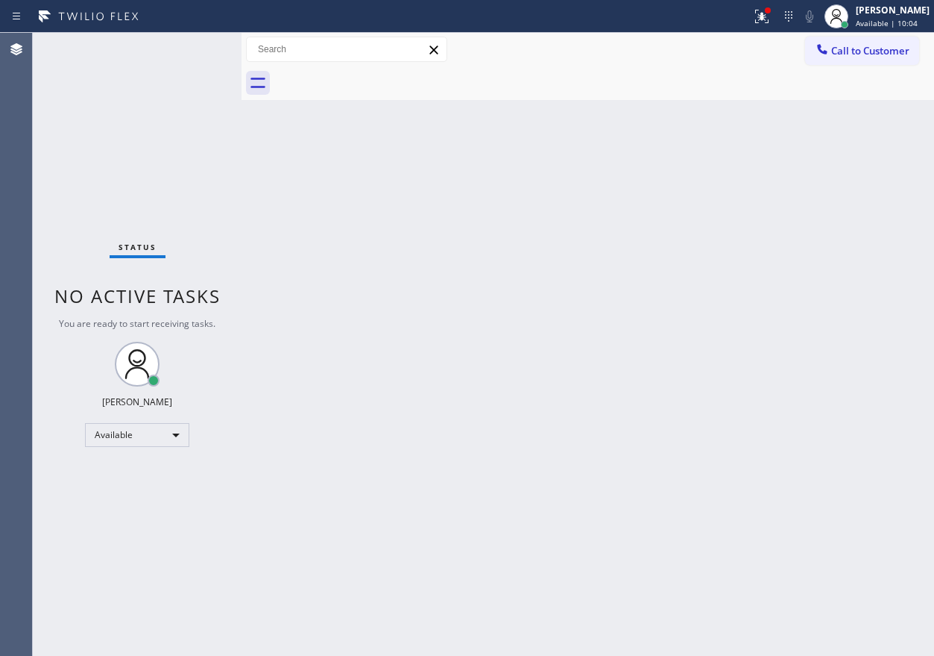
click at [884, 309] on div "Back to Dashboard Change Sender ID Customers Technicians Select a contact Outbo…" at bounding box center [588, 344] width 693 height 623
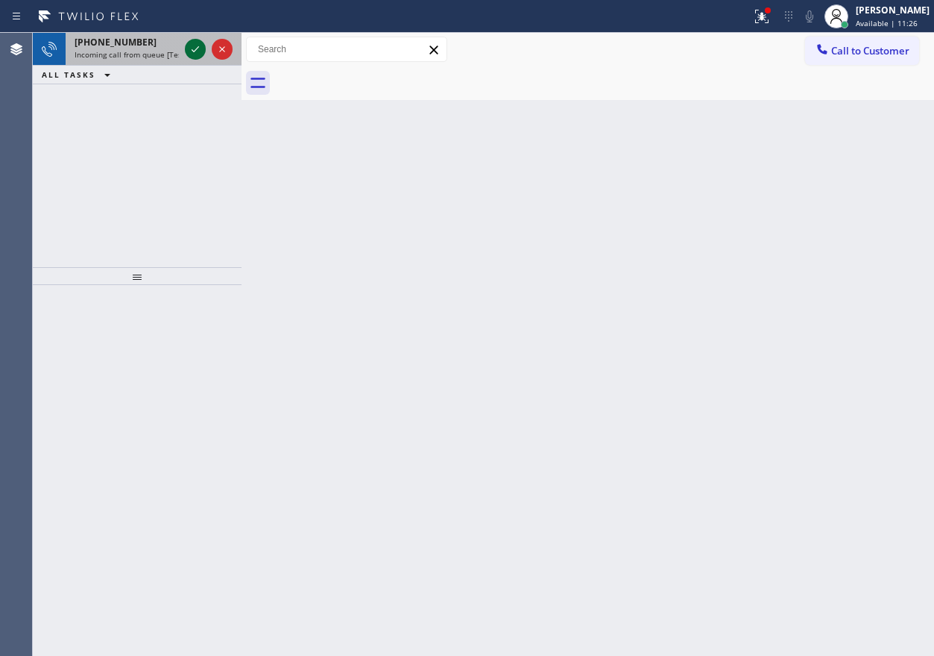
click at [198, 48] on icon at bounding box center [195, 49] width 18 height 18
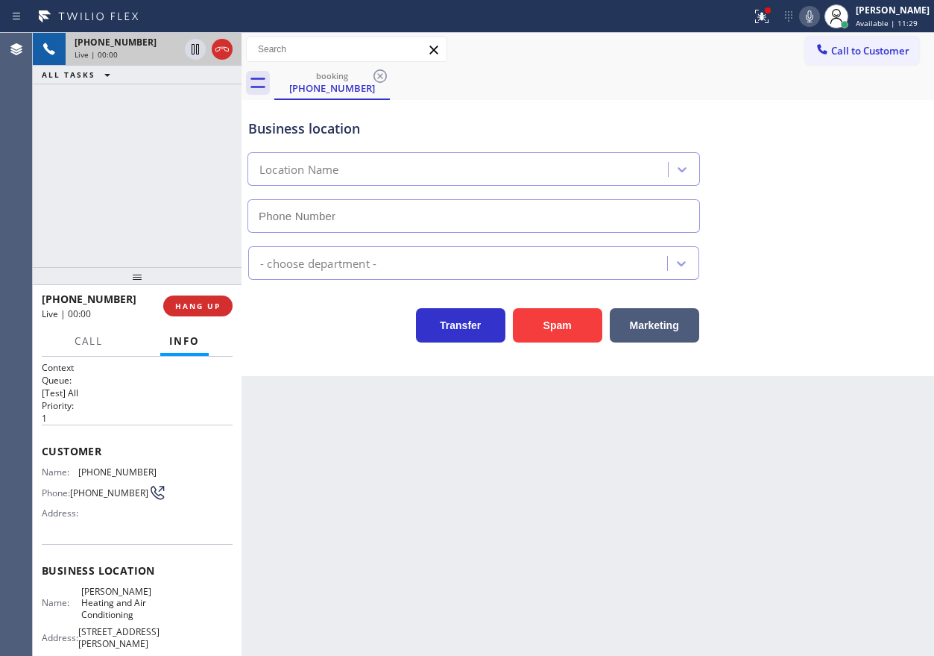
type input "[PHONE_NUMBER]"
click at [219, 307] on span "HANG UP" at bounding box center [197, 306] width 45 height 10
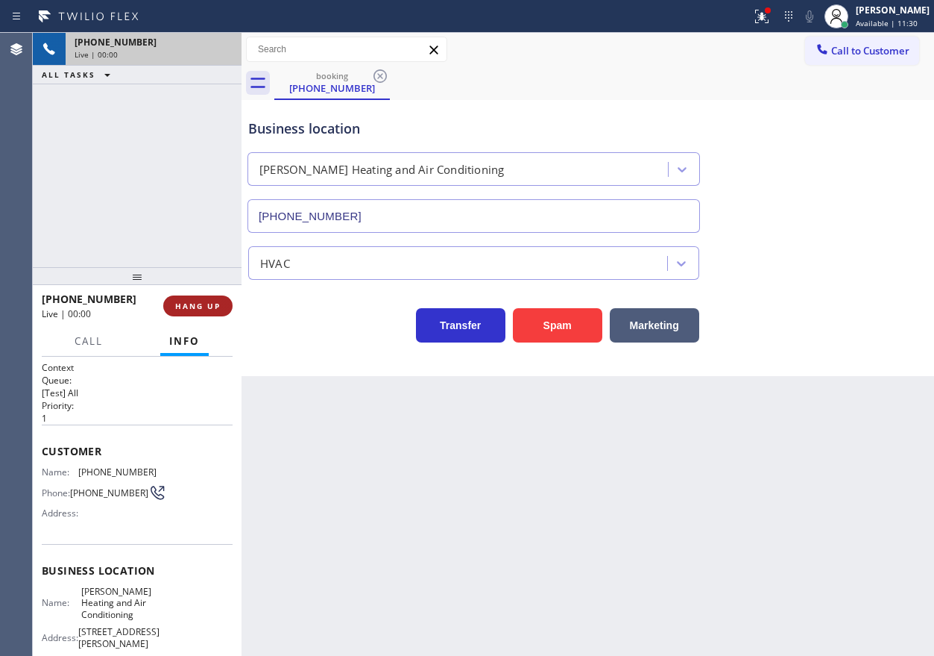
click at [219, 307] on span "HANG UP" at bounding box center [197, 306] width 45 height 10
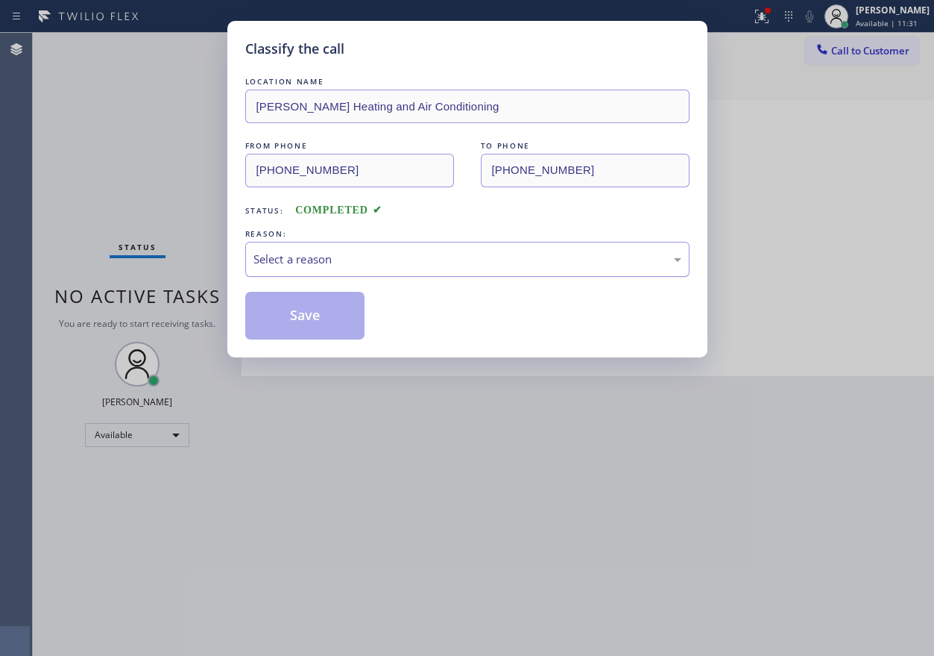
click at [358, 260] on div "Select a reason" at bounding box center [468, 259] width 428 height 17
click at [317, 317] on button "Save" at bounding box center [305, 316] width 120 height 48
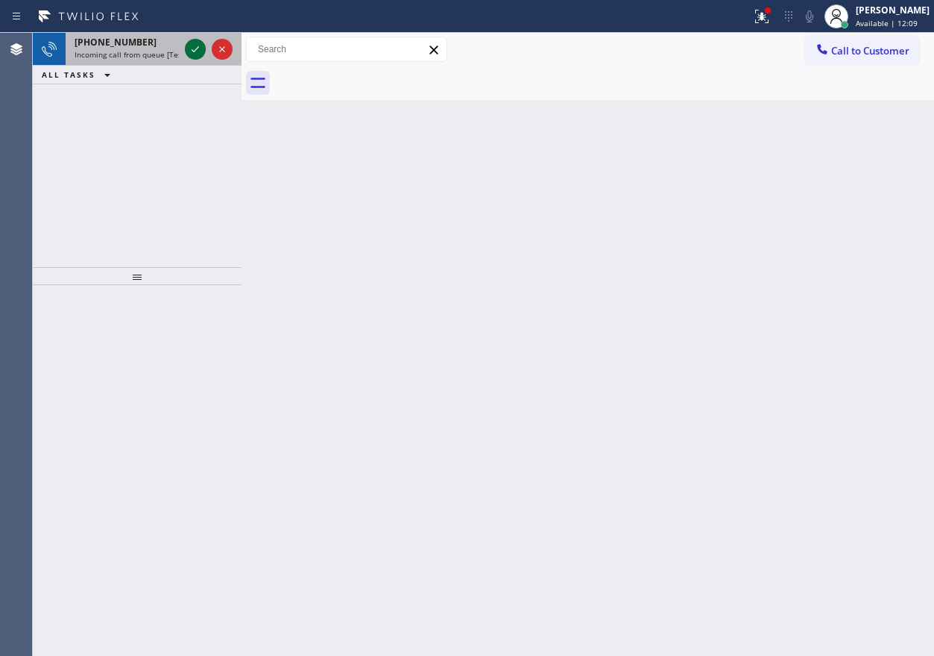
click at [197, 50] on icon at bounding box center [195, 49] width 18 height 18
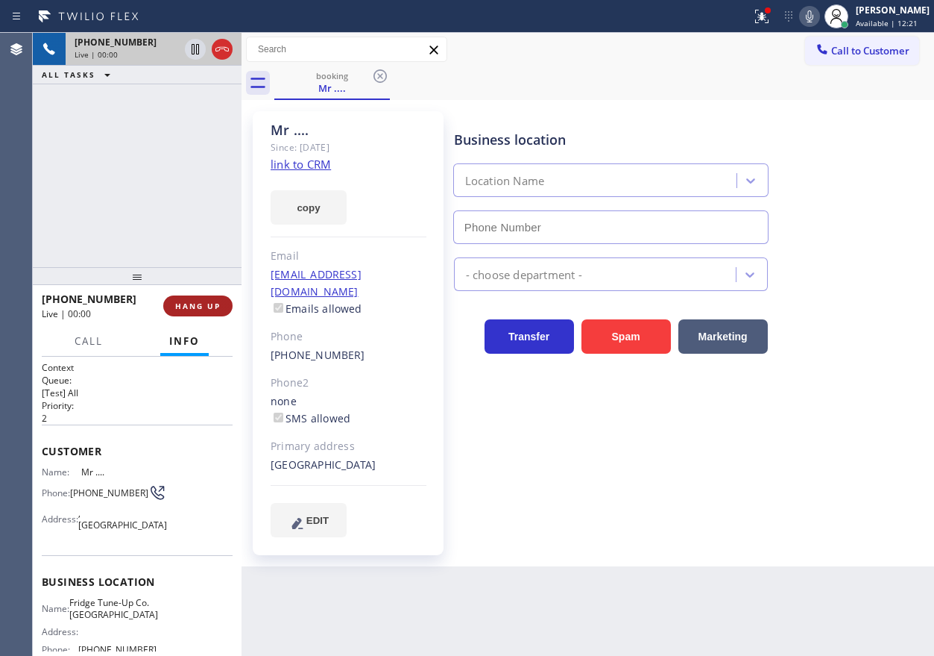
type input "[PHONE_NUMBER]"
click at [205, 304] on span "HANG UP" at bounding box center [197, 306] width 45 height 10
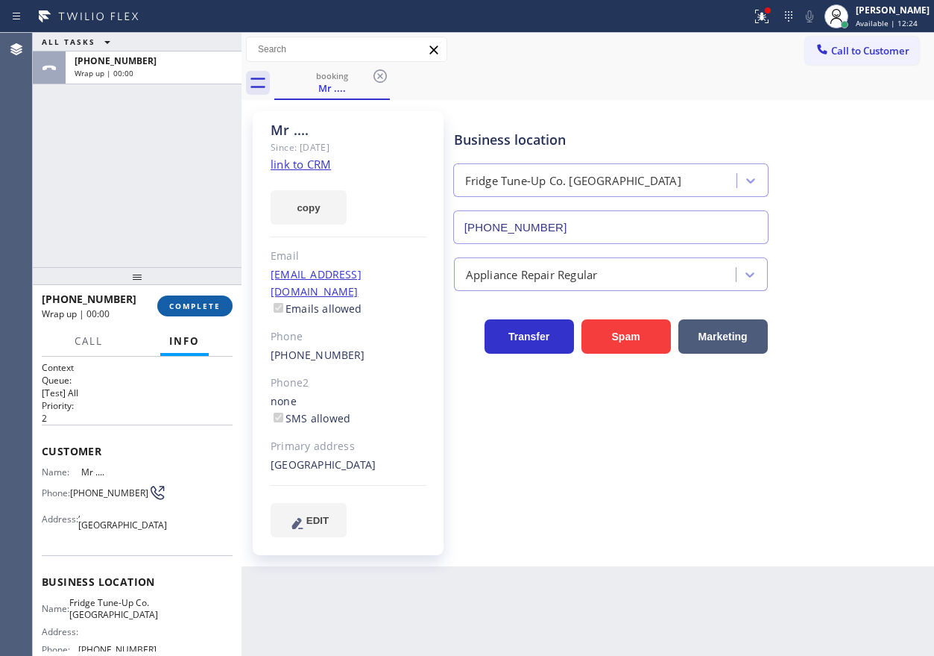
click at [205, 304] on span "COMPLETE" at bounding box center [194, 306] width 51 height 10
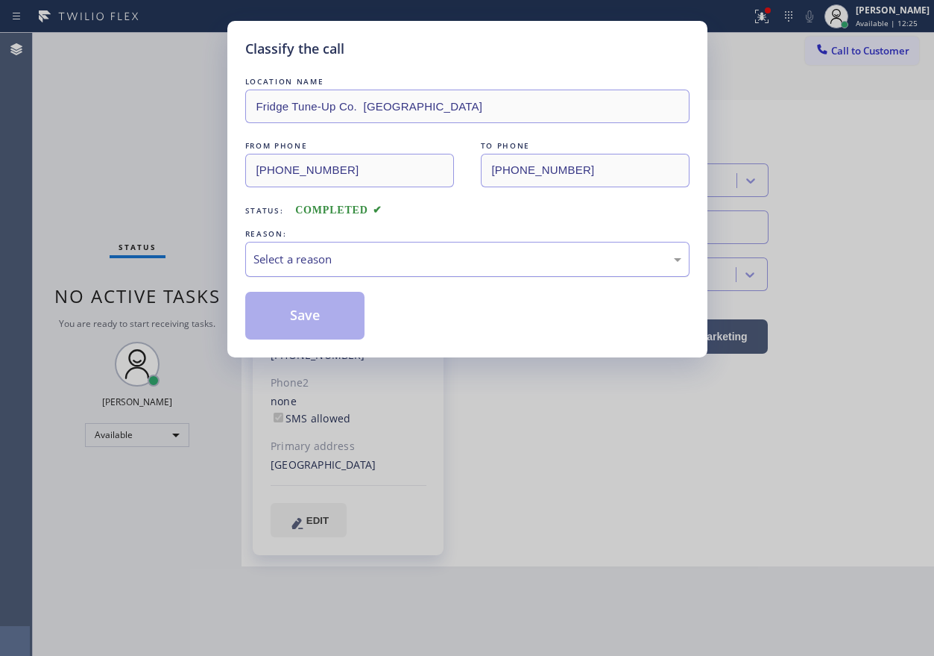
click at [311, 269] on div "Select a reason" at bounding box center [467, 259] width 444 height 35
click at [297, 305] on button "Save" at bounding box center [305, 316] width 120 height 48
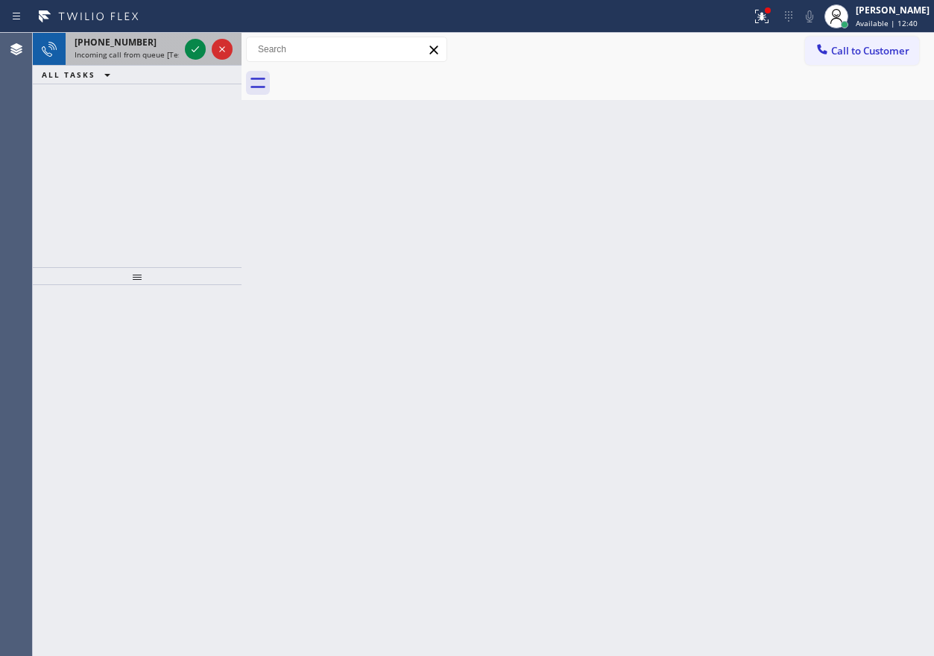
click at [131, 43] on span "[PHONE_NUMBER]" at bounding box center [116, 42] width 82 height 13
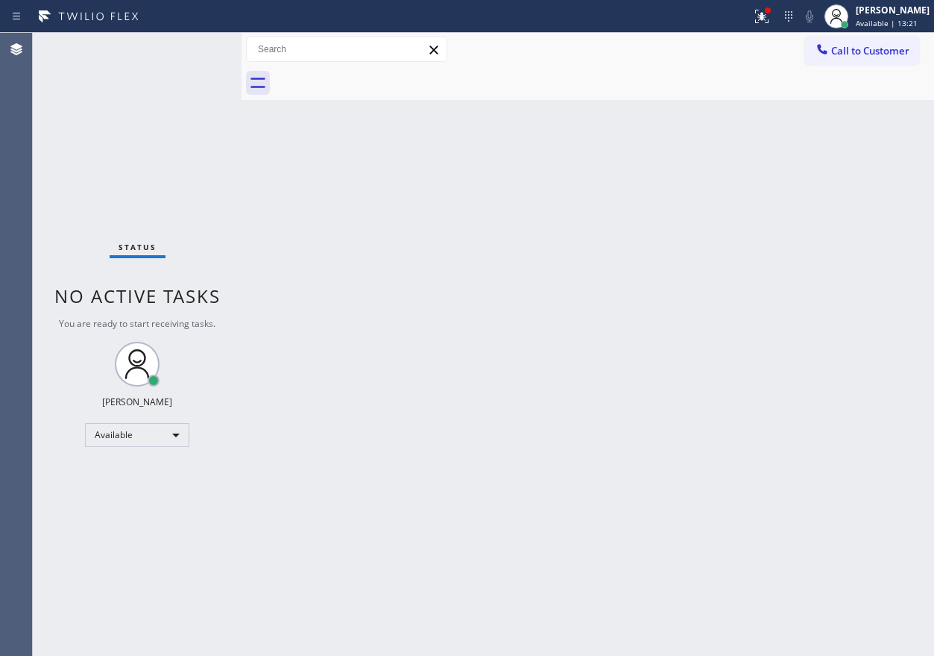
click at [743, 224] on div "Back to Dashboard Change Sender ID Customers Technicians Select a contact Outbo…" at bounding box center [588, 344] width 693 height 623
click at [790, 217] on div "Back to Dashboard Change Sender ID Customers Technicians Select a contact Outbo…" at bounding box center [588, 344] width 693 height 623
click at [193, 48] on div "Status No active tasks You are ready to start receiving tasks. [PERSON_NAME] Av…" at bounding box center [137, 344] width 209 height 623
click at [763, 19] on div at bounding box center [762, 16] width 33 height 18
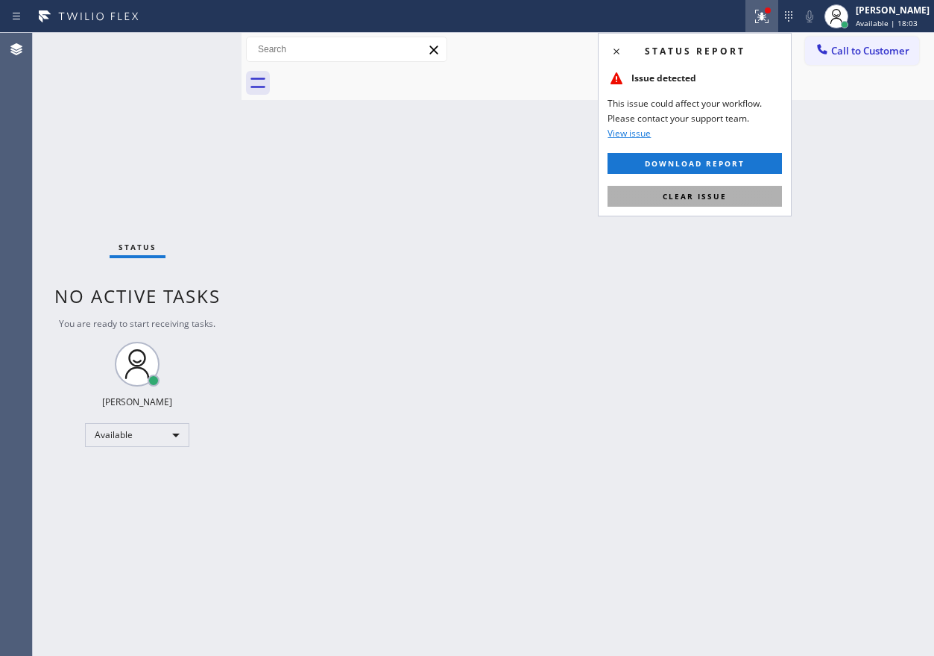
click at [739, 191] on button "Clear issue" at bounding box center [695, 196] width 175 height 21
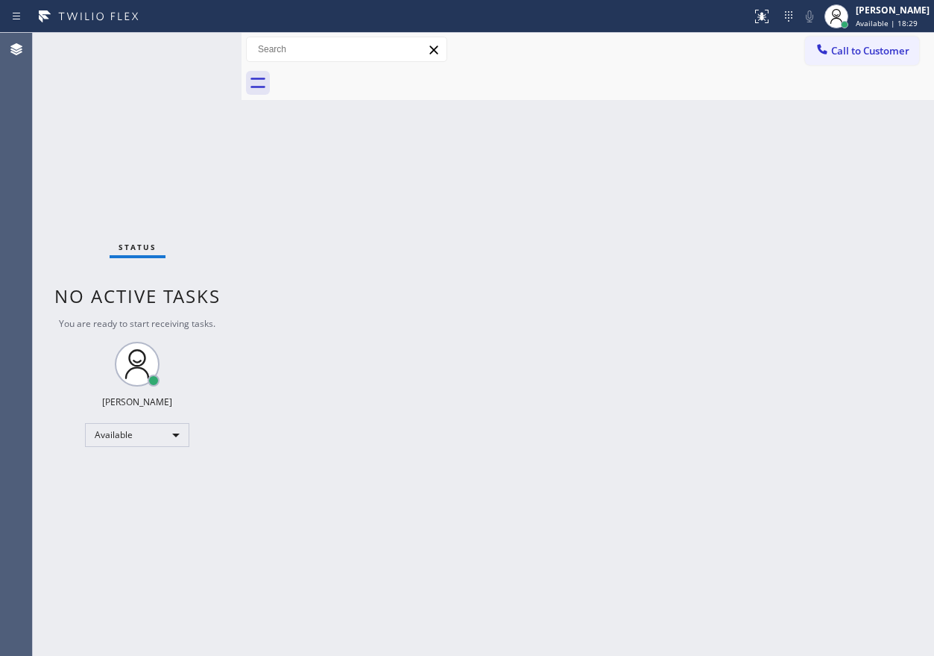
click at [848, 289] on div "Back to Dashboard Change Sender ID Customers Technicians Select a contact Outbo…" at bounding box center [588, 344] width 693 height 623
click at [854, 348] on div "Back to Dashboard Change Sender ID Customers Technicians Select a contact Outbo…" at bounding box center [588, 344] width 693 height 623
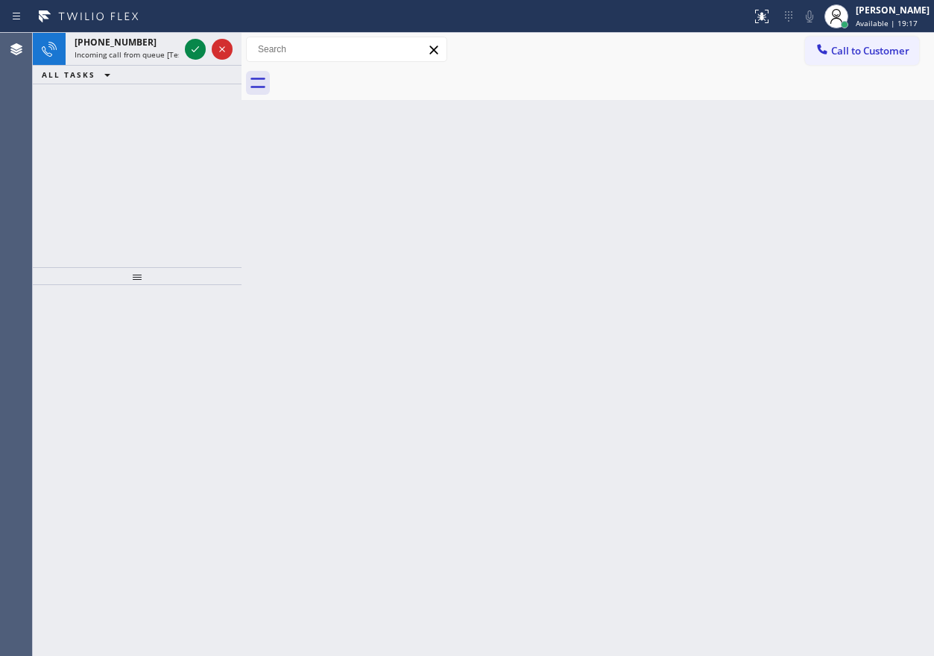
click at [764, 271] on div "Back to Dashboard Change Sender ID Customers Technicians Select a contact Outbo…" at bounding box center [588, 344] width 693 height 623
click at [198, 51] on icon at bounding box center [195, 49] width 18 height 18
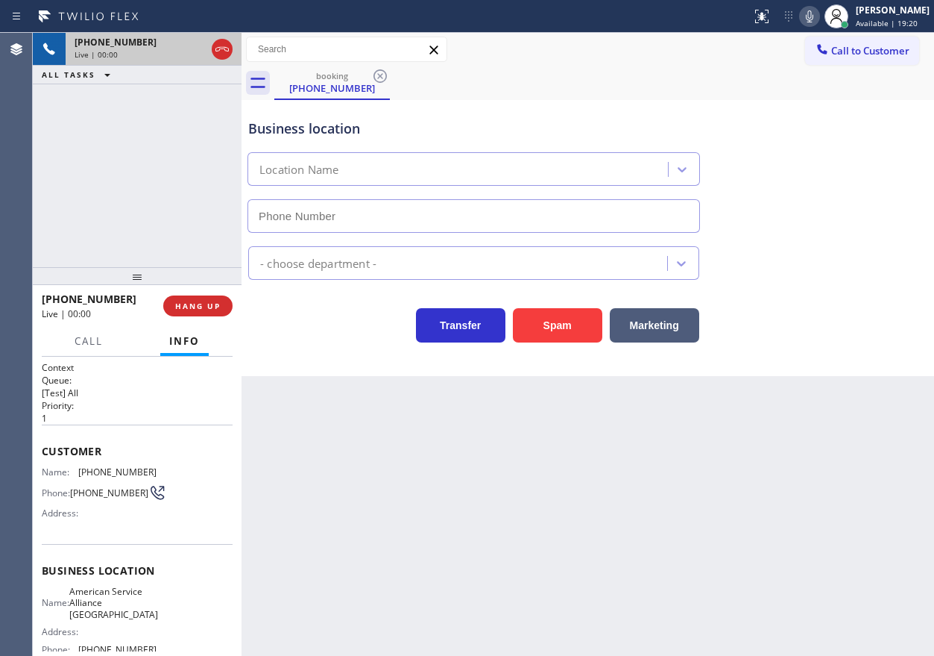
type input "[PHONE_NUMBER]"
click at [104, 600] on span "American Service Alliance [GEOGRAPHIC_DATA]" at bounding box center [113, 602] width 89 height 34
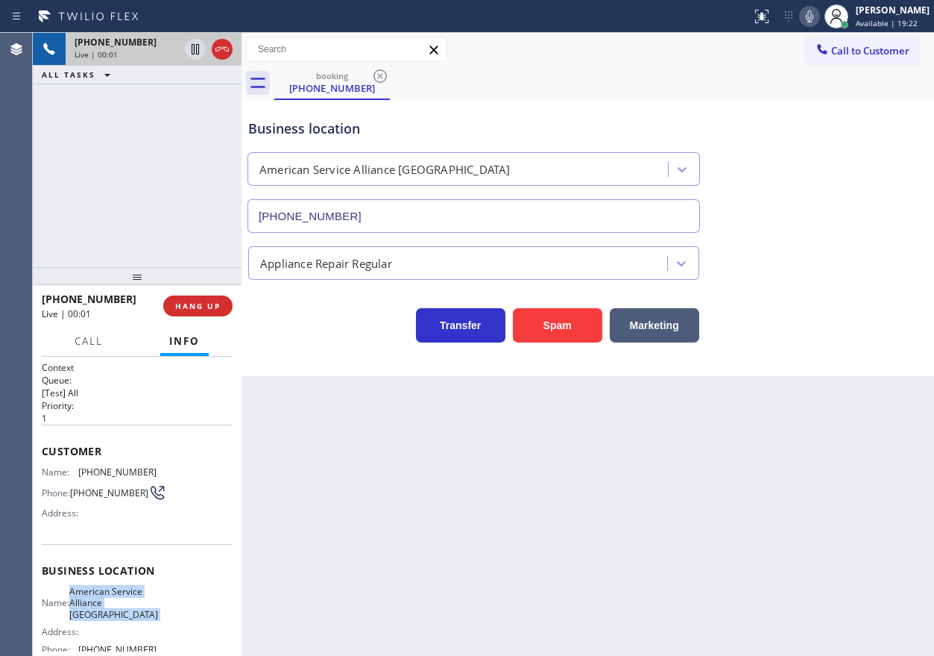
click at [104, 600] on span "American Service Alliance [GEOGRAPHIC_DATA]" at bounding box center [113, 602] width 89 height 34
click at [329, 218] on input "[PHONE_NUMBER]" at bounding box center [474, 216] width 453 height 34
click at [814, 20] on icon at bounding box center [809, 16] width 7 height 12
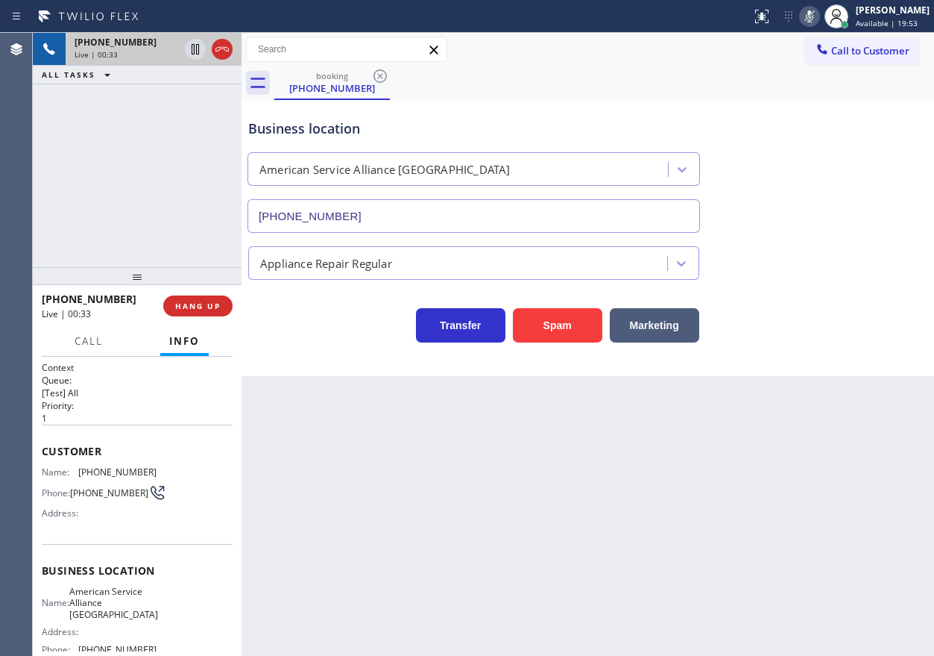
click at [819, 16] on icon at bounding box center [810, 16] width 18 height 18
click at [819, 17] on icon at bounding box center [810, 16] width 18 height 18
click at [819, 20] on icon at bounding box center [810, 16] width 18 height 18
click at [819, 13] on icon at bounding box center [810, 16] width 18 height 18
click at [207, 306] on span "HANG UP" at bounding box center [197, 306] width 45 height 10
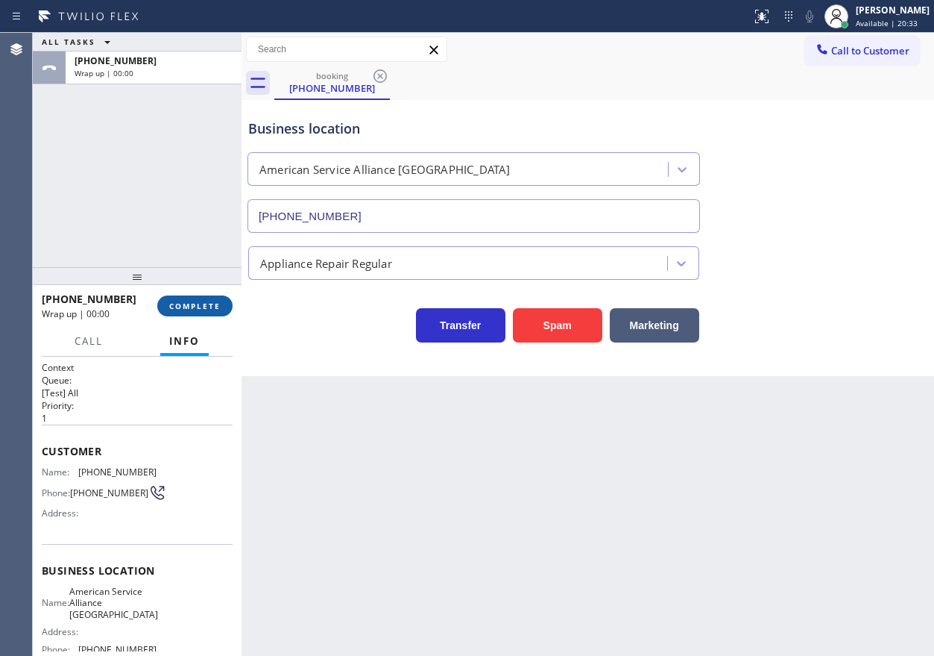
click at [207, 306] on span "COMPLETE" at bounding box center [194, 306] width 51 height 10
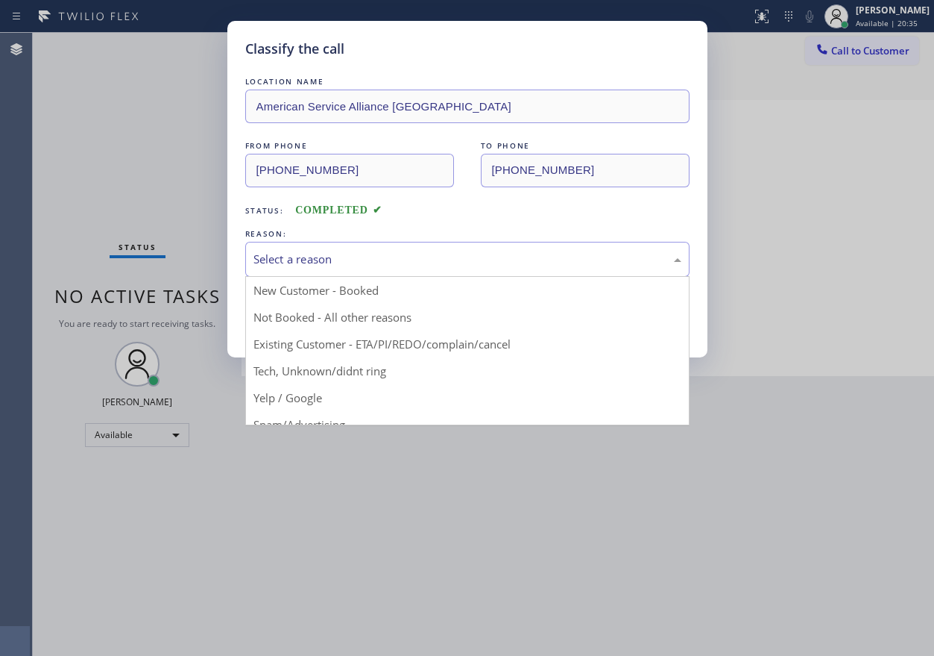
click at [335, 263] on div "Select a reason" at bounding box center [468, 259] width 428 height 17
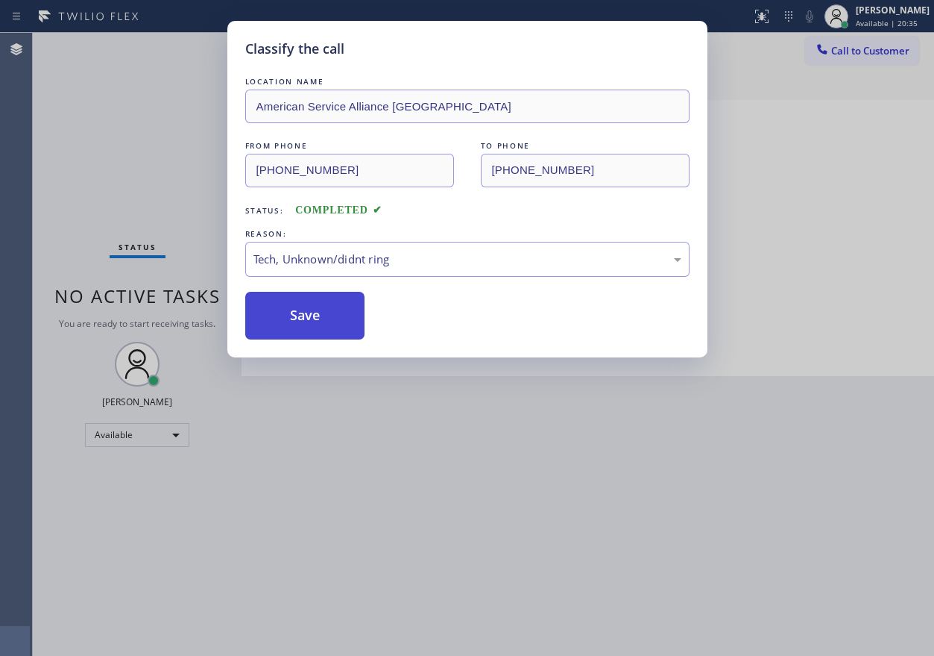
click at [317, 327] on button "Save" at bounding box center [305, 316] width 120 height 48
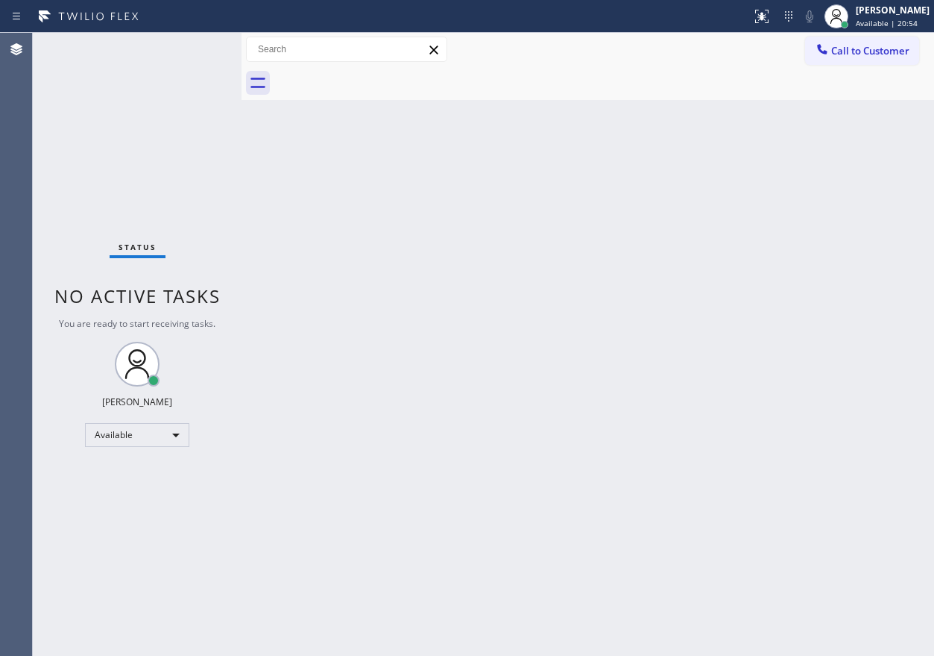
click at [825, 472] on div "Back to Dashboard Change Sender ID Customers Technicians Select a contact Outbo…" at bounding box center [588, 344] width 693 height 623
click at [899, 18] on span "Available | 23:27" at bounding box center [887, 23] width 62 height 10
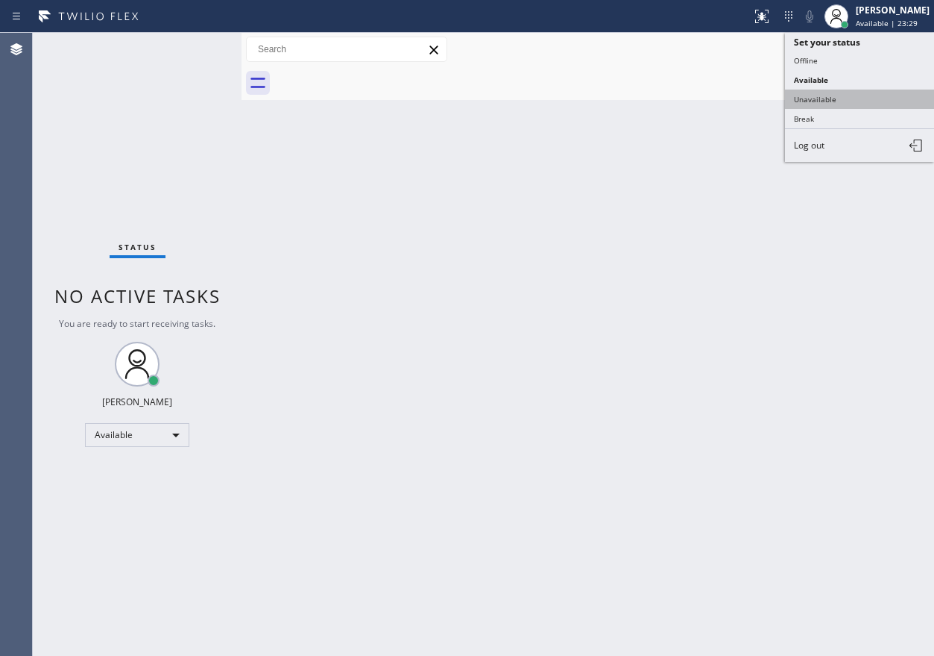
click at [812, 100] on button "Unavailable" at bounding box center [859, 98] width 149 height 19
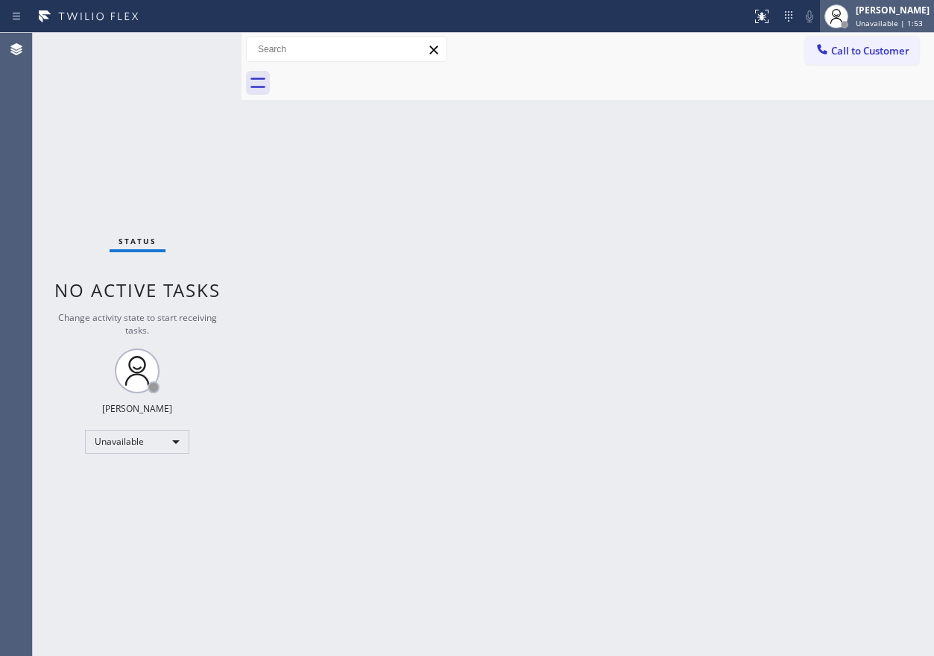
click at [894, 18] on span "Unavailable | 1:53" at bounding box center [889, 23] width 67 height 10
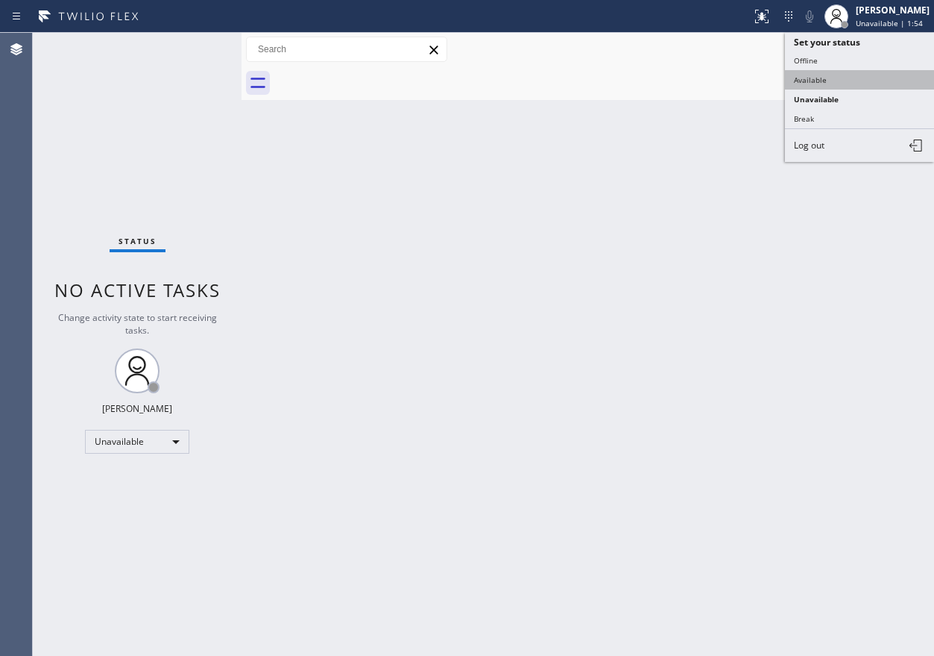
click at [840, 88] on button "Available" at bounding box center [859, 79] width 149 height 19
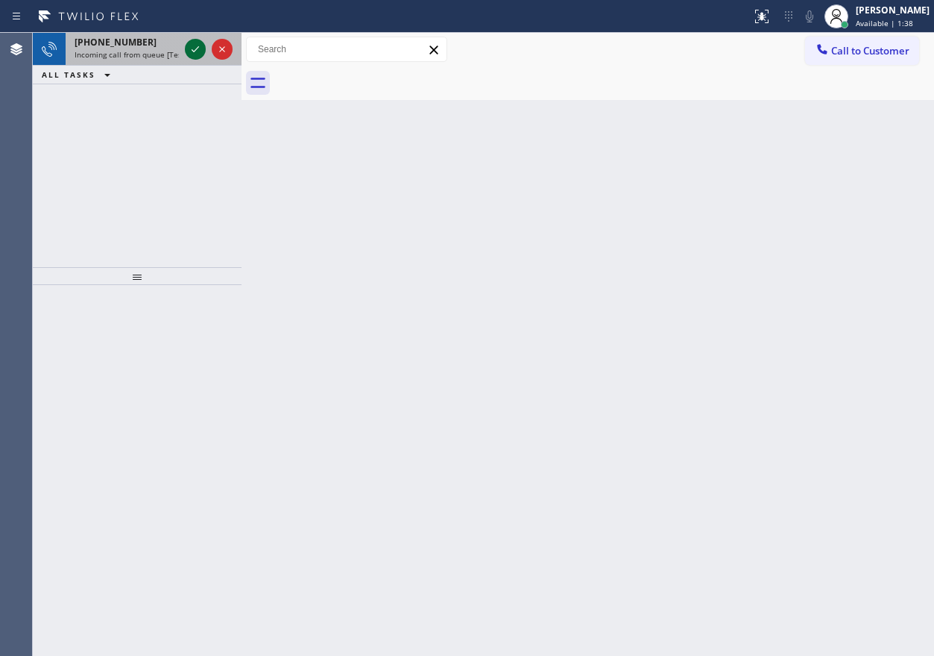
click at [191, 47] on icon at bounding box center [195, 49] width 18 height 18
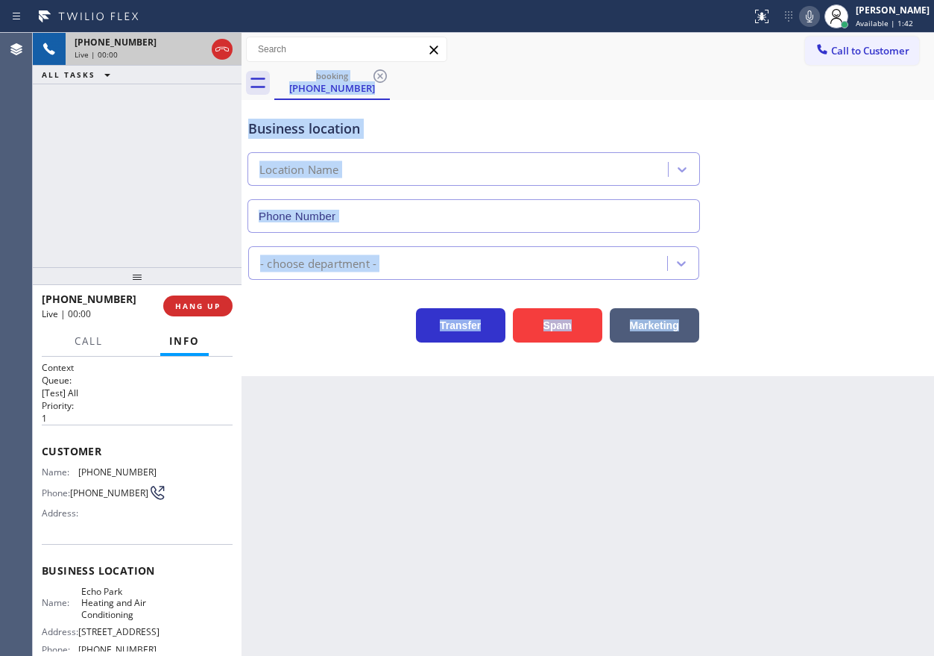
type input "[PHONE_NUMBER]"
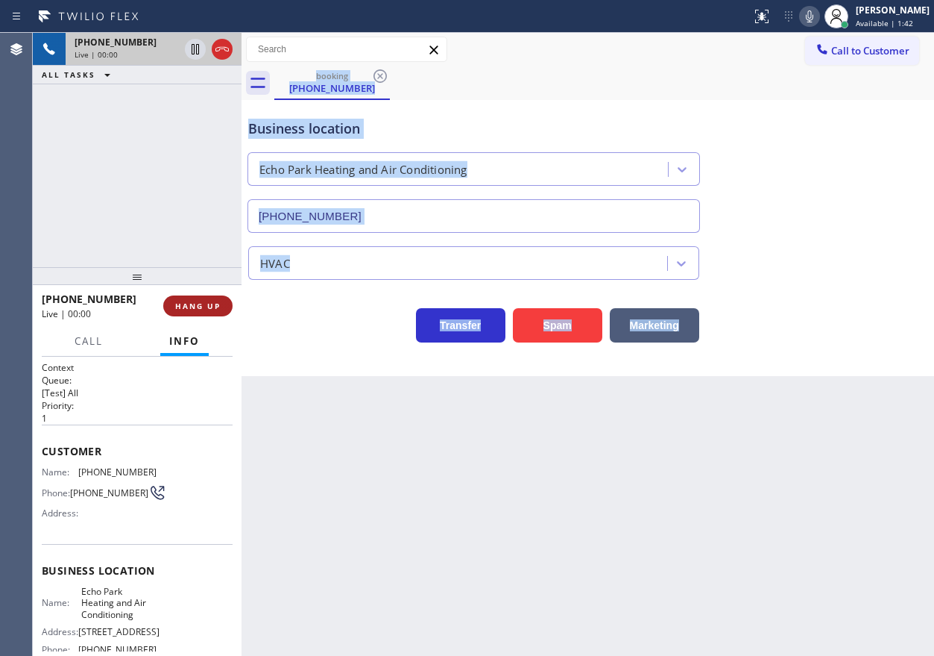
click at [196, 308] on span "HANG UP" at bounding box center [197, 306] width 45 height 10
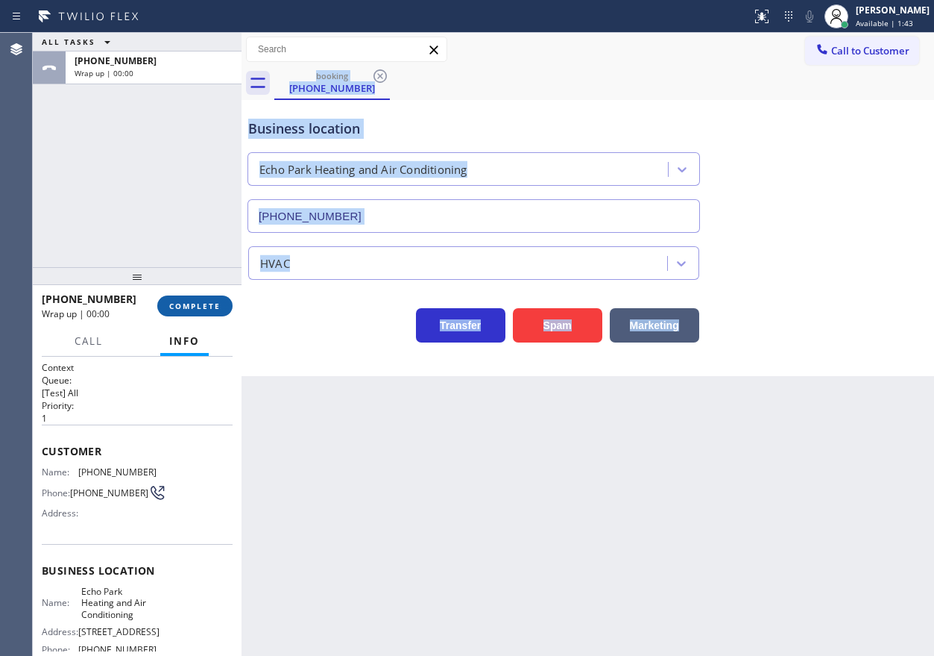
click at [196, 308] on span "COMPLETE" at bounding box center [194, 306] width 51 height 10
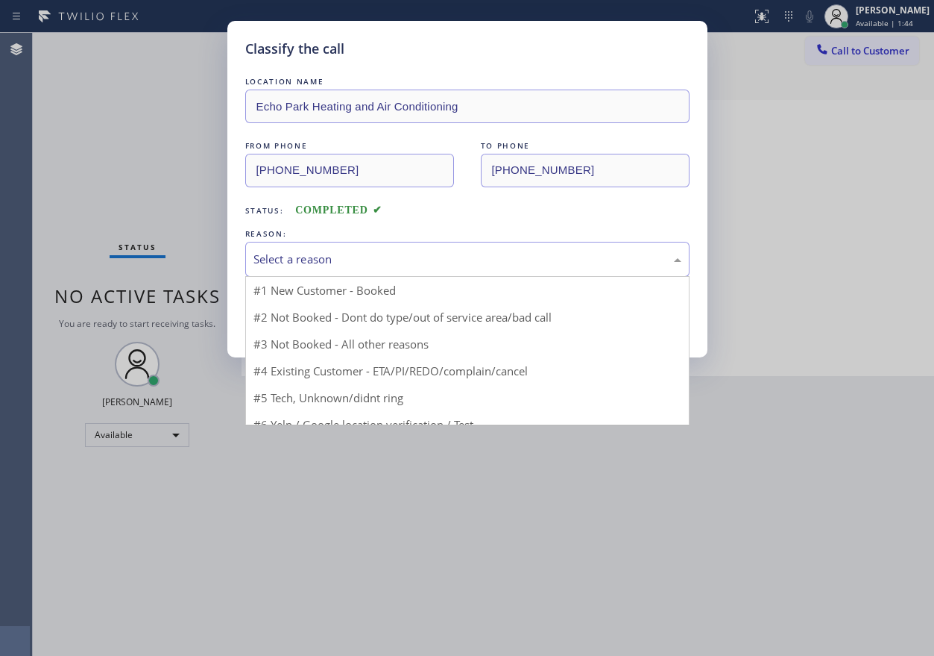
click at [316, 261] on div "Select a reason" at bounding box center [468, 259] width 428 height 17
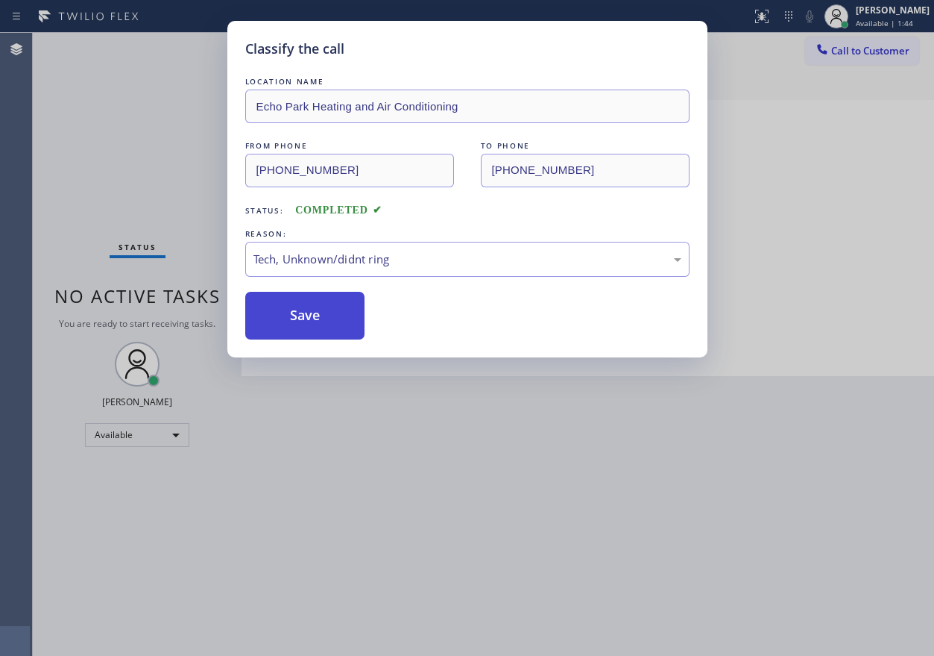
click at [298, 323] on button "Save" at bounding box center [305, 316] width 120 height 48
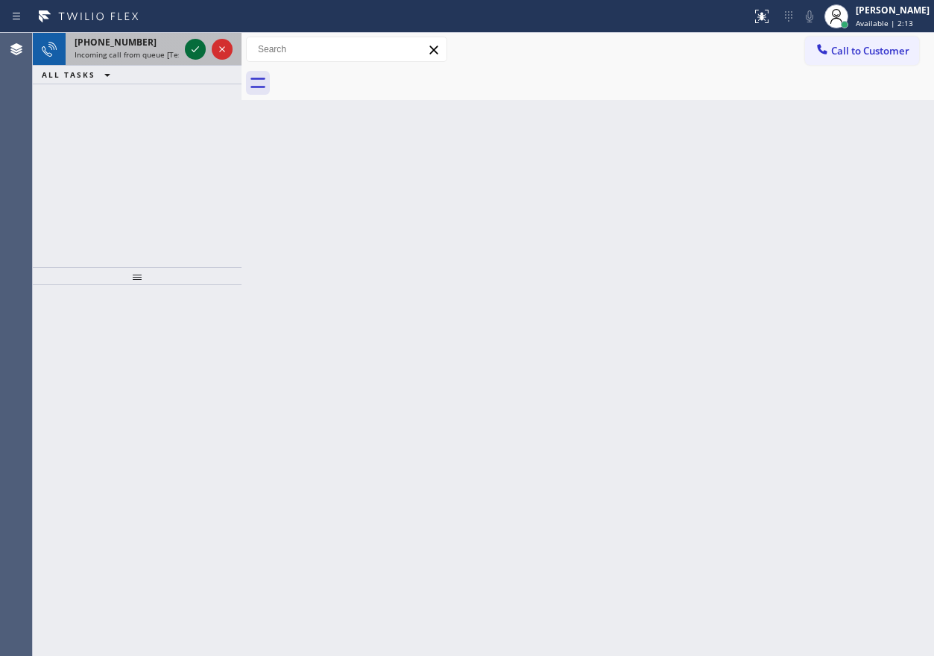
click at [197, 51] on icon at bounding box center [195, 49] width 18 height 18
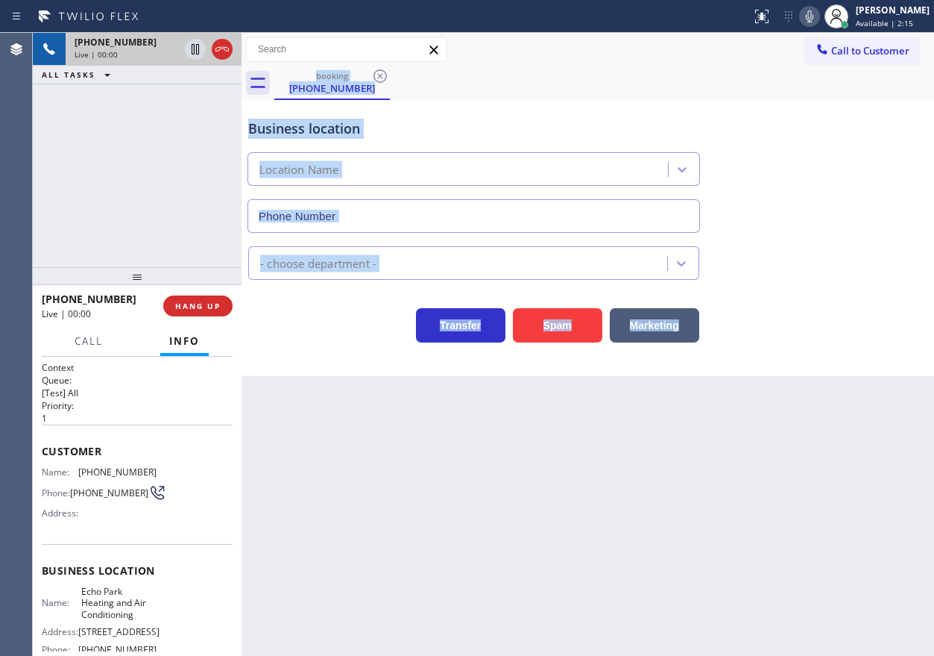
type input "[PHONE_NUMBER]"
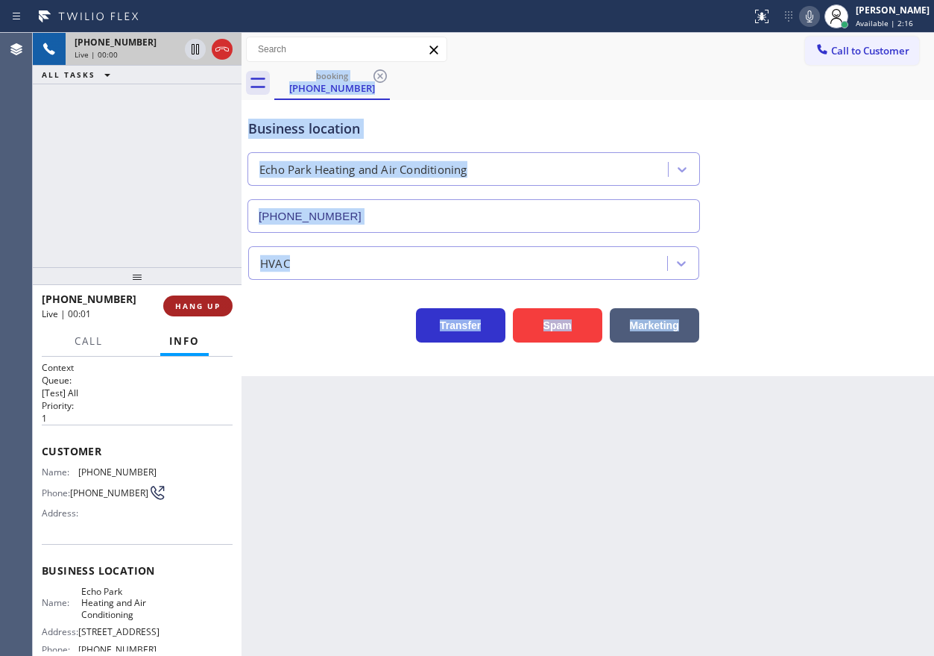
click at [213, 307] on span "HANG UP" at bounding box center [197, 306] width 45 height 10
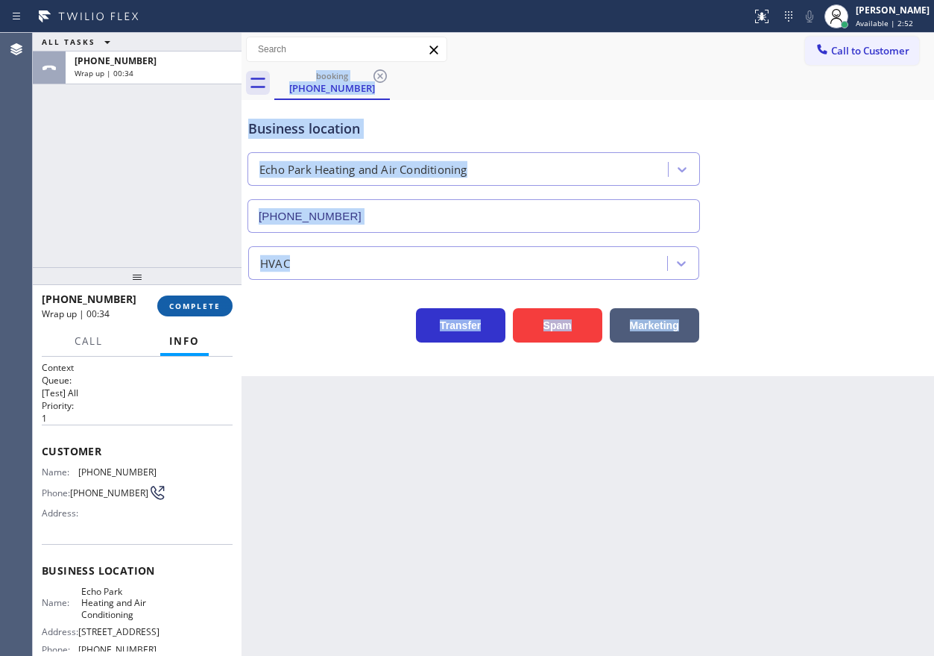
click at [225, 306] on button "COMPLETE" at bounding box center [194, 305] width 75 height 21
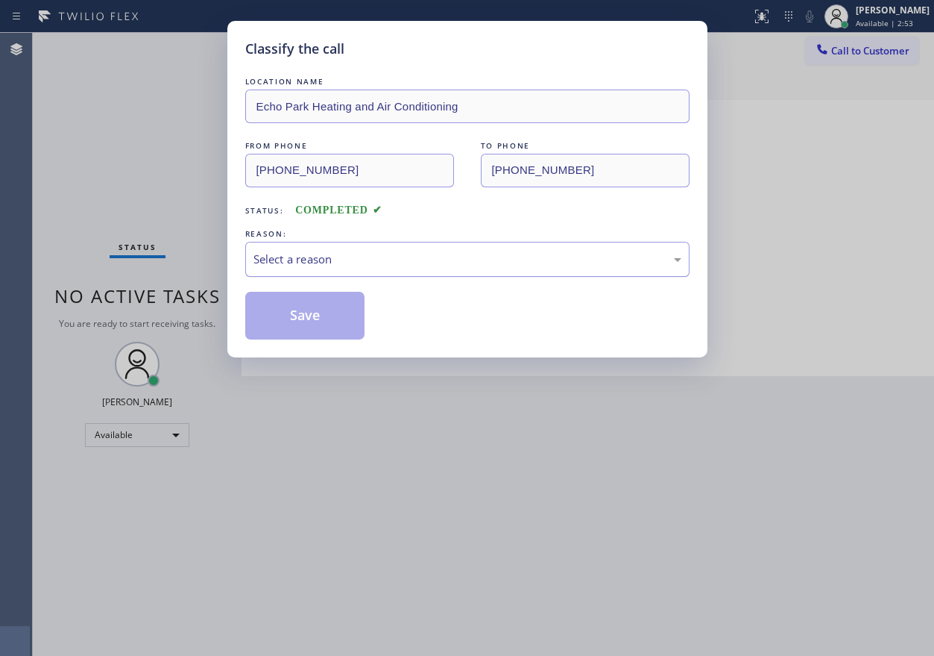
click at [281, 267] on div "Select a reason" at bounding box center [468, 259] width 428 height 17
click at [295, 320] on button "Save" at bounding box center [305, 316] width 120 height 48
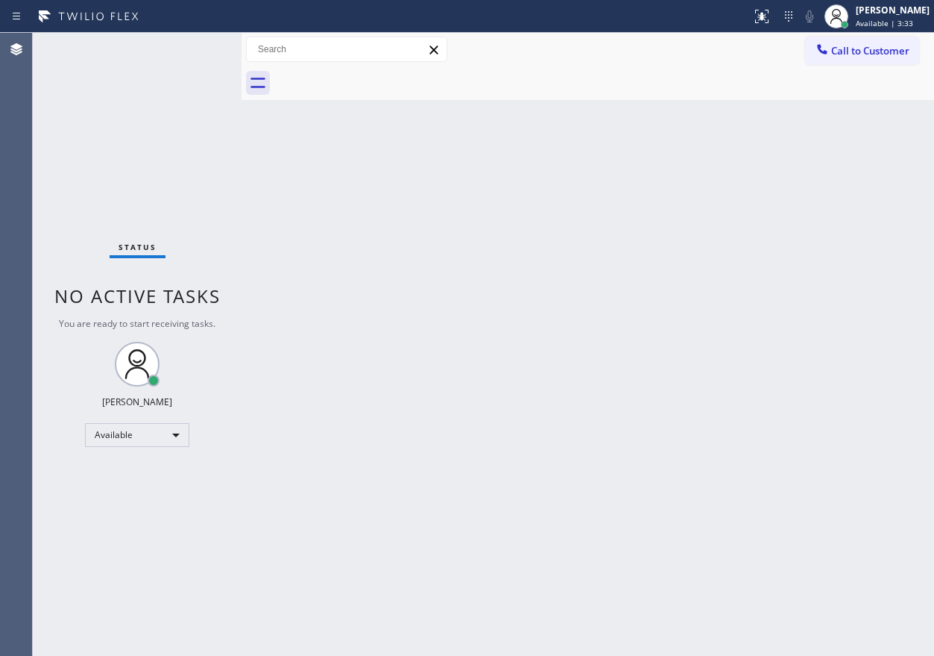
click at [846, 299] on div "Back to Dashboard Change Sender ID Customers Technicians Select a contact Outbo…" at bounding box center [588, 344] width 693 height 623
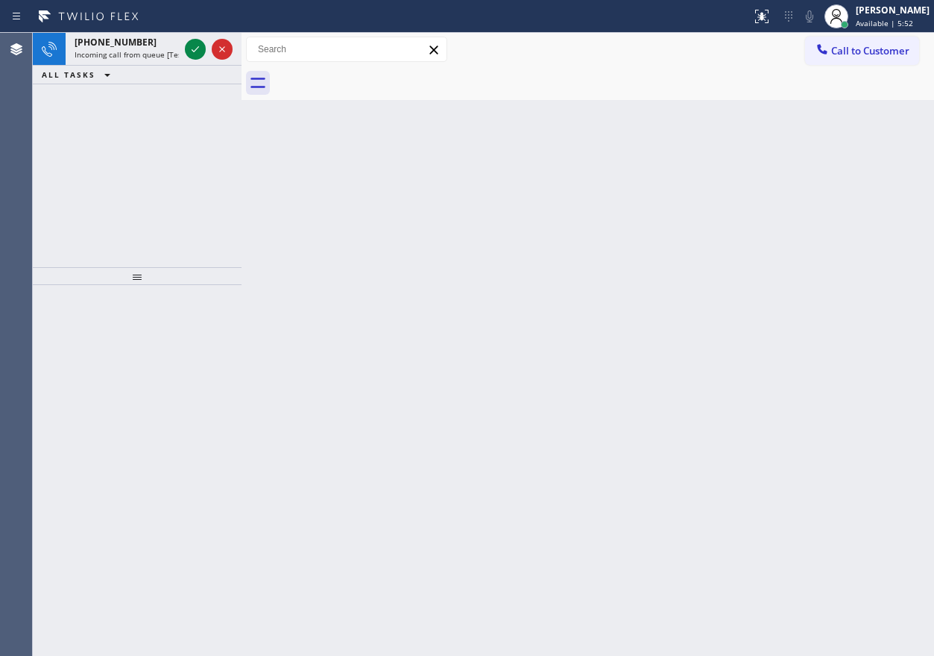
drag, startPoint x: 802, startPoint y: 374, endPoint x: 603, endPoint y: 221, distance: 252.1
click at [802, 374] on div "Back to Dashboard Change Sender ID Customers Technicians Select a contact Outbo…" at bounding box center [588, 344] width 693 height 623
click at [189, 51] on icon at bounding box center [195, 49] width 18 height 18
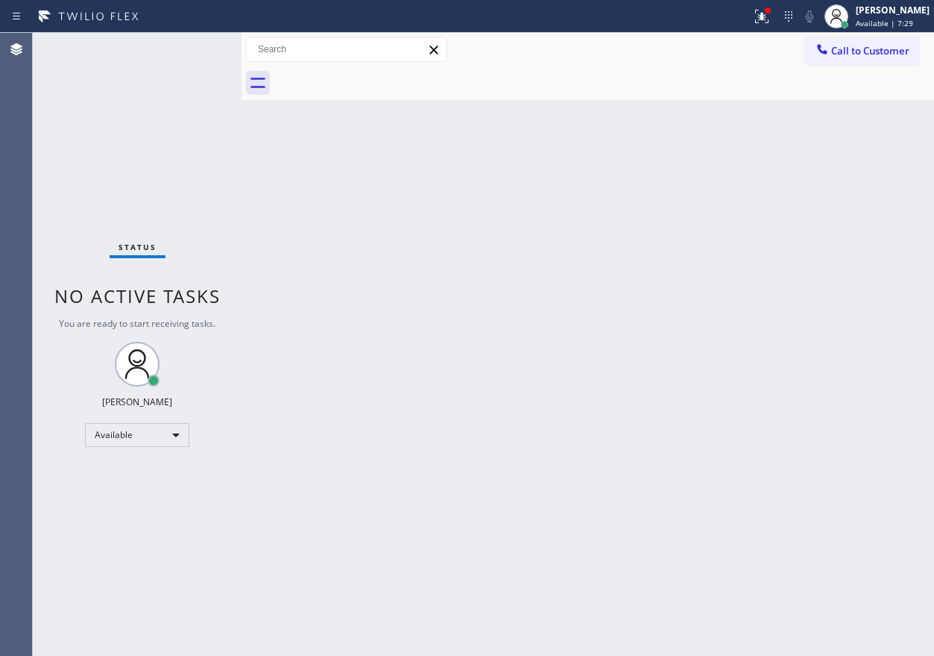
click at [693, 417] on div "Back to Dashboard Change Sender ID Customers Technicians Select a contact Outbo…" at bounding box center [588, 344] width 693 height 623
click at [770, 9] on icon at bounding box center [762, 16] width 18 height 18
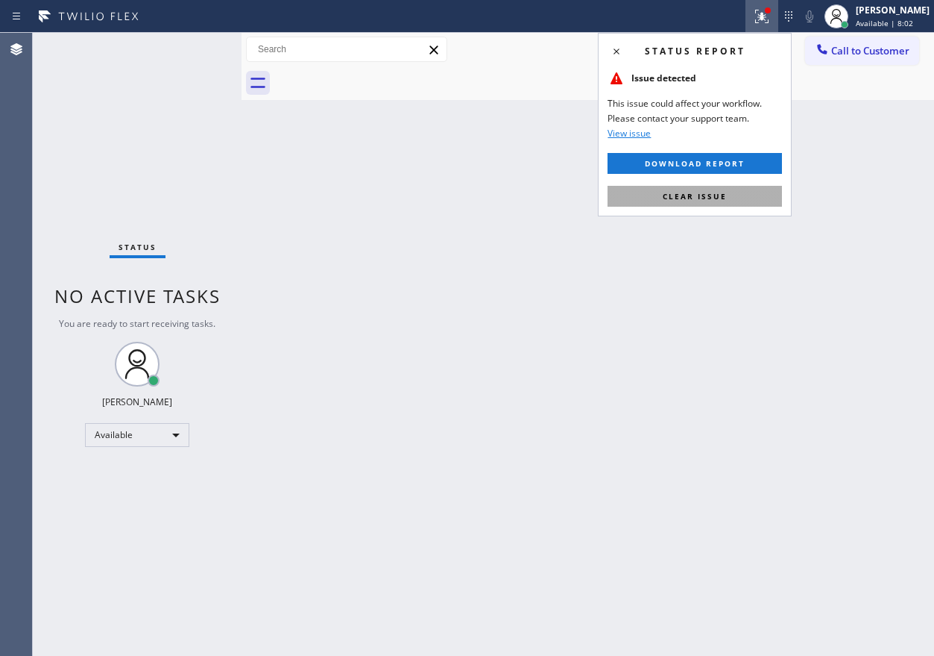
click at [750, 206] on button "Clear issue" at bounding box center [695, 196] width 175 height 21
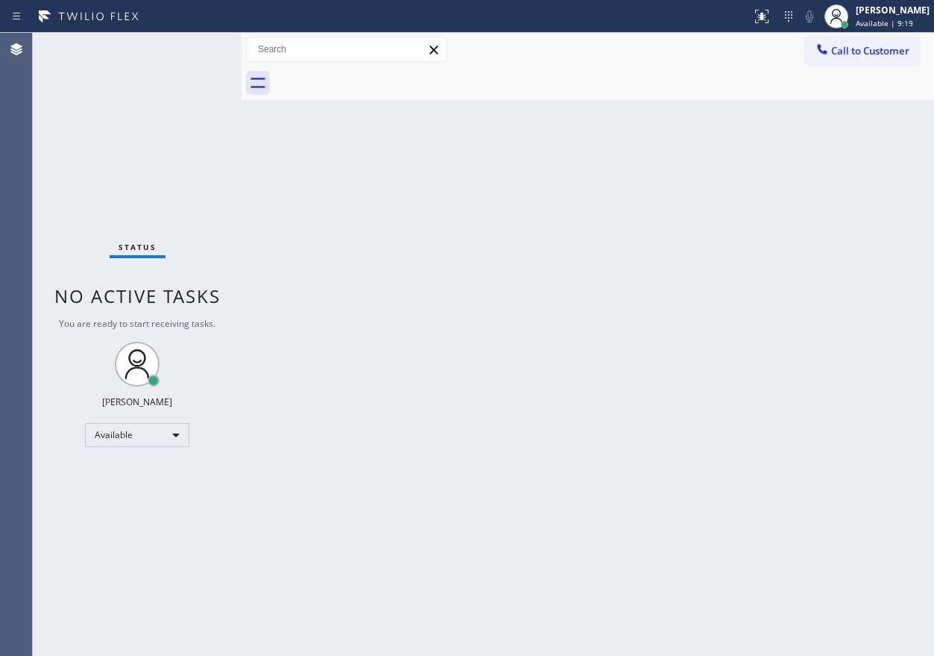
click at [200, 55] on div "Status No active tasks You are ready to start receiving tasks. [PERSON_NAME] Av…" at bounding box center [137, 344] width 209 height 623
click at [444, 421] on div "Back to Dashboard Change Sender ID Customers Technicians Select a contact Outbo…" at bounding box center [588, 344] width 693 height 623
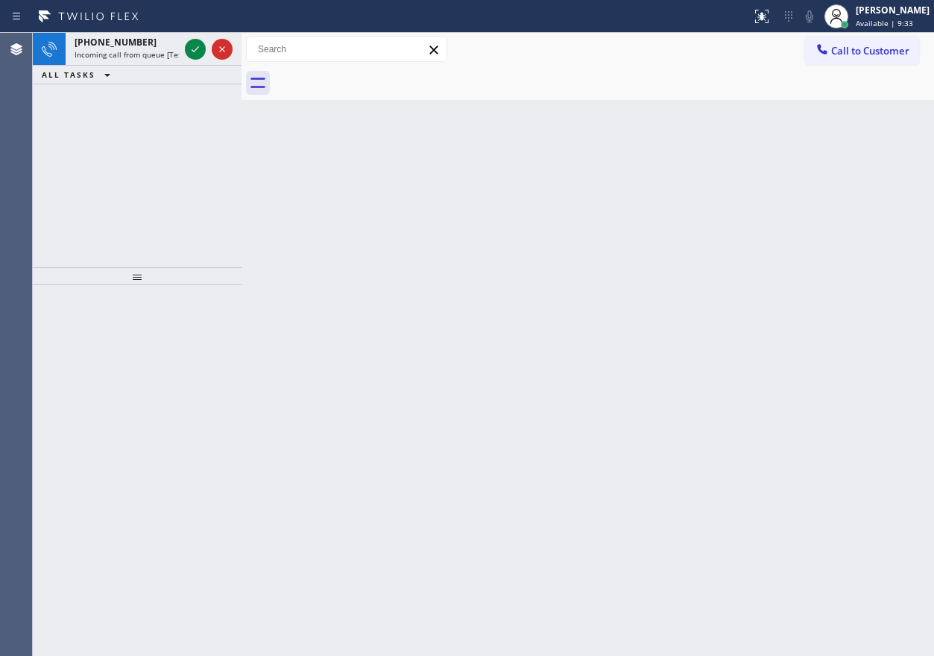
drag, startPoint x: 703, startPoint y: 274, endPoint x: 665, endPoint y: 271, distance: 38.2
click at [703, 274] on div "Back to Dashboard Change Sender ID Customers Technicians Select a contact Outbo…" at bounding box center [588, 344] width 693 height 623
click at [195, 49] on icon at bounding box center [195, 49] width 18 height 18
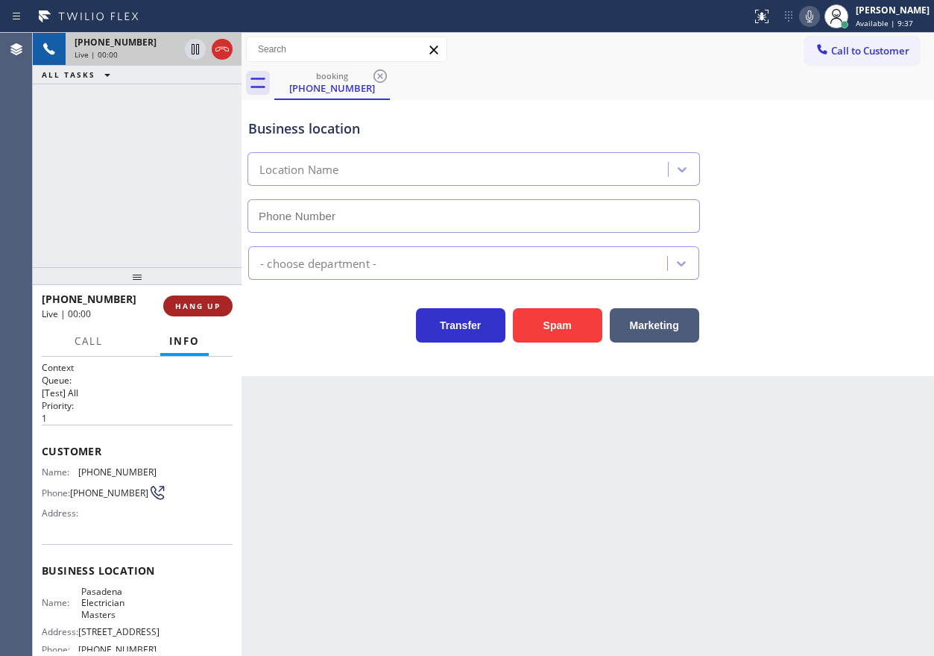
type input "[PHONE_NUMBER]"
click at [204, 305] on span "HANG UP" at bounding box center [197, 306] width 45 height 10
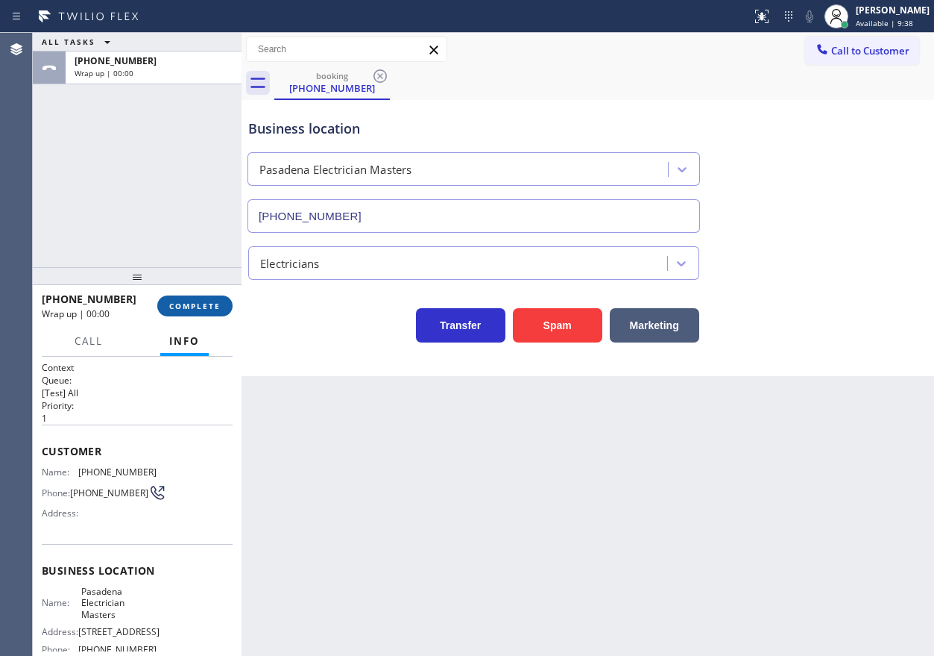
click at [204, 305] on span "COMPLETE" at bounding box center [194, 306] width 51 height 10
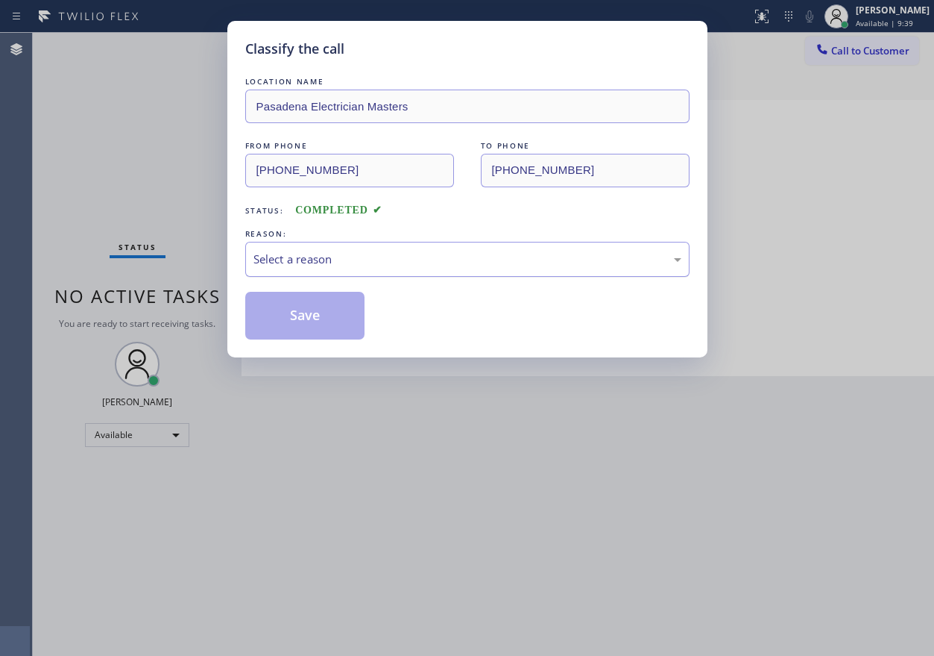
click at [410, 258] on div "Select a reason" at bounding box center [468, 259] width 428 height 17
click at [295, 301] on button "Save" at bounding box center [305, 316] width 120 height 48
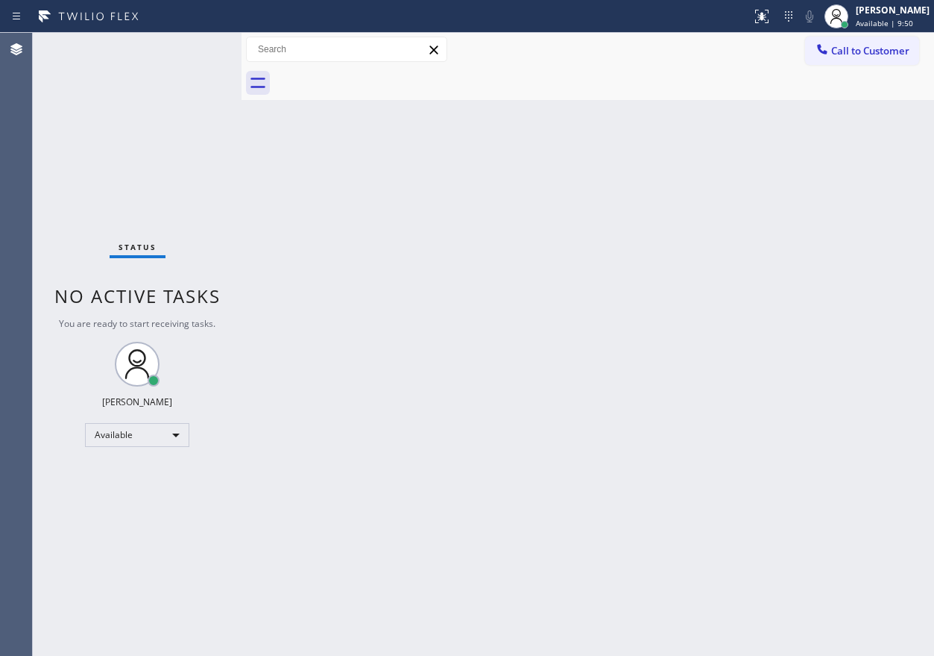
click at [830, 447] on div "Back to Dashboard Change Sender ID Customers Technicians Select a contact Outbo…" at bounding box center [588, 344] width 693 height 623
click at [806, 221] on div "Back to Dashboard Change Sender ID Customers Technicians Select a contact Outbo…" at bounding box center [588, 344] width 693 height 623
drag, startPoint x: 761, startPoint y: 271, endPoint x: 213, endPoint y: 214, distance: 551.9
click at [761, 271] on div "Back to Dashboard Change Sender ID Customers Technicians Select a contact Outbo…" at bounding box center [588, 344] width 693 height 623
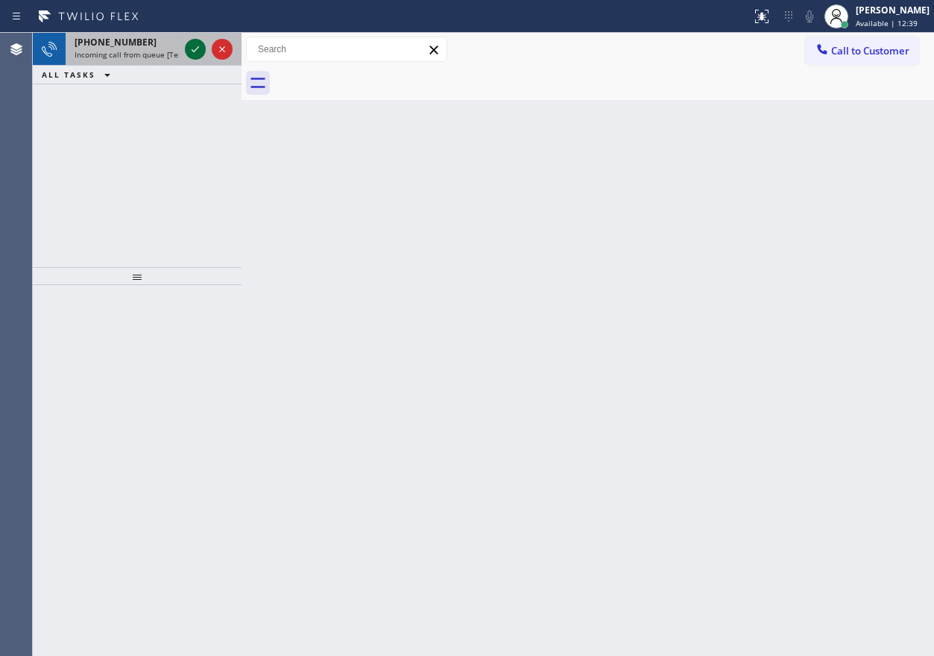
click at [196, 50] on icon at bounding box center [195, 49] width 7 height 6
click at [831, 161] on div "Back to Dashboard Change Sender ID Customers Technicians Select a contact Outbo…" at bounding box center [588, 344] width 693 height 623
click at [194, 52] on icon at bounding box center [195, 49] width 18 height 18
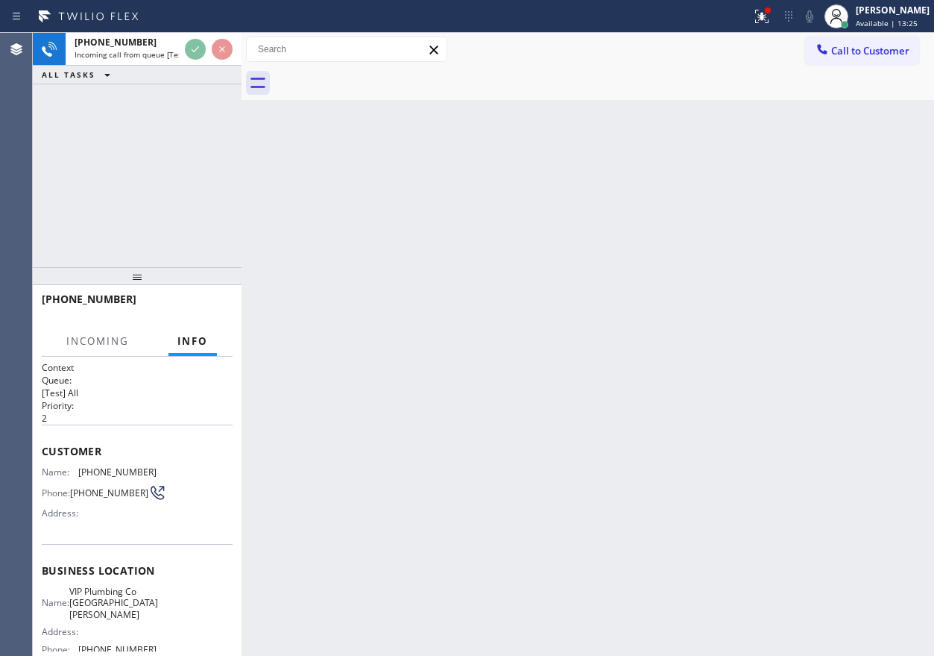
click at [313, 193] on div "Back to Dashboard Change Sender ID Customers Technicians Select a contact Outbo…" at bounding box center [588, 344] width 693 height 623
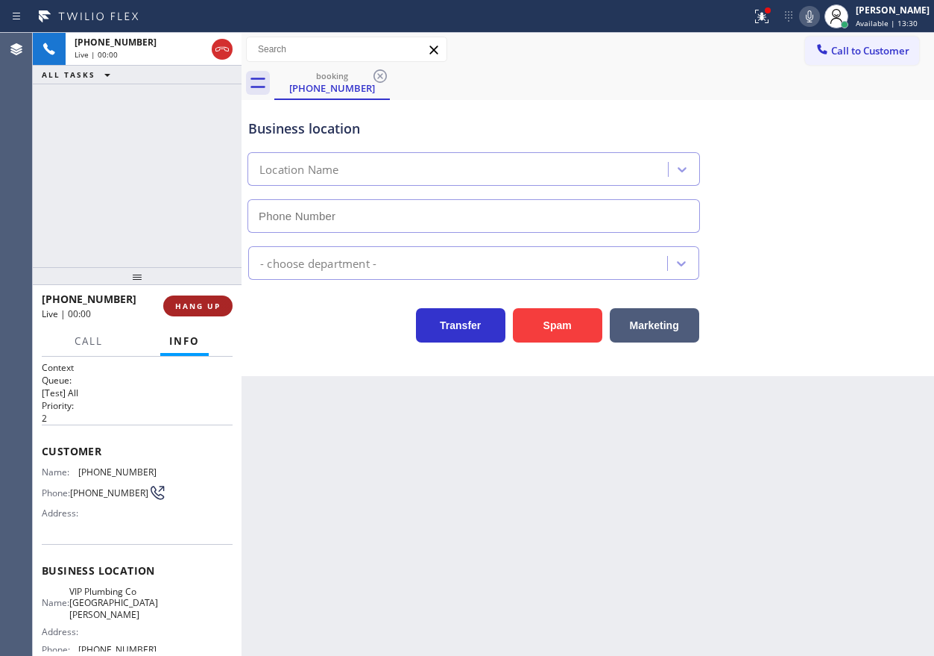
type input "[PHONE_NUMBER]"
click at [188, 297] on button "HANG UP" at bounding box center [197, 305] width 69 height 21
click at [190, 301] on span "HANG UP" at bounding box center [197, 306] width 45 height 10
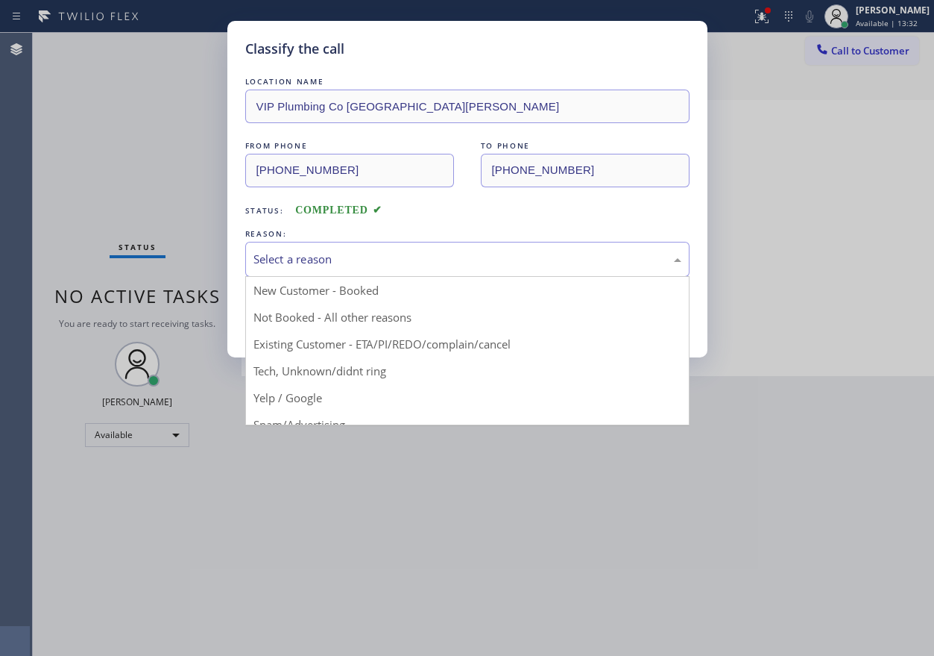
click at [367, 257] on div "Select a reason" at bounding box center [468, 259] width 428 height 17
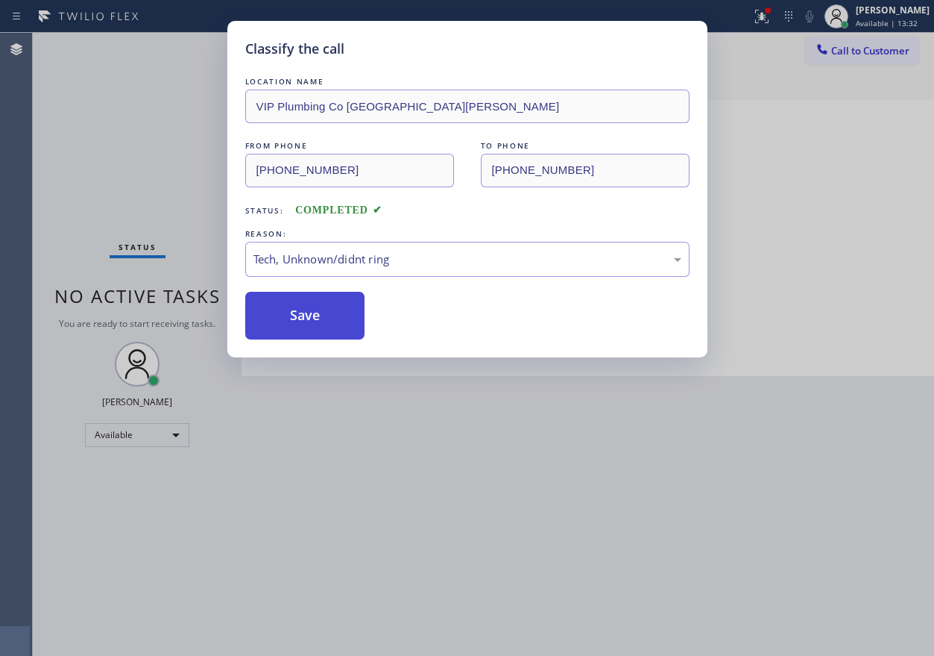
click at [325, 327] on button "Save" at bounding box center [305, 316] width 120 height 48
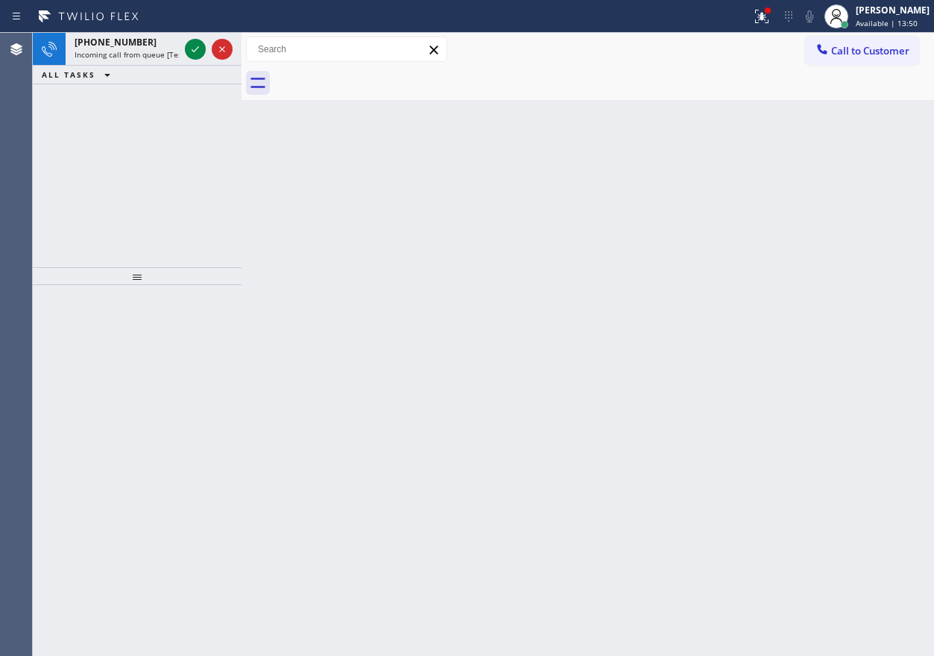
drag, startPoint x: 843, startPoint y: 408, endPoint x: 822, endPoint y: 406, distance: 20.9
click at [843, 408] on div "Back to Dashboard Change Sender ID Customers Technicians Select a contact Outbo…" at bounding box center [588, 344] width 693 height 623
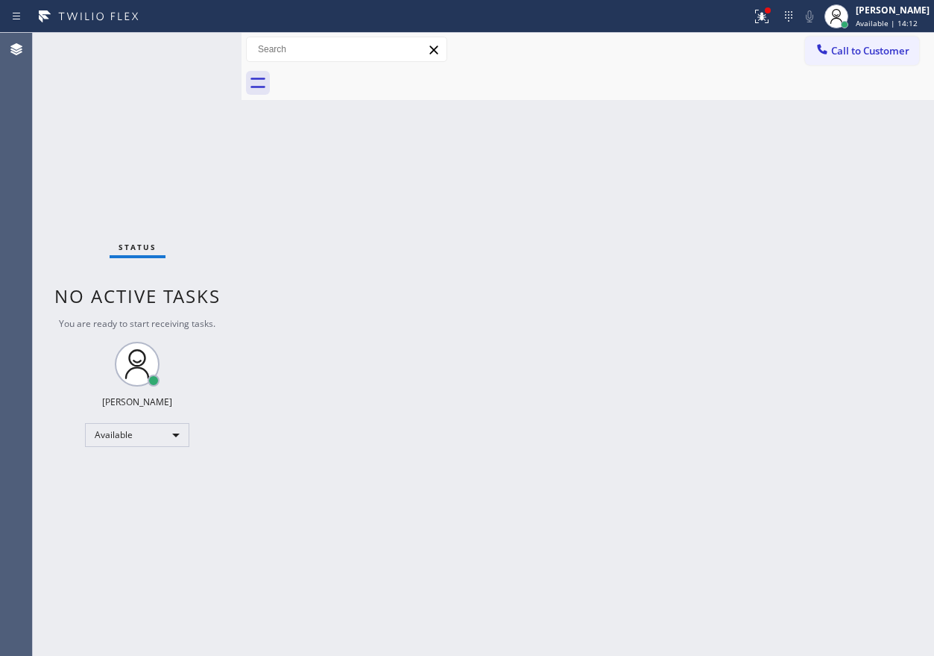
click at [746, 22] on div at bounding box center [376, 16] width 740 height 24
click at [766, 13] on div at bounding box center [762, 16] width 33 height 18
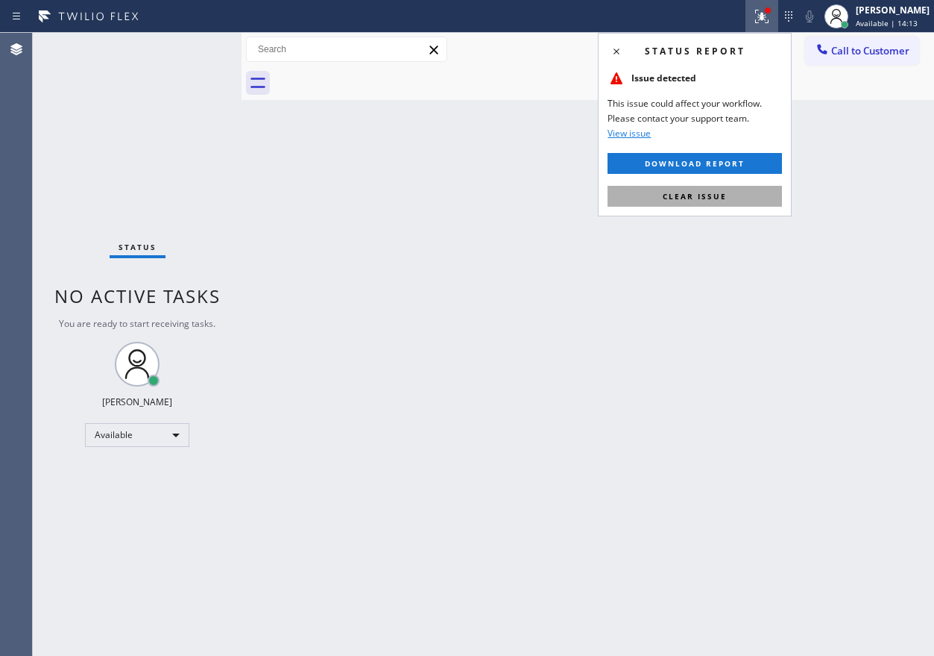
click at [738, 200] on button "Clear issue" at bounding box center [695, 196] width 175 height 21
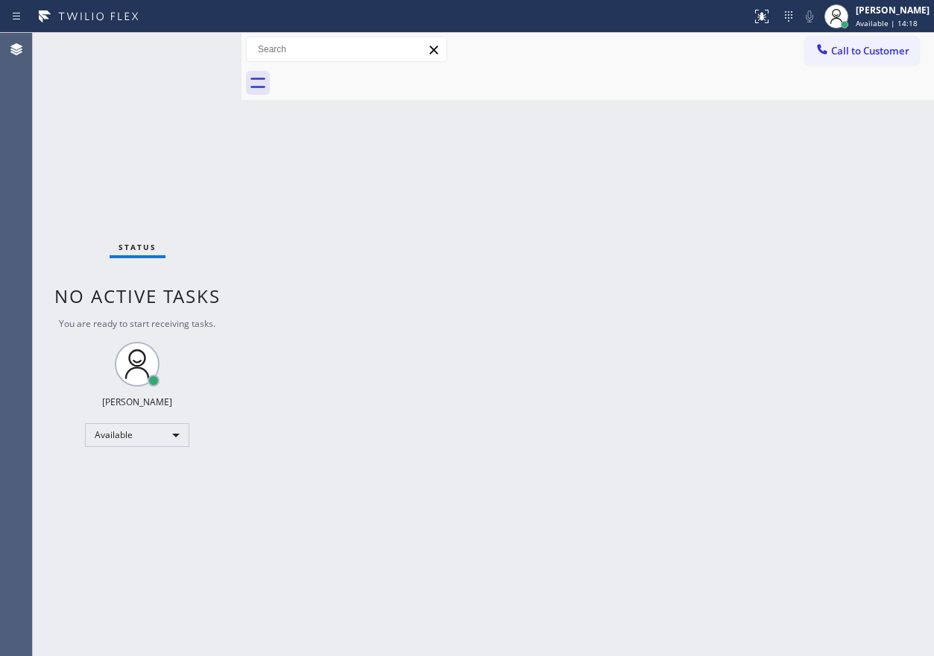
click at [679, 321] on div "Back to Dashboard Change Sender ID Customers Technicians Select a contact Outbo…" at bounding box center [588, 344] width 693 height 623
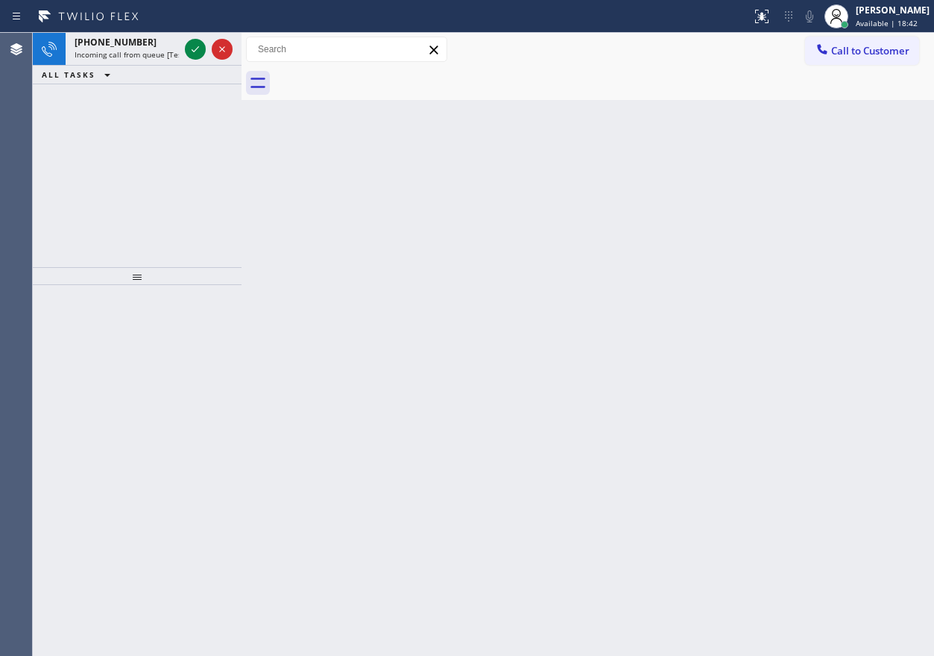
drag, startPoint x: 839, startPoint y: 231, endPoint x: 718, endPoint y: 210, distance: 122.7
click at [838, 231] on div "Back to Dashboard Change Sender ID Customers Technicians Select a contact Outbo…" at bounding box center [588, 344] width 693 height 623
click at [200, 45] on icon at bounding box center [195, 49] width 18 height 18
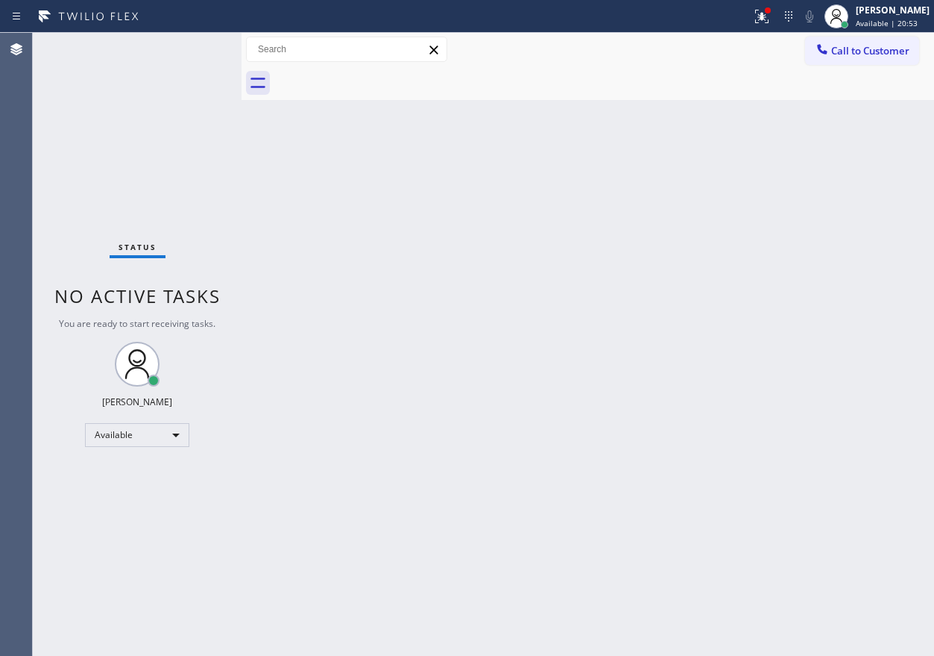
click at [816, 168] on div "Back to Dashboard Change Sender ID Customers Technicians Select a contact Outbo…" at bounding box center [588, 344] width 693 height 623
click at [771, 18] on icon at bounding box center [762, 16] width 18 height 18
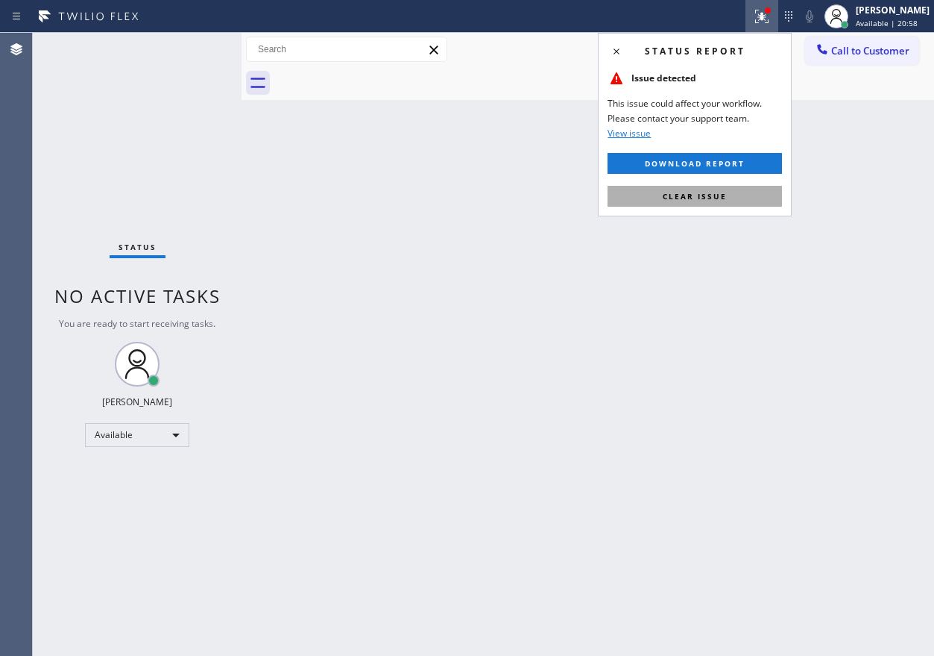
click at [769, 192] on button "Clear issue" at bounding box center [695, 196] width 175 height 21
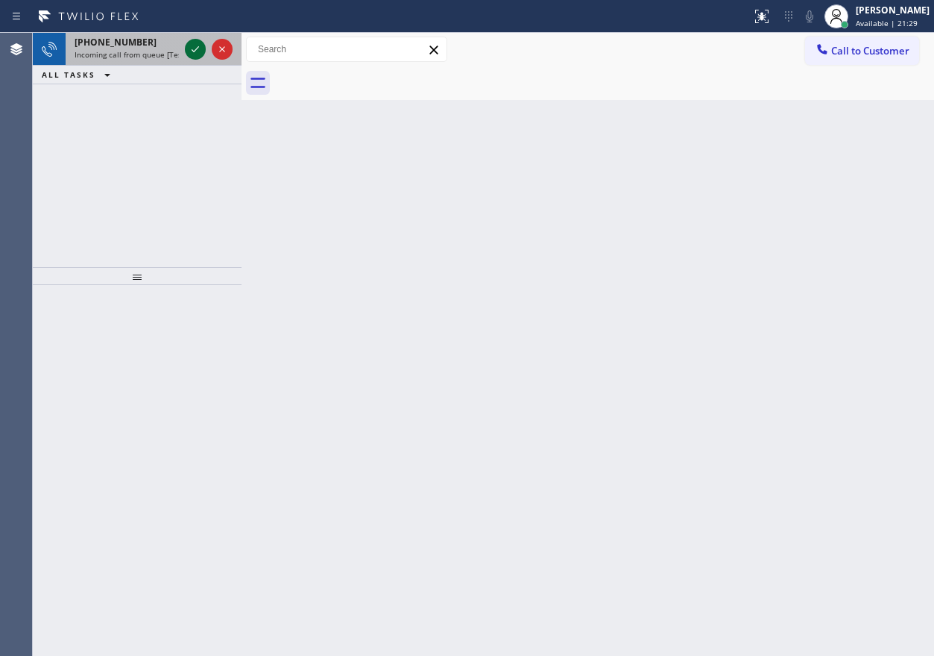
click at [199, 50] on icon at bounding box center [195, 49] width 18 height 18
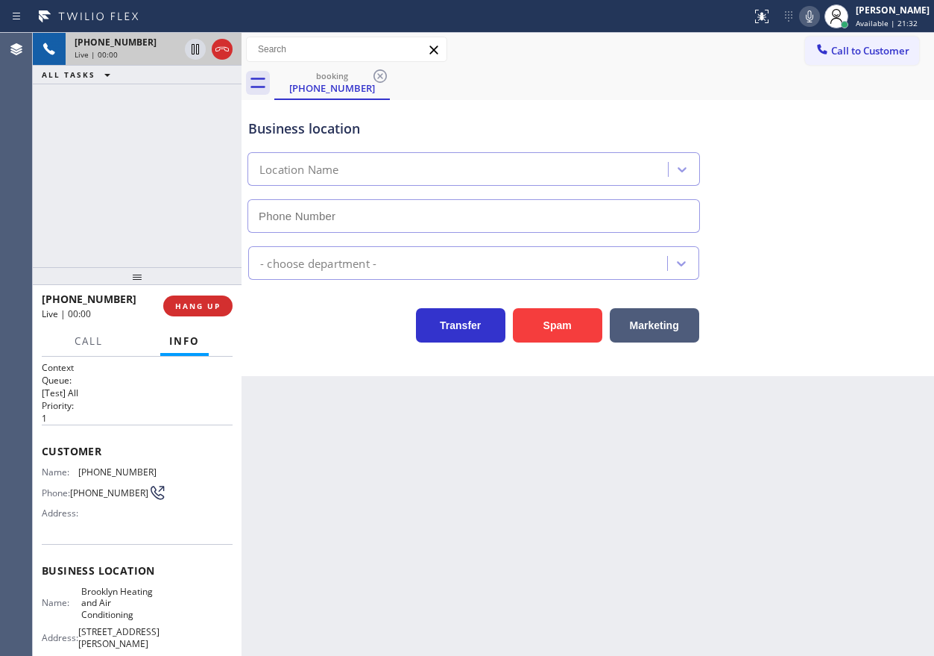
type input "[PHONE_NUMBER]"
click at [224, 298] on button "HANG UP" at bounding box center [197, 305] width 69 height 21
click at [222, 301] on button "HANG UP" at bounding box center [197, 305] width 69 height 21
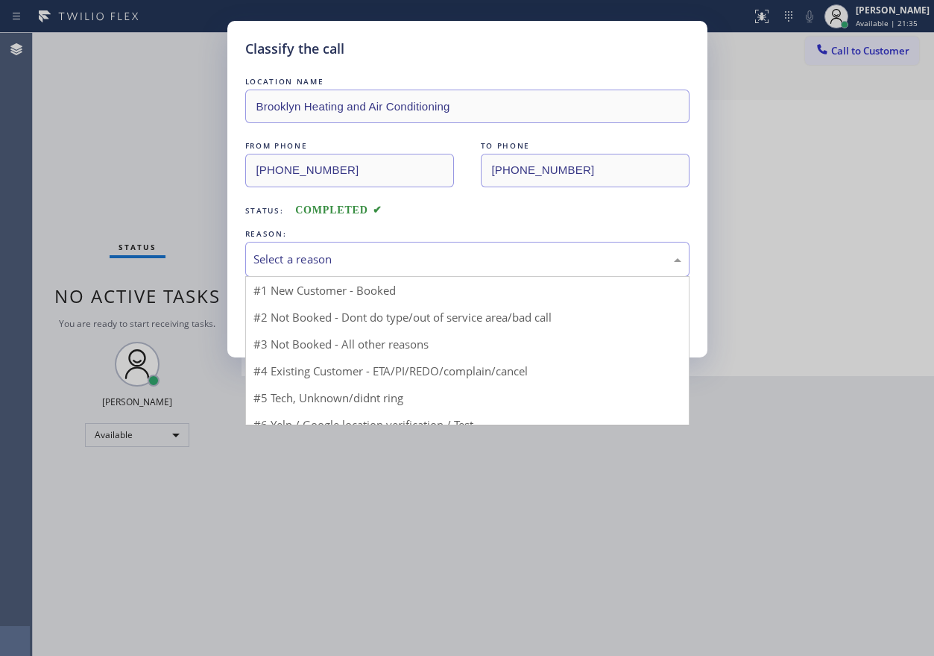
click at [353, 257] on div "Select a reason" at bounding box center [468, 259] width 428 height 17
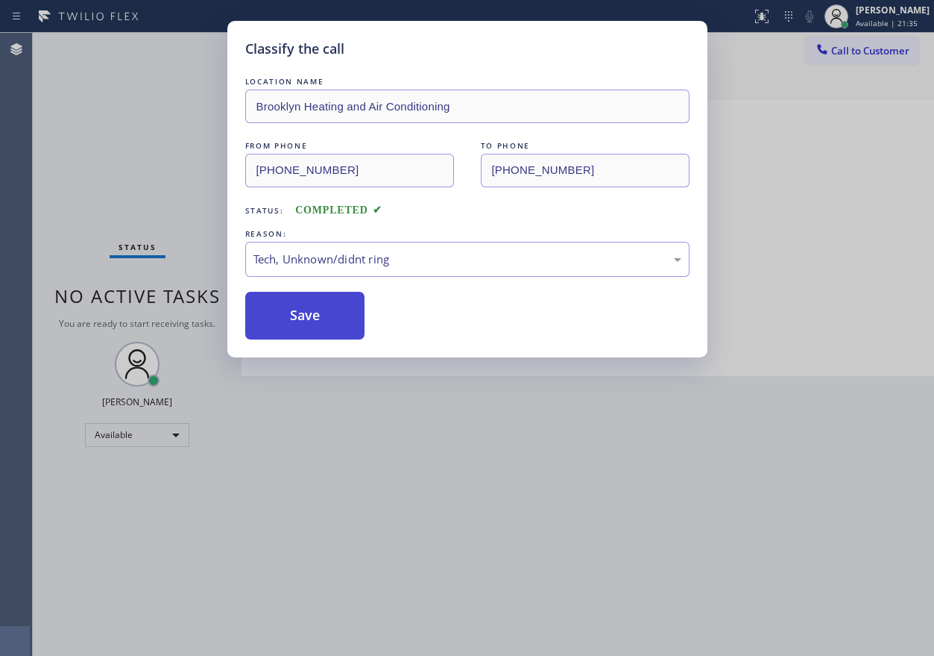
click at [307, 318] on button "Save" at bounding box center [305, 316] width 120 height 48
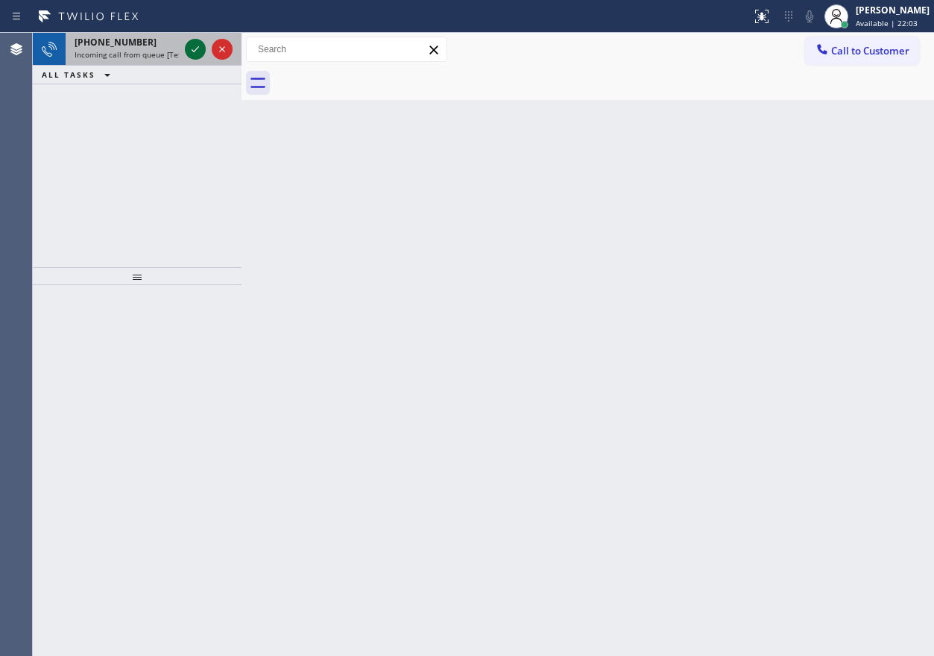
click at [190, 51] on icon at bounding box center [195, 49] width 18 height 18
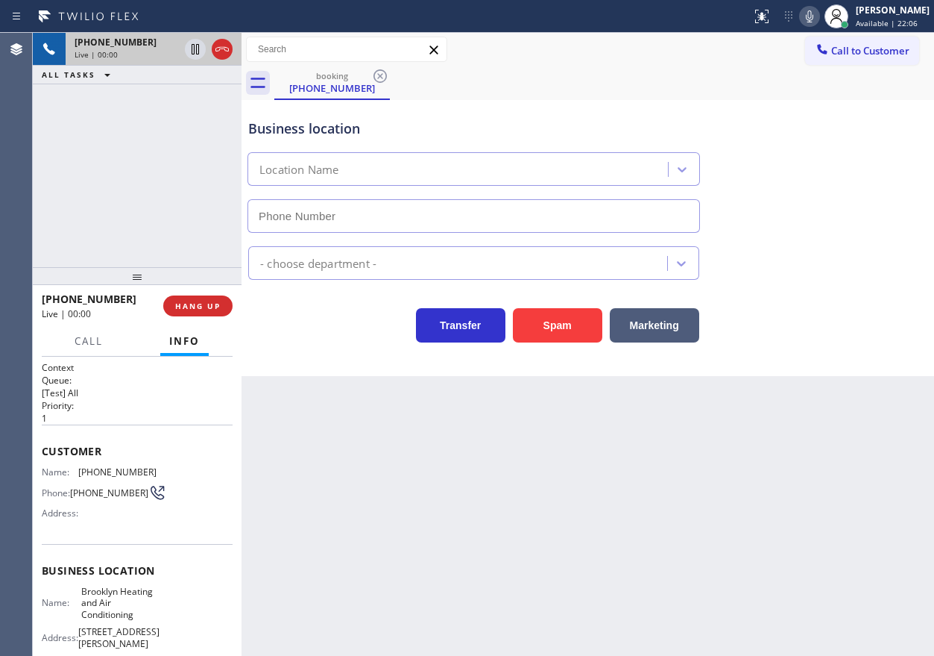
type input "[PHONE_NUMBER]"
click at [107, 618] on span "Brooklyn Heating and Air Conditioning" at bounding box center [118, 602] width 75 height 34
click at [367, 210] on input "[PHONE_NUMBER]" at bounding box center [474, 216] width 453 height 34
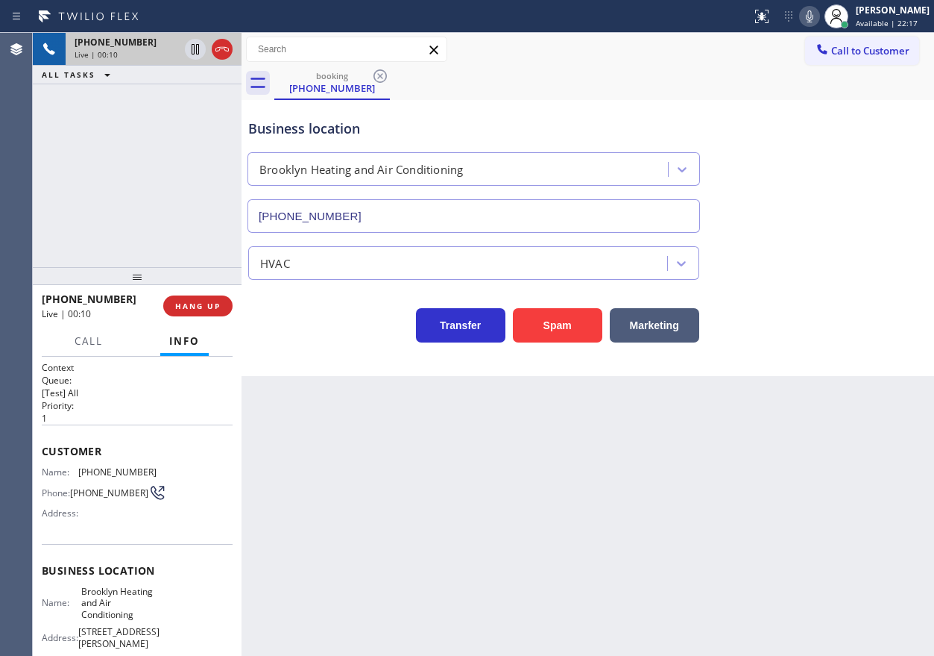
click at [367, 210] on input "[PHONE_NUMBER]" at bounding box center [474, 216] width 453 height 34
click at [101, 465] on div "Customer Name: [PHONE_NUMBER] Phone: [PHONE_NUMBER] Address:" at bounding box center [137, 483] width 191 height 119
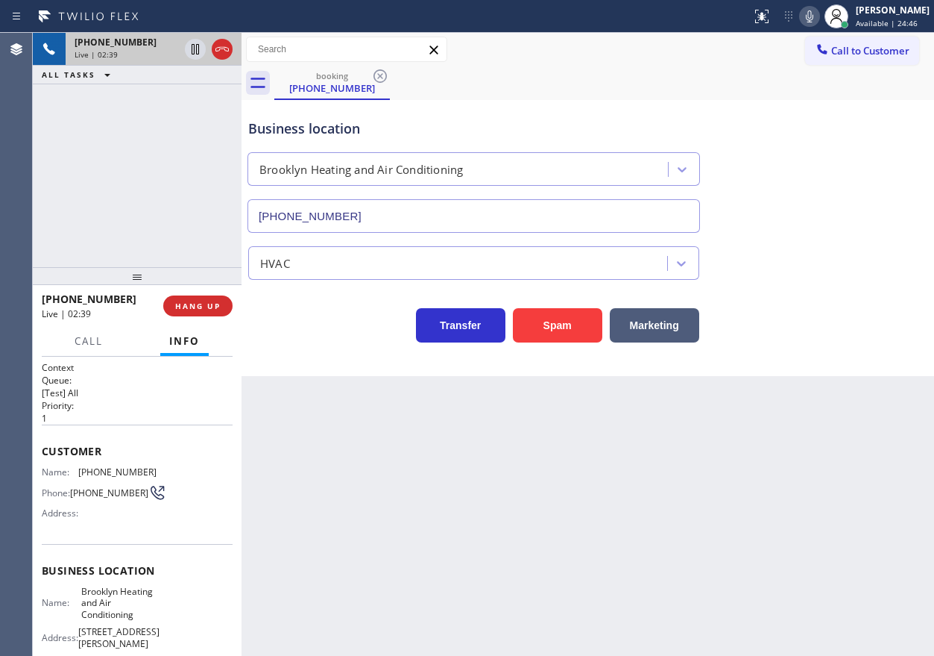
click at [768, 462] on div "Back to Dashboard Change Sender ID Customers Technicians Select a contact Outbo…" at bounding box center [588, 344] width 693 height 623
click at [819, 21] on icon at bounding box center [810, 16] width 18 height 18
click at [189, 54] on icon at bounding box center [195, 49] width 18 height 18
click at [773, 285] on div "Transfer Spam Marketing" at bounding box center [587, 311] width 685 height 63
click at [189, 54] on icon at bounding box center [195, 49] width 18 height 18
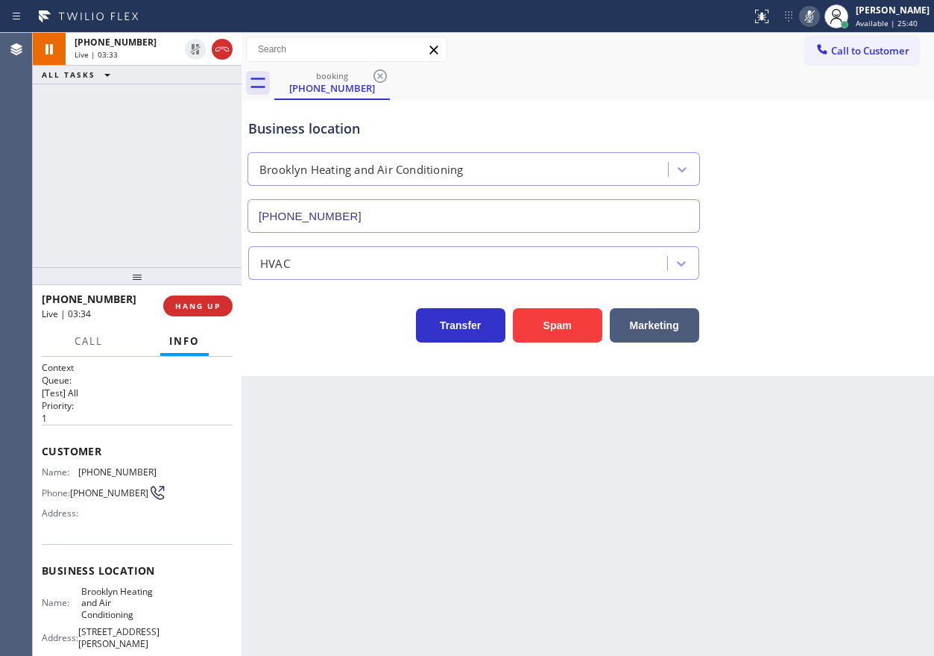
click at [817, 12] on icon at bounding box center [810, 16] width 18 height 18
click at [814, 227] on div "Business location [GEOGRAPHIC_DATA] Heating and Air Conditioning [PHONE_NUMBER]" at bounding box center [587, 165] width 685 height 135
click at [101, 336] on span "Call" at bounding box center [89, 340] width 28 height 13
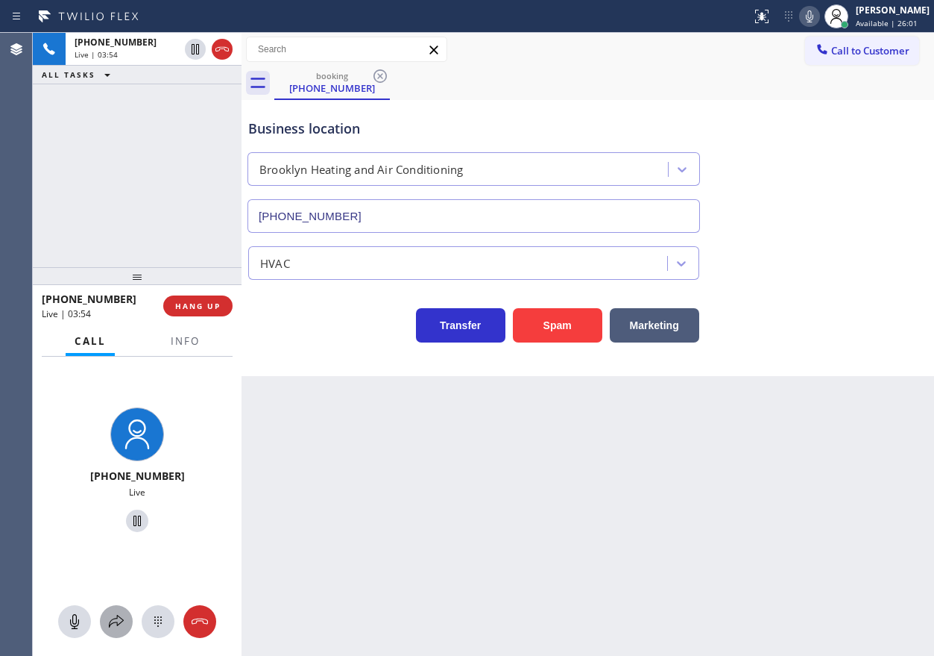
click at [112, 630] on button at bounding box center [116, 621] width 33 height 33
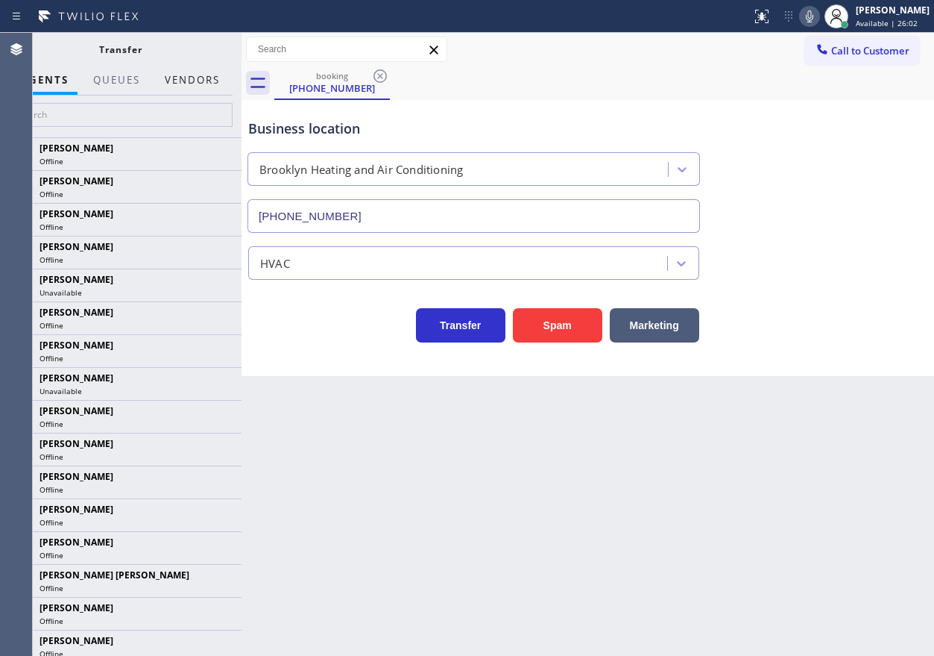
click at [197, 76] on button "Vendors" at bounding box center [192, 80] width 73 height 29
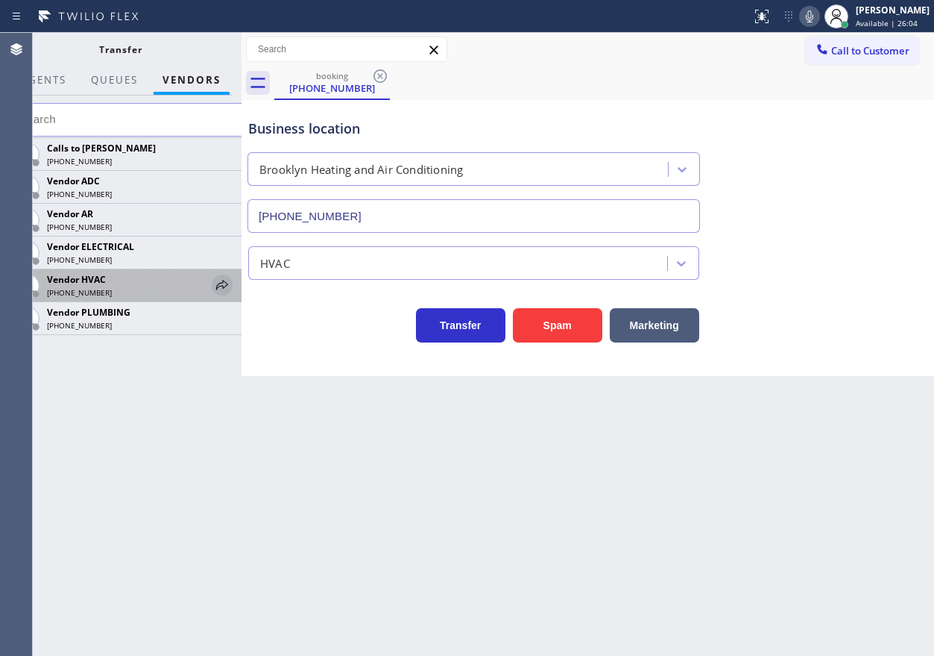
click at [224, 283] on icon at bounding box center [222, 285] width 18 height 18
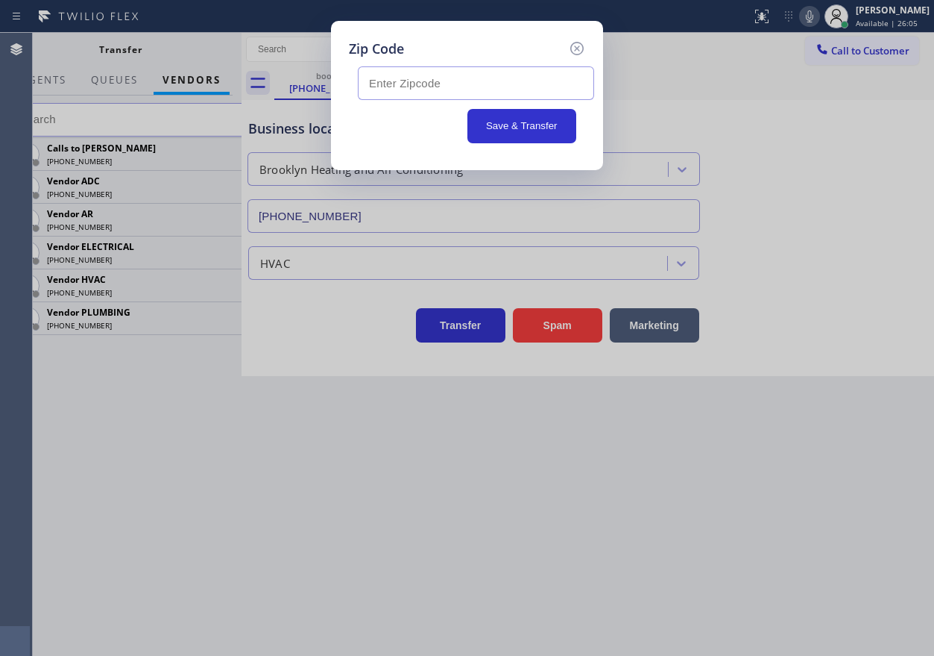
click at [428, 83] on input "text" at bounding box center [476, 83] width 236 height 34
paste input "11216"
type input "11216"
click at [494, 119] on button "Save & Transfer" at bounding box center [523, 126] width 110 height 34
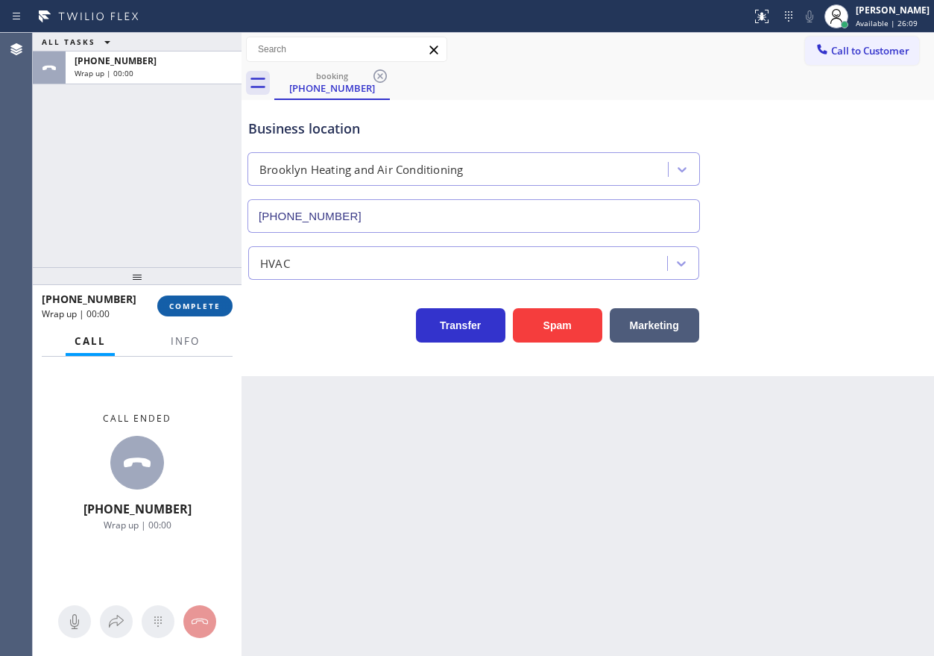
click at [199, 304] on span "COMPLETE" at bounding box center [194, 306] width 51 height 10
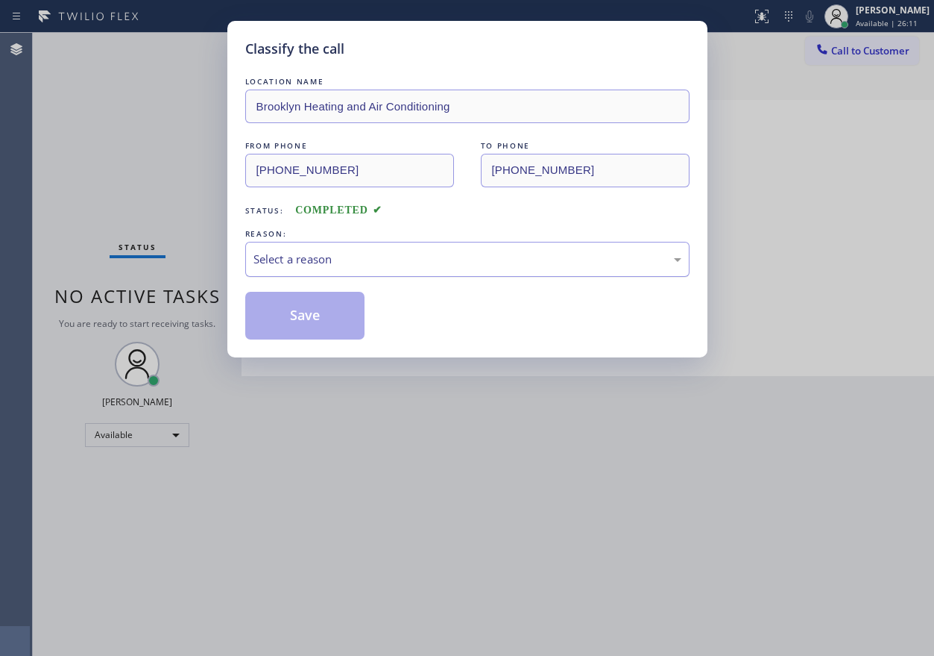
click at [362, 268] on div "Select a reason" at bounding box center [467, 259] width 444 height 35
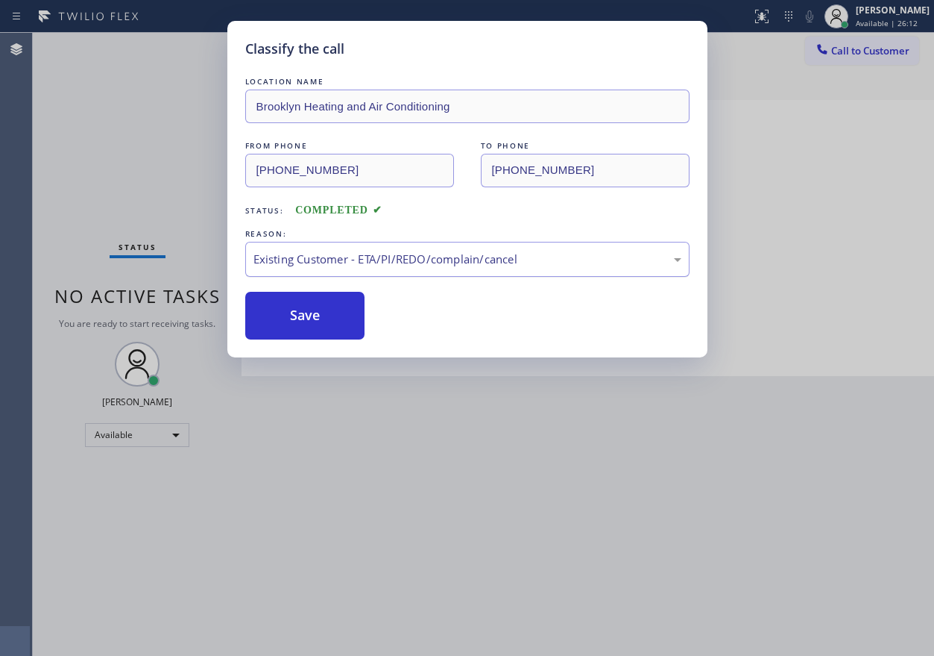
drag, startPoint x: 312, startPoint y: 249, endPoint x: 312, endPoint y: 270, distance: 20.9
click at [312, 254] on div "Existing Customer - ETA/PI/REDO/complain/cancel" at bounding box center [467, 259] width 444 height 35
click at [308, 316] on button "Save" at bounding box center [305, 316] width 120 height 48
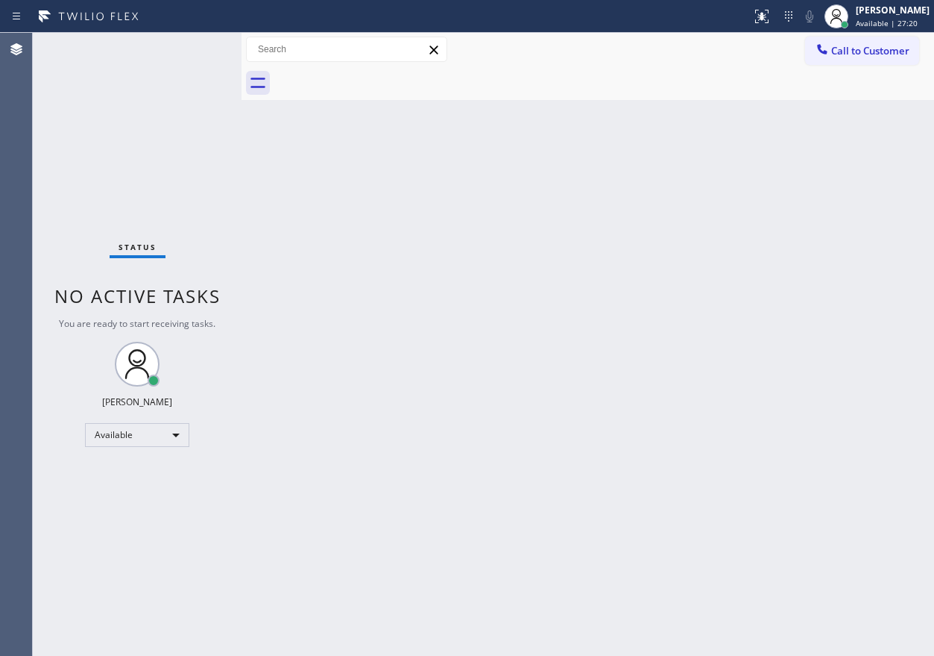
click at [834, 249] on div "Back to Dashboard Change Sender ID Customers Technicians Select a contact Outbo…" at bounding box center [588, 344] width 693 height 623
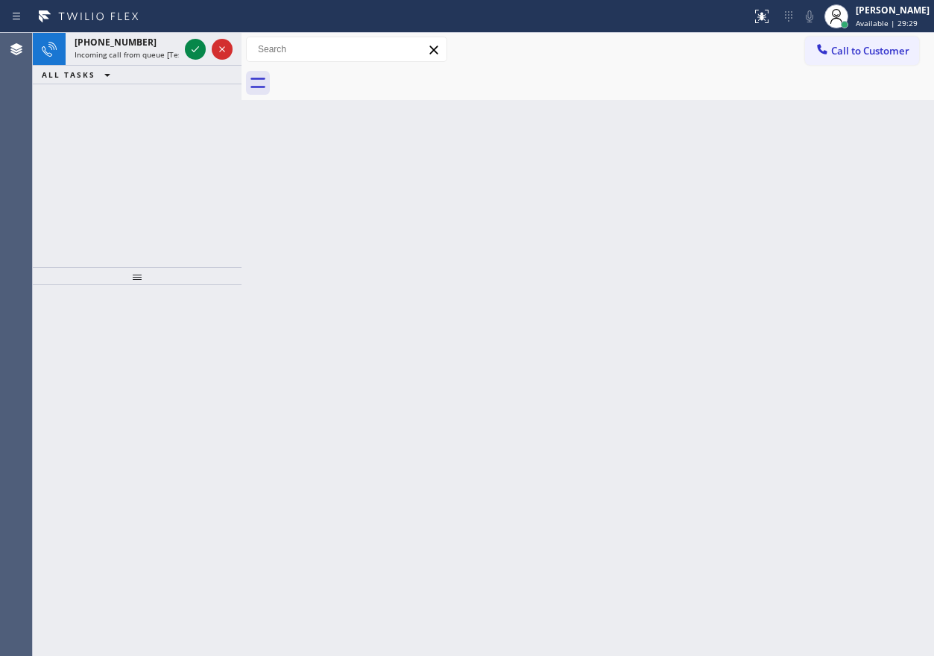
click at [734, 221] on div "Back to Dashboard Change Sender ID Customers Technicians Select a contact Outbo…" at bounding box center [588, 344] width 693 height 623
click at [195, 41] on icon at bounding box center [195, 49] width 18 height 18
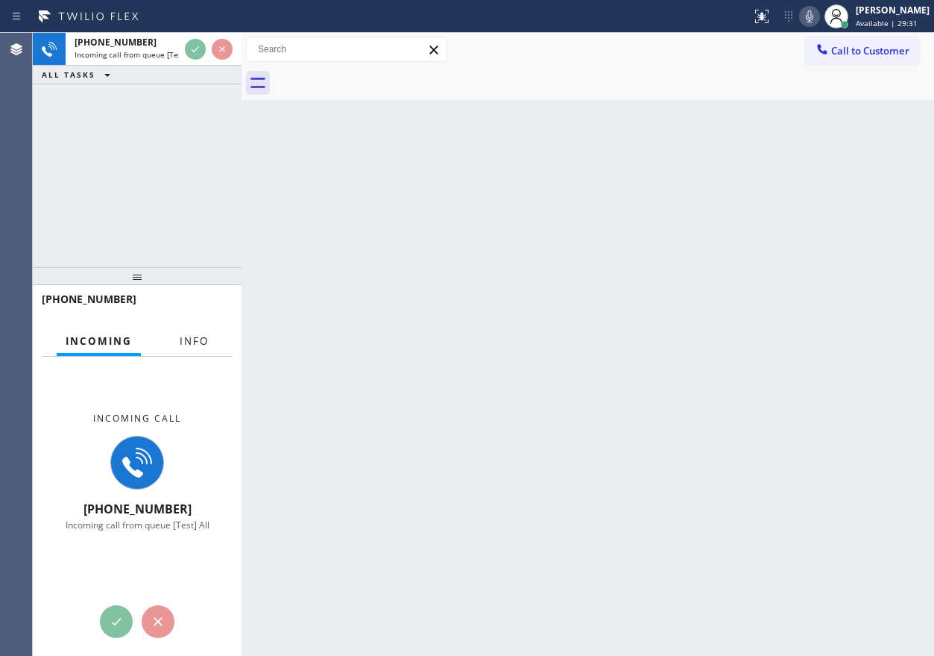
click at [192, 335] on span "Info" at bounding box center [194, 340] width 29 height 13
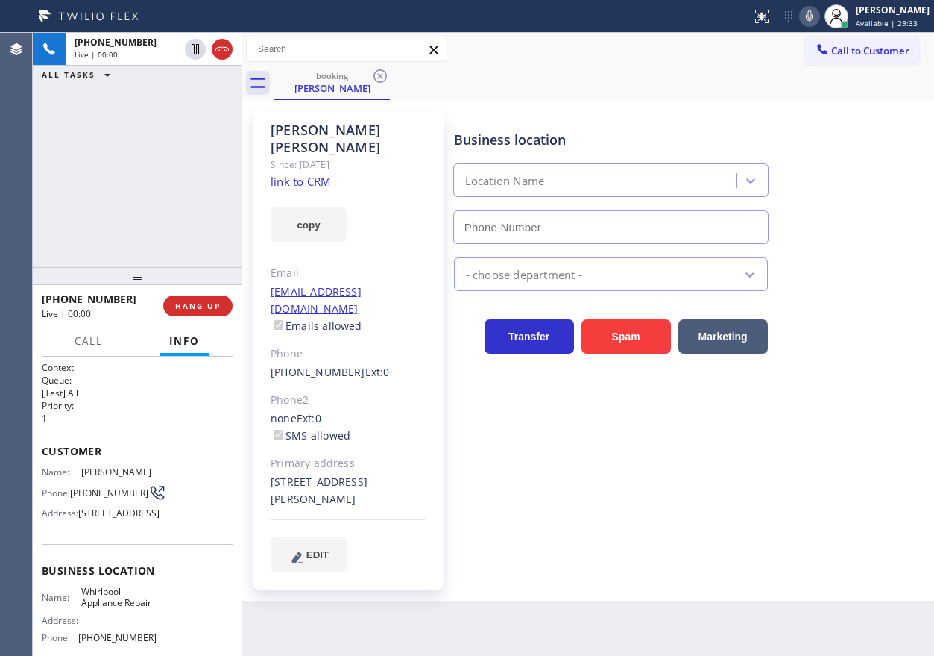
type input "[PHONE_NUMBER]"
click at [195, 302] on span "HANG UP" at bounding box center [197, 306] width 45 height 10
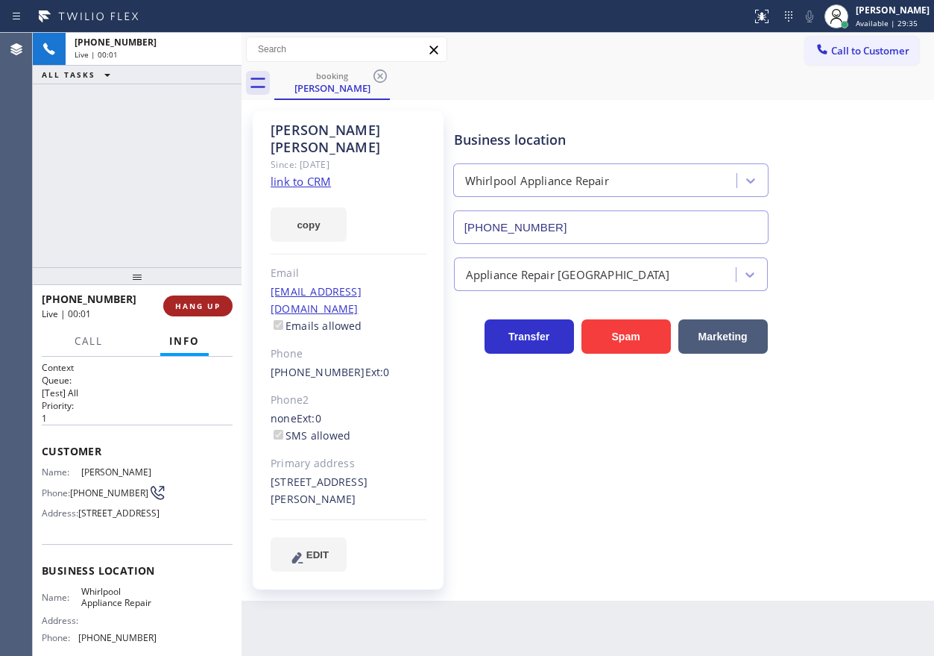
click at [195, 302] on span "HANG UP" at bounding box center [197, 306] width 45 height 10
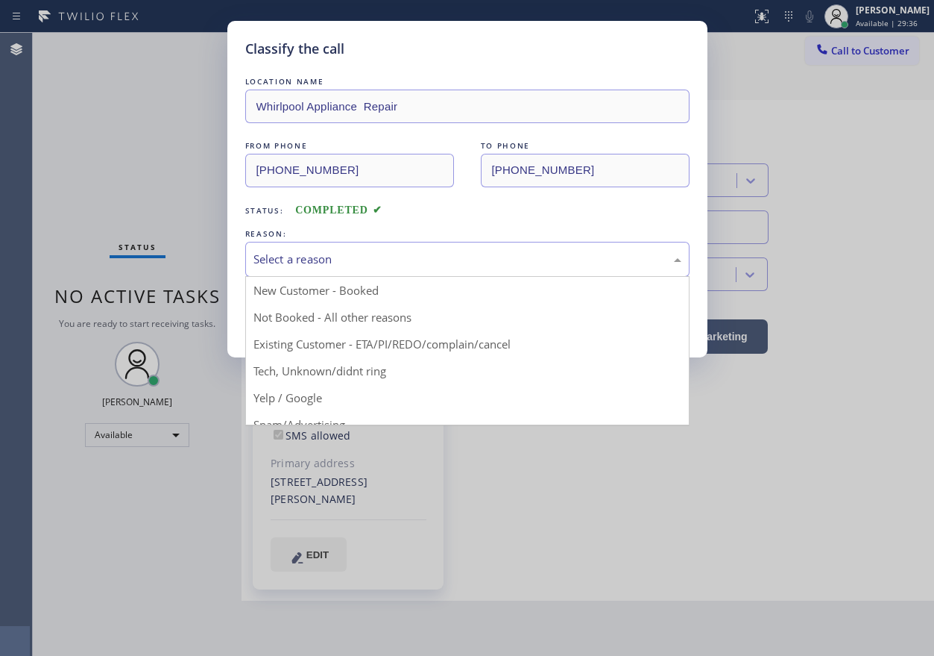
drag, startPoint x: 395, startPoint y: 260, endPoint x: 391, endPoint y: 272, distance: 13.2
click at [395, 266] on div "Select a reason" at bounding box center [468, 259] width 428 height 17
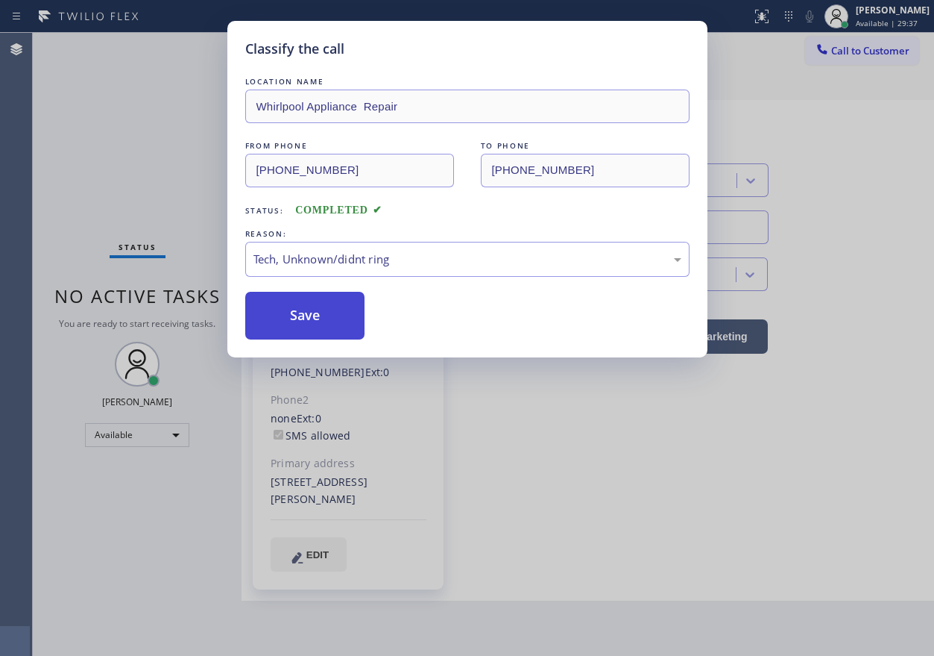
click at [335, 336] on button "Save" at bounding box center [305, 316] width 120 height 48
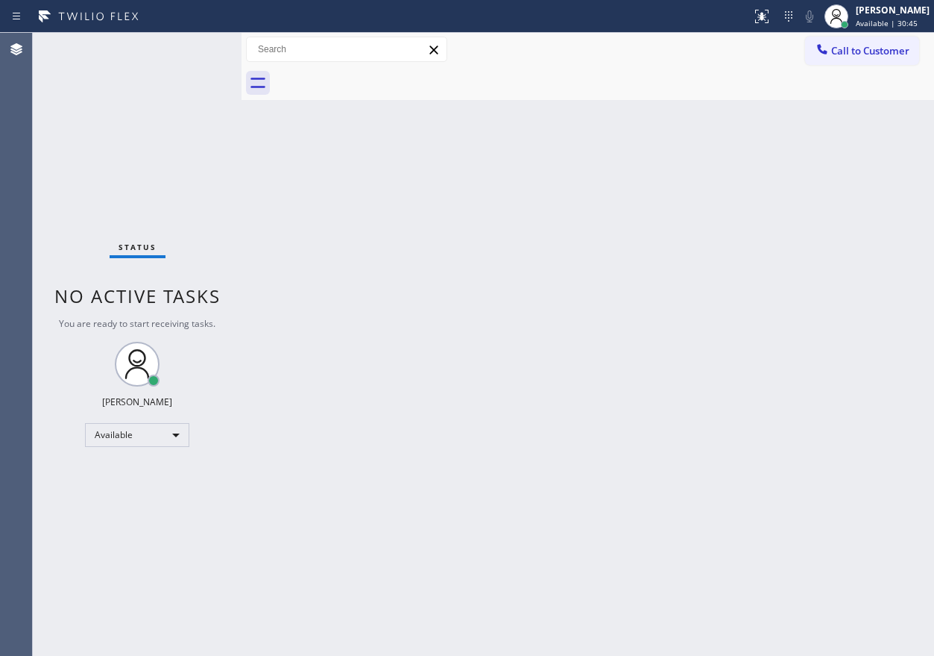
click at [677, 573] on div "Back to Dashboard Change Sender ID Customers Technicians Select a contact Outbo…" at bounding box center [588, 344] width 693 height 623
click at [791, 232] on div "Back to Dashboard Change Sender ID Customers Technicians Select a contact Outbo…" at bounding box center [588, 344] width 693 height 623
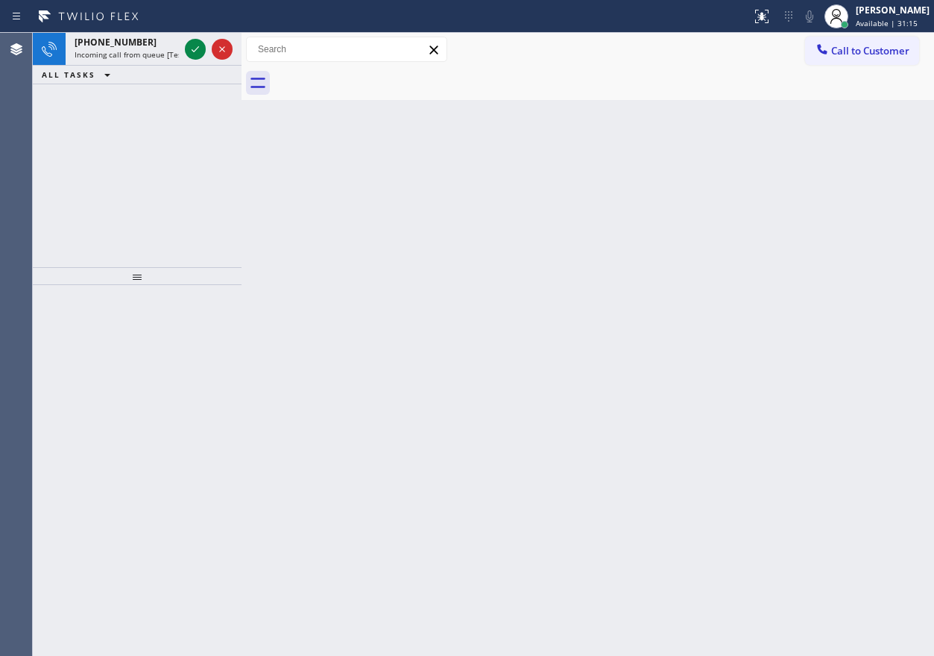
drag, startPoint x: 782, startPoint y: 166, endPoint x: 430, endPoint y: 71, distance: 365.2
click at [782, 166] on div "Back to Dashboard Change Sender ID Customers Technicians Select a contact Outbo…" at bounding box center [588, 344] width 693 height 623
click at [192, 48] on icon at bounding box center [195, 49] width 18 height 18
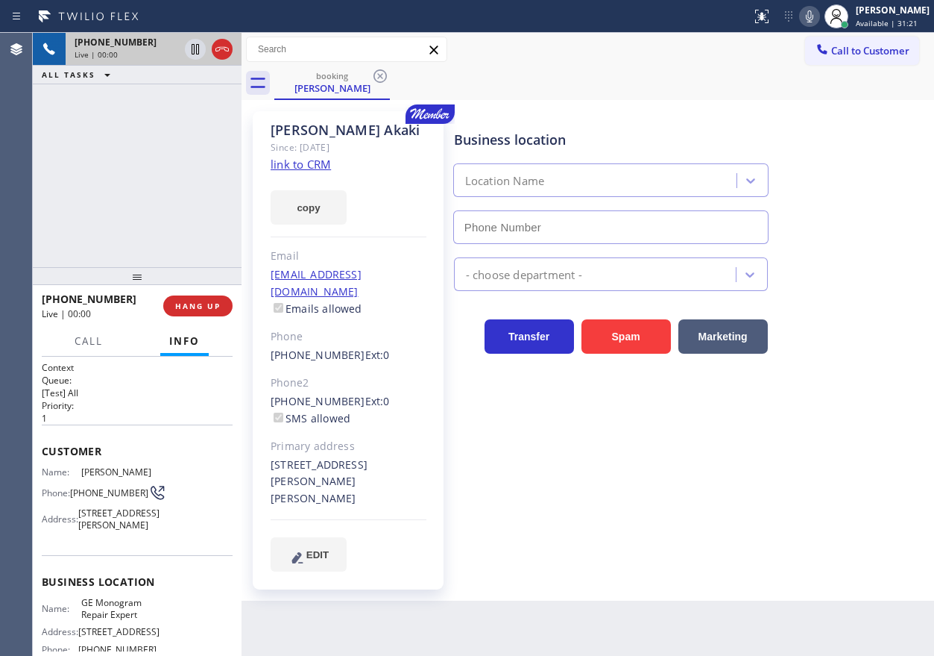
type input "[PHONE_NUMBER]"
click at [316, 166] on link "link to CRM" at bounding box center [301, 164] width 60 height 15
click at [815, 20] on icon at bounding box center [810, 16] width 18 height 18
click at [819, 20] on icon at bounding box center [810, 16] width 18 height 18
click at [817, 11] on icon at bounding box center [810, 16] width 18 height 18
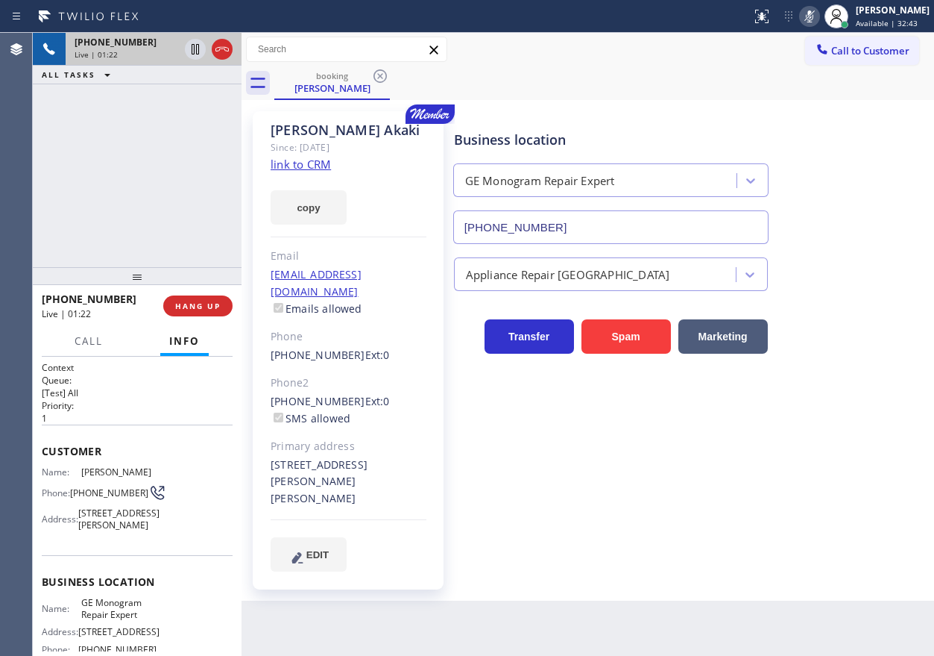
click at [819, 10] on icon at bounding box center [810, 16] width 18 height 18
click at [852, 148] on div "Business location GE Monogram Repair Expert [PHONE_NUMBER]" at bounding box center [691, 176] width 480 height 135
click at [817, 19] on icon at bounding box center [810, 16] width 18 height 18
click at [814, 19] on icon at bounding box center [809, 16] width 7 height 12
click at [817, 16] on icon at bounding box center [810, 16] width 18 height 18
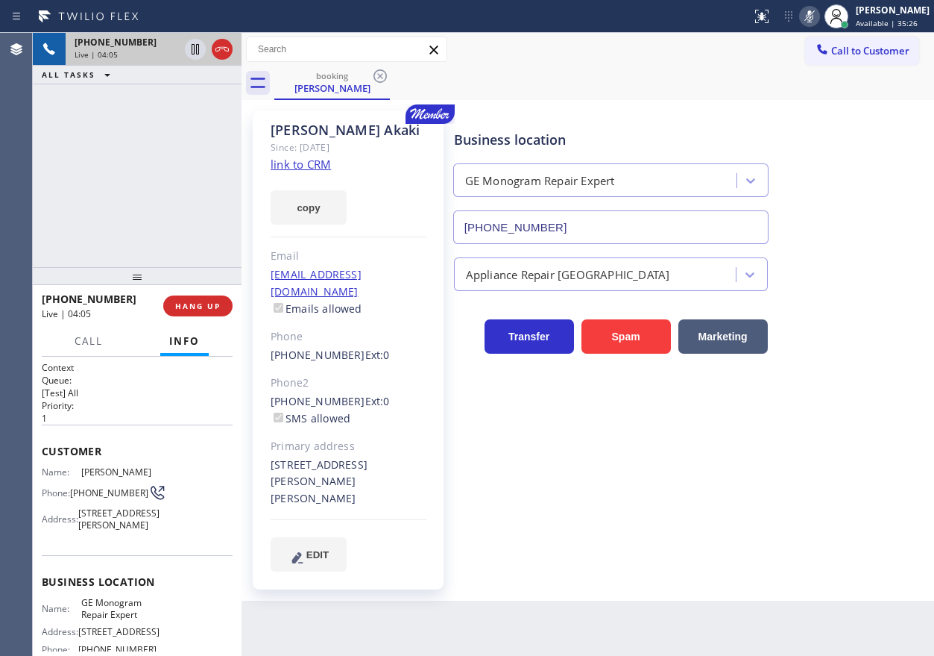
click at [819, 22] on icon at bounding box center [810, 16] width 18 height 18
click at [754, 544] on div "Business location GE Monogram Repair Expert [PHONE_NUMBER] Appliance Repair Hig…" at bounding box center [691, 356] width 480 height 482
click at [214, 309] on span "HANG UP" at bounding box center [197, 306] width 45 height 10
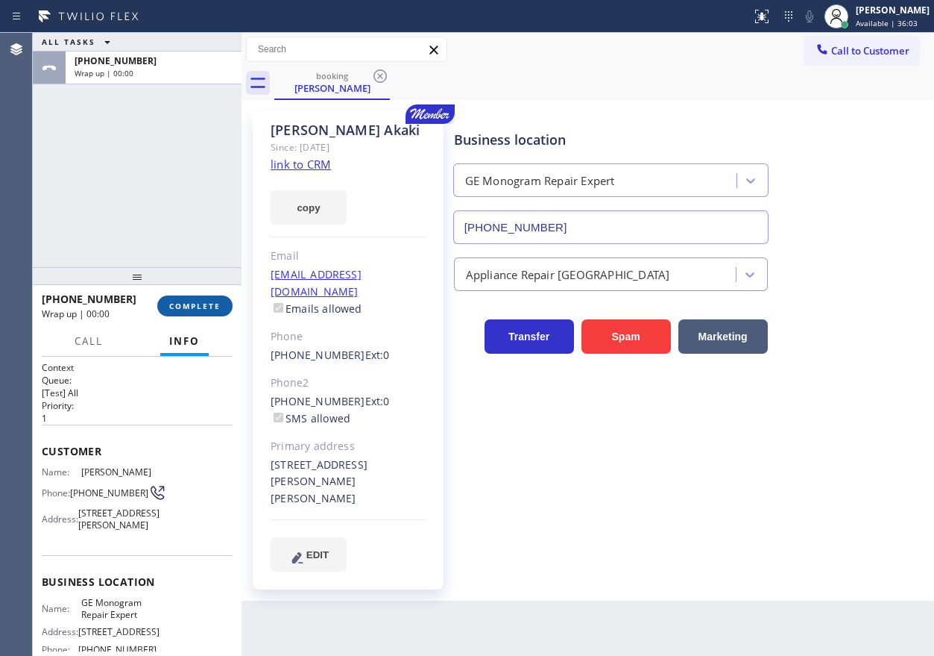
click at [214, 309] on span "COMPLETE" at bounding box center [194, 306] width 51 height 10
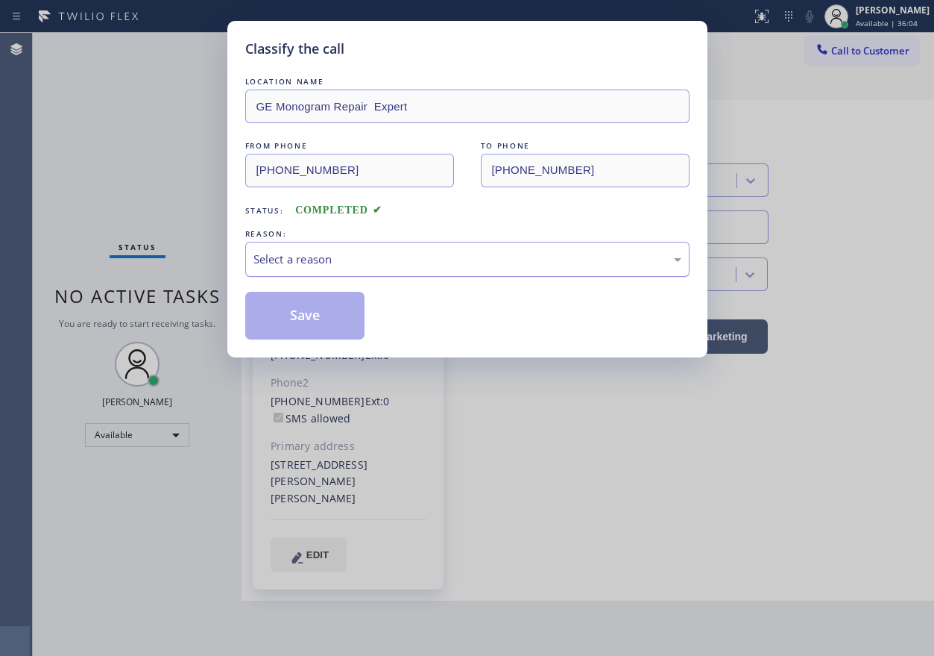
click at [328, 268] on div "Select a reason" at bounding box center [467, 259] width 444 height 35
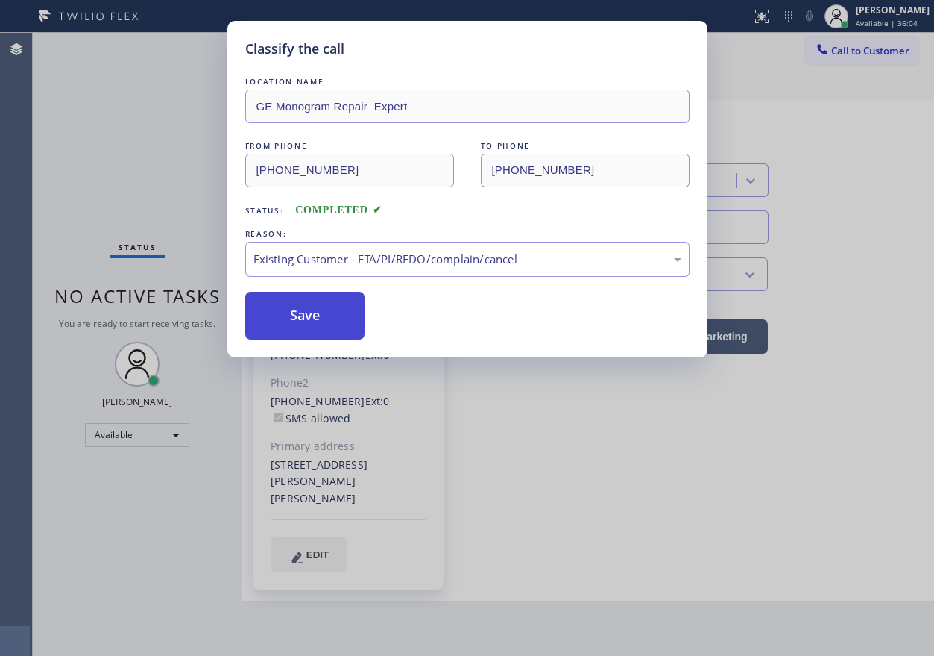
click at [291, 310] on button "Save" at bounding box center [305, 316] width 120 height 48
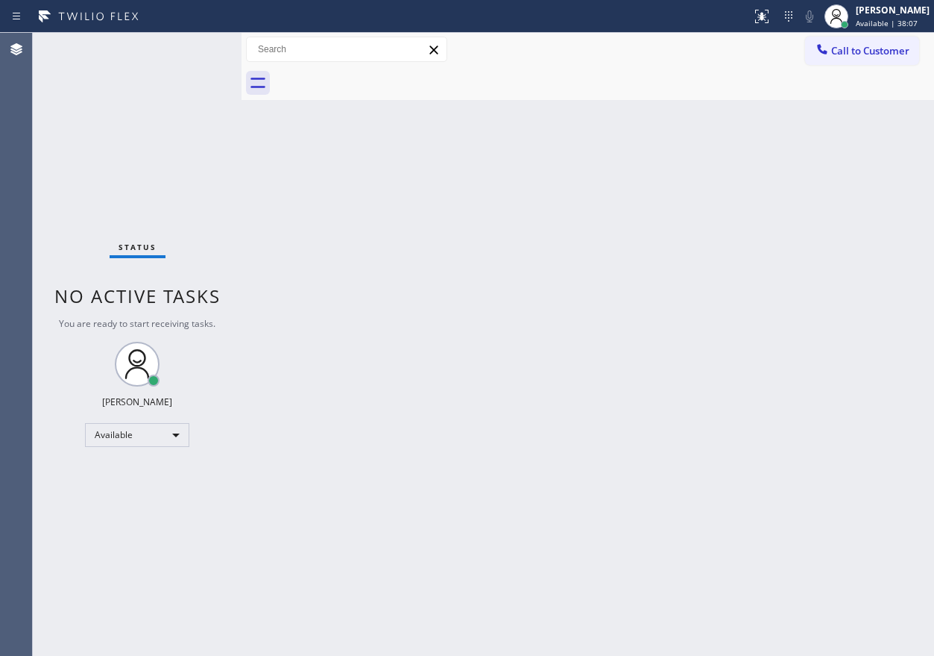
click at [739, 282] on div "Back to Dashboard Change Sender ID Customers Technicians Select a contact Outbo…" at bounding box center [588, 344] width 693 height 623
click at [882, 550] on div "Back to Dashboard Change Sender ID Customers Technicians Select a contact Outbo…" at bounding box center [588, 344] width 693 height 623
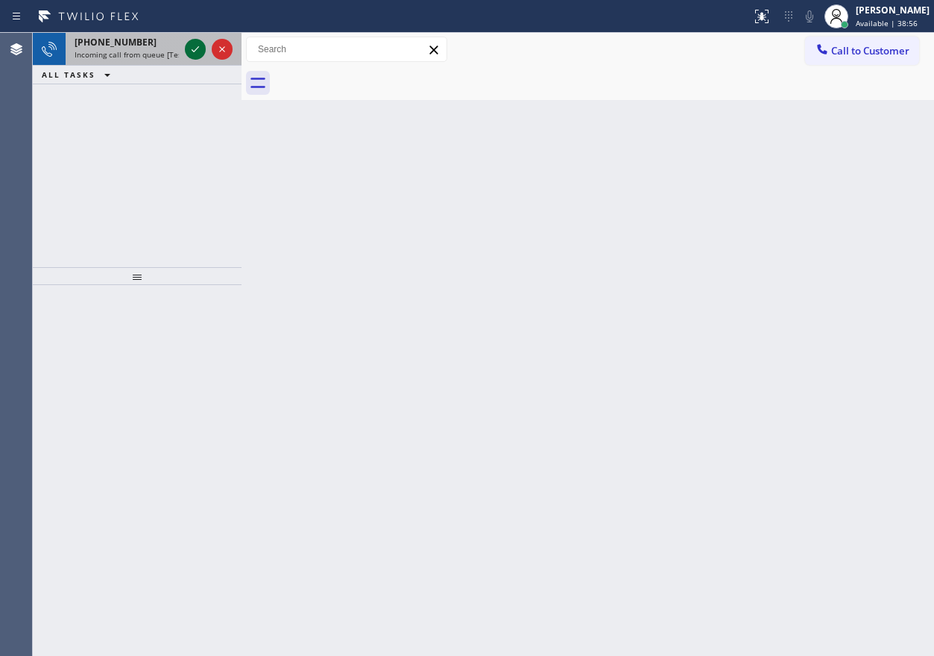
click at [192, 49] on icon at bounding box center [195, 49] width 18 height 18
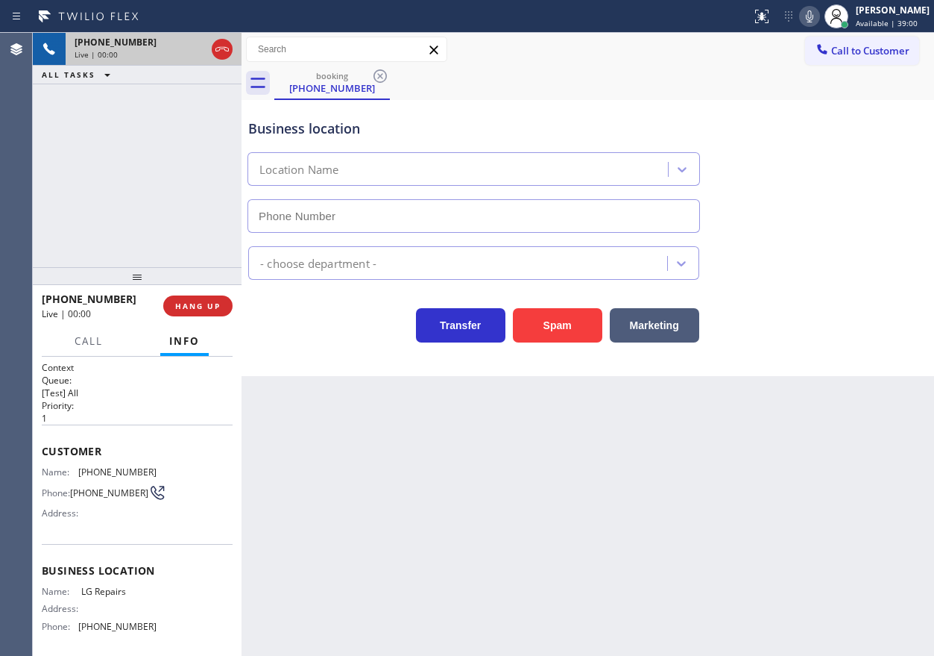
type input "[PHONE_NUMBER]"
click at [822, 578] on div "Back to Dashboard Change Sender ID Customers Technicians Select a contact Outbo…" at bounding box center [588, 344] width 693 height 623
click at [109, 591] on span "LG Repairs" at bounding box center [118, 590] width 75 height 11
click at [109, 592] on span "LG Repairs" at bounding box center [118, 590] width 75 height 11
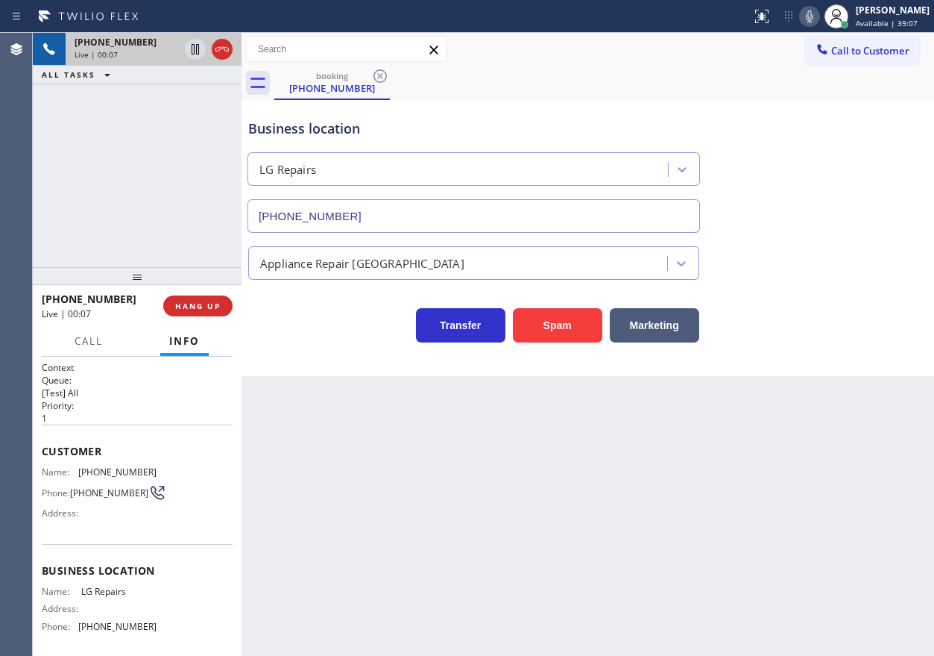
click at [415, 225] on input "[PHONE_NUMBER]" at bounding box center [474, 216] width 453 height 34
click at [818, 23] on icon at bounding box center [810, 16] width 18 height 18
click at [829, 497] on div "Back to Dashboard Change Sender ID Customers Technicians Select a contact Outbo…" at bounding box center [588, 344] width 693 height 623
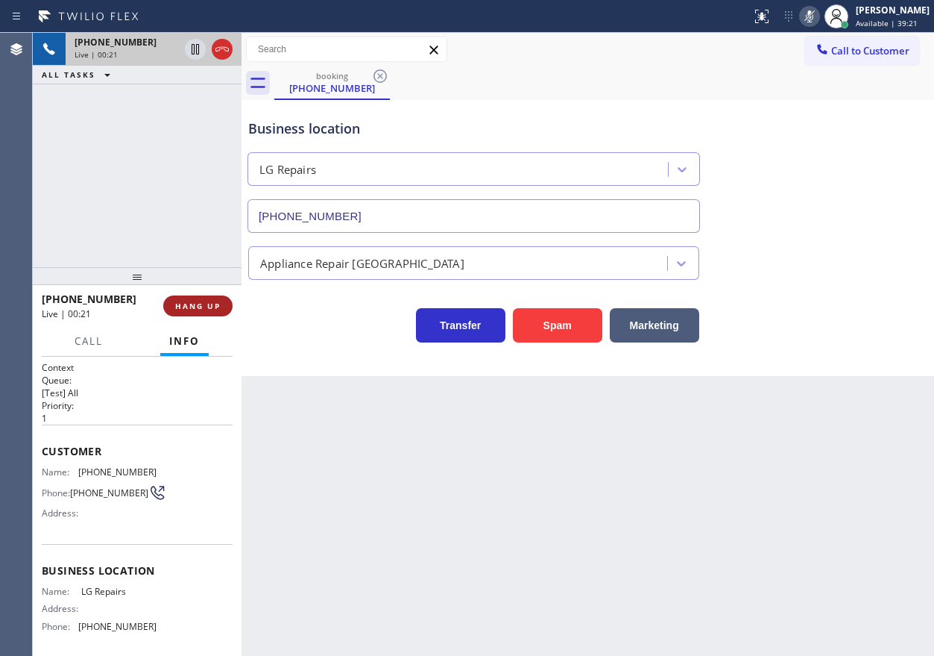
click at [207, 308] on span "HANG UP" at bounding box center [197, 306] width 45 height 10
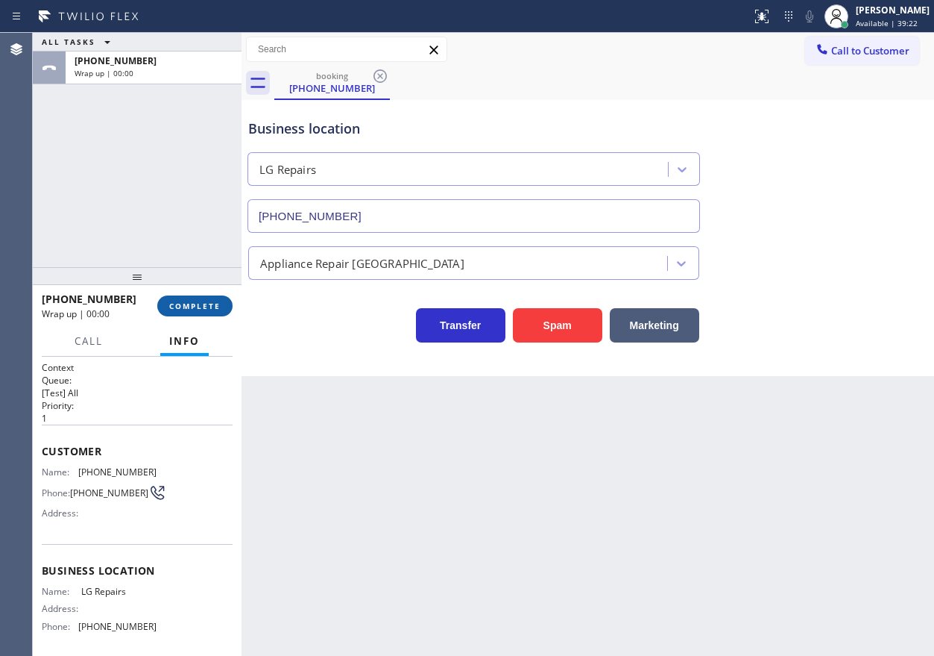
click at [207, 308] on span "COMPLETE" at bounding box center [194, 306] width 51 height 10
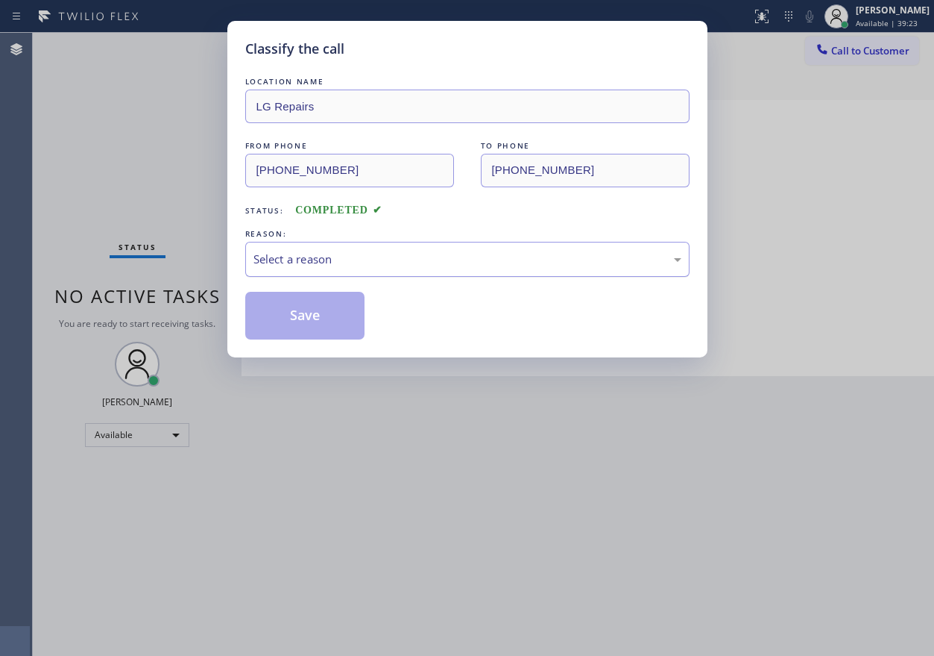
drag, startPoint x: 334, startPoint y: 257, endPoint x: 335, endPoint y: 274, distance: 17.2
click at [334, 262] on div "Select a reason" at bounding box center [468, 259] width 428 height 17
drag, startPoint x: 296, startPoint y: 316, endPoint x: 917, endPoint y: 477, distance: 640.9
click at [296, 317] on button "Save" at bounding box center [305, 316] width 120 height 48
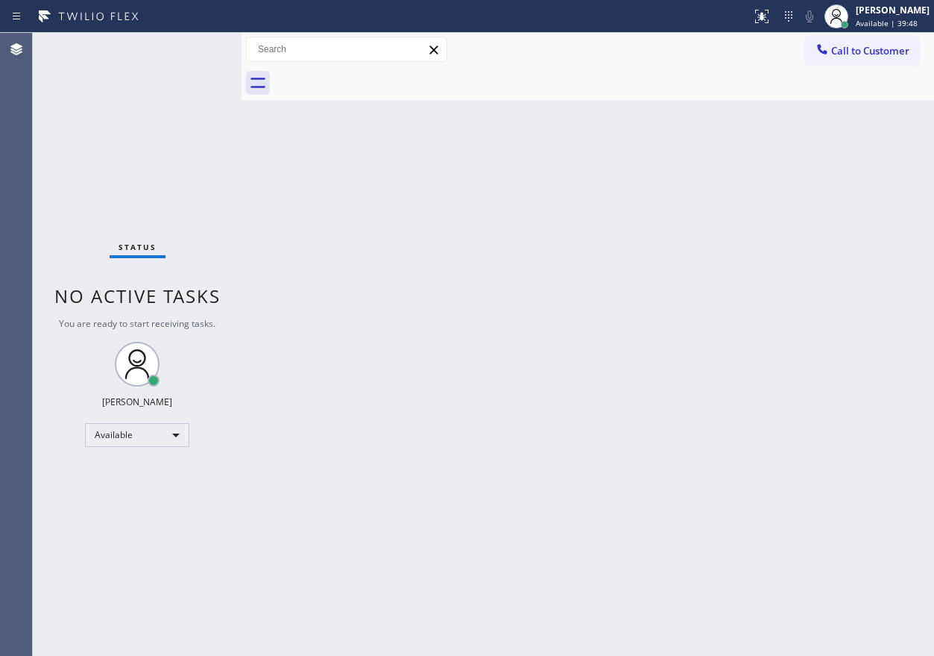
click at [861, 482] on div "Back to Dashboard Change Sender ID Customers Technicians Select a contact Outbo…" at bounding box center [588, 344] width 693 height 623
click at [600, 409] on div "Back to Dashboard Change Sender ID Customers Technicians Select a contact Outbo…" at bounding box center [588, 344] width 693 height 623
click at [791, 242] on div "Back to Dashboard Change Sender ID Customers Technicians Select a contact Outbo…" at bounding box center [588, 344] width 693 height 623
click at [822, 254] on div "Back to Dashboard Change Sender ID Customers Technicians Select a contact Outbo…" at bounding box center [588, 344] width 693 height 623
click at [778, 271] on div "Back to Dashboard Change Sender ID Customers Technicians Select a contact Outbo…" at bounding box center [588, 344] width 693 height 623
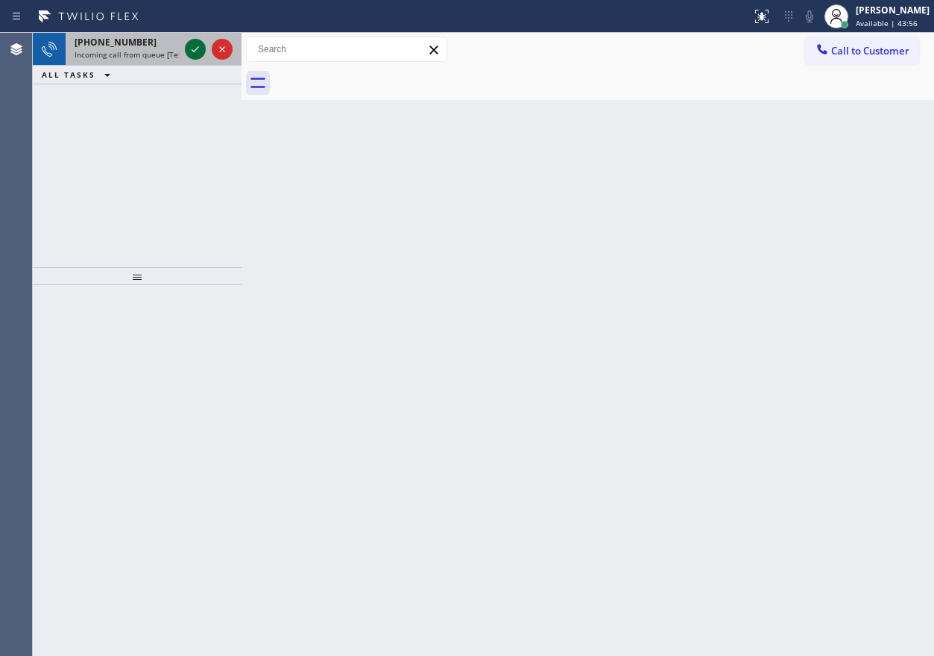
click at [196, 54] on icon at bounding box center [195, 49] width 18 height 18
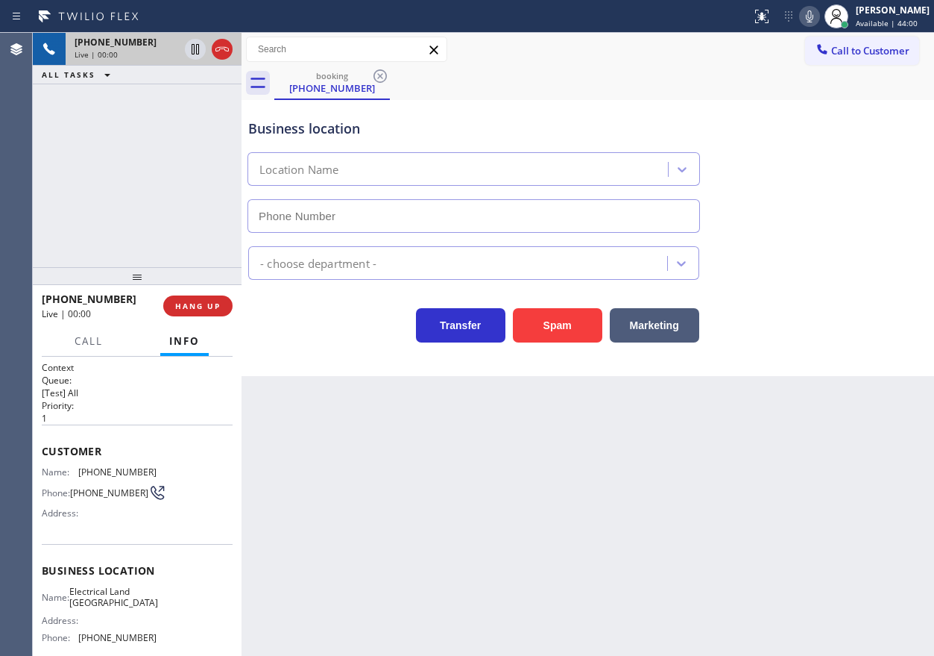
type input "[PHONE_NUMBER]"
click at [196, 305] on span "HANG UP" at bounding box center [197, 306] width 45 height 10
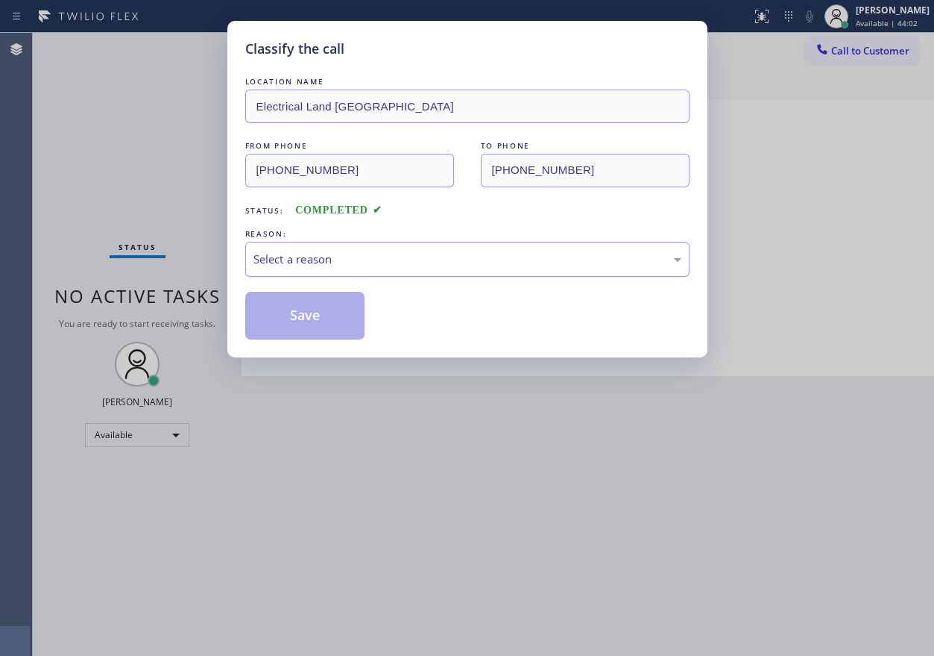
click at [382, 265] on div "Select a reason" at bounding box center [468, 259] width 428 height 17
click at [316, 316] on button "Save" at bounding box center [305, 316] width 120 height 48
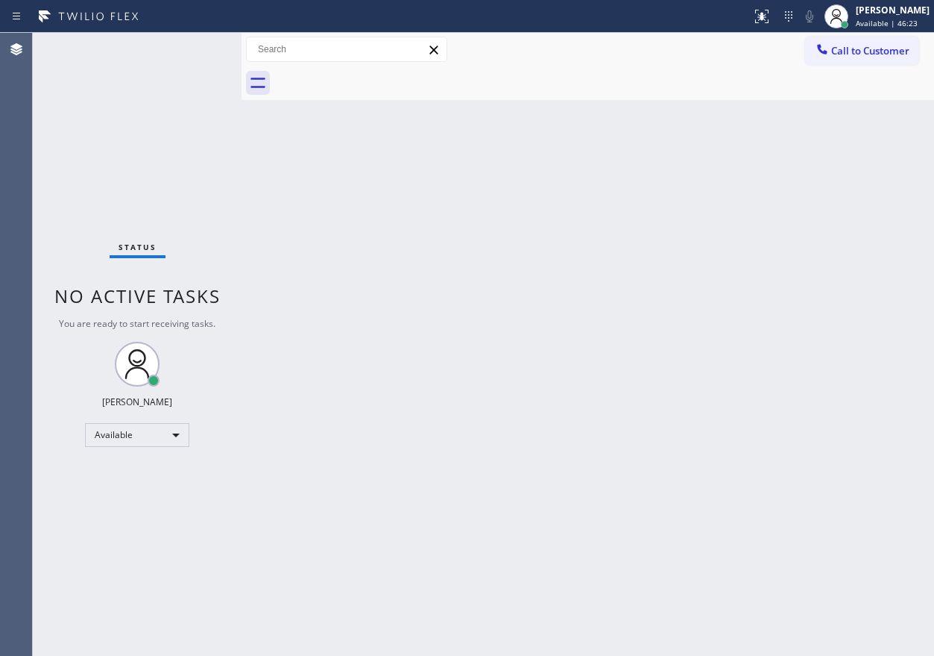
drag, startPoint x: 717, startPoint y: 453, endPoint x: 671, endPoint y: 465, distance: 46.8
click at [717, 453] on div "Back to Dashboard Change Sender ID Customers Technicians Select a contact Outbo…" at bounding box center [588, 344] width 693 height 623
click at [764, 314] on div "Back to Dashboard Change Sender ID Customers Technicians Select a contact Outbo…" at bounding box center [588, 344] width 693 height 623
click at [793, 200] on div "Back to Dashboard Change Sender ID Customers Technicians Select a contact Outbo…" at bounding box center [588, 344] width 693 height 623
click at [773, 202] on div "Back to Dashboard Change Sender ID Customers Technicians Select a contact Outbo…" at bounding box center [588, 344] width 693 height 623
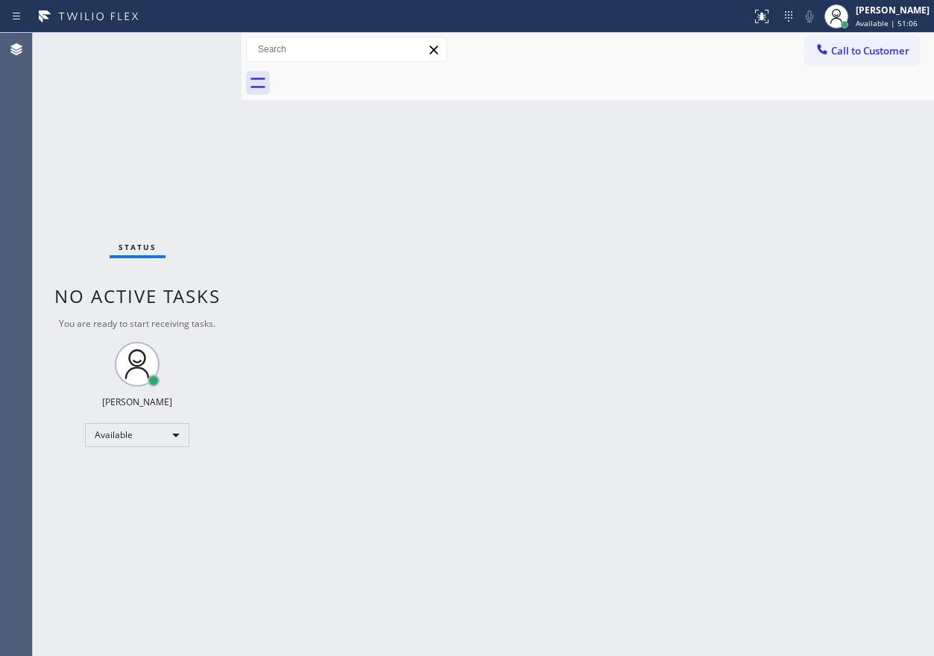
click at [756, 368] on div "Back to Dashboard Change Sender ID Customers Technicians Select a contact Outbo…" at bounding box center [588, 344] width 693 height 623
click at [775, 243] on div "Back to Dashboard Change Sender ID Customers Technicians Select a contact Outbo…" at bounding box center [588, 344] width 693 height 623
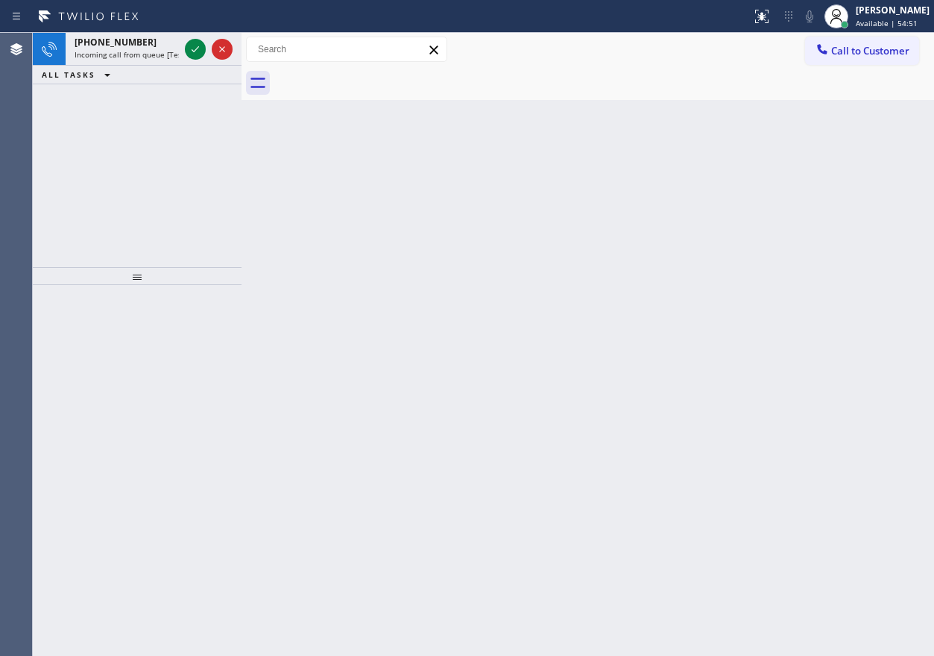
click at [710, 216] on div "Back to Dashboard Change Sender ID Customers Technicians Select a contact Outbo…" at bounding box center [588, 344] width 693 height 623
click at [196, 53] on icon at bounding box center [195, 49] width 18 height 18
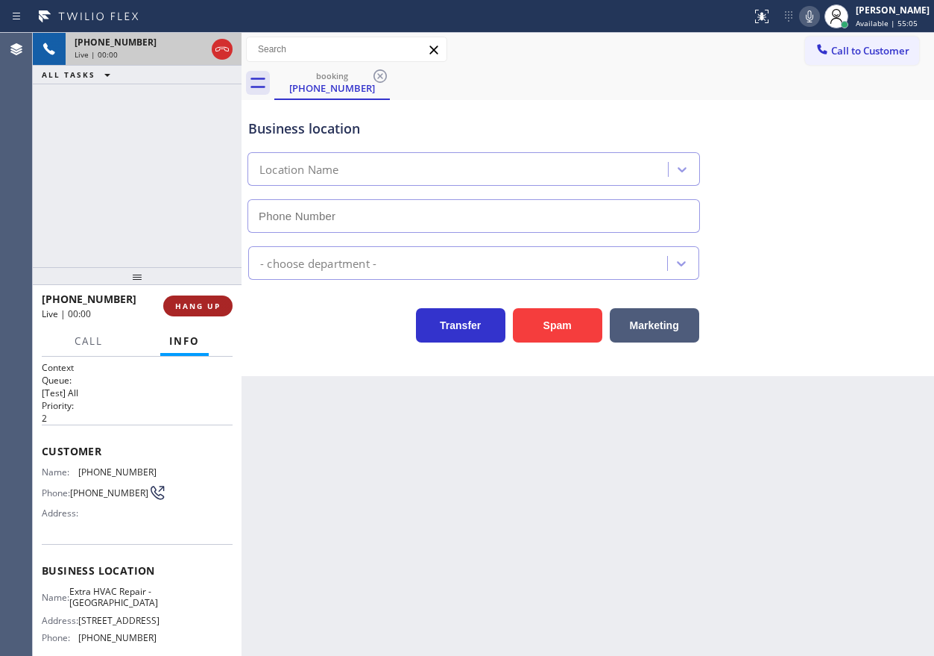
type input "[PHONE_NUMBER]"
click at [192, 305] on span "HANG UP" at bounding box center [197, 306] width 45 height 10
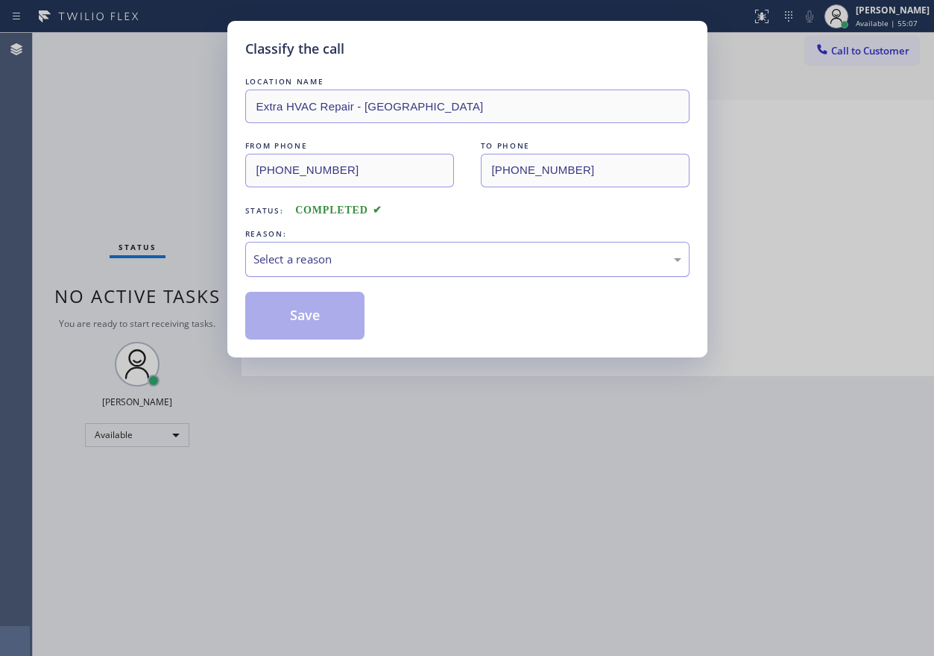
click at [266, 260] on div "Select a reason" at bounding box center [468, 259] width 428 height 17
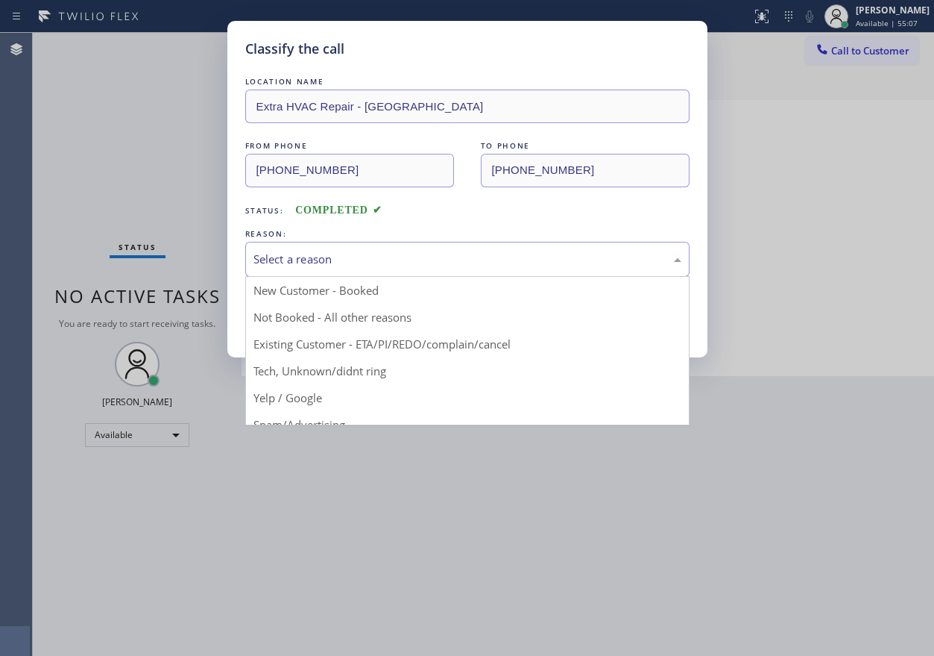
drag, startPoint x: 265, startPoint y: 371, endPoint x: 268, endPoint y: 327, distance: 44.1
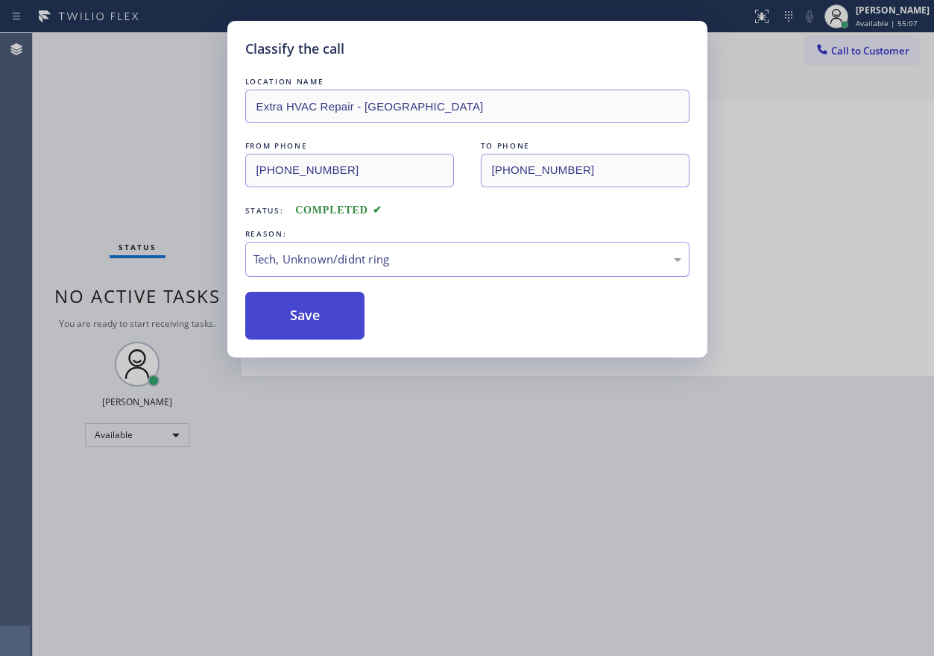
drag, startPoint x: 268, startPoint y: 318, endPoint x: 373, endPoint y: 453, distance: 171.1
click at [268, 320] on button "Save" at bounding box center [305, 316] width 120 height 48
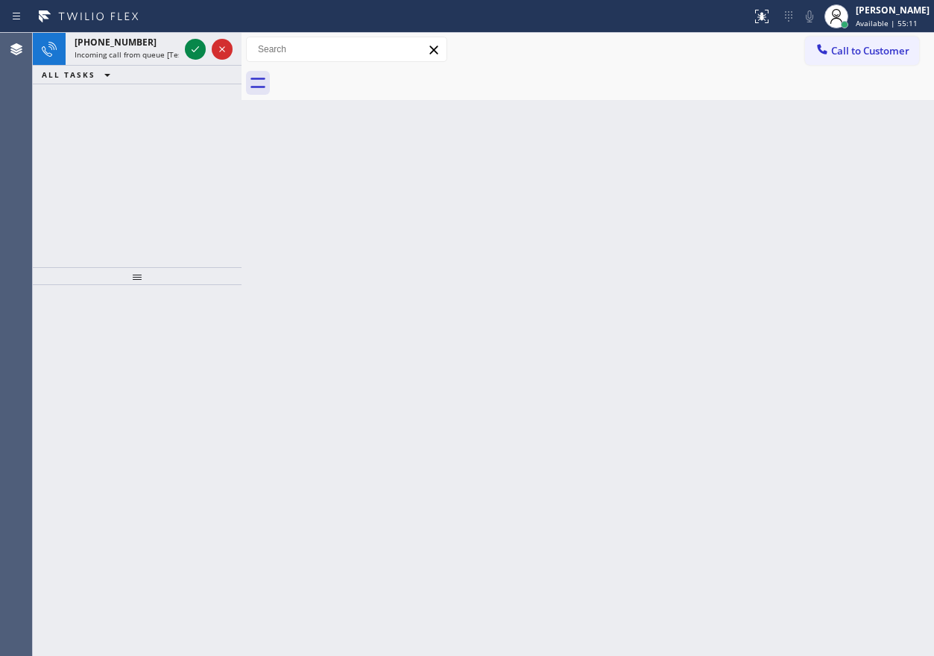
click at [882, 353] on div "Back to Dashboard Change Sender ID Customers Technicians Select a contact Outbo…" at bounding box center [588, 344] width 693 height 623
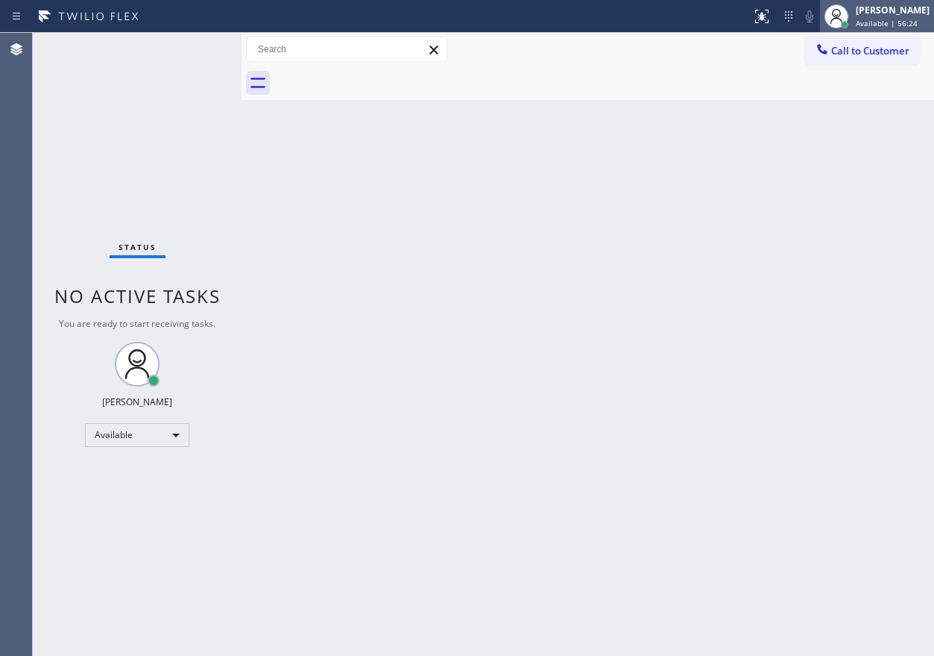
click at [892, 19] on span "Available | 56:24" at bounding box center [887, 23] width 62 height 10
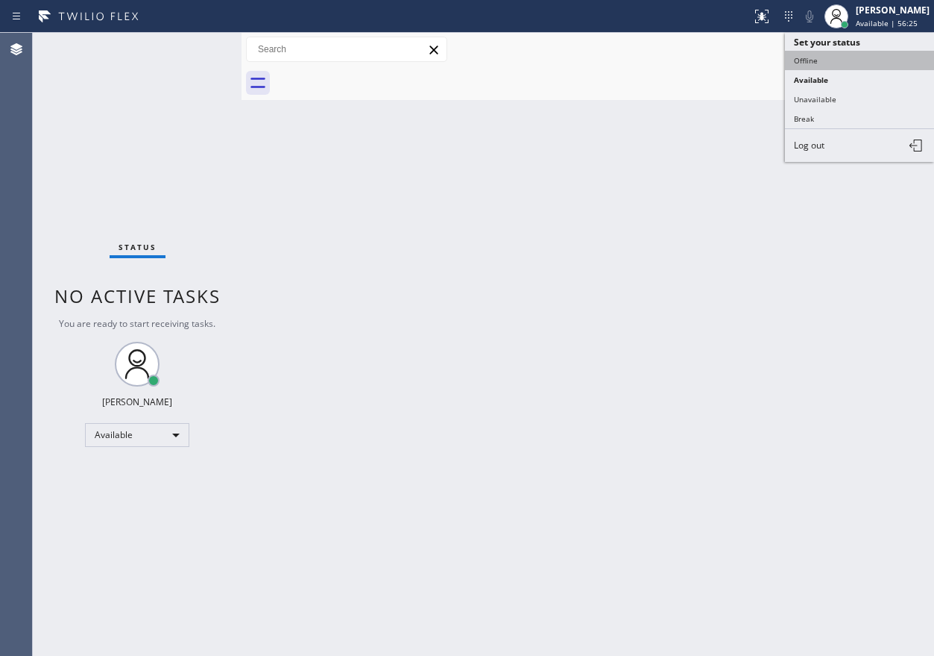
click at [864, 58] on button "Offline" at bounding box center [859, 60] width 149 height 19
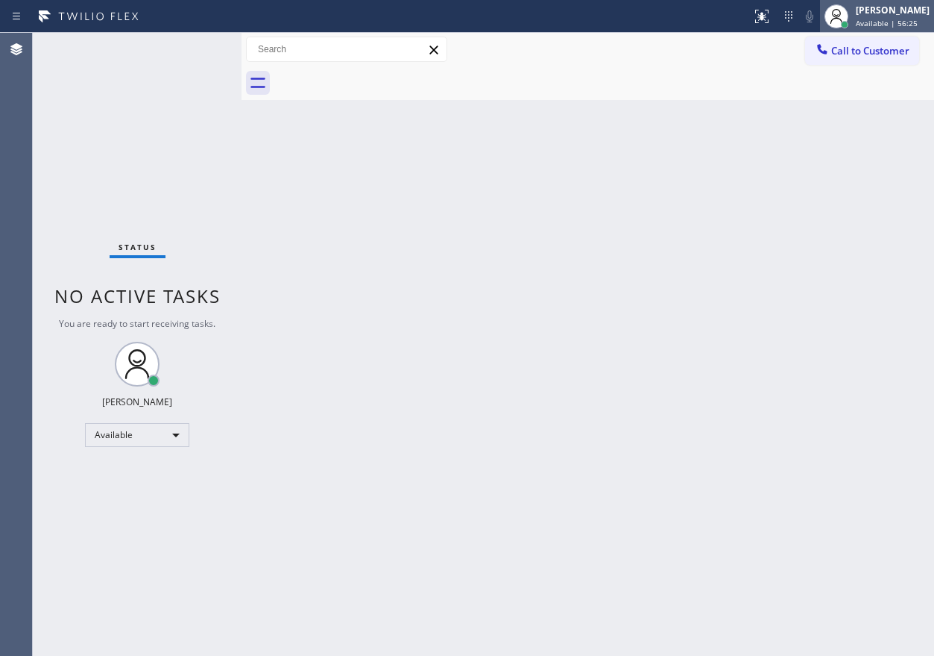
click at [894, 23] on span "Available | 56:25" at bounding box center [887, 23] width 62 height 10
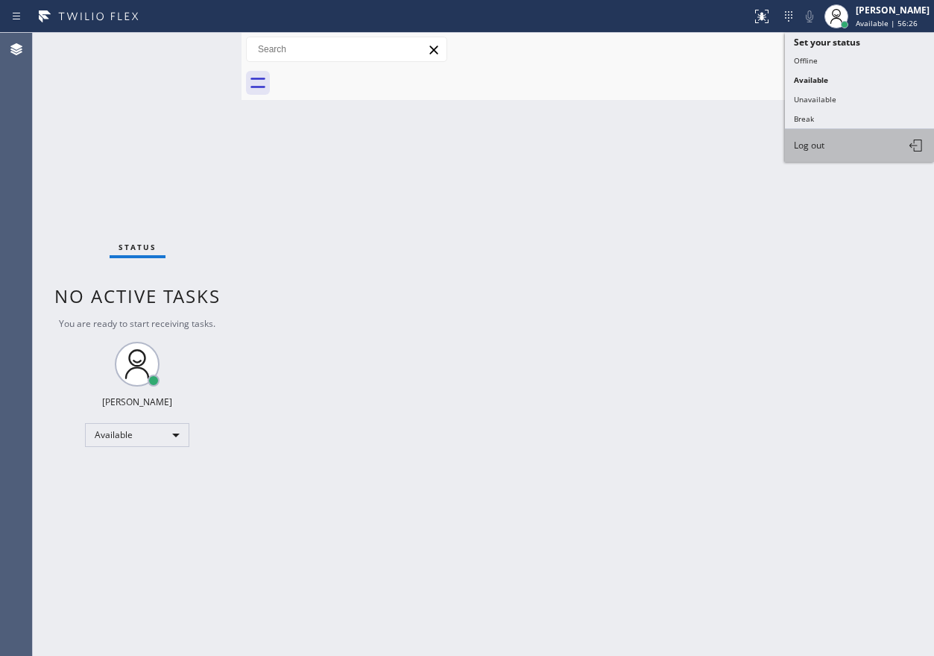
click at [843, 149] on button "Log out" at bounding box center [859, 145] width 149 height 33
